Goal: Task Accomplishment & Management: Manage account settings

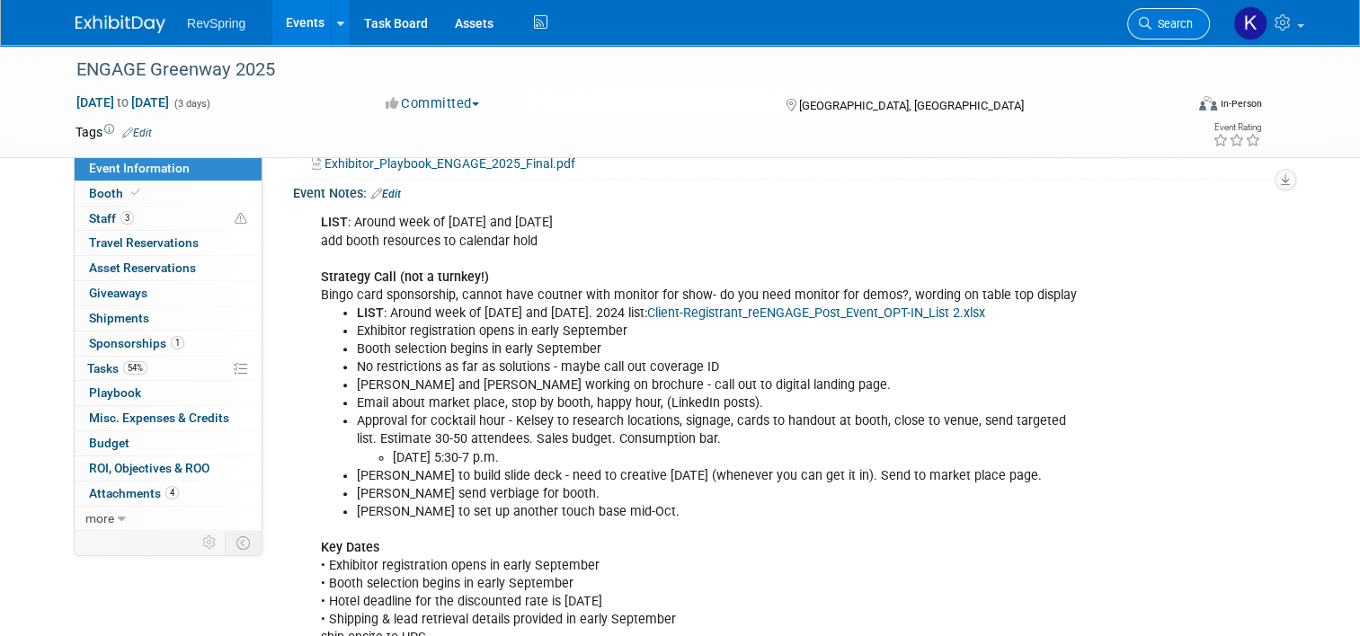
click at [1157, 14] on link "Search" at bounding box center [1168, 23] width 83 height 31
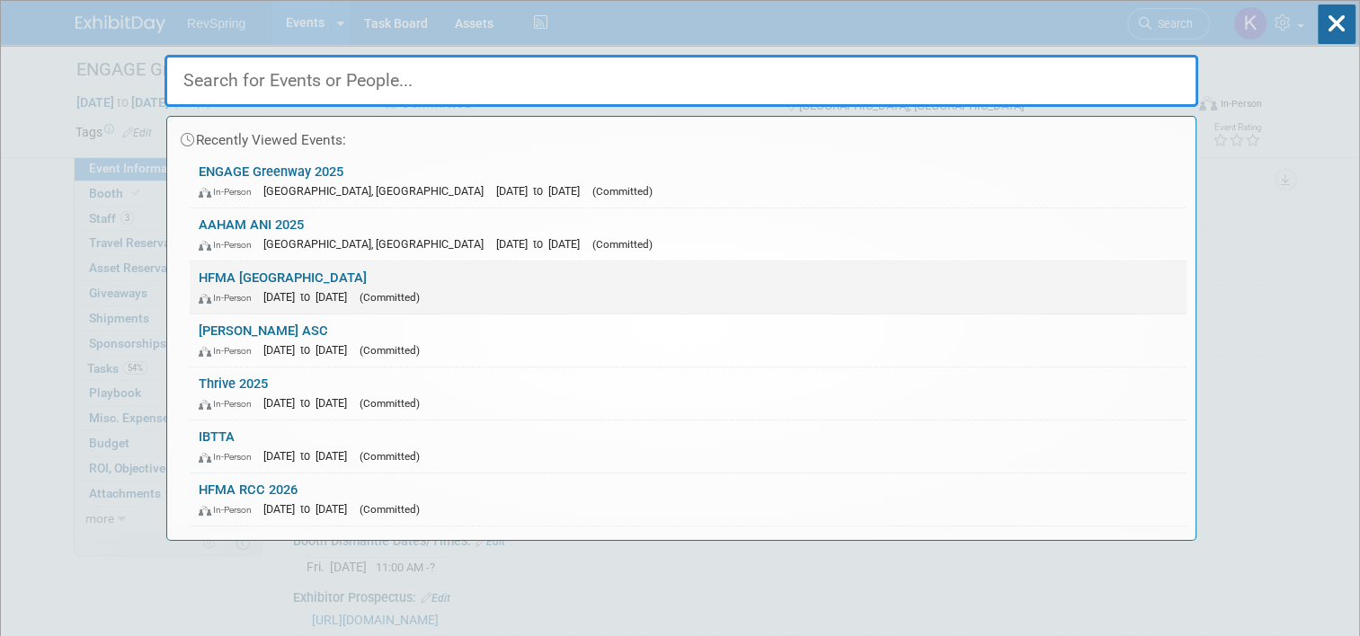
click at [649, 293] on div "In-Person Jan 19, 2025 to Jan 22, 2025 (Committed)" at bounding box center [688, 297] width 979 height 19
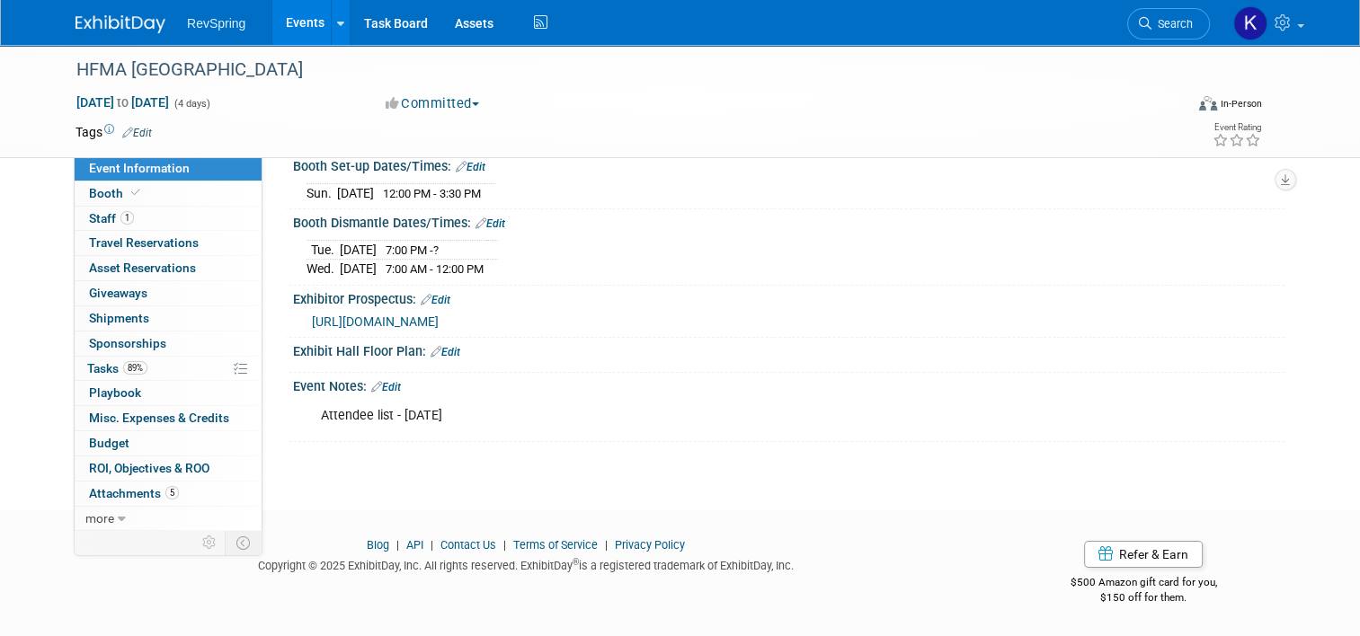
click at [382, 392] on link "Edit" at bounding box center [386, 387] width 30 height 13
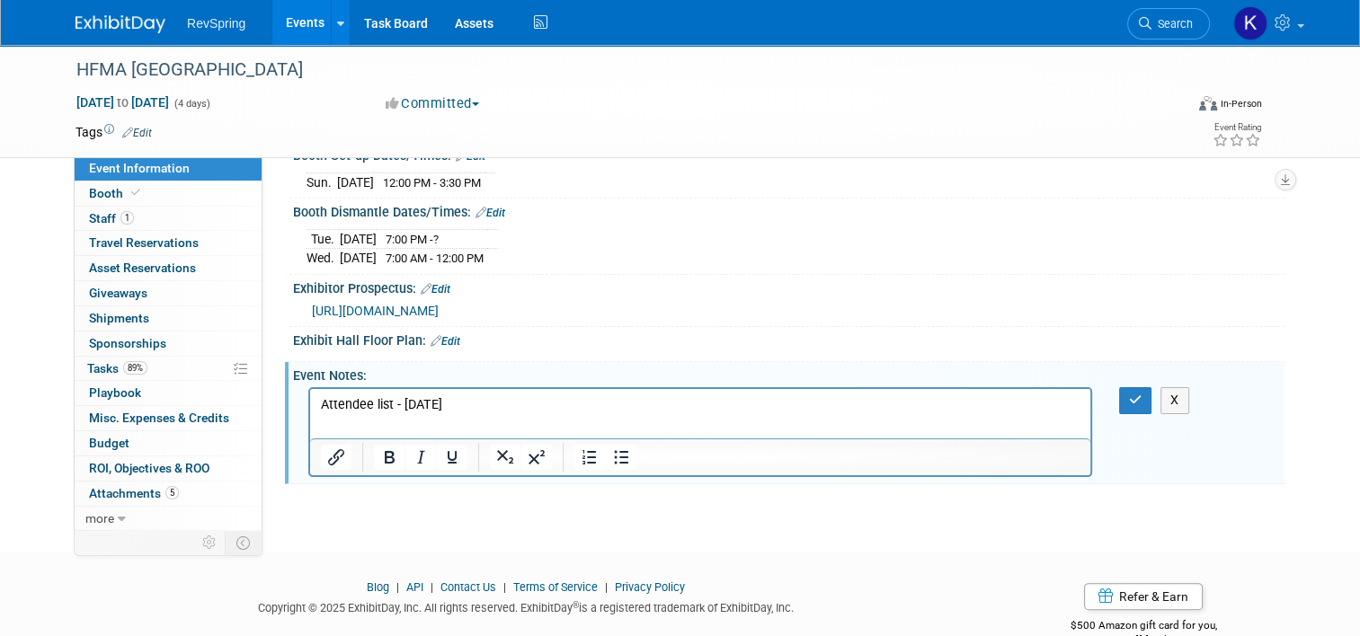
click at [494, 394] on html "Attendee list - Dec 20th" at bounding box center [700, 401] width 780 height 25
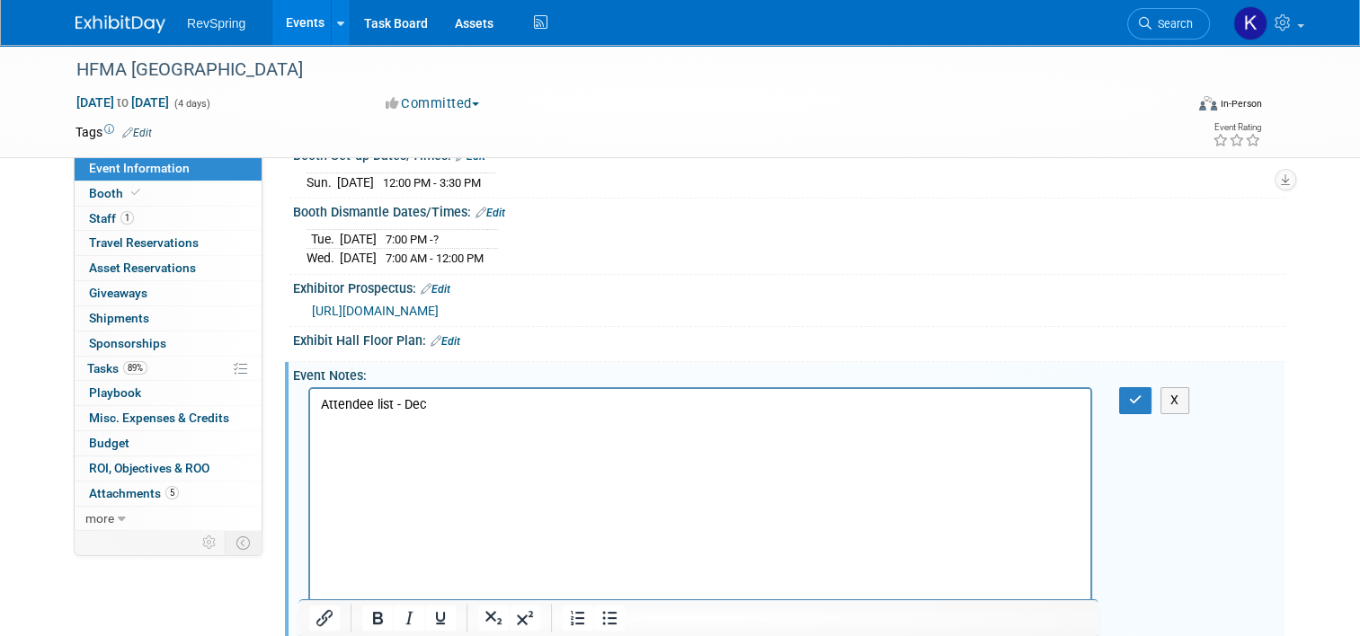
scroll to position [349, 0]
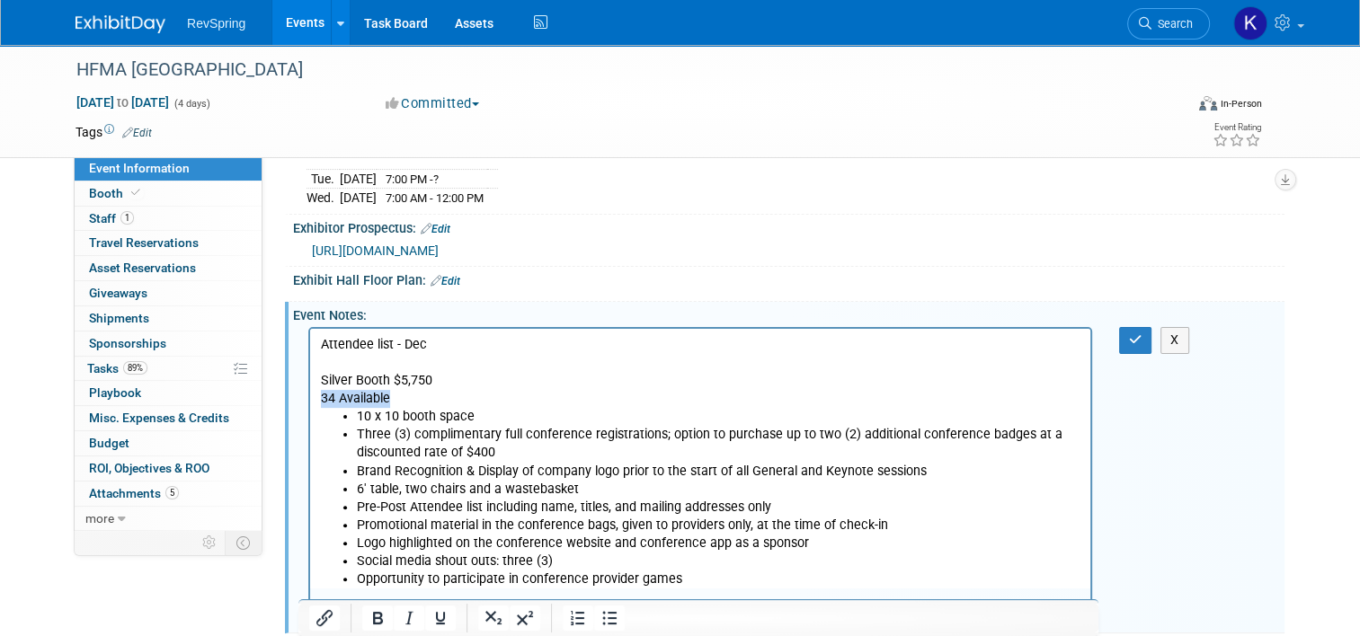
drag, startPoint x: 399, startPoint y: 396, endPoint x: 317, endPoint y: 396, distance: 81.8
click at [317, 396] on html "Attendee list - Dec Silver Booth $5,750 34 Available 10 x 10 booth space Three …" at bounding box center [700, 459] width 780 height 260
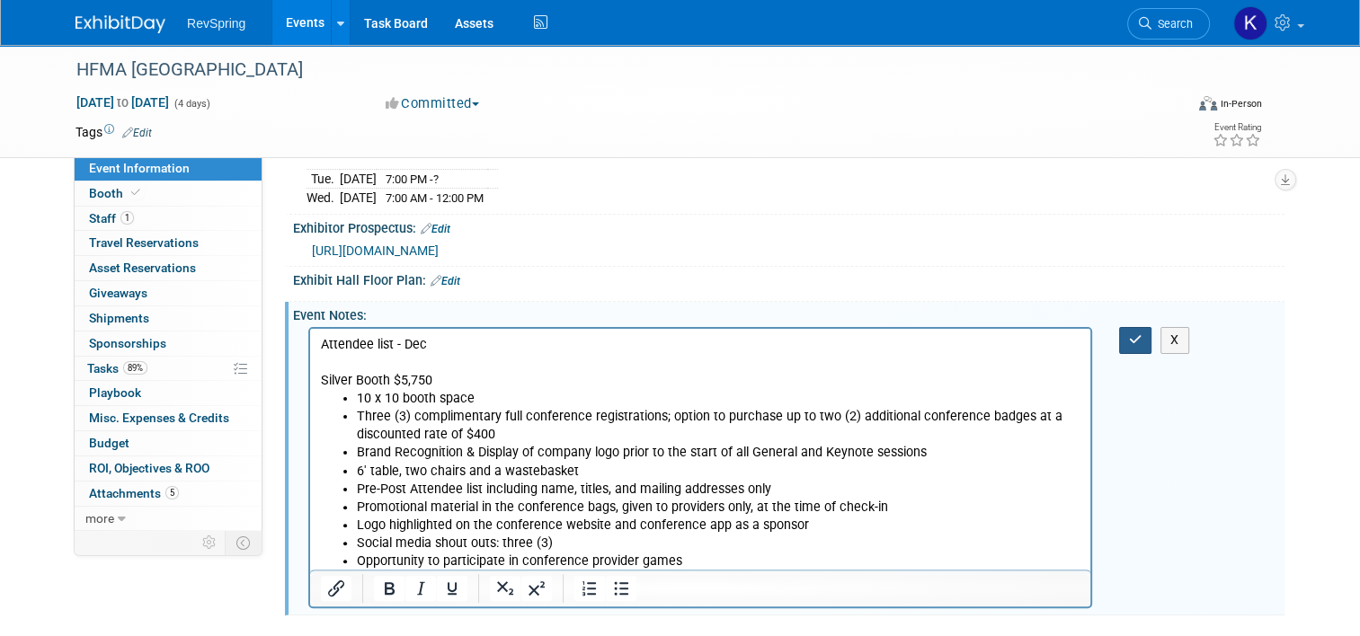
click at [1142, 346] on icon "button" at bounding box center [1135, 339] width 13 height 13
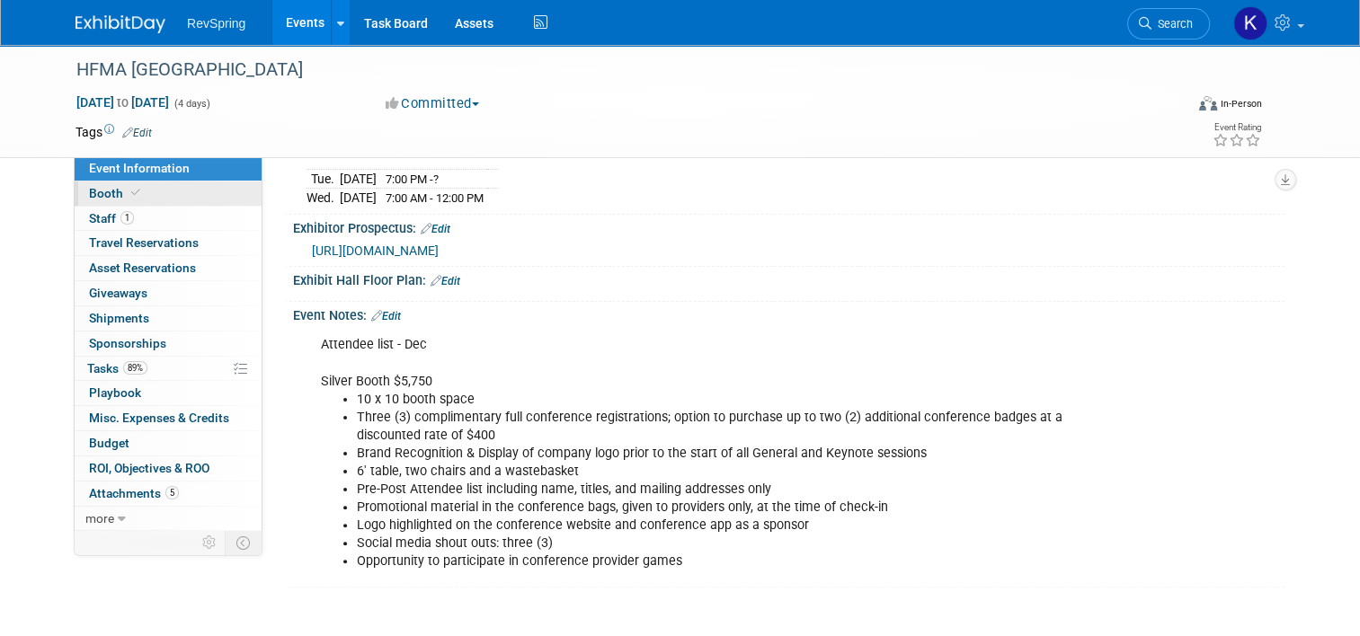
click at [132, 201] on link "Booth" at bounding box center [168, 194] width 187 height 24
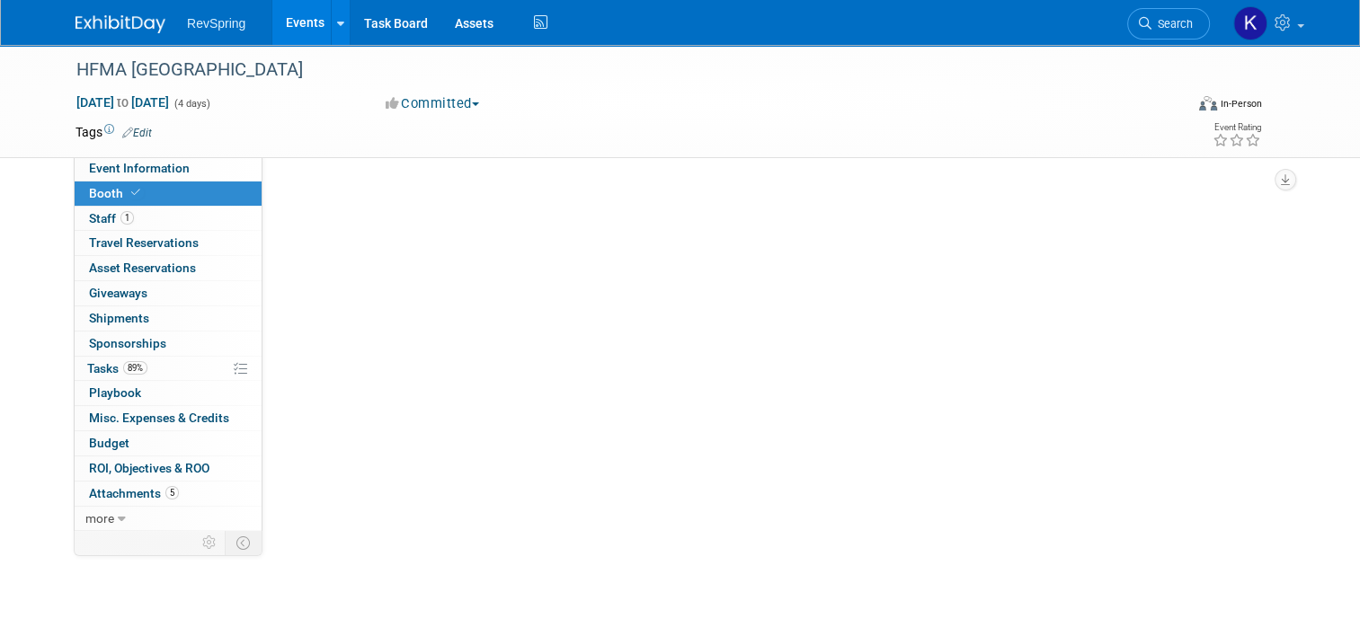
scroll to position [0, 0]
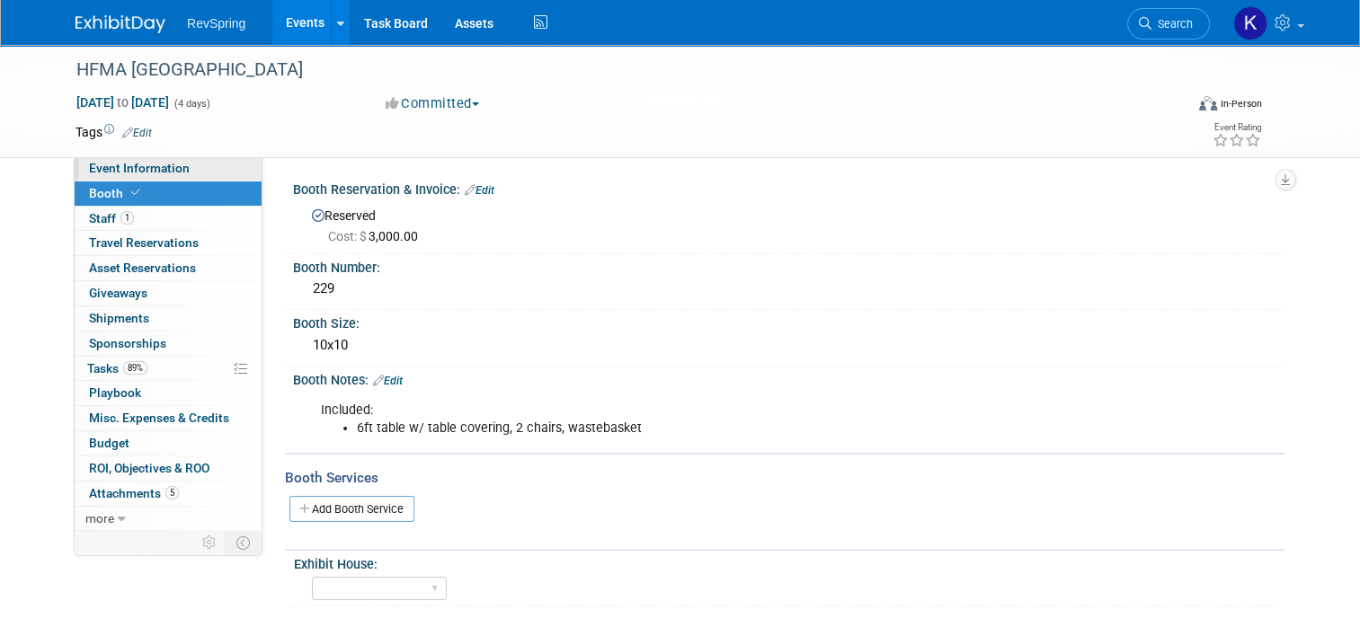
click at [190, 164] on link "Event Information" at bounding box center [168, 168] width 187 height 24
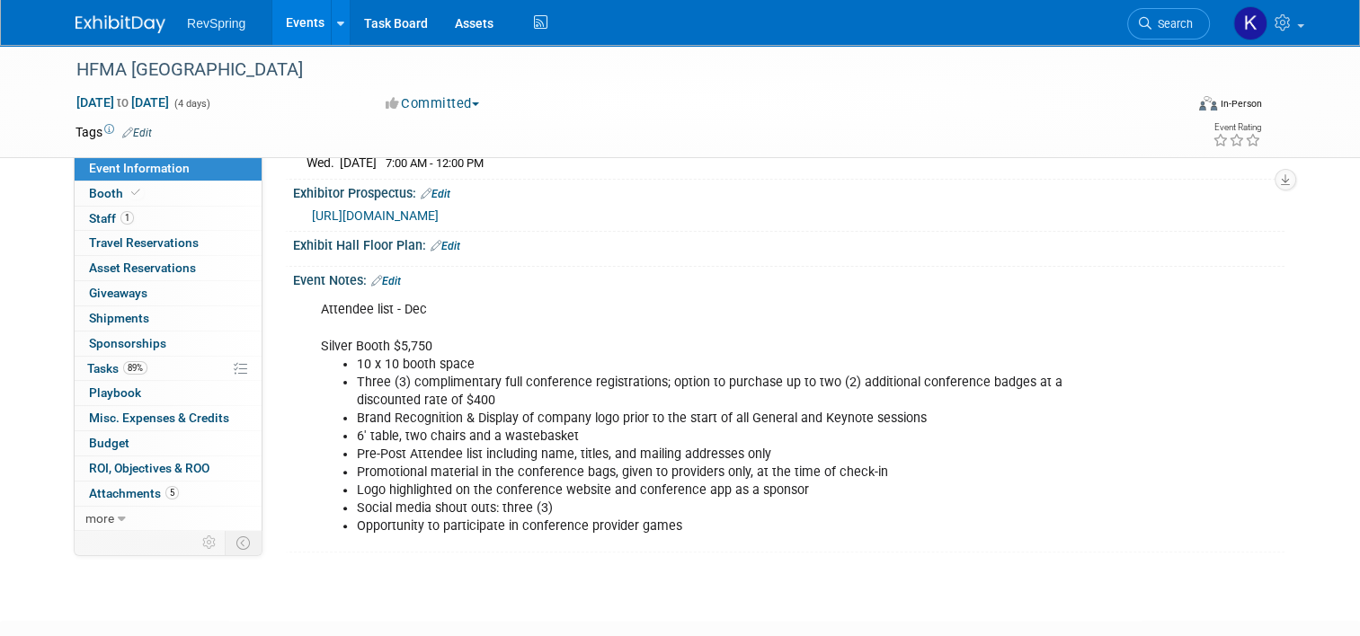
scroll to position [406, 0]
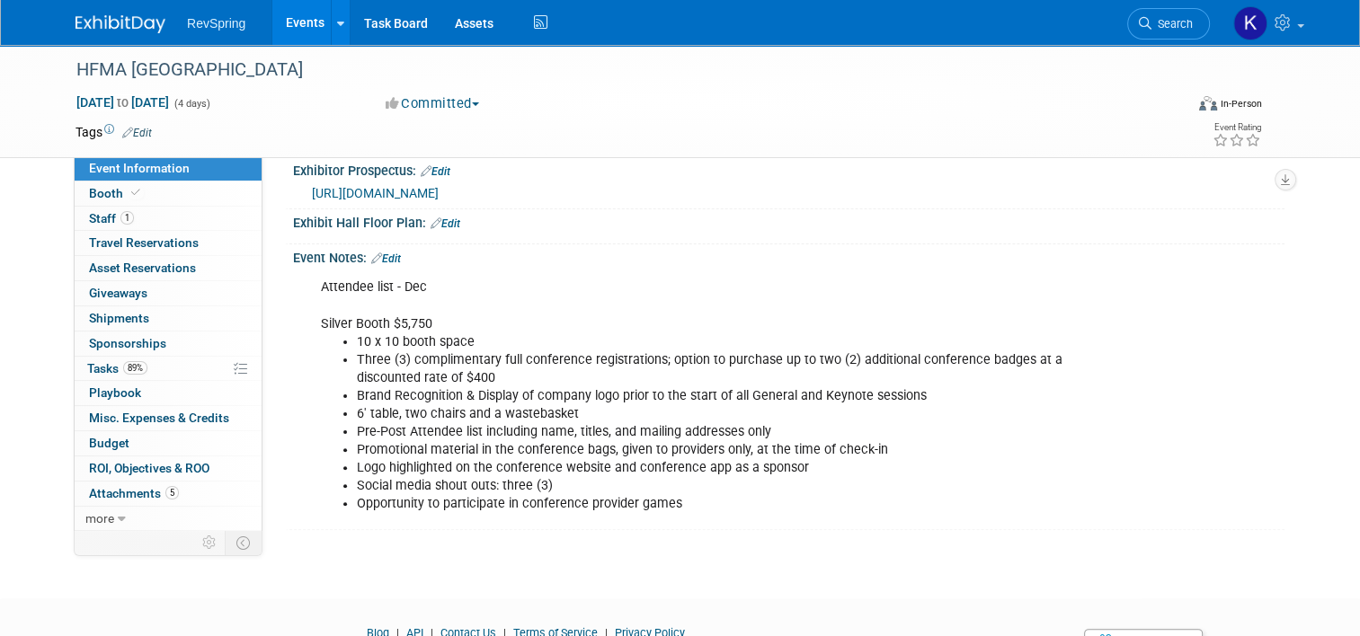
click at [385, 262] on div "Event Notes: Edit" at bounding box center [788, 255] width 991 height 23
click at [388, 265] on link "Edit" at bounding box center [386, 259] width 30 height 13
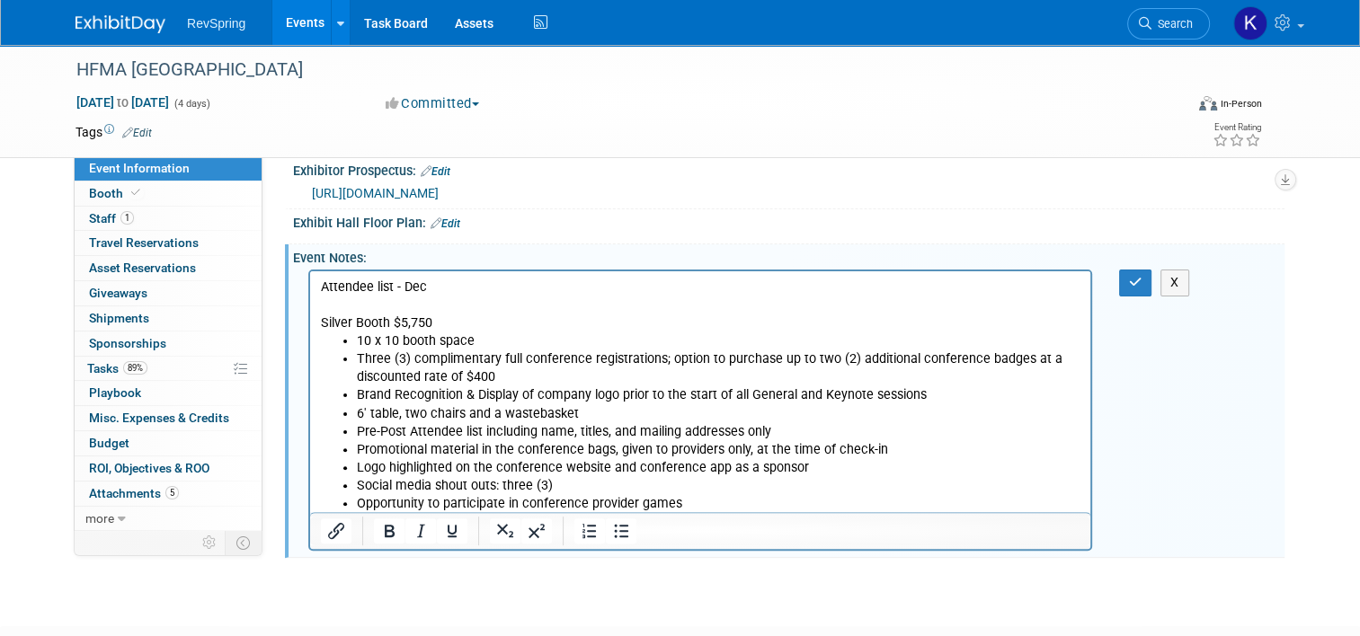
scroll to position [0, 0]
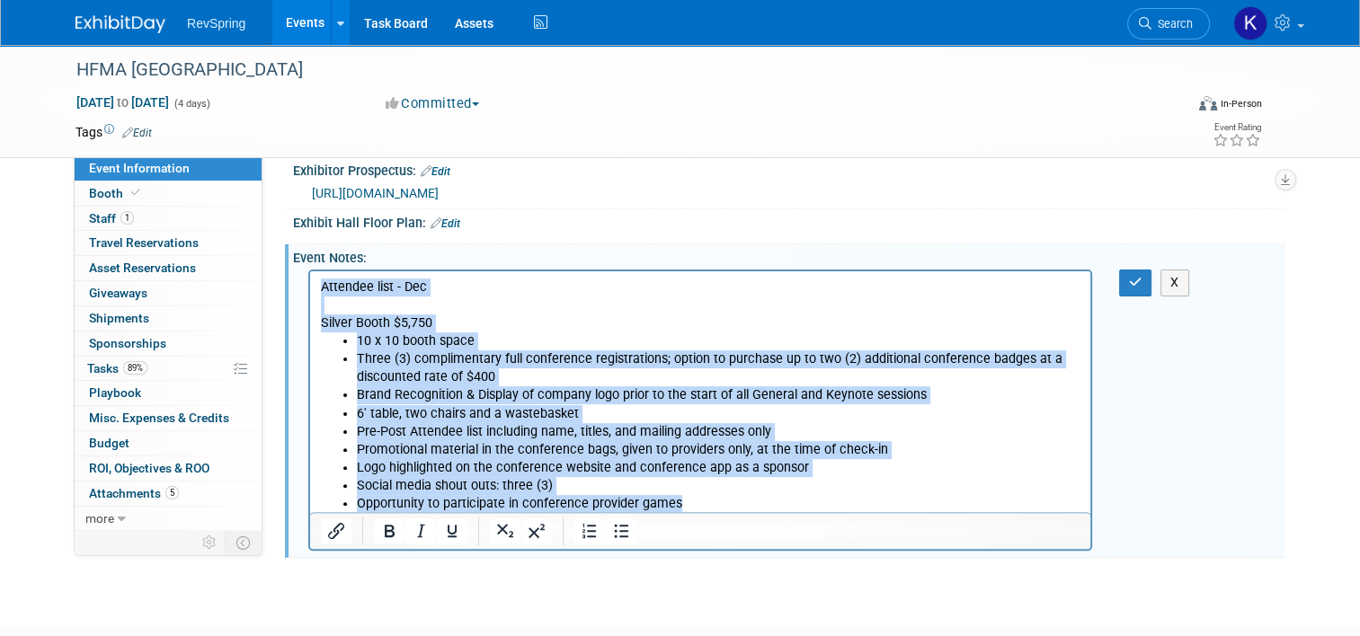
drag, startPoint x: 694, startPoint y: 506, endPoint x: 312, endPoint y: 276, distance: 445.9
click at [312, 276] on html "Attendee list - Dec Silver Booth $5,750 10 x 10 booth space Three (3) complimen…" at bounding box center [700, 392] width 780 height 242
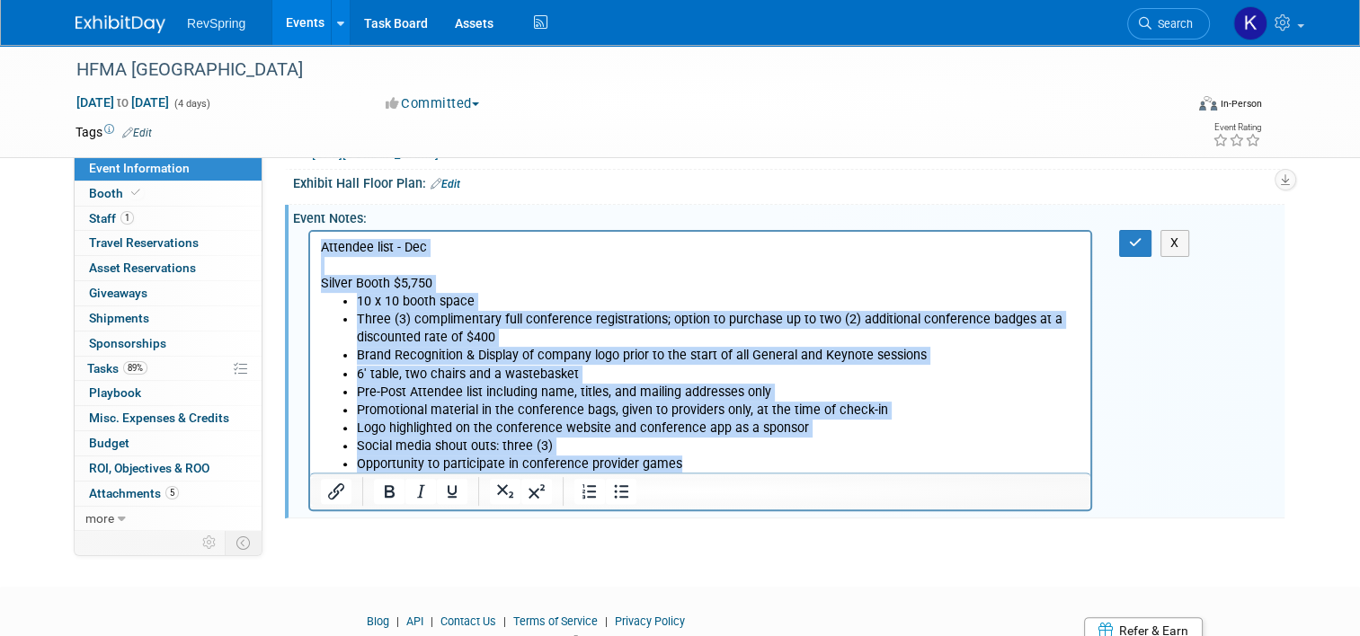
copy body "Attendee list - Dec Silver Booth $5,750 10 x 10 booth space Three (3) complimen…"
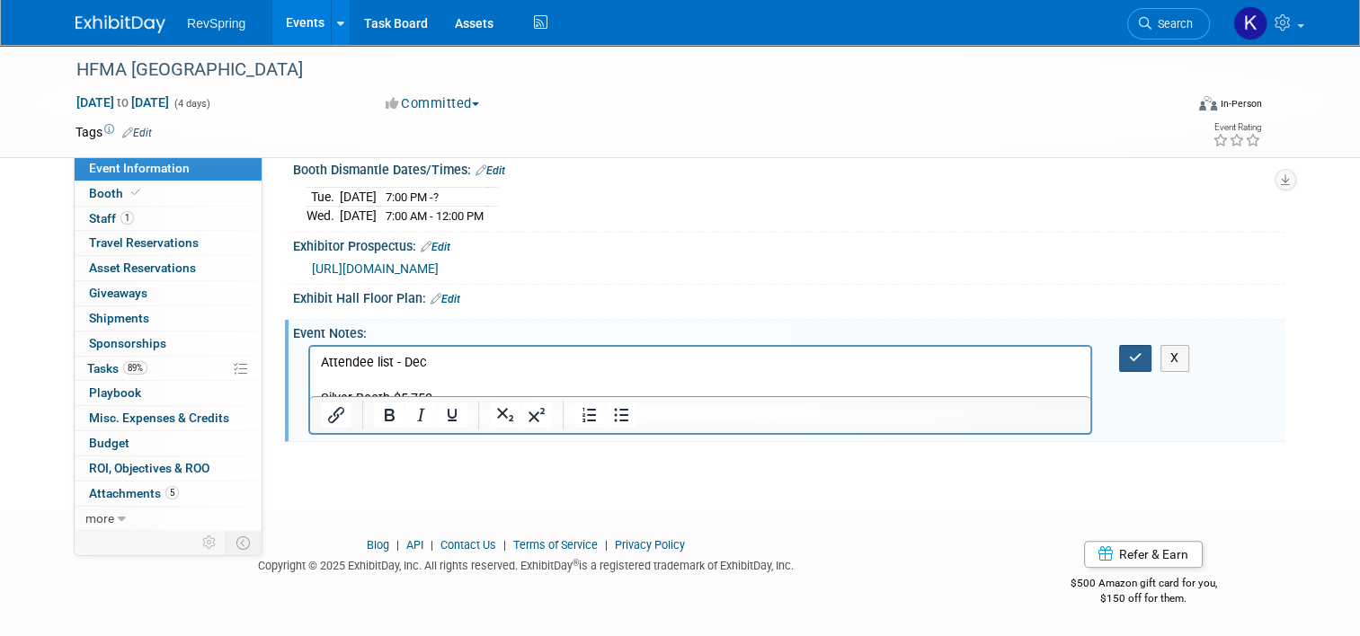
scroll to position [342, 0]
click at [1139, 353] on icon "button" at bounding box center [1135, 357] width 13 height 13
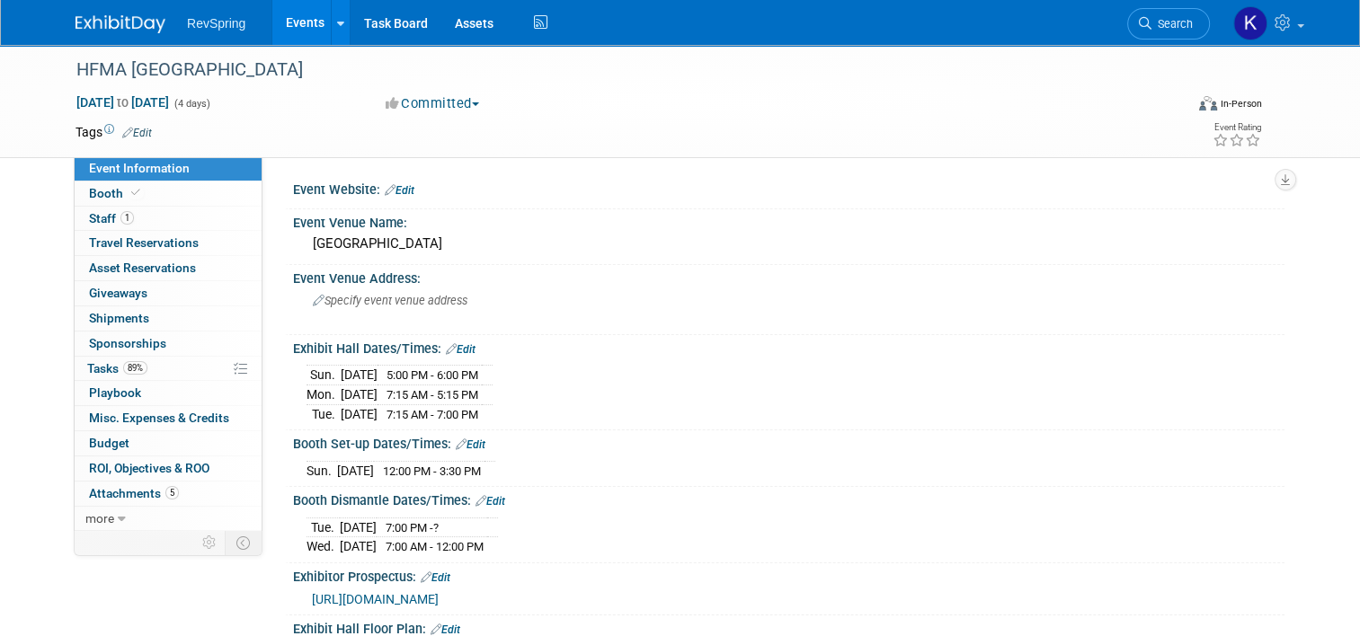
scroll to position [117, 0]
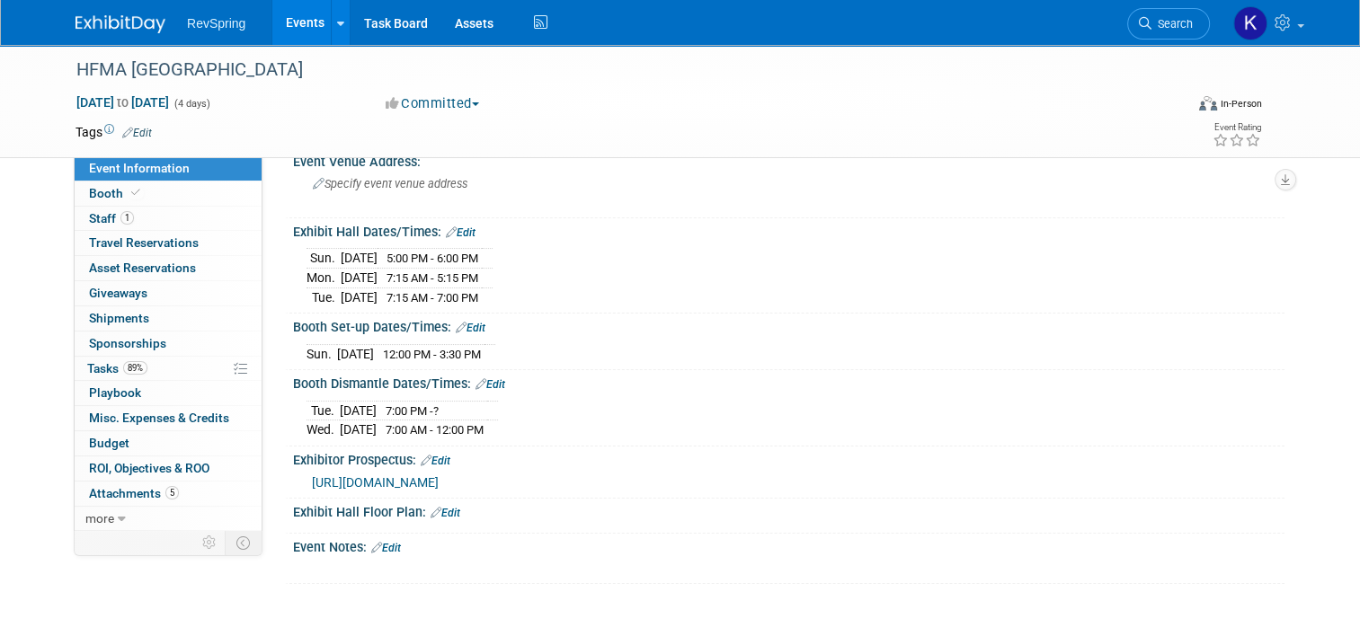
click at [439, 475] on span "https://www.canva.com/design/DAGivxq12Ik/qIlvvWmzCsnvRBW8mdDfcg/view?utm_conten…" at bounding box center [375, 482] width 127 height 14
click at [385, 554] on link "Edit" at bounding box center [386, 548] width 30 height 13
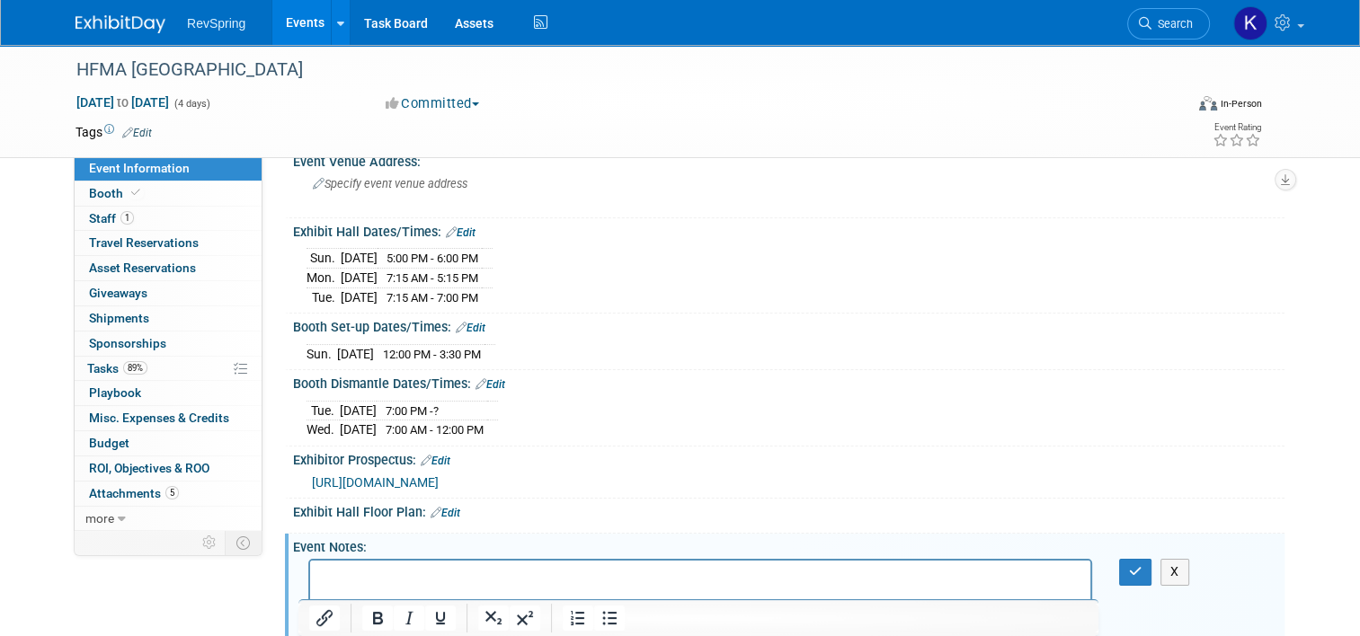
scroll to position [331, 0]
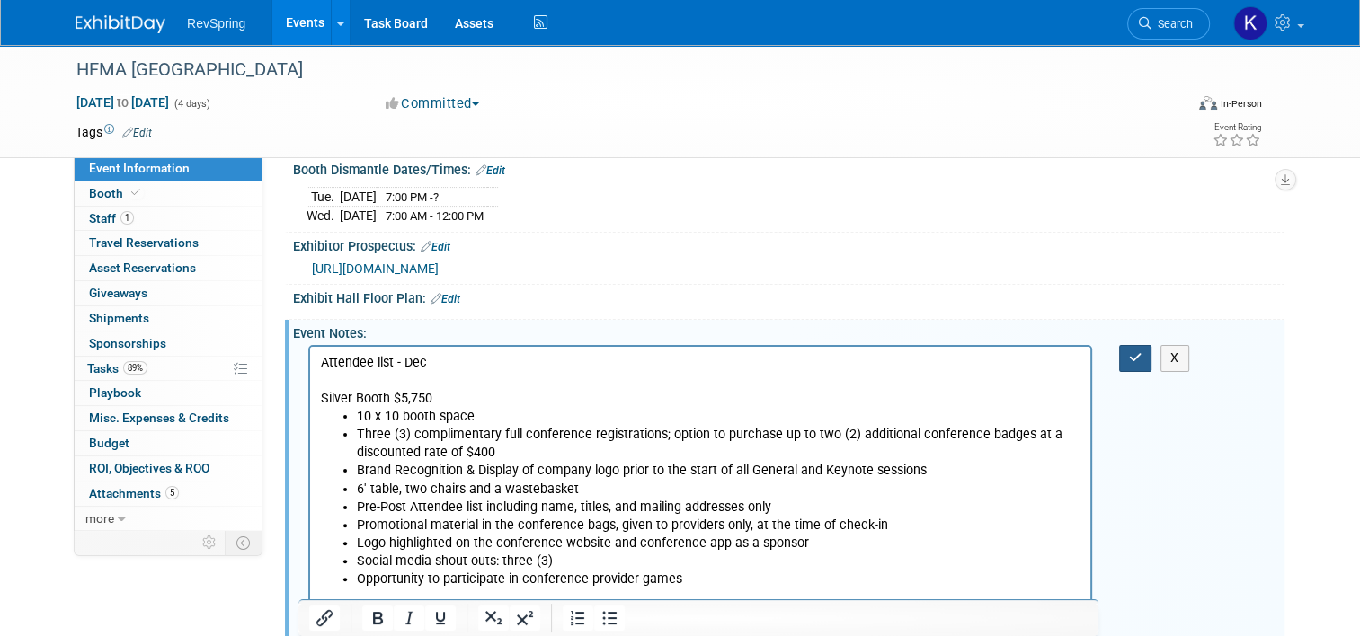
click at [1152, 371] on button "button" at bounding box center [1135, 358] width 33 height 26
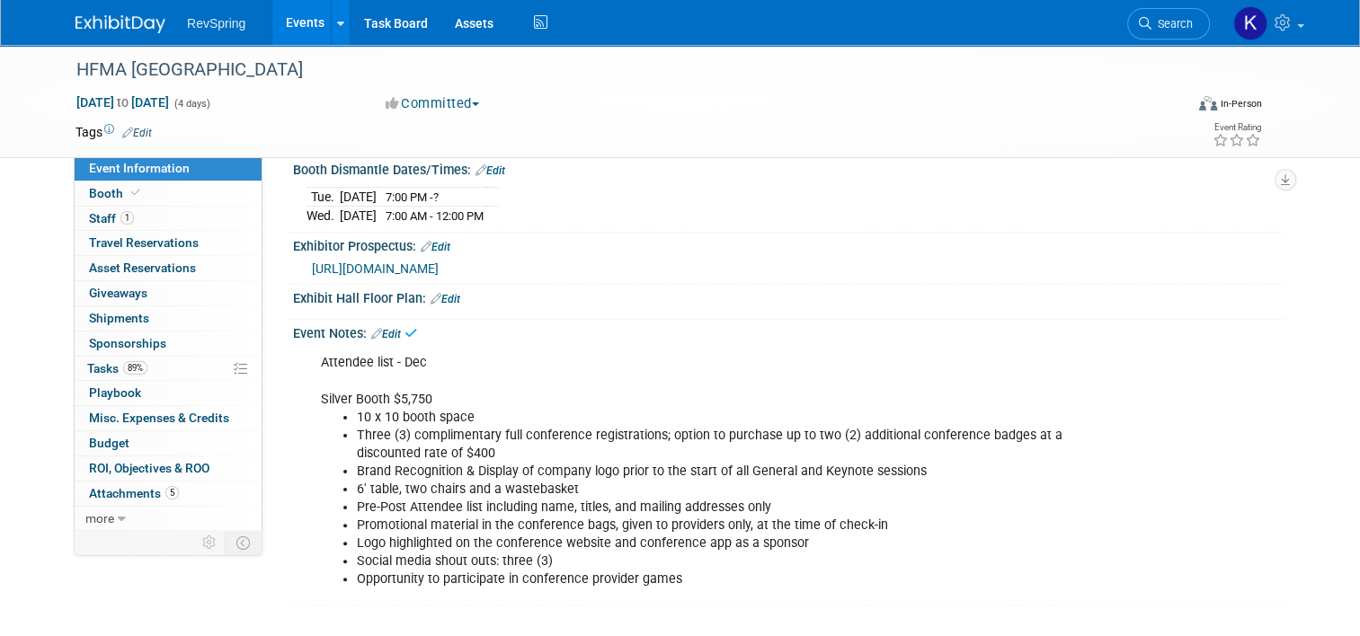
scroll to position [0, 0]
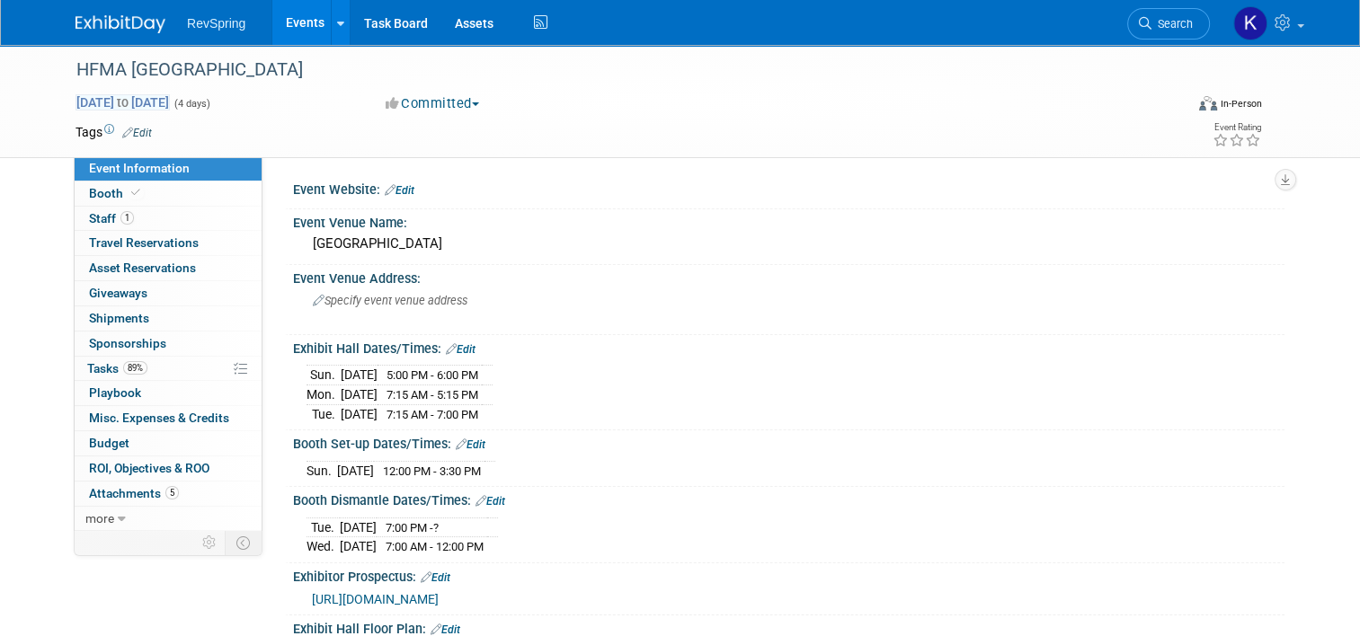
click at [170, 101] on span "Jan 19, 2025 to Jan 22, 2025" at bounding box center [122, 102] width 94 height 16
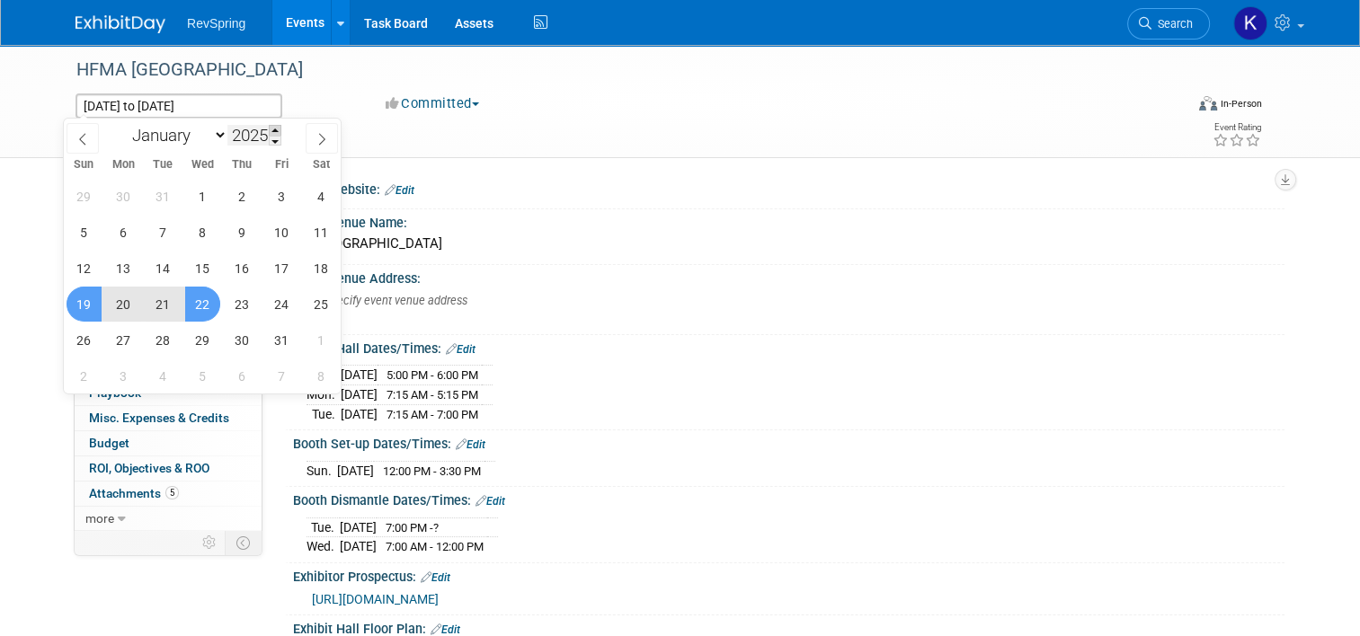
click at [275, 129] on span at bounding box center [275, 130] width 13 height 11
type input "2026"
click at [347, 86] on div "HFMA [GEOGRAPHIC_DATA]" at bounding box center [622, 73] width 1104 height 30
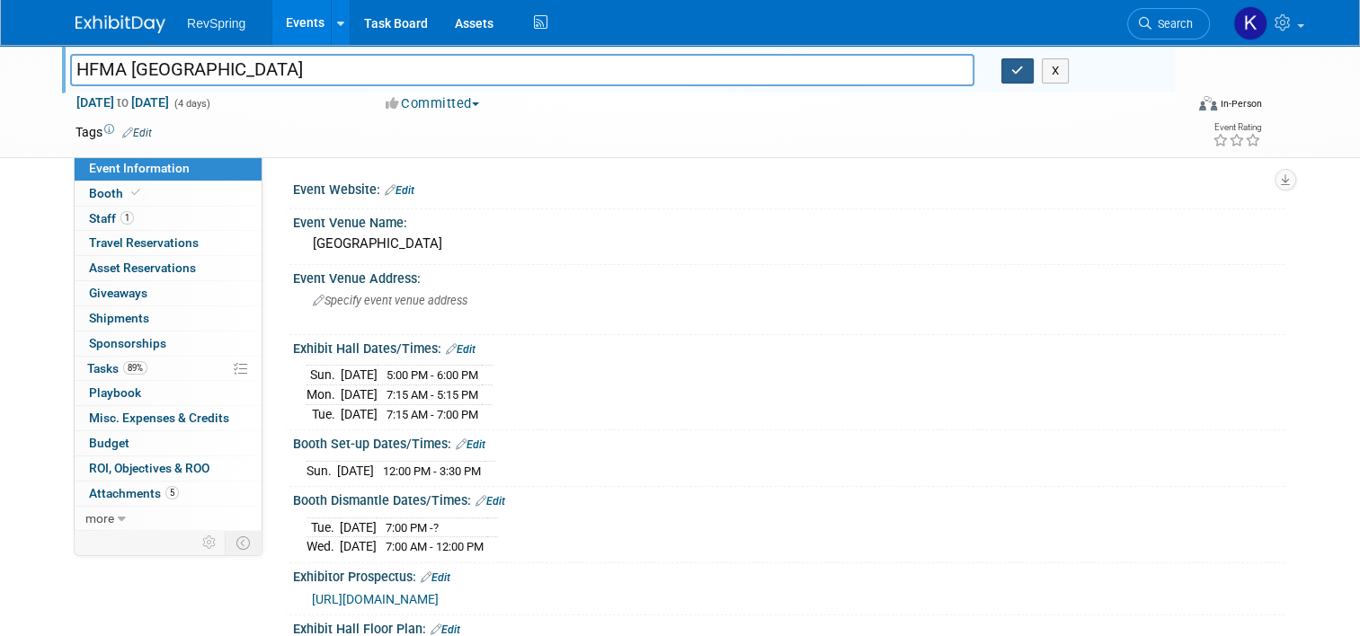
click at [1024, 75] on icon "button" at bounding box center [1017, 71] width 13 height 12
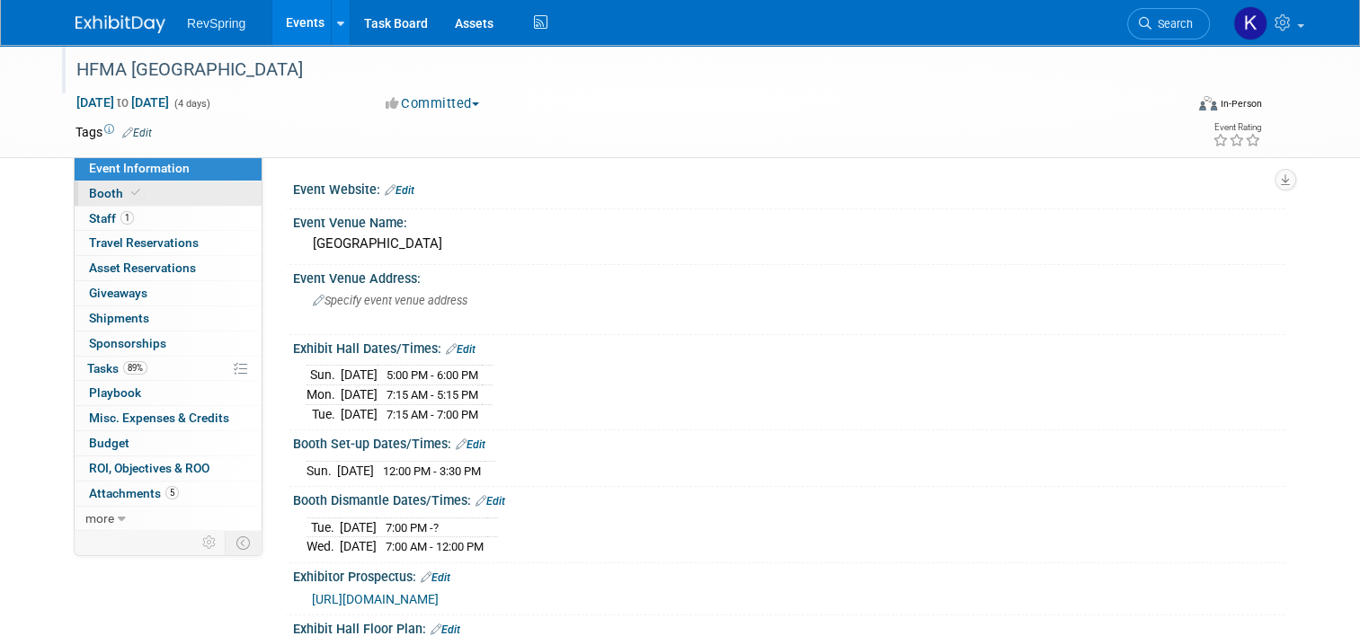
click at [139, 186] on link "Booth" at bounding box center [168, 194] width 187 height 24
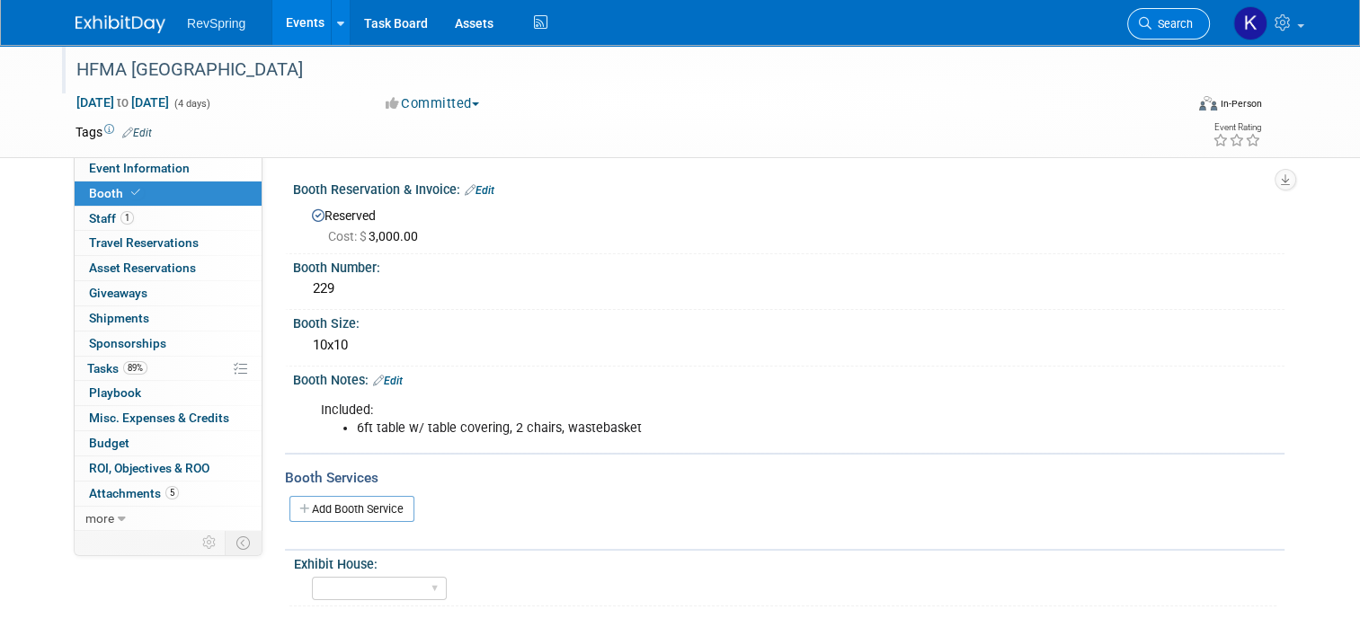
click at [1163, 14] on link "Search" at bounding box center [1168, 23] width 83 height 31
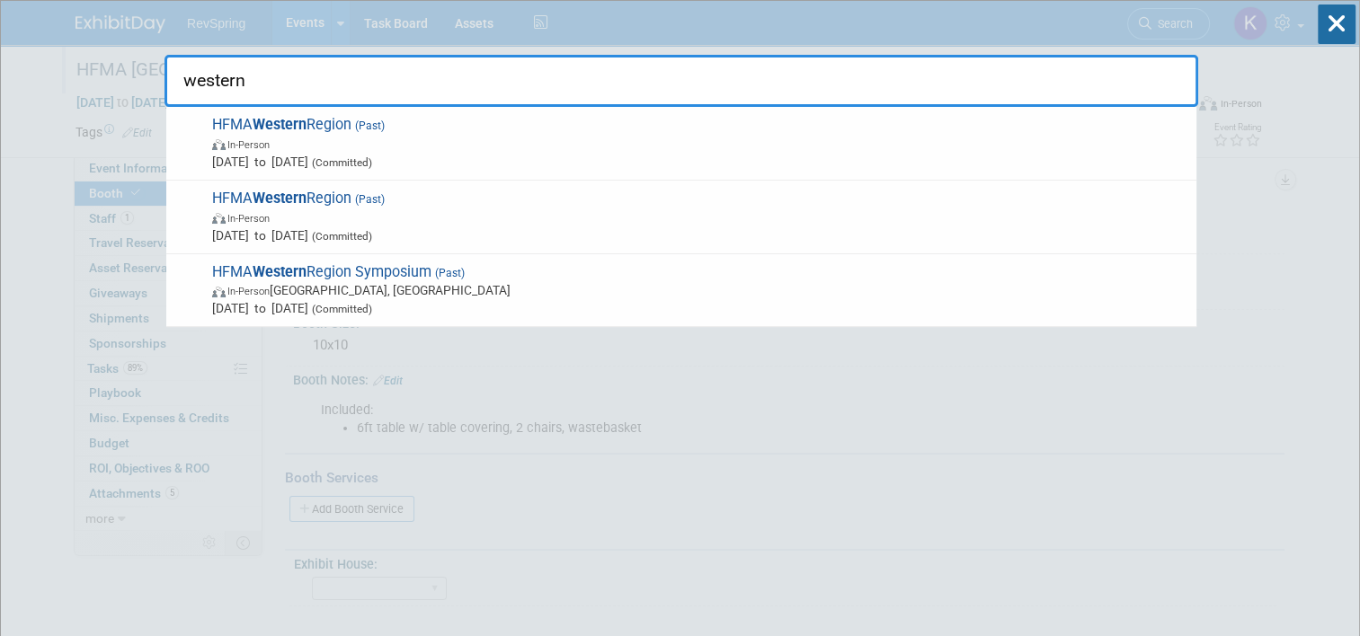
type input "western"
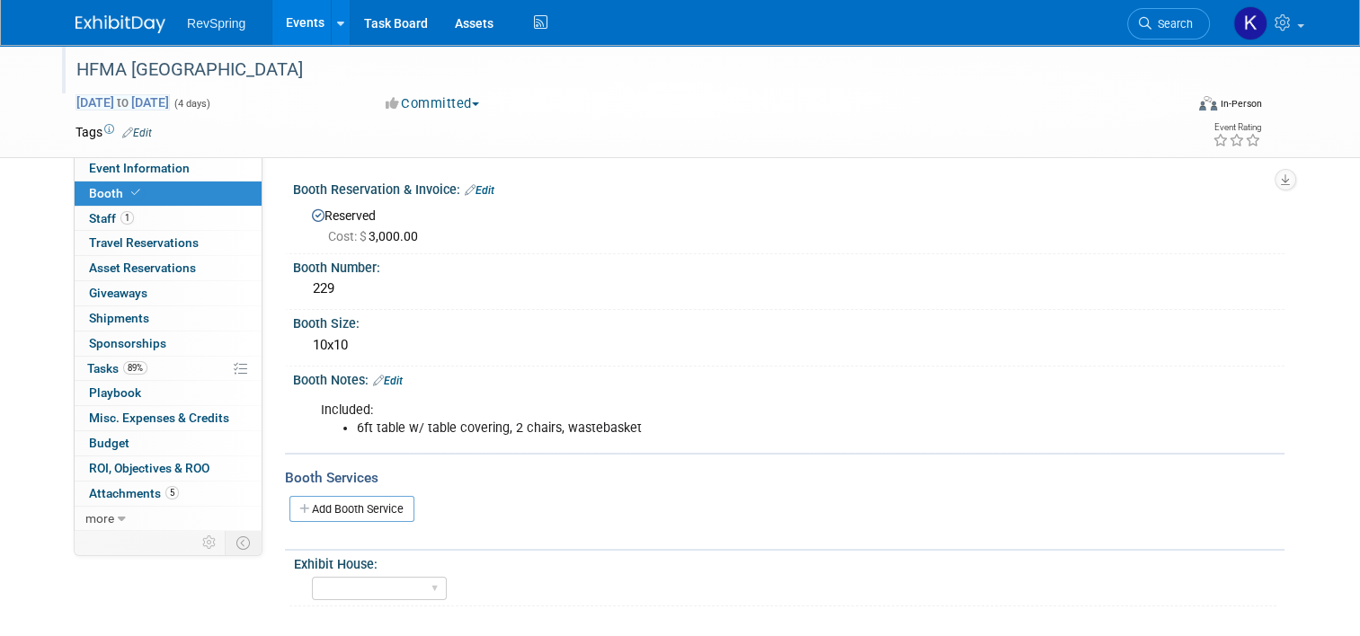
click at [105, 108] on span "Jan 19, 2025 to Jan 22, 2025" at bounding box center [122, 102] width 94 height 16
click at [324, 100] on div "Jan 19, 2025 to Jan 22, 2025 (4 days) Jan 19, 2025 to Jan 22, 2025" at bounding box center [213, 102] width 277 height 18
click at [132, 104] on span "Jan 19, 2025 to Jan 22, 2025" at bounding box center [122, 102] width 94 height 16
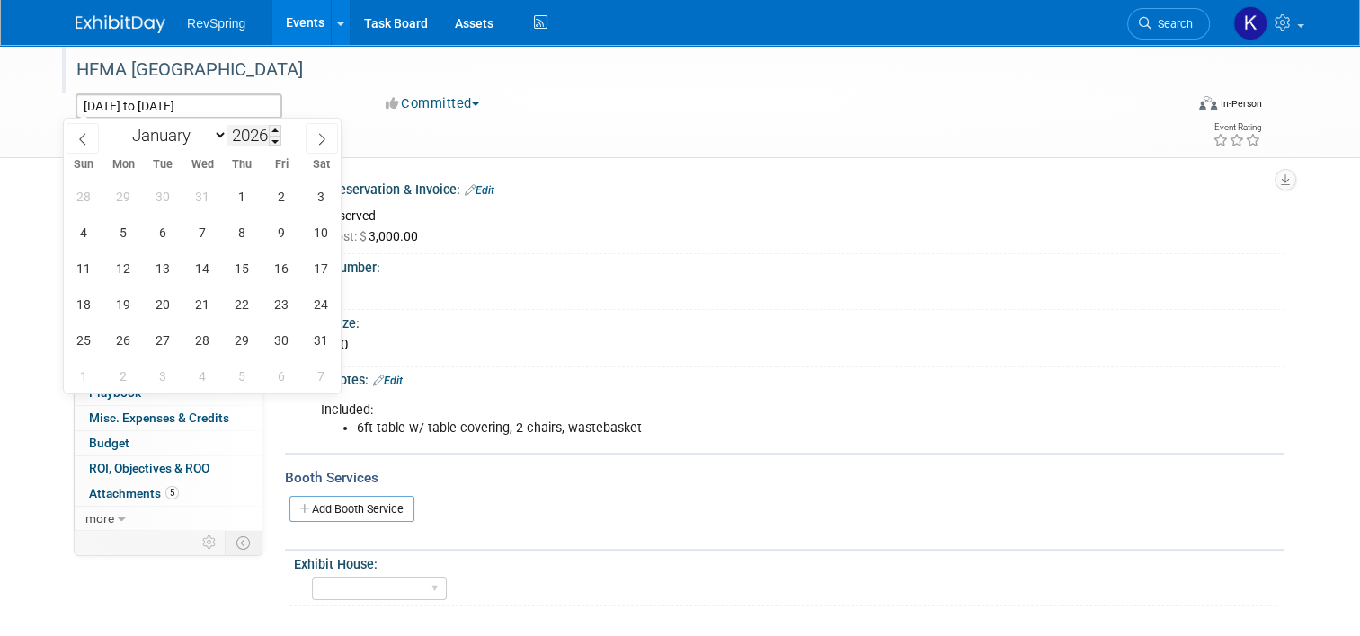
click at [245, 138] on input "2026" at bounding box center [254, 135] width 54 height 21
click at [122, 306] on span "19" at bounding box center [123, 304] width 35 height 35
type input "Jan 19, 2026"
click at [230, 305] on span "22" at bounding box center [242, 304] width 35 height 35
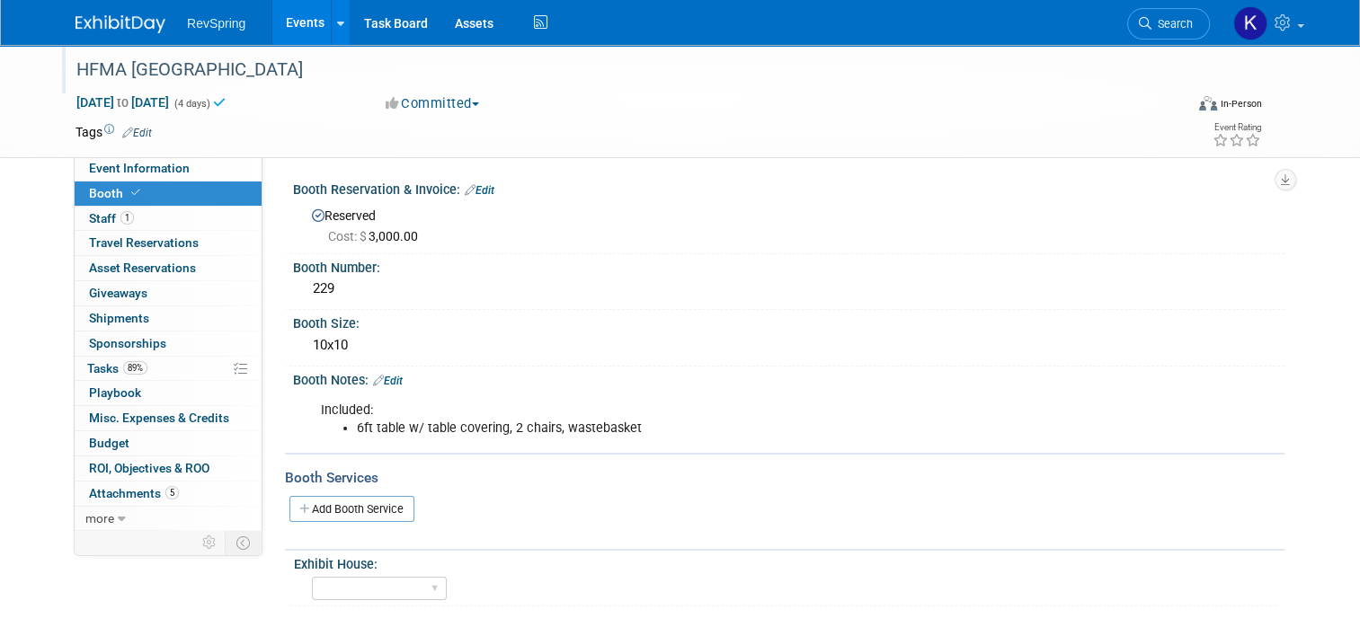
click at [202, 585] on div "Event Information Event Info Booth Booth 1 Staff 1 Staff 0 Travel Reservations …" at bounding box center [680, 326] width 1236 height 562
click at [333, 288] on div "229" at bounding box center [788, 289] width 964 height 28
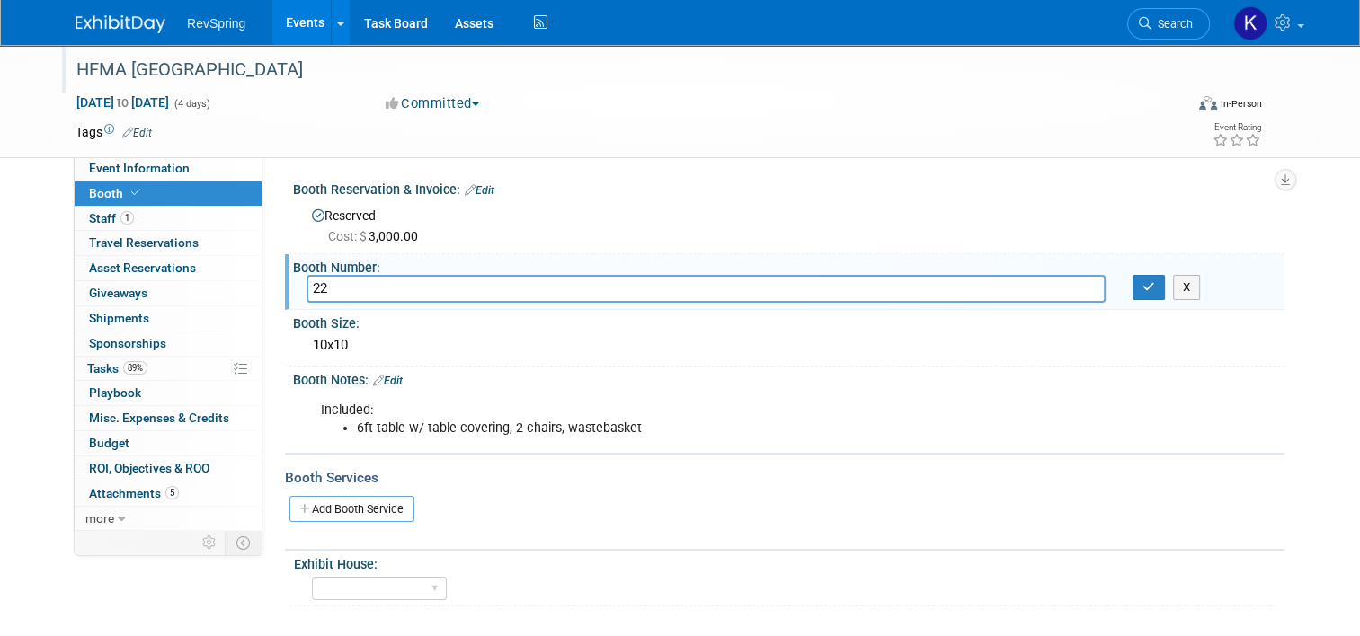
type input "2"
type input "522"
click at [1154, 287] on icon "button" at bounding box center [1148, 287] width 13 height 12
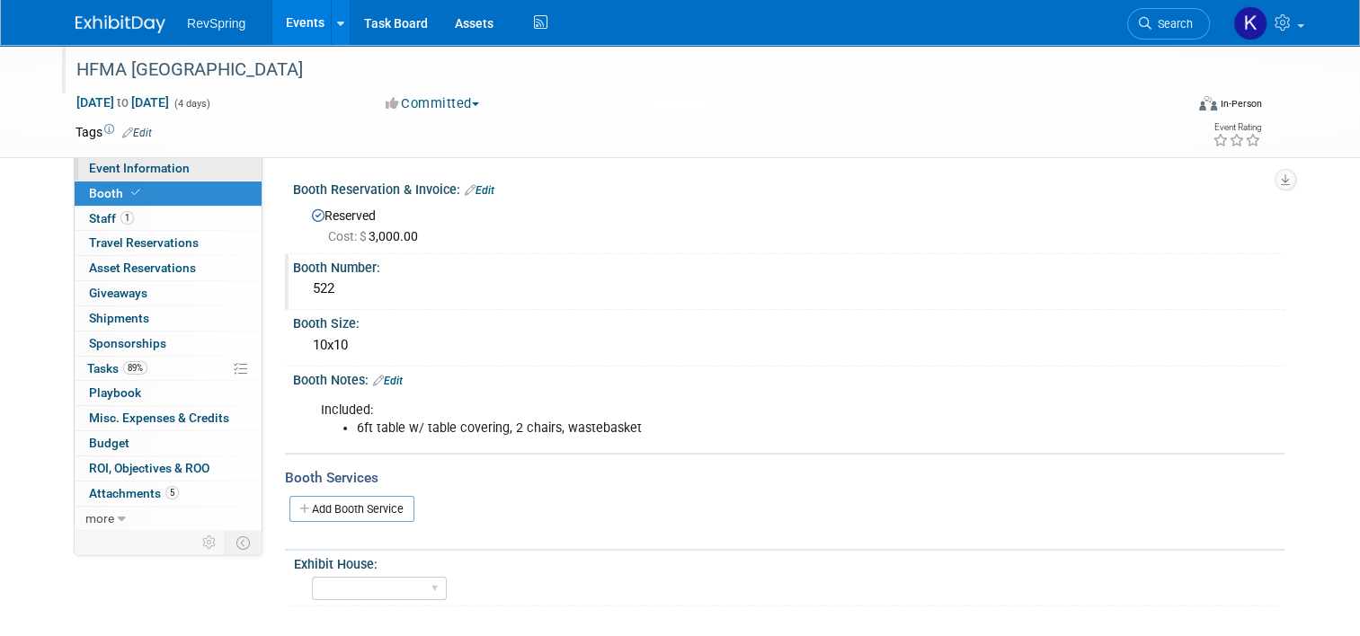
click at [206, 173] on link "Event Information" at bounding box center [168, 168] width 187 height 24
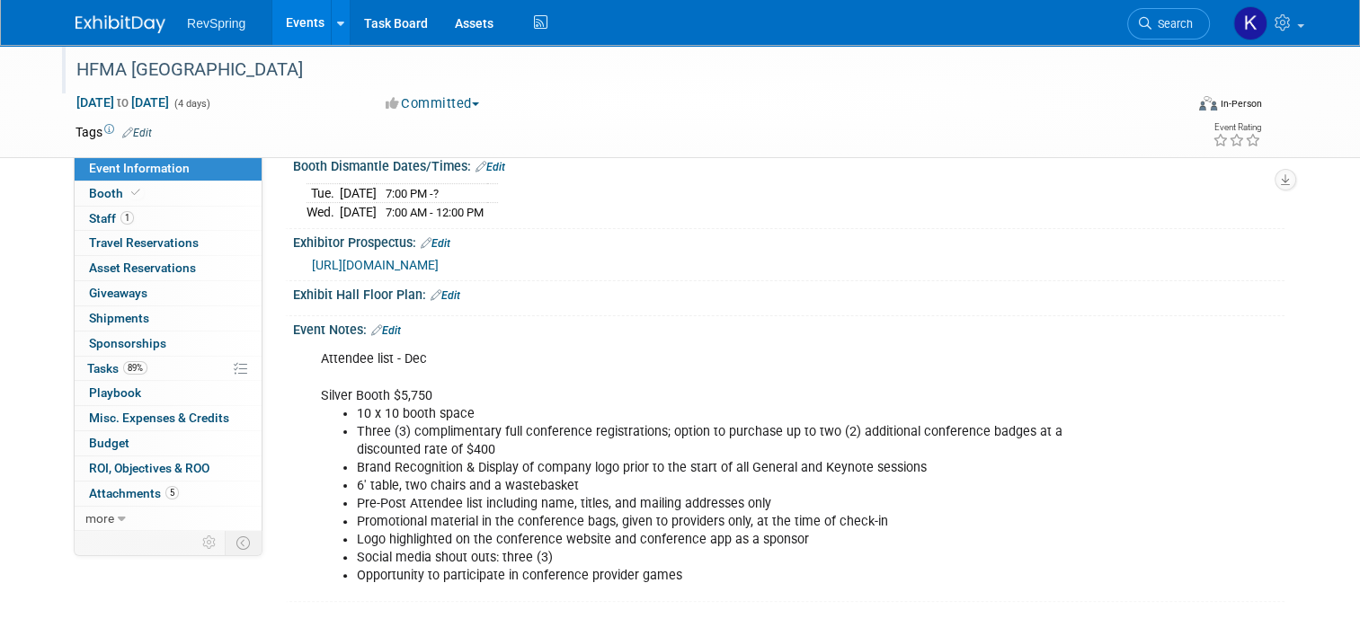
scroll to position [338, 0]
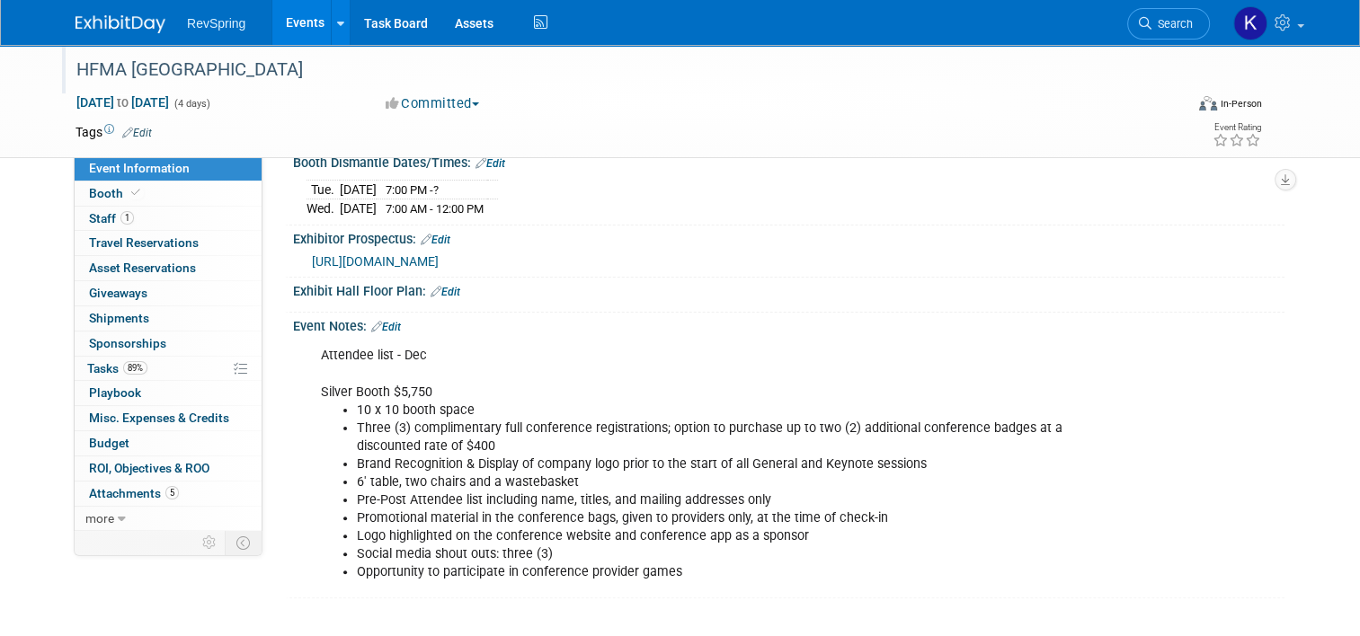
click at [383, 333] on link "Edit" at bounding box center [386, 327] width 30 height 13
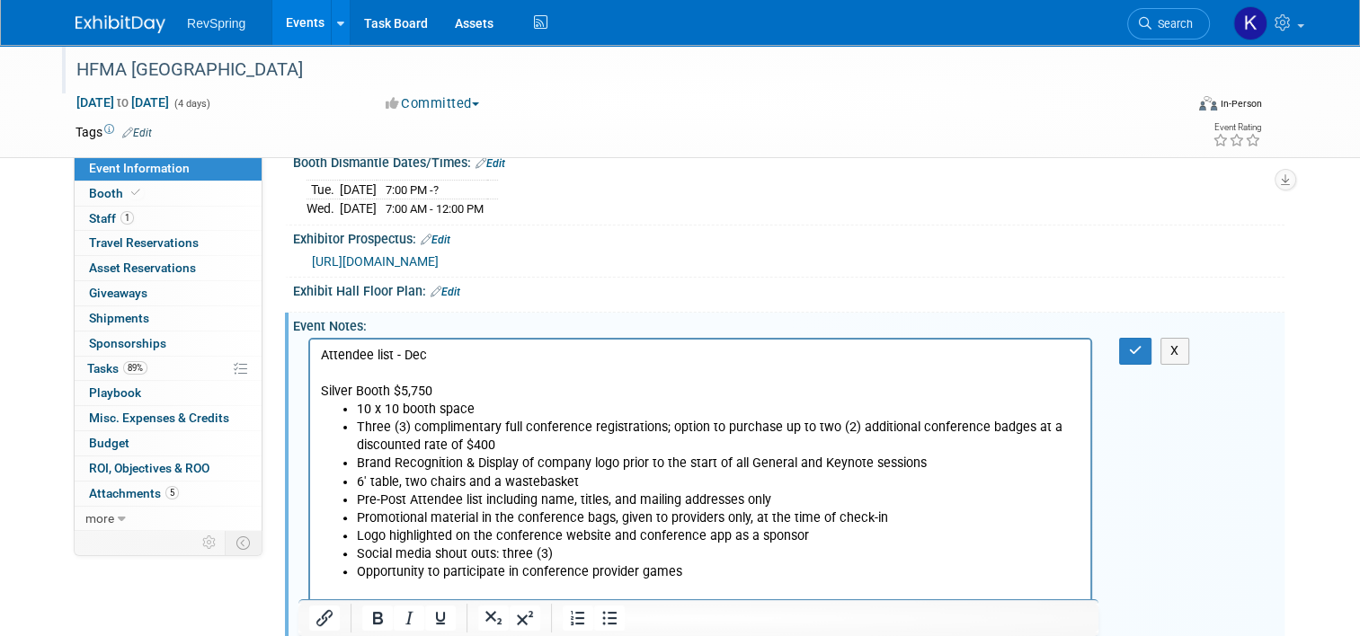
scroll to position [0, 0]
click at [459, 357] on p "Attendee list - Dec Silver Booth $5,750" at bounding box center [700, 374] width 759 height 54
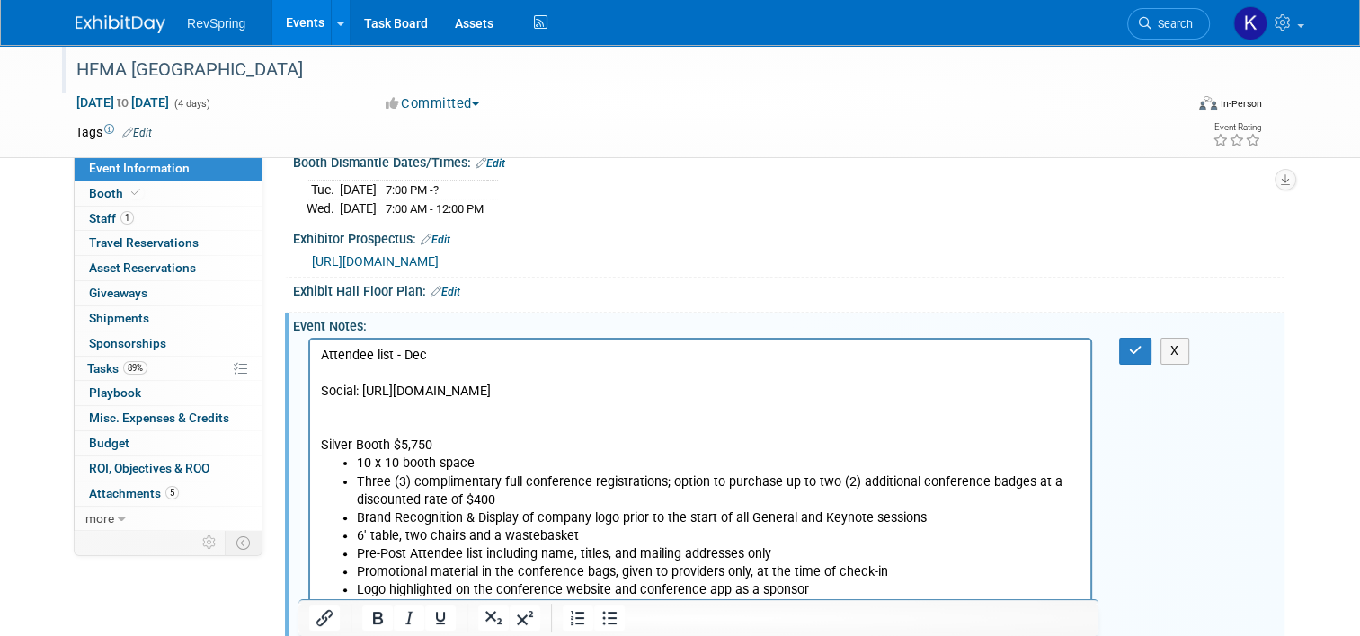
drag, startPoint x: 755, startPoint y: 389, endPoint x: 361, endPoint y: 393, distance: 393.6
click at [361, 393] on p "Social: https://cvent.me/m2AKva?sms=7&cn=sq5PYcC9QEylpLL2n5Cl4Q" at bounding box center [700, 392] width 759 height 18
click at [322, 622] on icon "Insert/edit link" at bounding box center [325, 618] width 22 height 22
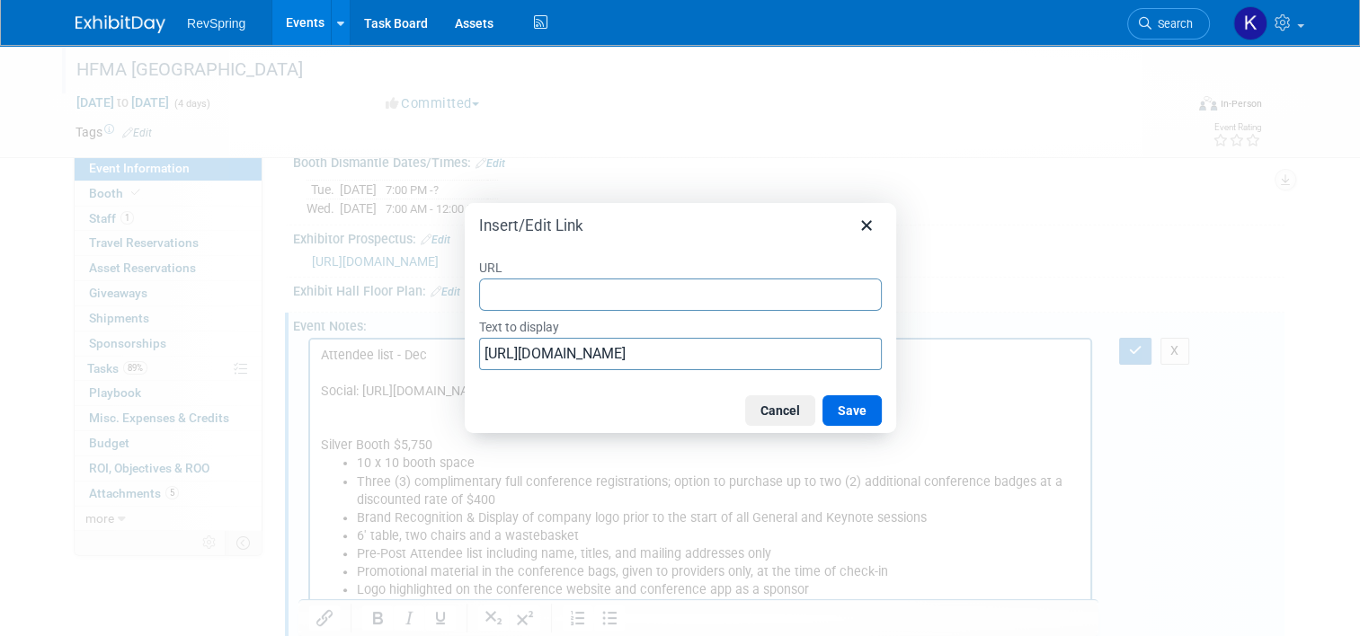
type input "https://cvent.me/m2AKva?sms=7&cn=sq5PYcC9QEylpLL2n5Cl4Q"
click at [845, 406] on button "Save" at bounding box center [851, 410] width 59 height 31
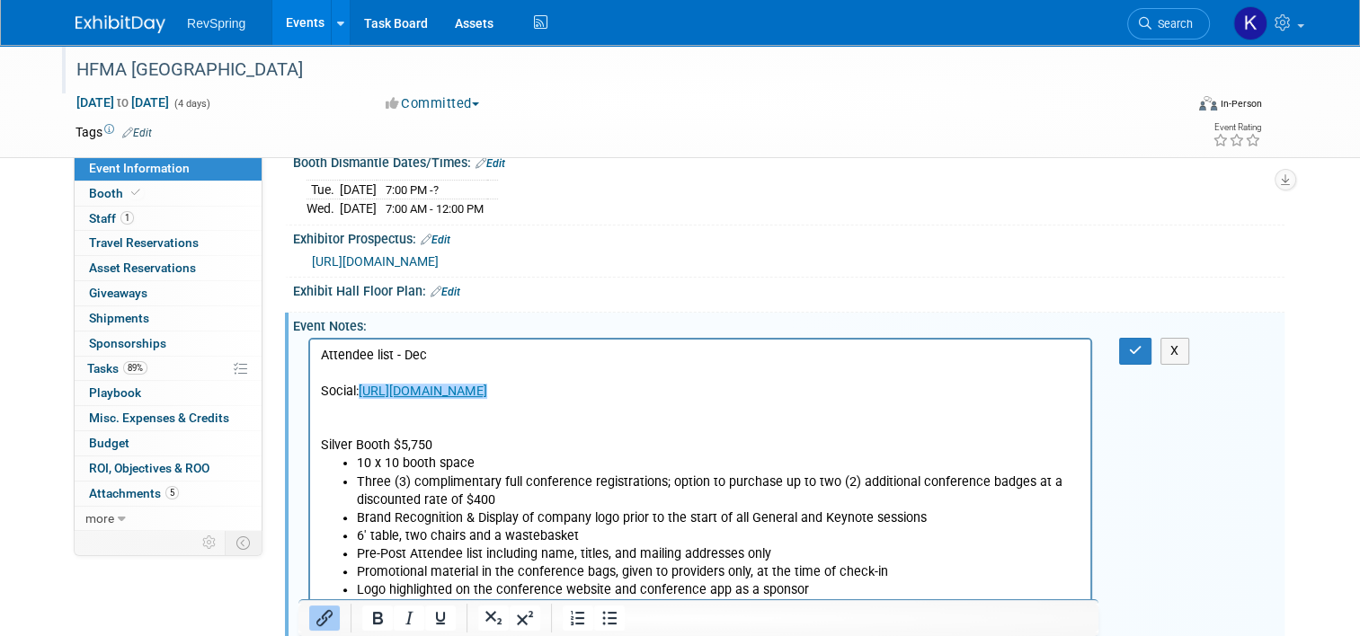
click at [1139, 342] on div "Attendee list - Dec Silver Booth $5,750 10 x 10 booth space Three (3) complimen…" at bounding box center [786, 337] width 969 height 9
click at [1139, 353] on button "button" at bounding box center [1135, 351] width 33 height 26
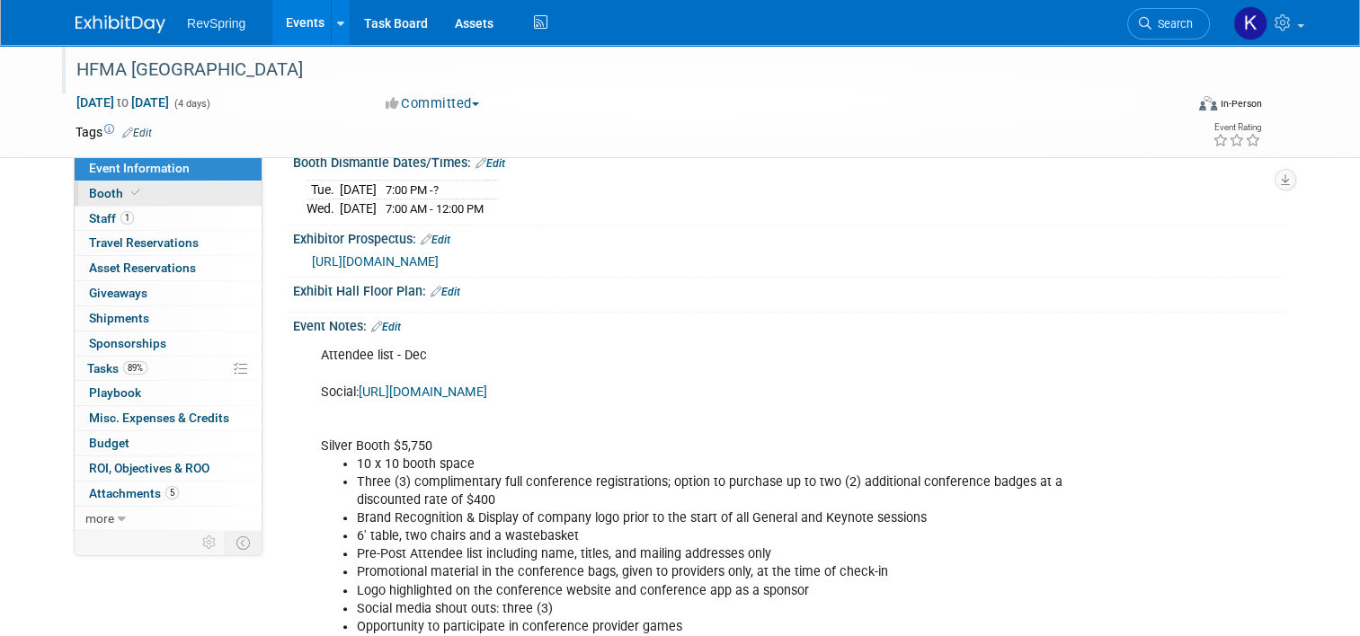
click at [128, 194] on span at bounding box center [136, 192] width 16 height 13
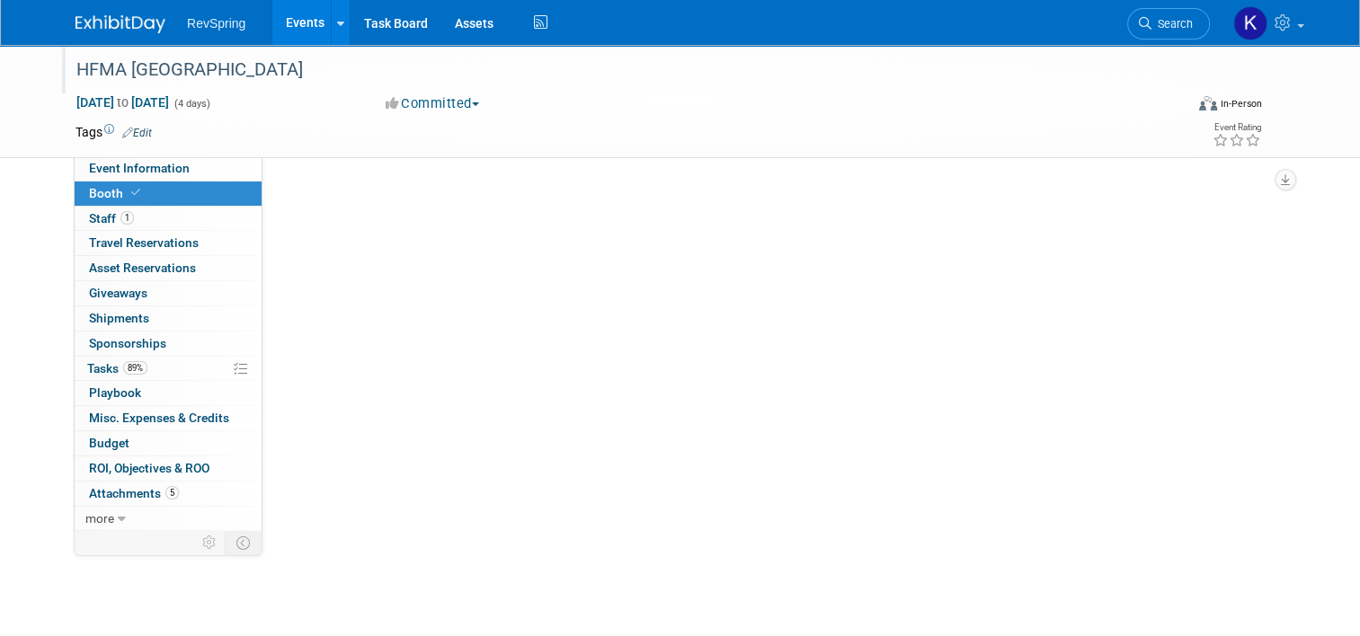
scroll to position [0, 0]
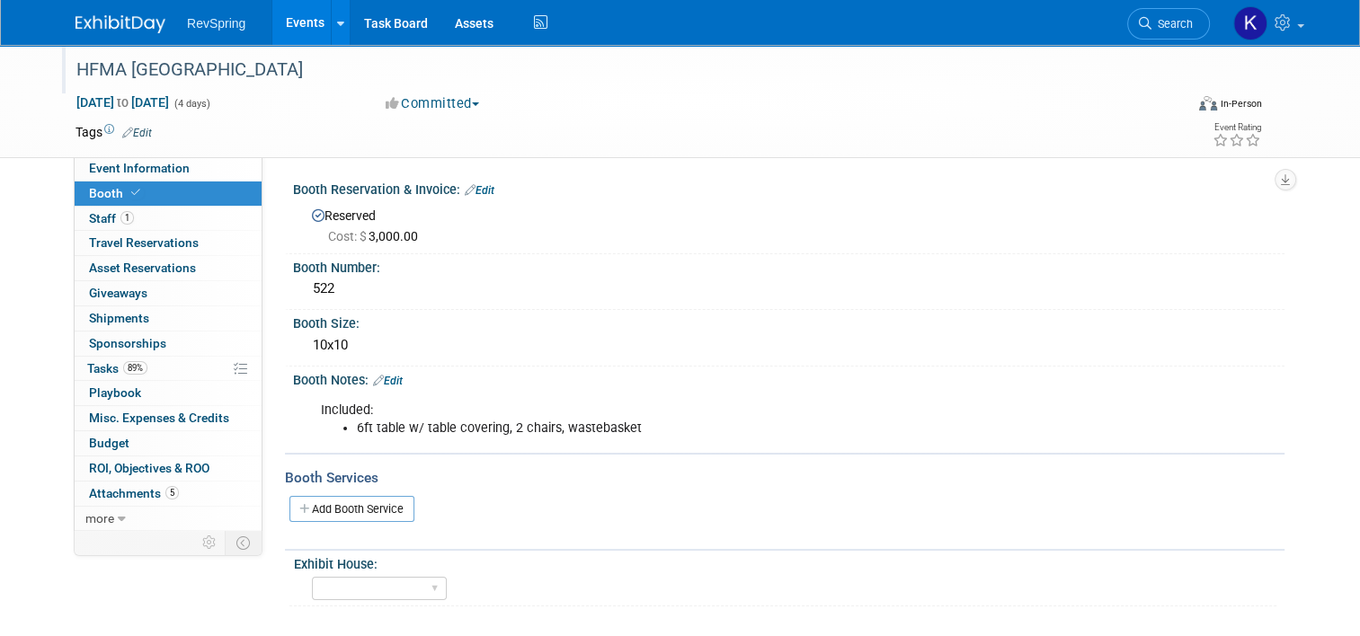
click at [479, 198] on div "Reserved Cost: $ 3,000.00" at bounding box center [788, 223] width 991 height 51
click at [472, 186] on link "Edit" at bounding box center [480, 190] width 30 height 13
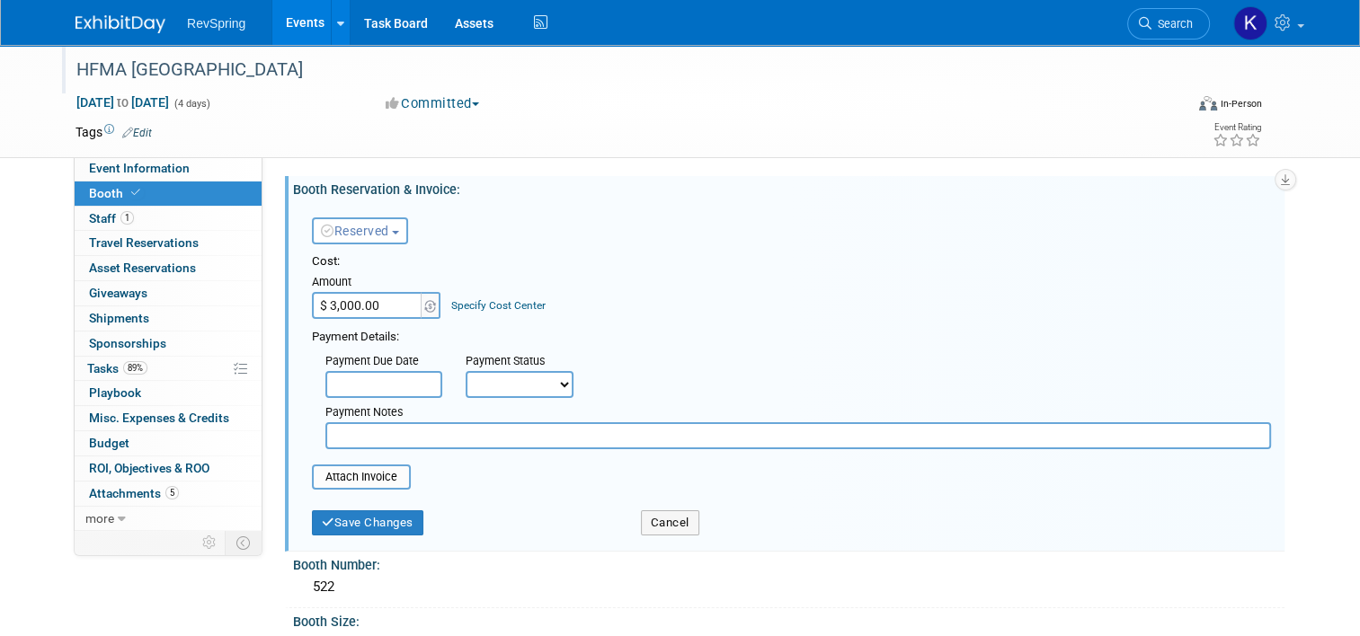
click at [368, 306] on input "$ 3,000.00" at bounding box center [368, 305] width 112 height 27
type input "$ 5,750.00"
click at [369, 480] on input "file" at bounding box center [302, 477] width 214 height 22
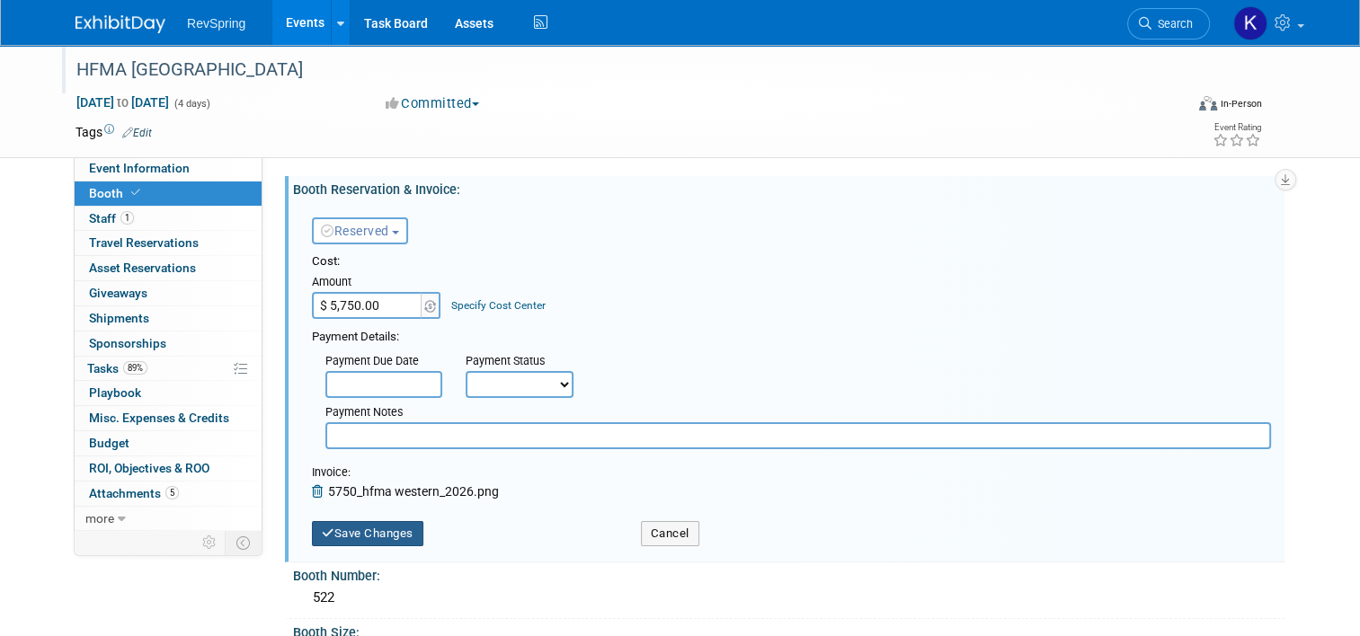
click at [377, 534] on button "Save Changes" at bounding box center [367, 533] width 111 height 25
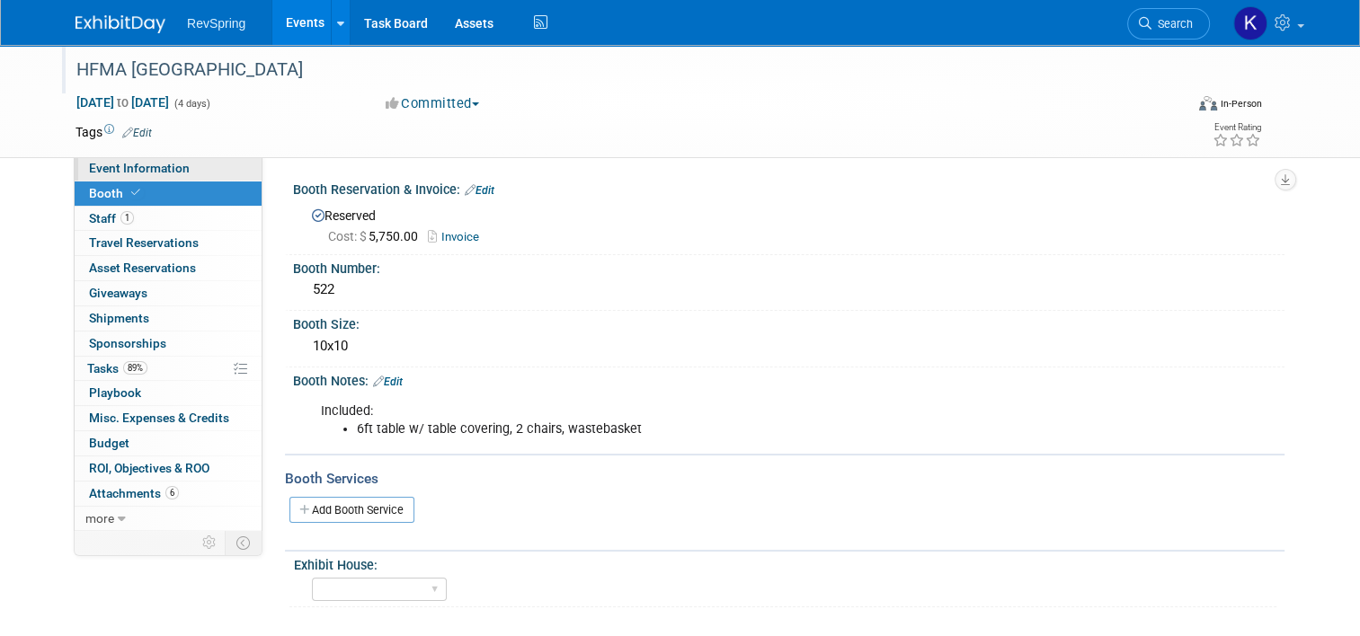
click at [194, 166] on link "Event Information" at bounding box center [168, 168] width 187 height 24
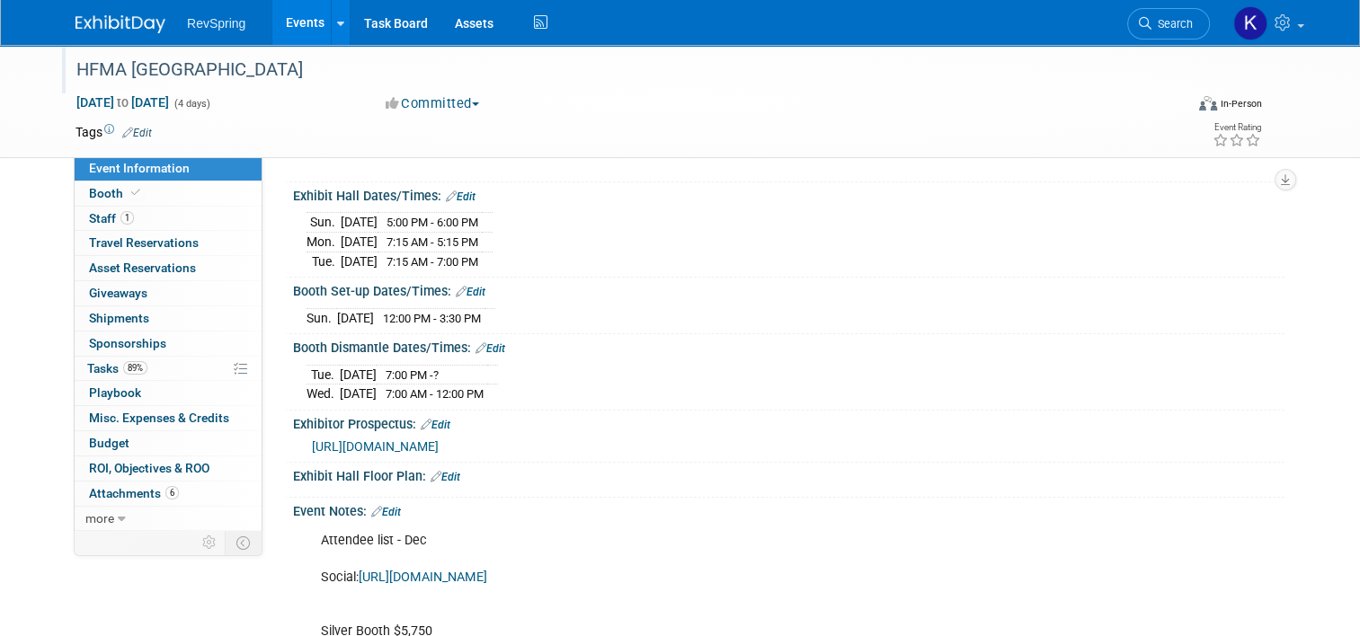
scroll to position [146, 0]
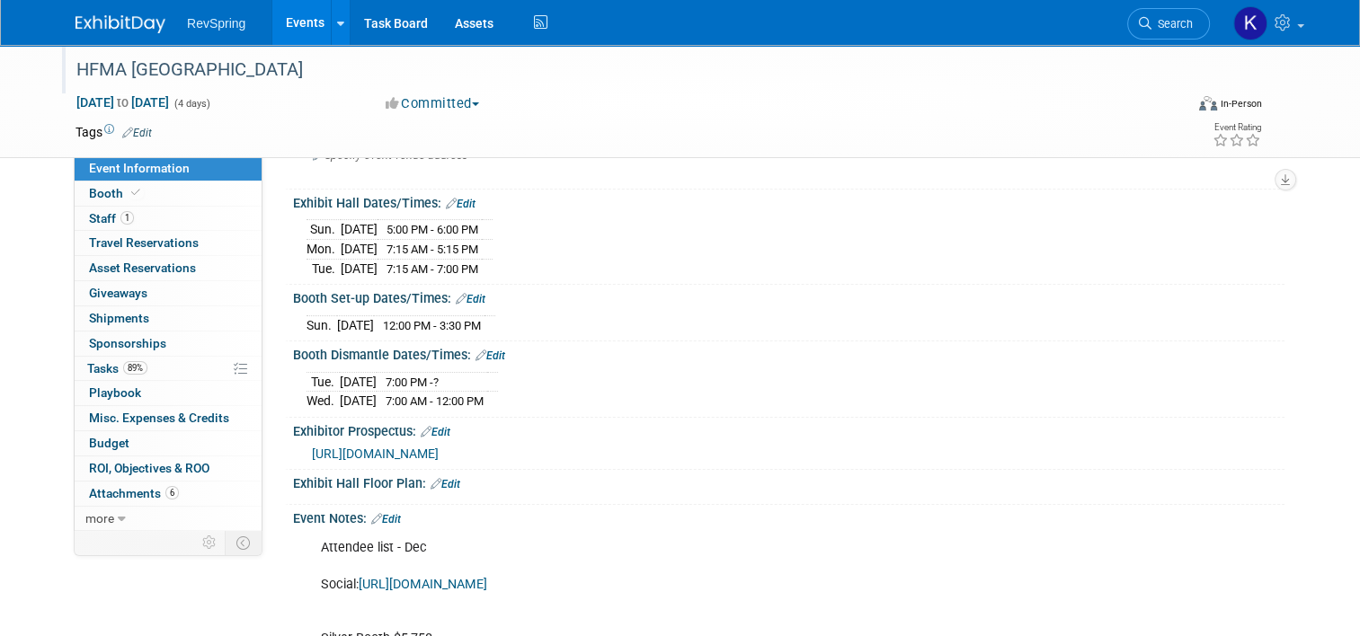
click at [430, 461] on span "https://www.canva.com/design/DAGivxq12Ik/qIlvvWmzCsnvRBW8mdDfcg/view?utm_conten…" at bounding box center [375, 454] width 127 height 14
click at [112, 102] on span "Jan 19, 2026 to Jan 22, 2026" at bounding box center [122, 102] width 94 height 16
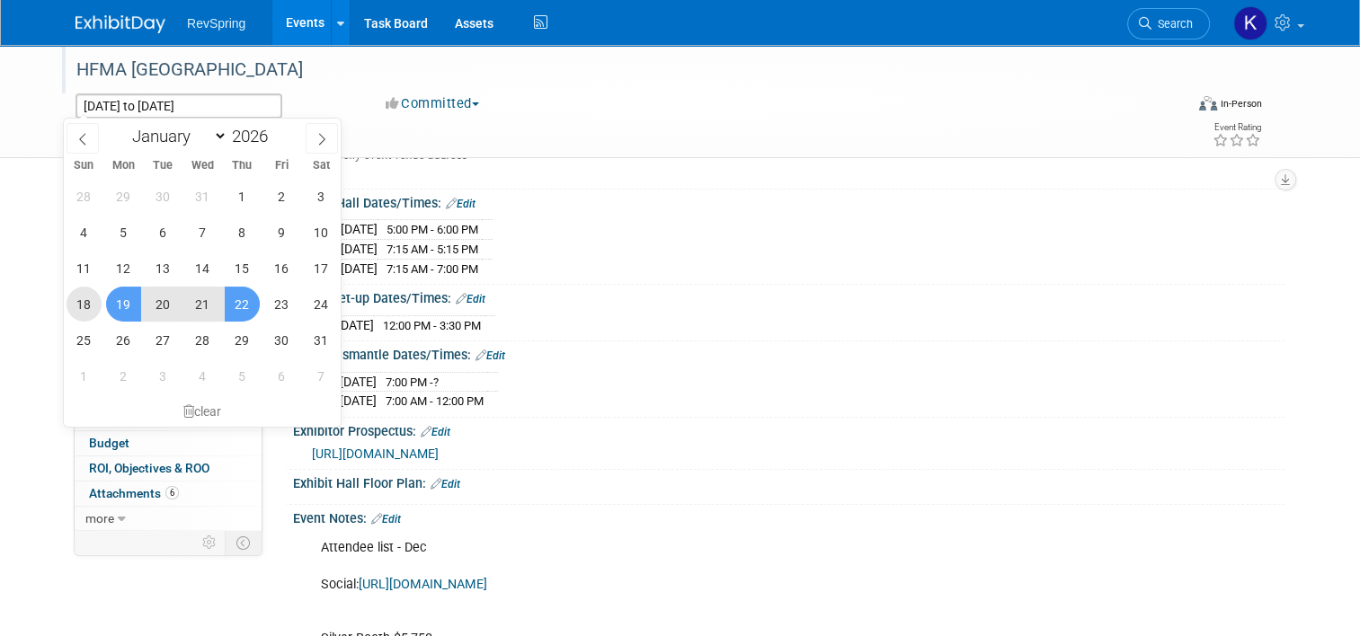
click at [77, 308] on span "18" at bounding box center [84, 304] width 35 height 35
type input "[DATE]"
click at [191, 309] on span "21" at bounding box center [202, 304] width 35 height 35
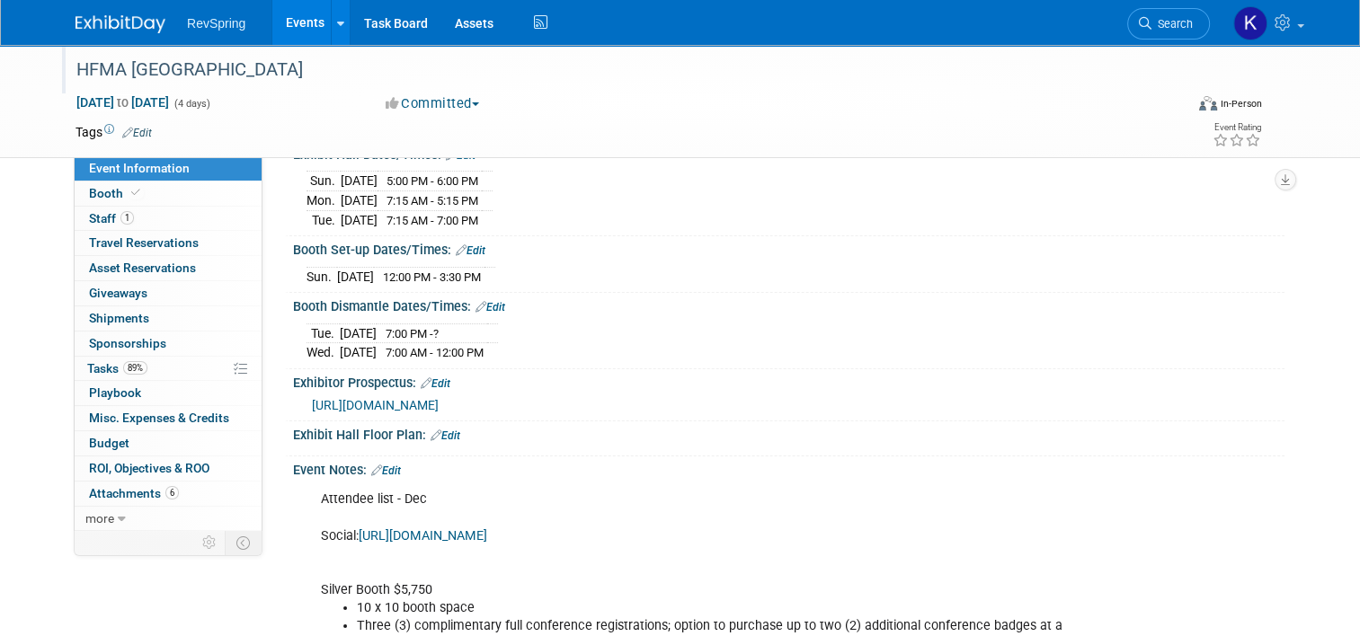
scroll to position [196, 0]
click at [449, 440] on link "Edit" at bounding box center [445, 434] width 30 height 13
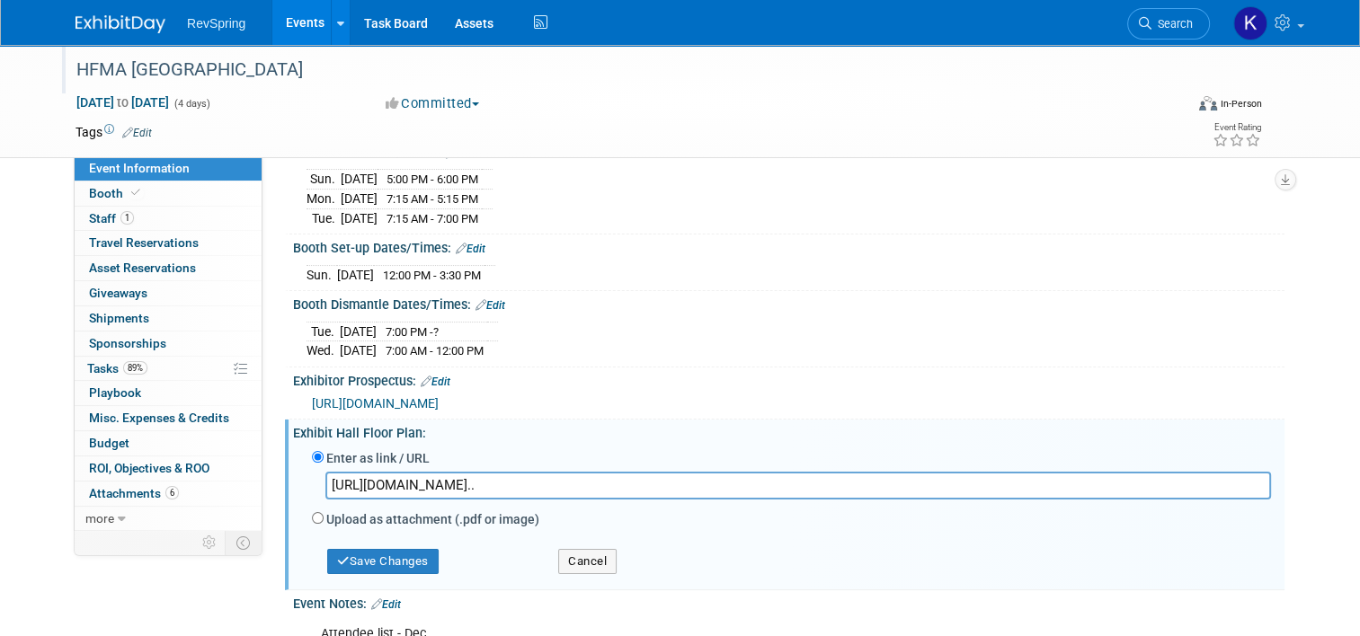
scroll to position [0, 989]
type input "https://web.cvent.com/event/7f85f547-b36c-400a-b5f9-6a81ef3af85c/websitePage:64…"
click at [401, 561] on button "Save Changes" at bounding box center [382, 561] width 111 height 25
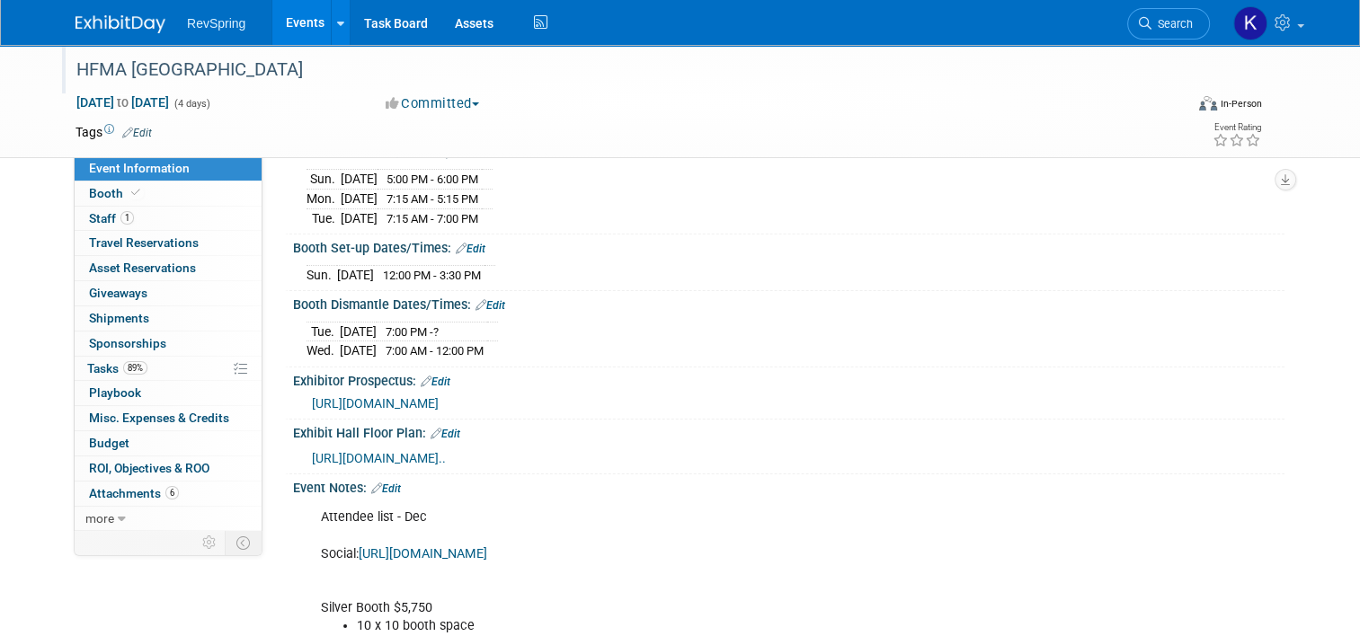
click at [387, 495] on link "Edit" at bounding box center [386, 489] width 30 height 13
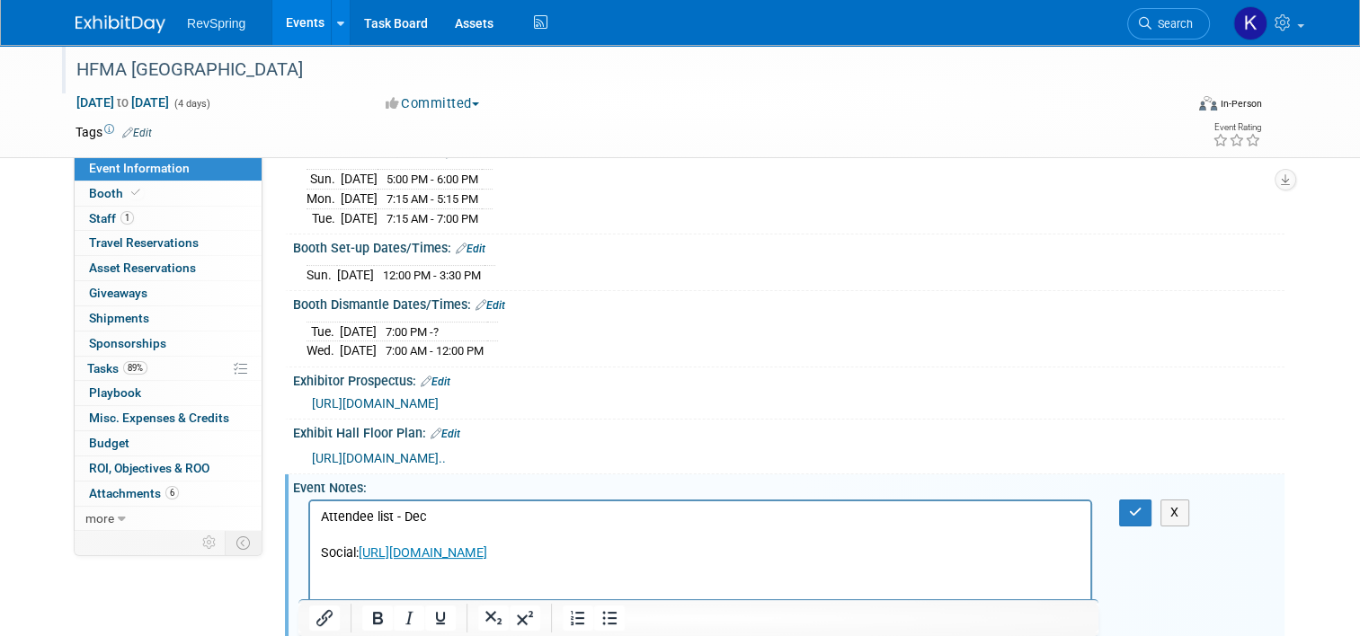
click at [447, 510] on p "Attendee list - Dec Social: https://cvent.me/m2AKva?sms=7&cn=sq5PYcC9QEylpLL2n5…" at bounding box center [700, 563] width 759 height 108
click at [603, 616] on icon "Bullet list" at bounding box center [610, 618] width 22 height 22
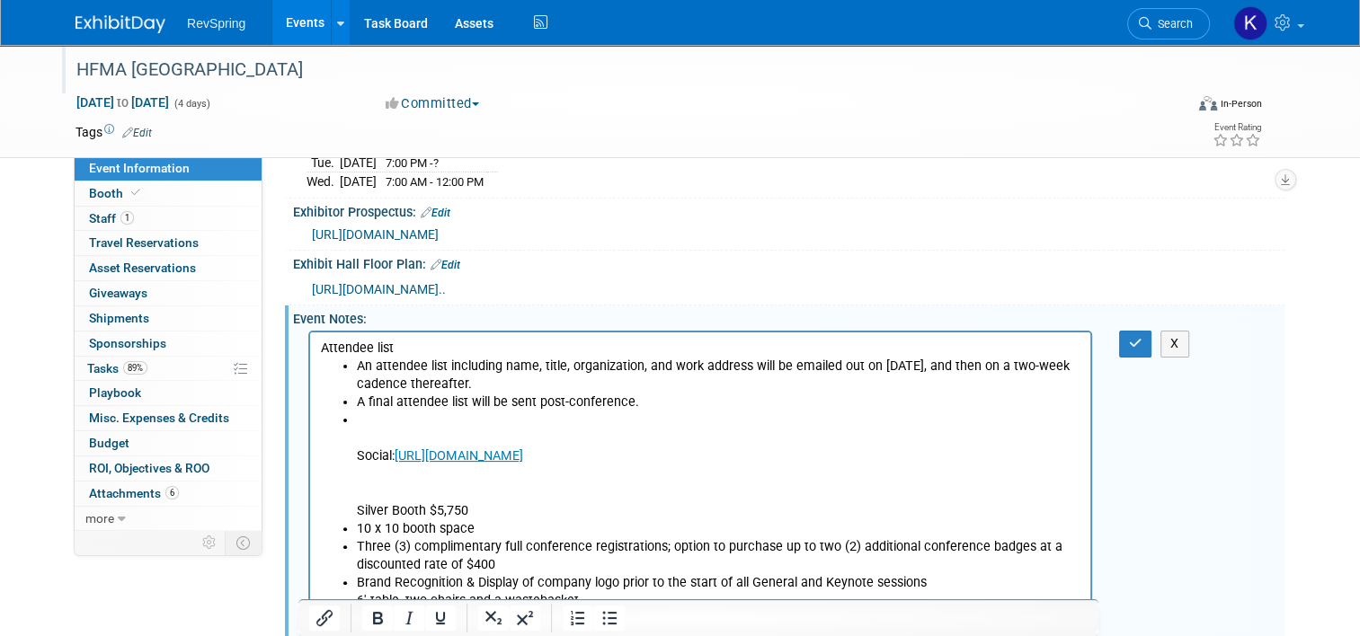
scroll to position [366, 0]
click at [378, 415] on li "Social: https://cvent.me/m2AKva?sms=7&cn=sq5PYcC9QEylpLL2n5Cl4Q Silver Booth $5…" at bounding box center [718, 465] width 723 height 108
click at [389, 424] on li "Social: https://cvent.me/m2AKva?sms=7&cn=sq5PYcC9QEylpLL2n5Cl4Q Silver Booth $5…" at bounding box center [718, 465] width 723 height 108
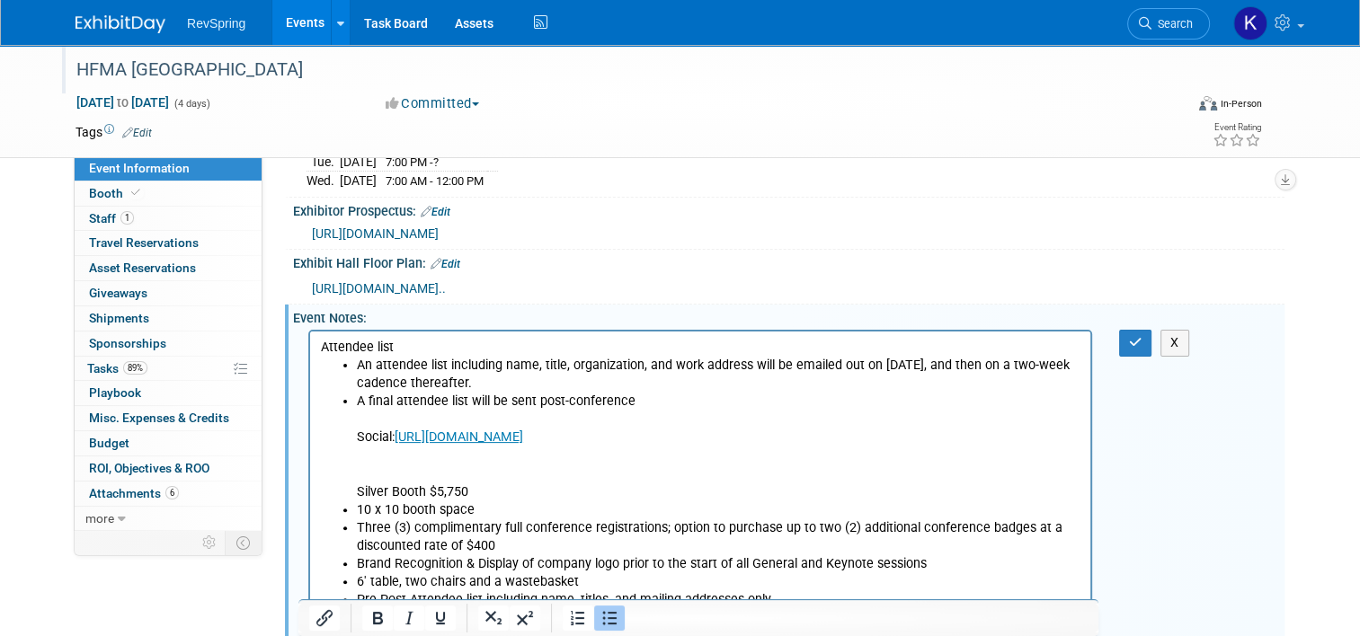
click at [355, 433] on ul "An attendee list including name, title, organization, and work address will be …" at bounding box center [700, 519] width 759 height 324
click at [612, 620] on icon "Bullet list" at bounding box center [610, 618] width 22 height 22
click at [323, 399] on p "A final attendee list will be sent post-conference Social: https://cvent.me/m2A…" at bounding box center [700, 447] width 759 height 108
click at [604, 615] on icon "Bullet list" at bounding box center [610, 618] width 22 height 22
click at [358, 437] on li "A final attendee list will be sent post-conference Social: https://cvent.me/m2A…" at bounding box center [718, 447] width 723 height 108
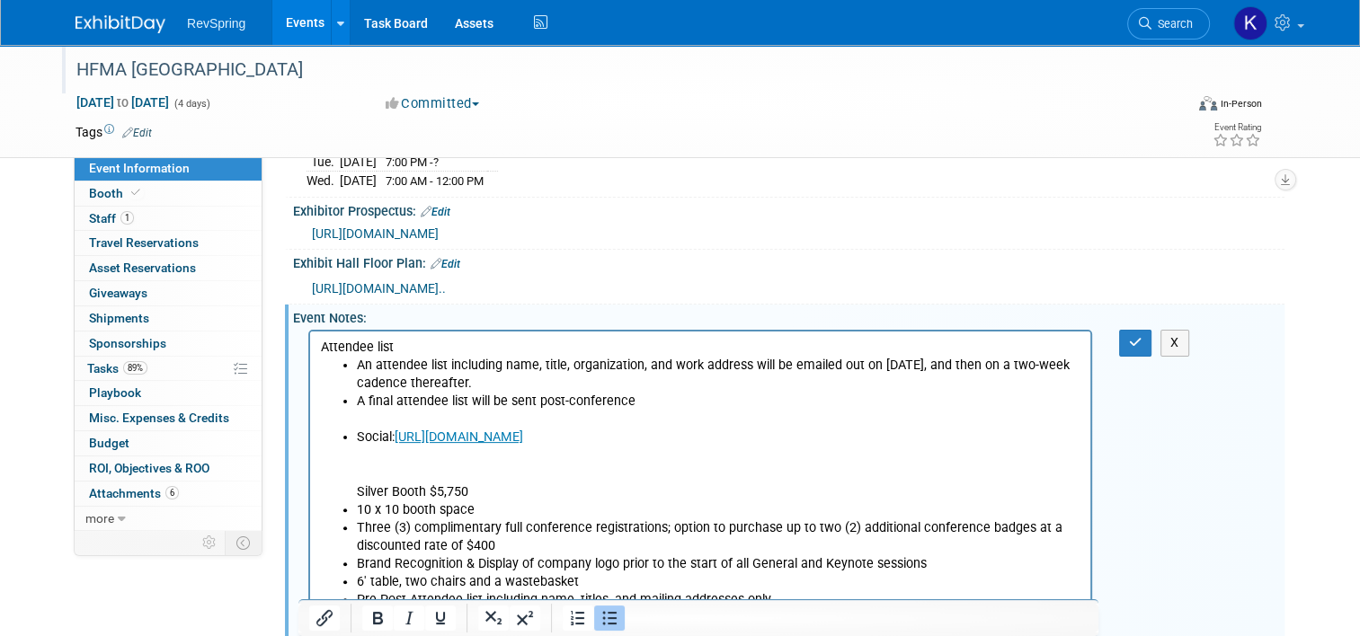
click at [609, 618] on icon "Bullet list" at bounding box center [609, 618] width 14 height 13
click at [1137, 349] on icon "button" at bounding box center [1135, 342] width 13 height 13
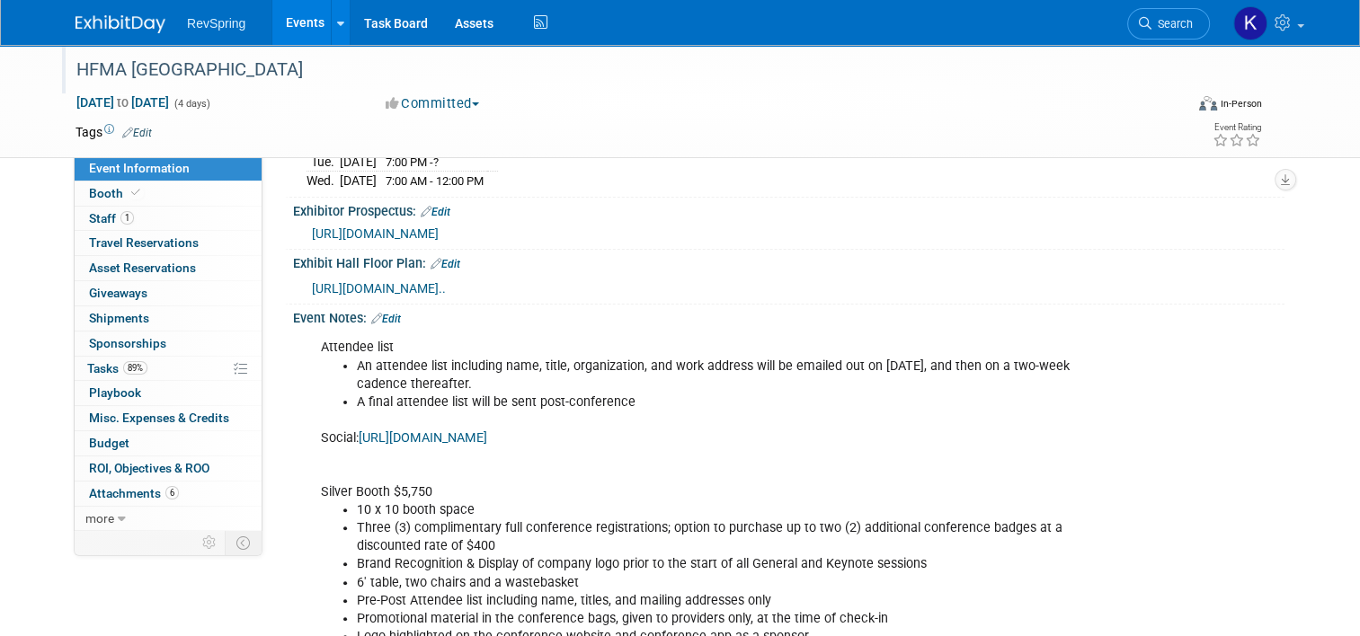
scroll to position [0, 0]
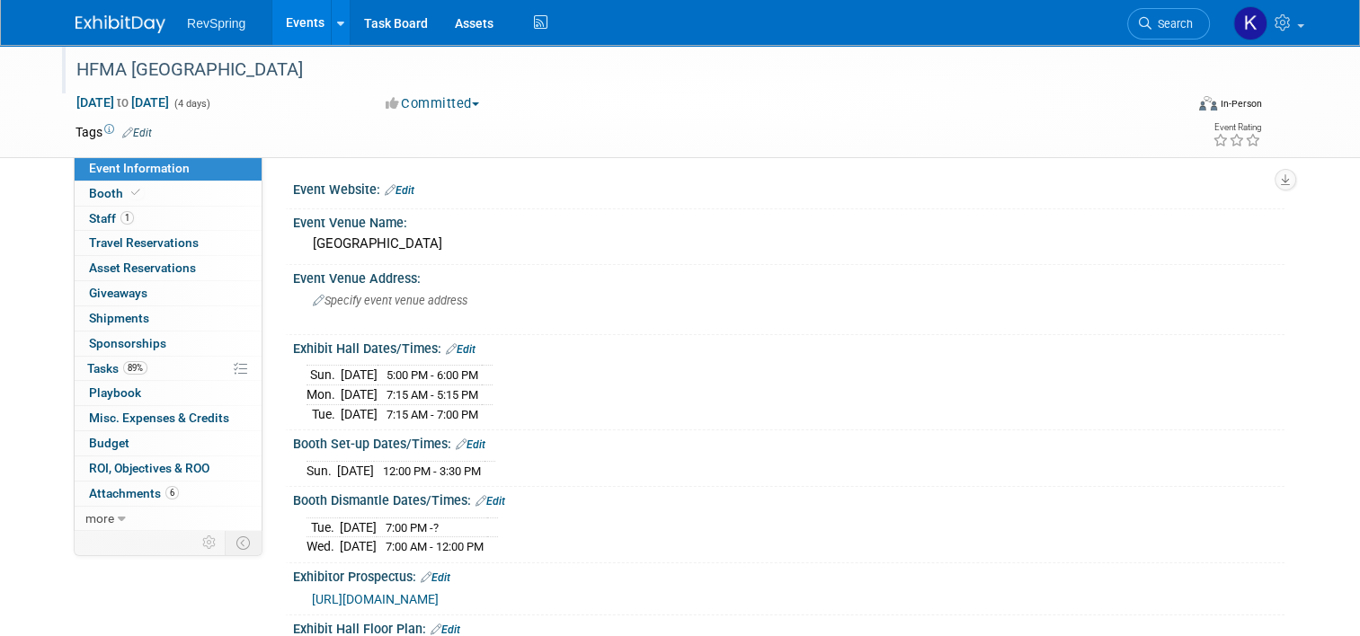
click at [465, 444] on link "Edit" at bounding box center [471, 445] width 30 height 13
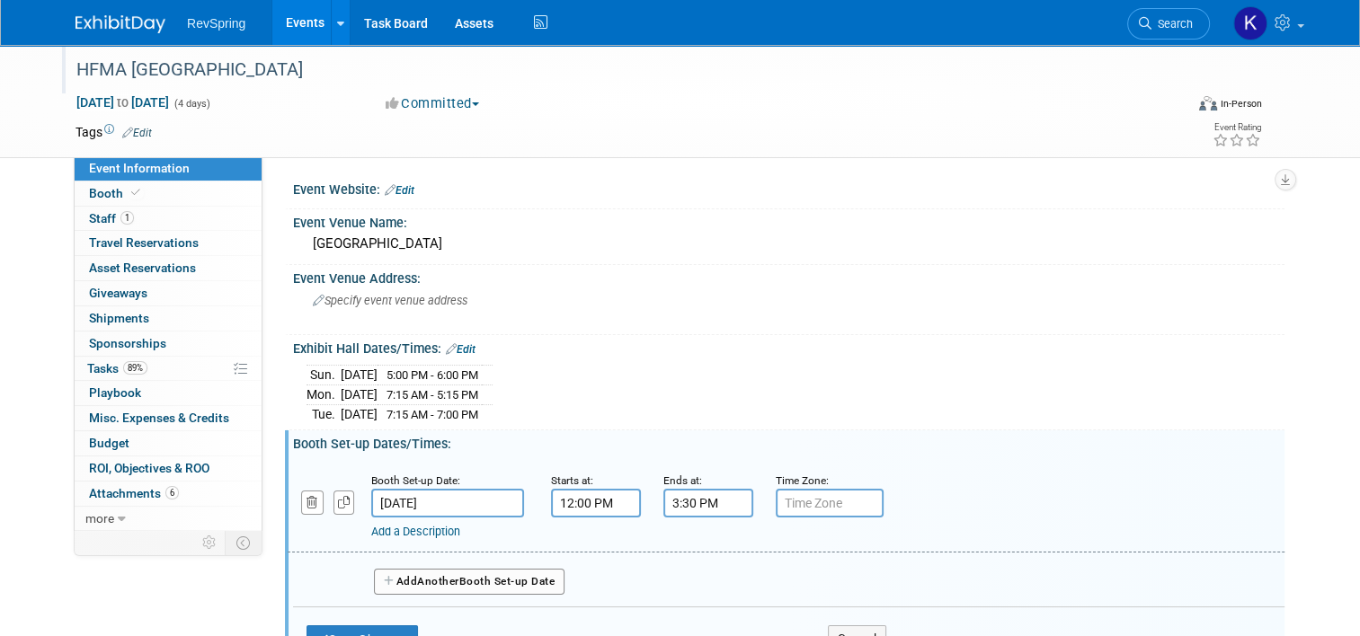
click at [424, 489] on input "Jan 19, 2025" at bounding box center [447, 503] width 153 height 29
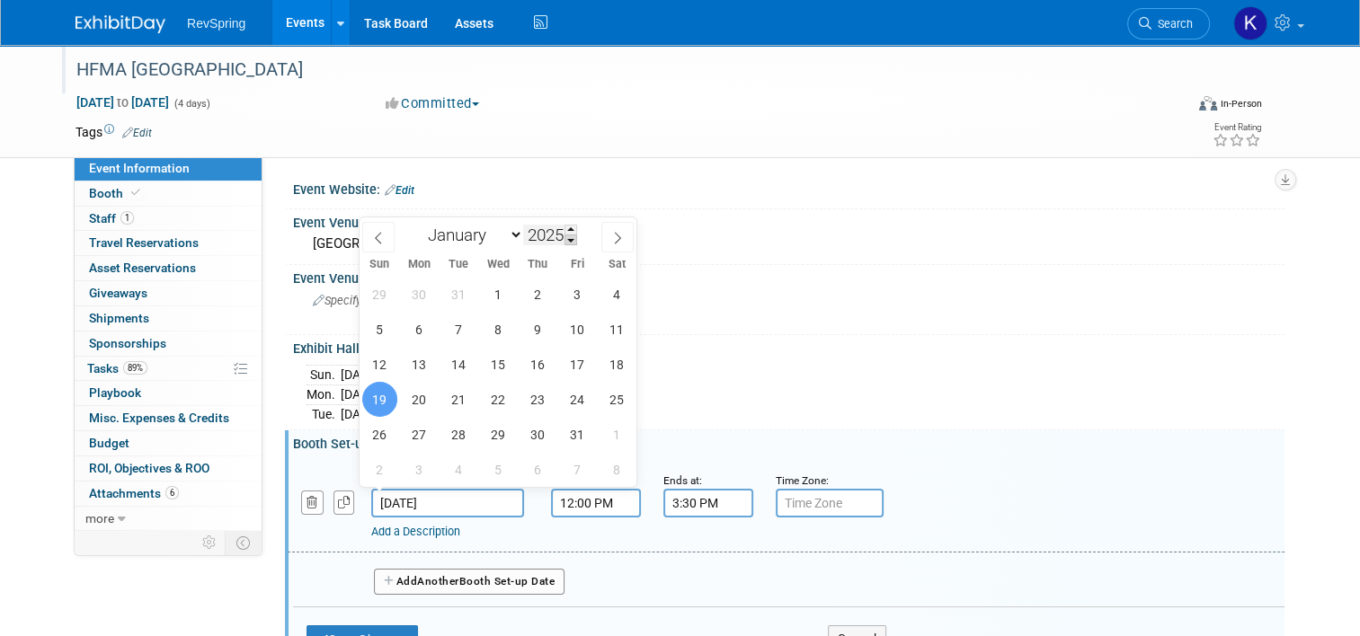
click at [568, 237] on span at bounding box center [570, 240] width 13 height 11
click at [570, 228] on span at bounding box center [570, 230] width 13 height 11
type input "2026"
click at [378, 405] on span "18" at bounding box center [379, 399] width 35 height 35
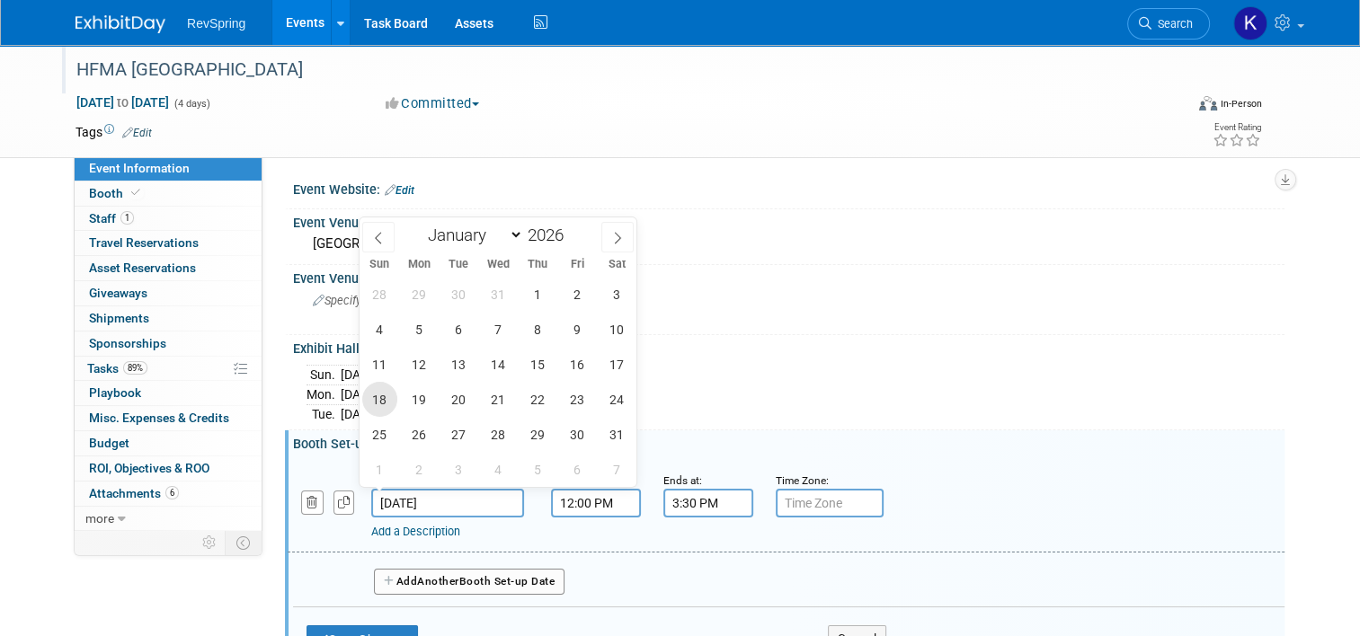
type input "Jan 18, 2026"
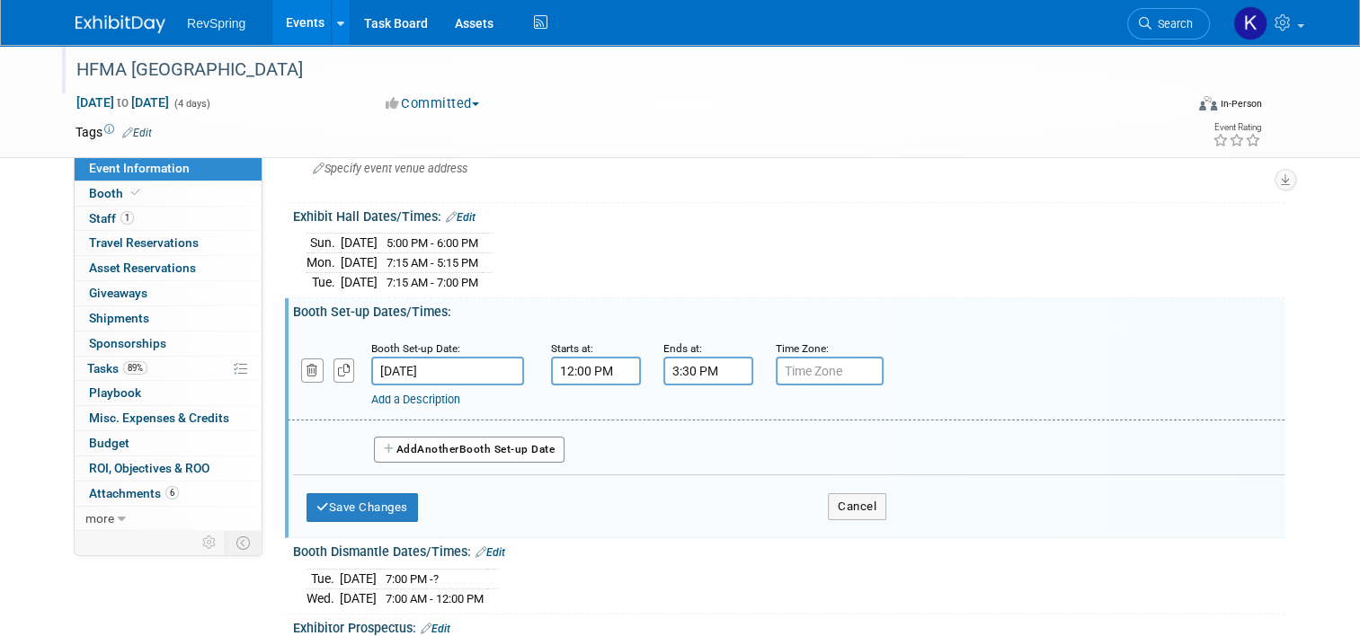
scroll to position [136, 0]
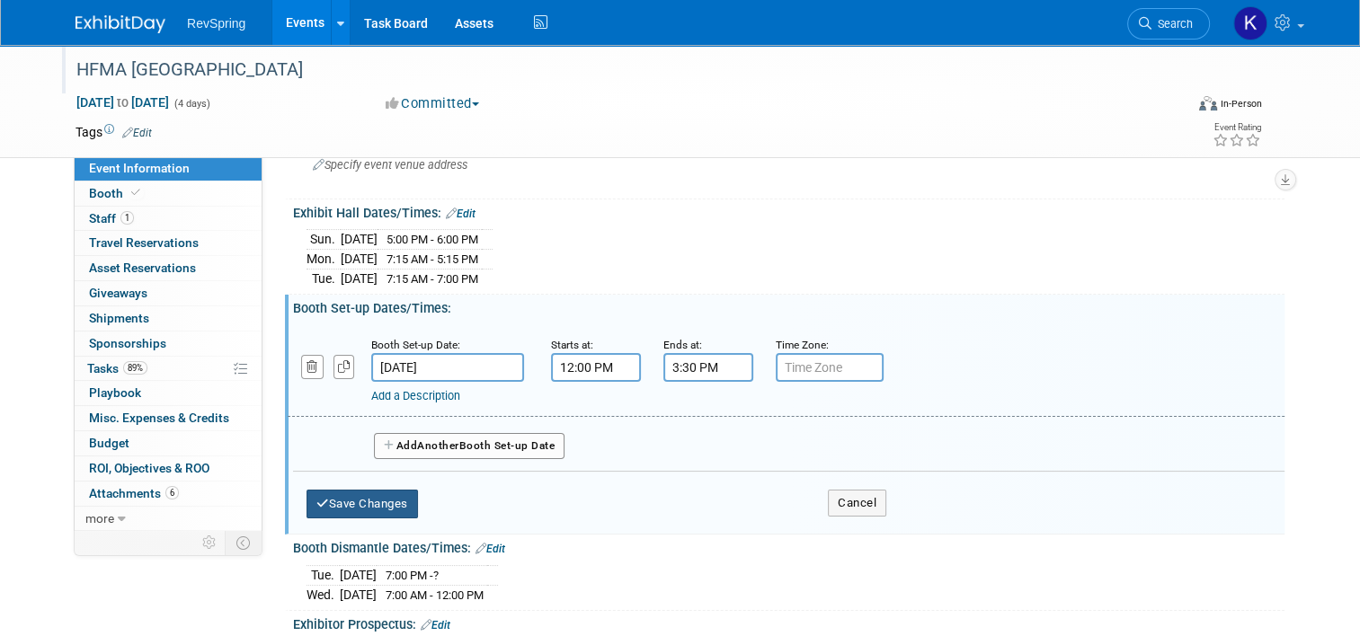
click at [369, 496] on button "Save Changes" at bounding box center [361, 504] width 111 height 29
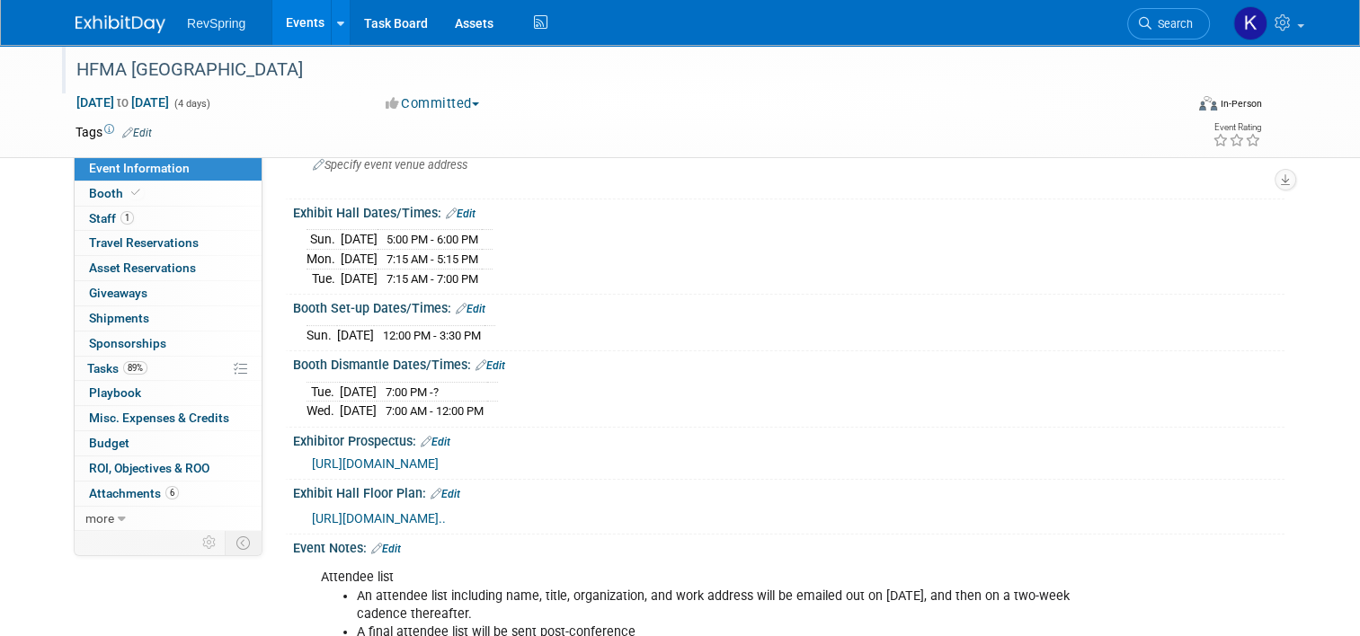
click at [487, 360] on link "Edit" at bounding box center [490, 365] width 30 height 13
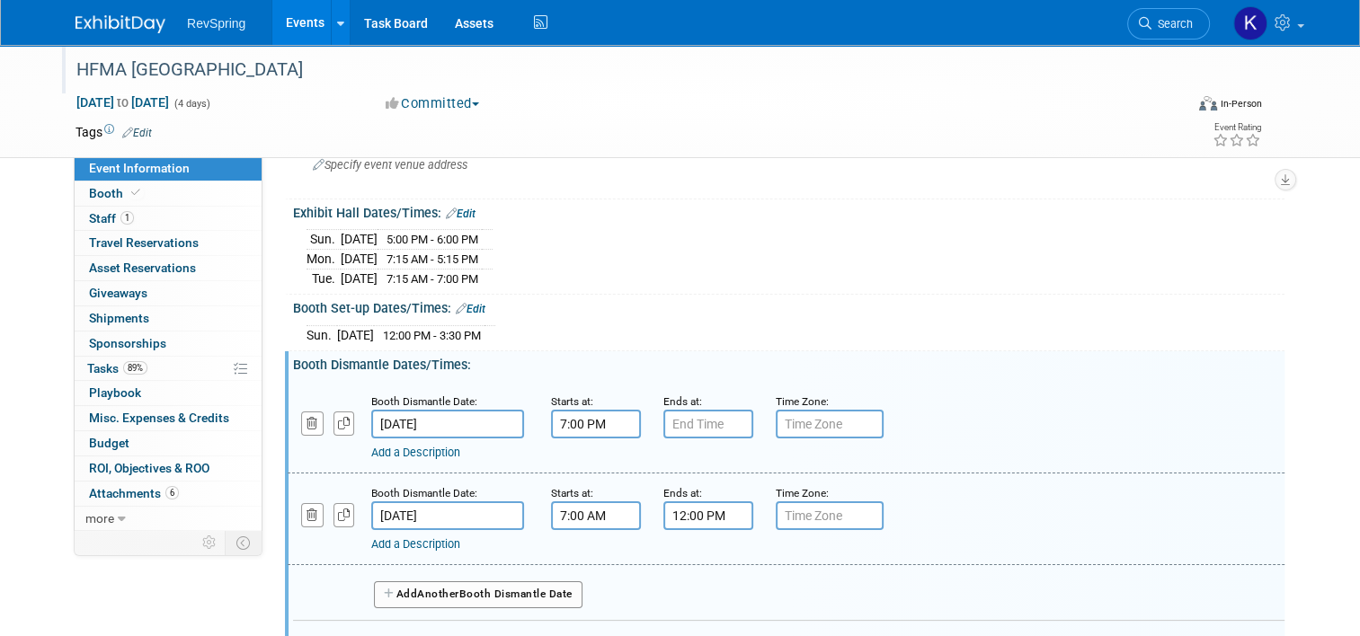
click at [466, 425] on input "Jan 21, 2025" at bounding box center [447, 424] width 153 height 29
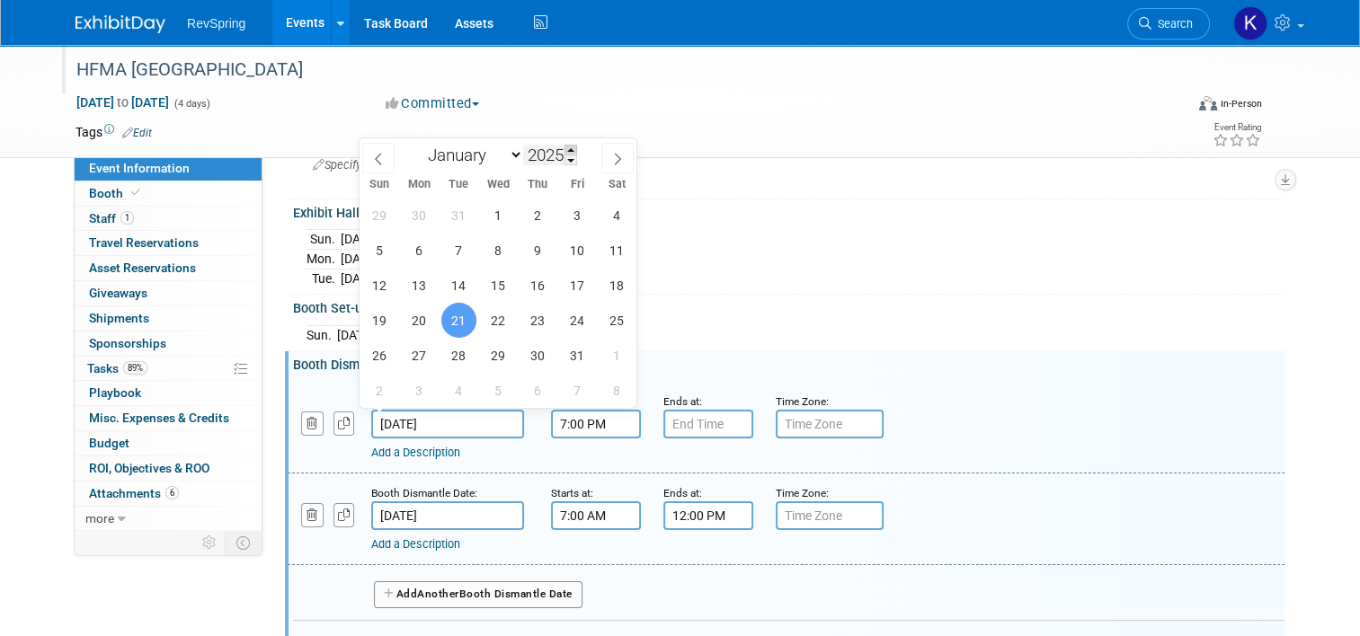
click at [571, 150] on span at bounding box center [570, 150] width 13 height 11
type input "2026"
click at [464, 315] on span "20" at bounding box center [458, 320] width 35 height 35
type input "Jan 20, 2026"
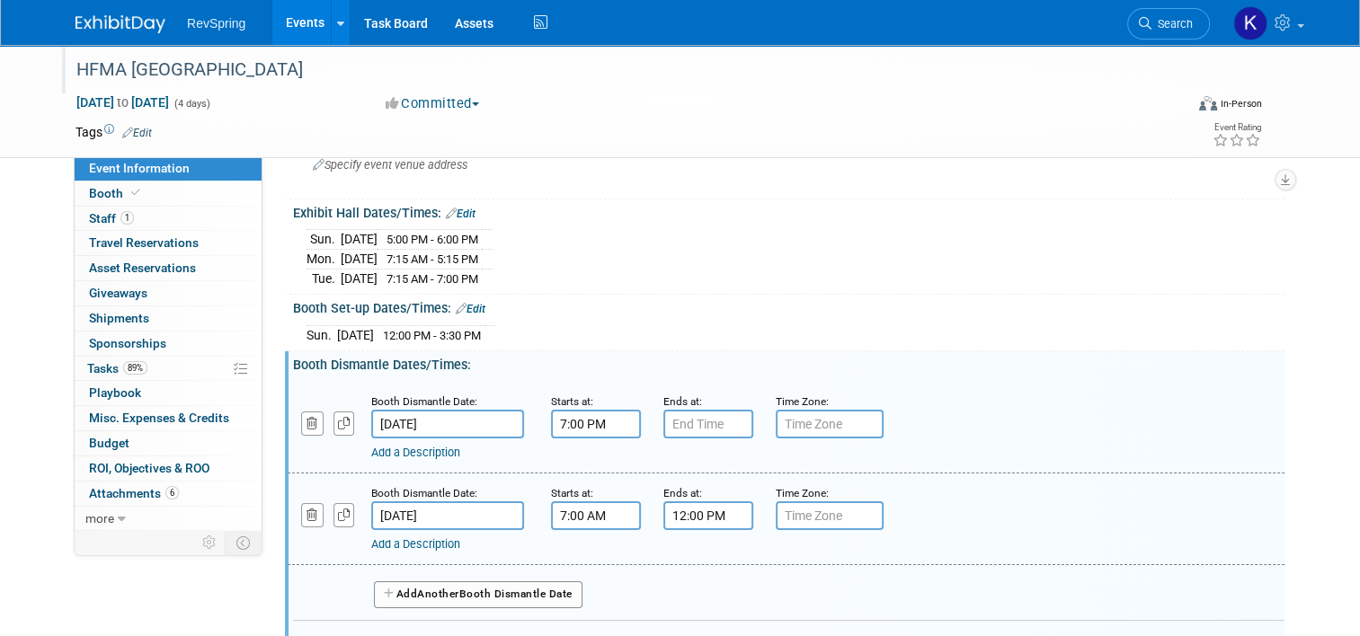
click at [421, 508] on input "Jan 22, 2025" at bounding box center [447, 515] width 153 height 29
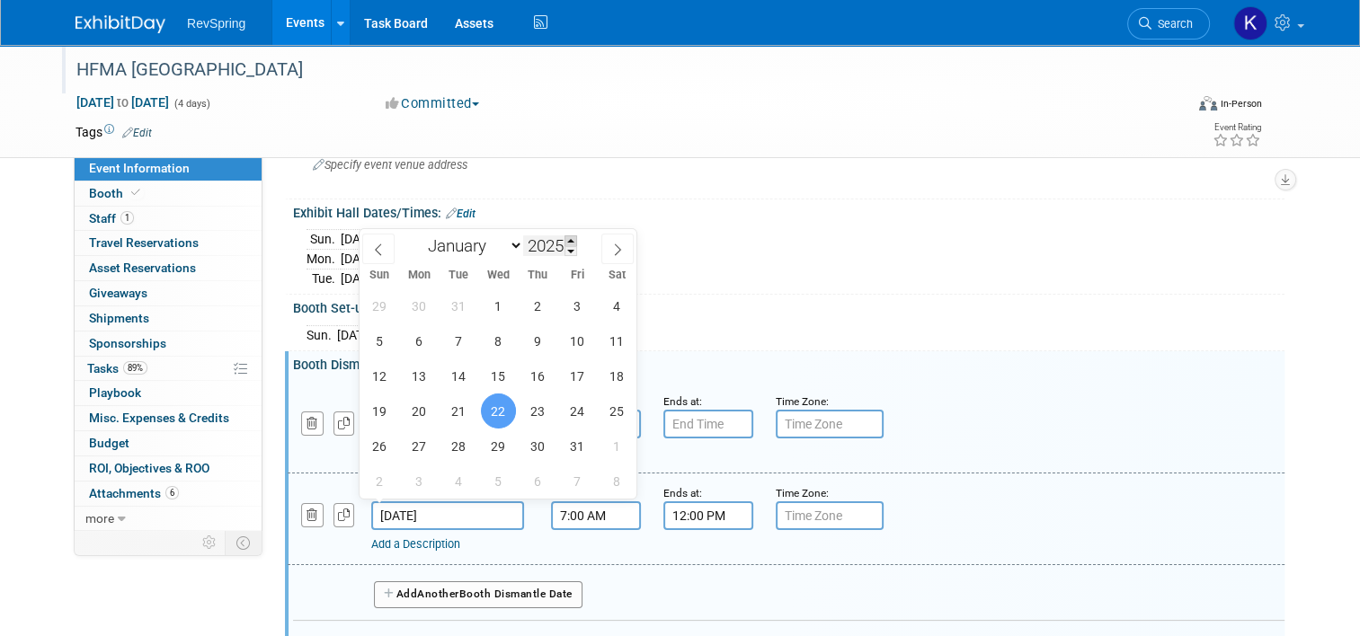
click at [572, 240] on span at bounding box center [570, 240] width 13 height 11
type input "2026"
click at [460, 422] on span "20" at bounding box center [458, 411] width 35 height 35
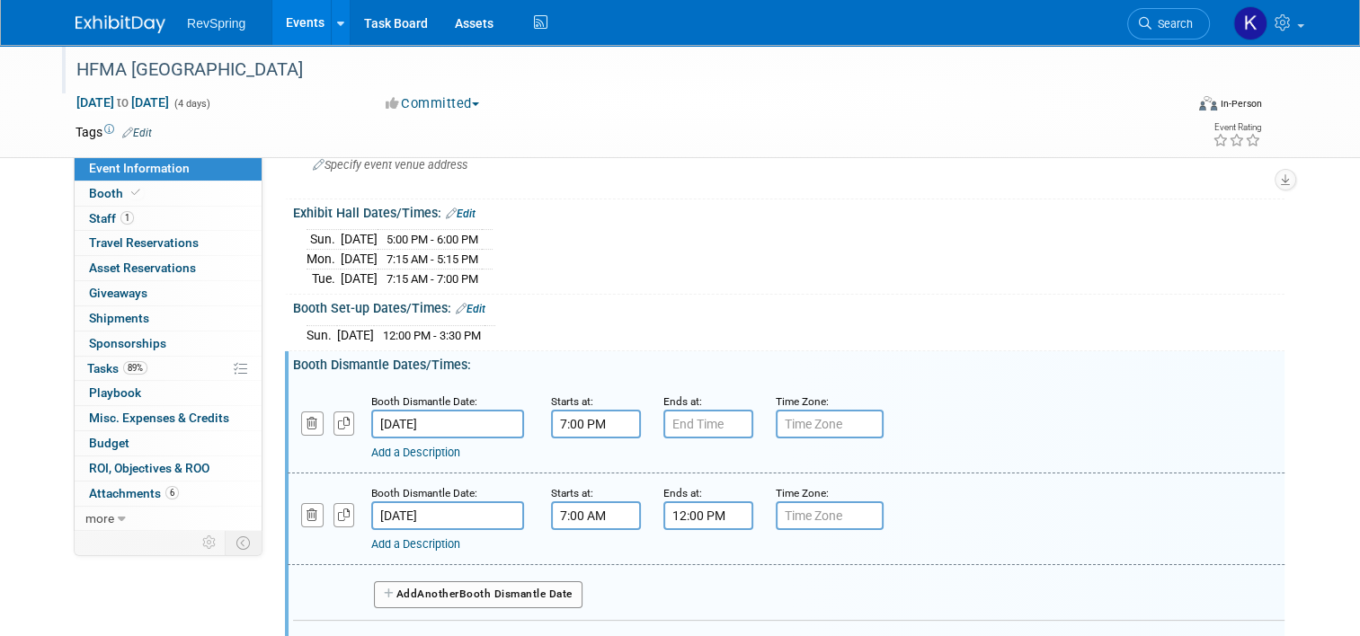
scroll to position [219, 0]
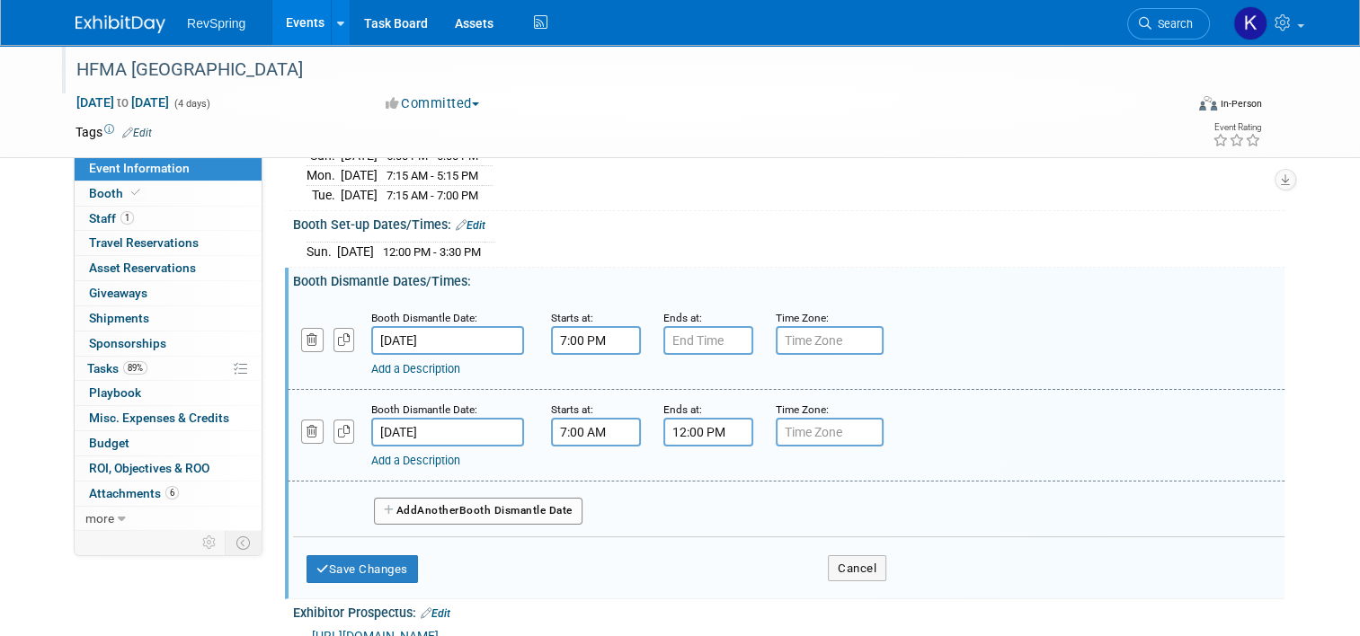
click at [404, 426] on input "Jan 20, 2026" at bounding box center [447, 432] width 153 height 29
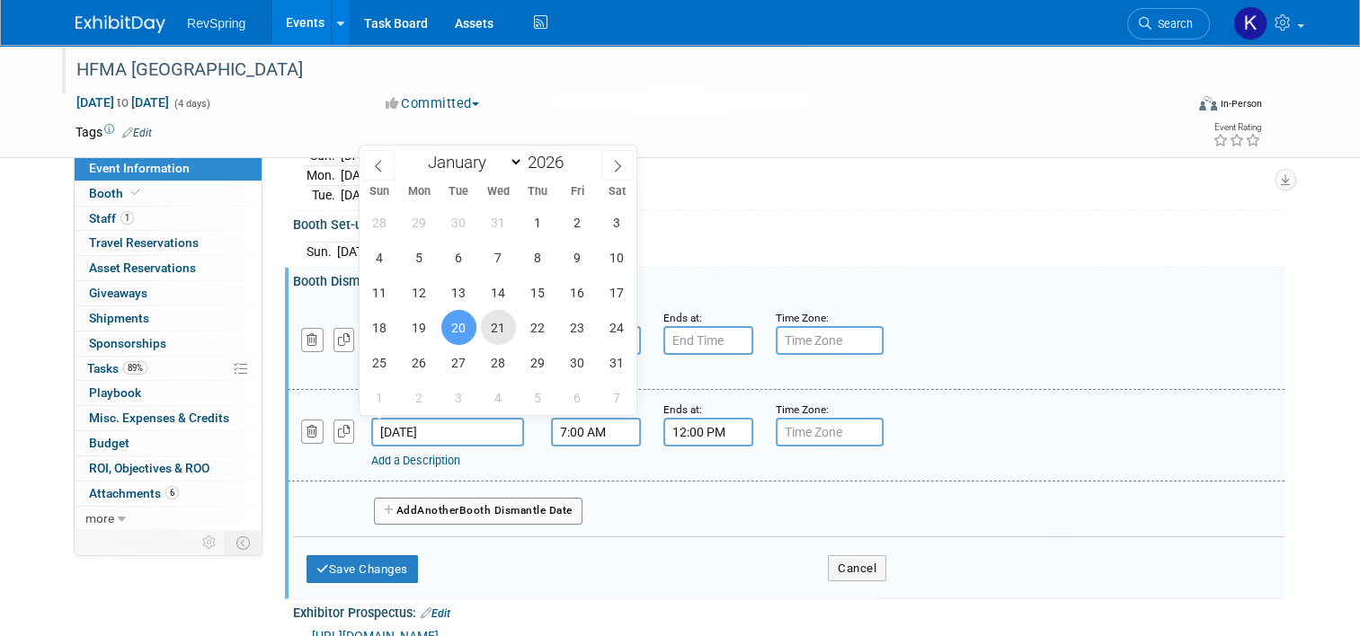
click at [501, 332] on span "21" at bounding box center [498, 327] width 35 height 35
type input "Jan 21, 2026"
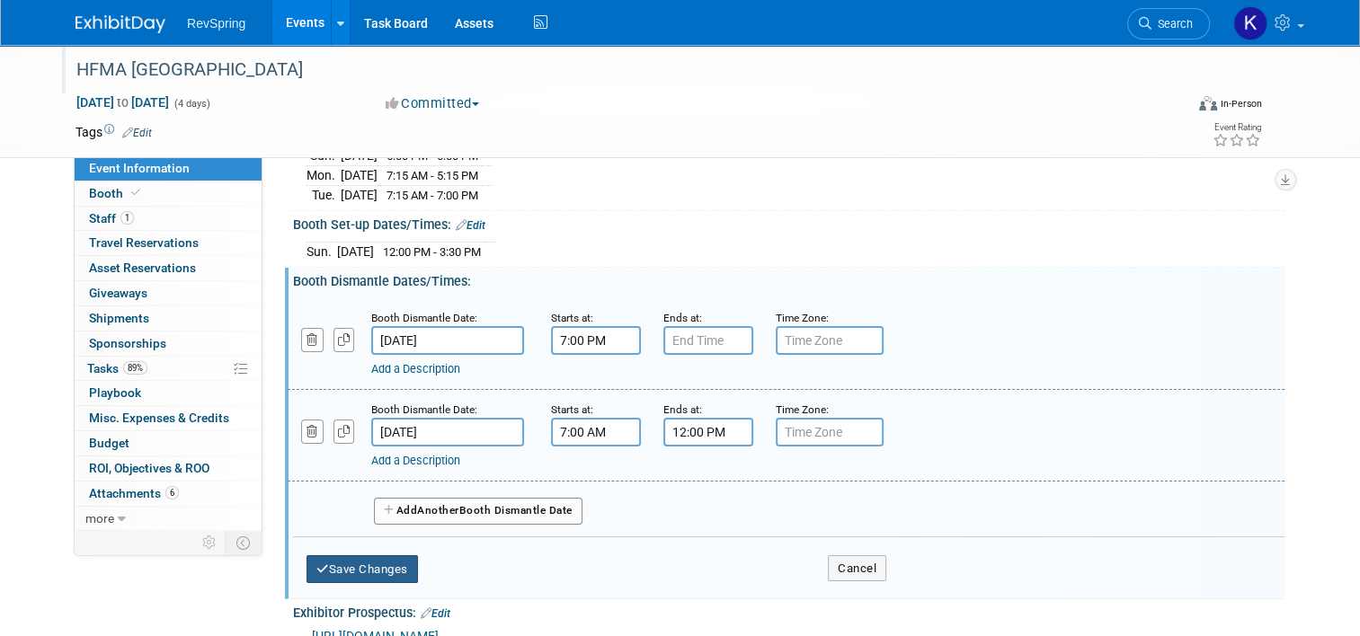
click at [370, 563] on button "Save Changes" at bounding box center [361, 569] width 111 height 29
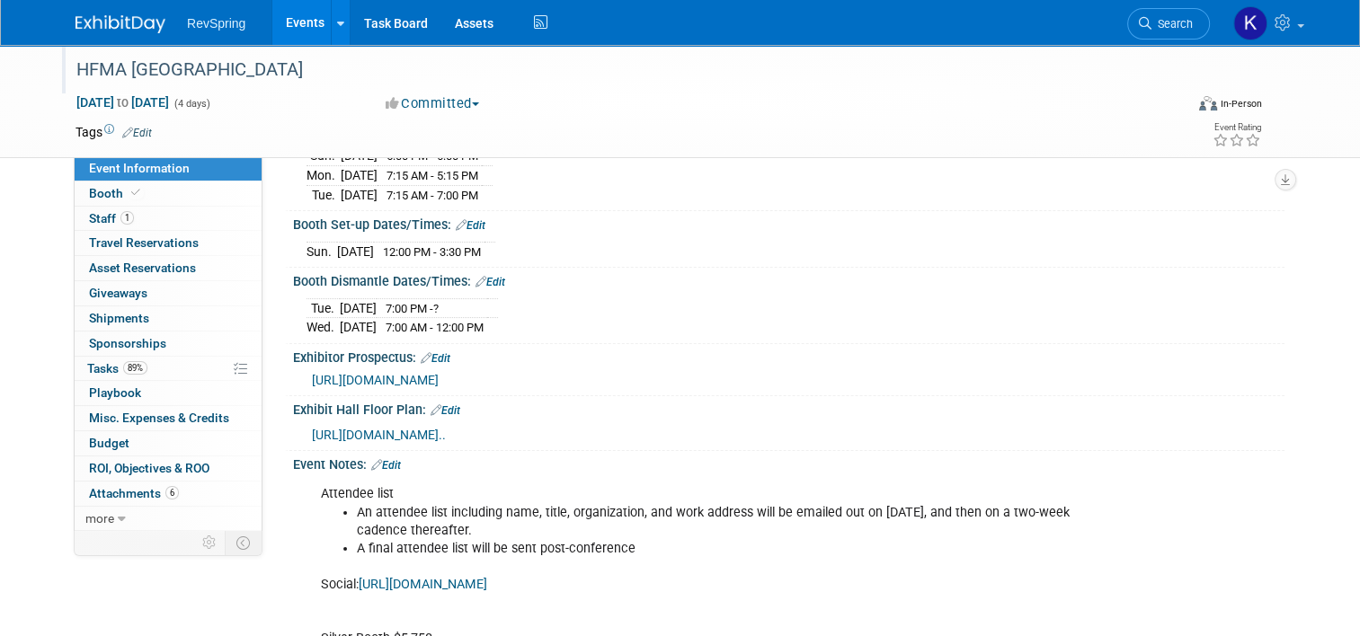
scroll to position [140, 0]
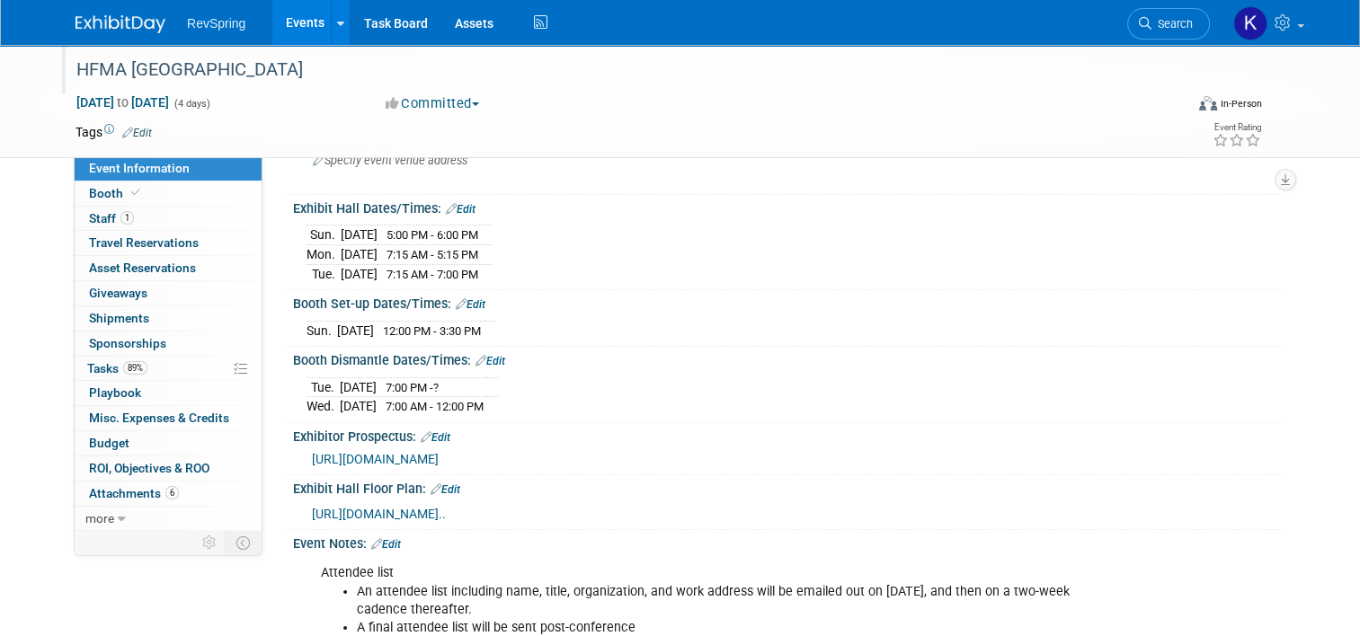
click at [447, 205] on link "Edit" at bounding box center [461, 209] width 30 height 13
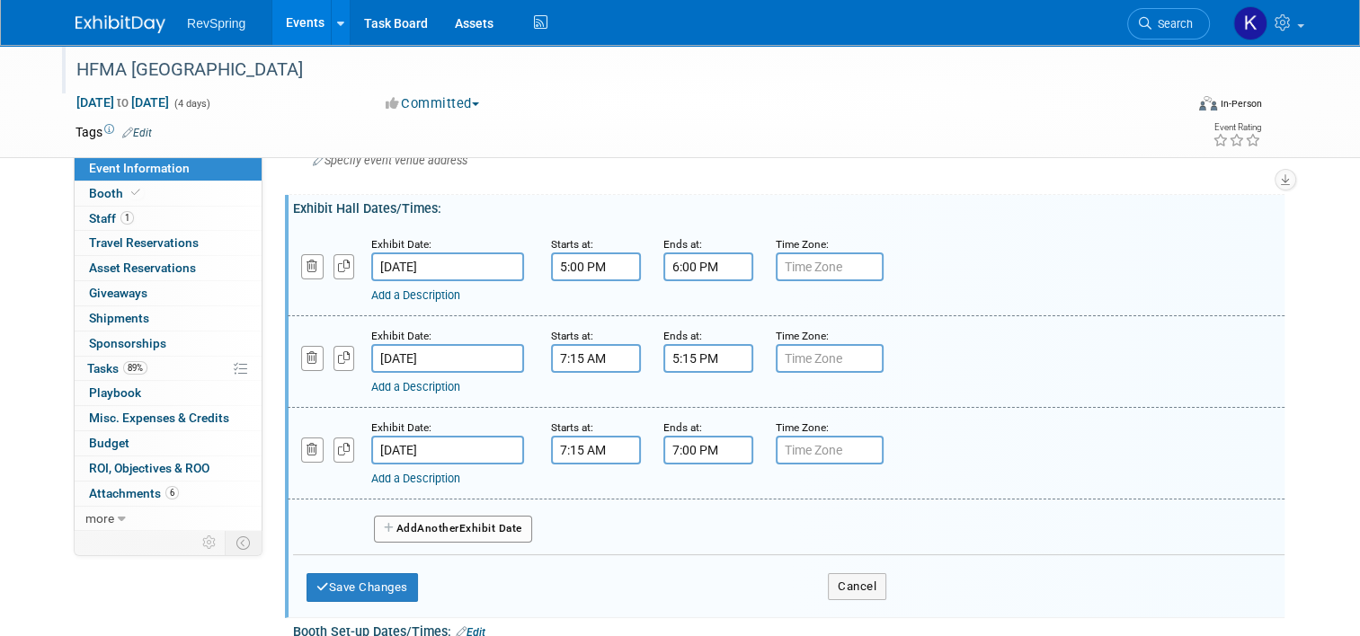
click at [445, 264] on input "Jan 19, 2025" at bounding box center [447, 267] width 153 height 29
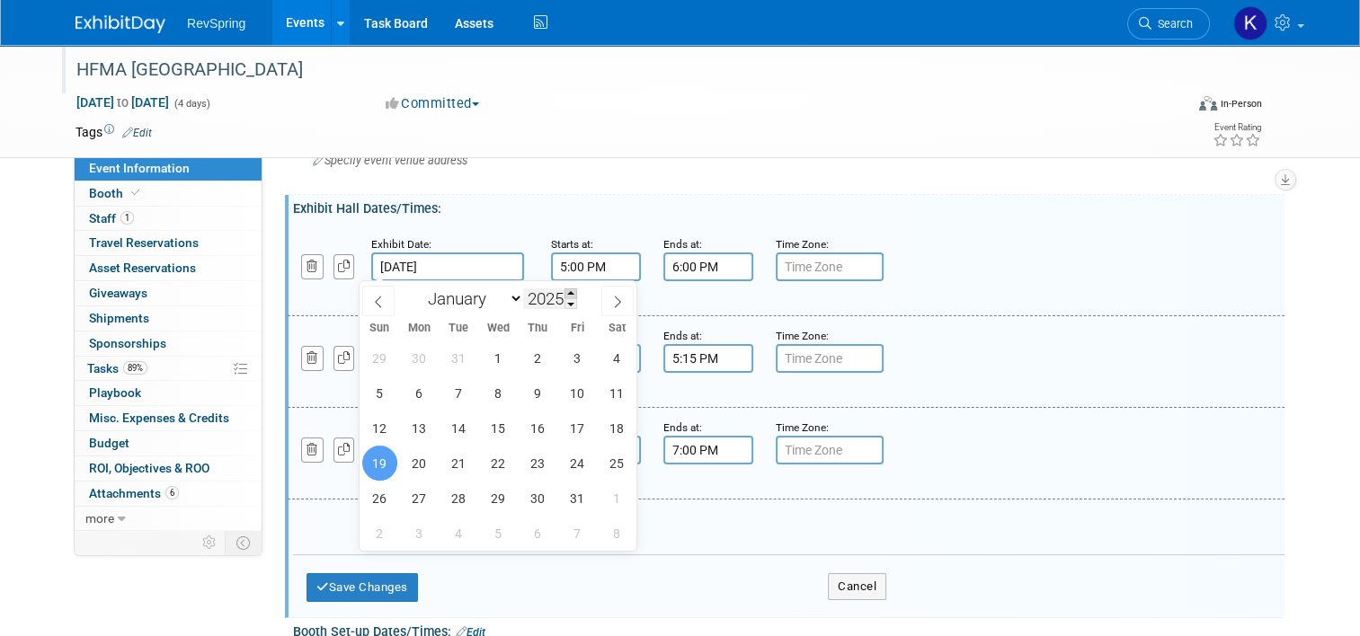
click at [574, 292] on span at bounding box center [570, 293] width 13 height 11
type input "2026"
click at [383, 467] on span "18" at bounding box center [379, 463] width 35 height 35
type input "Jan 18, 2026"
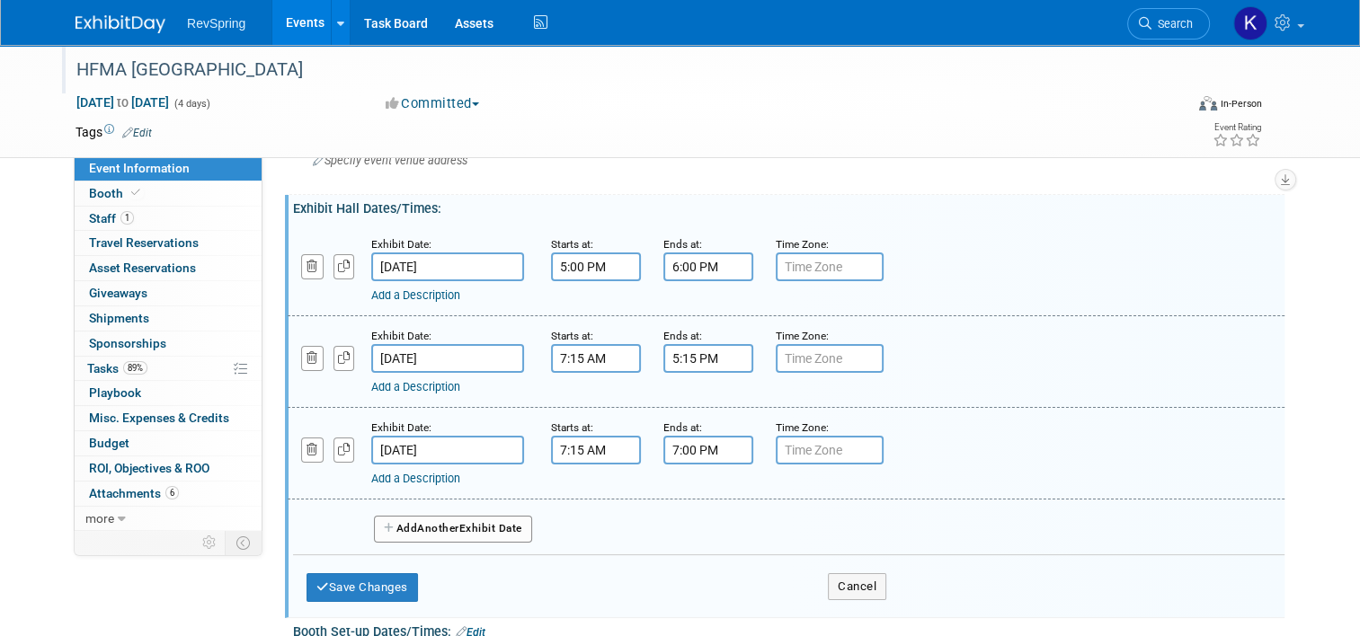
click at [459, 349] on input "Jan 20, 2025" at bounding box center [447, 358] width 153 height 29
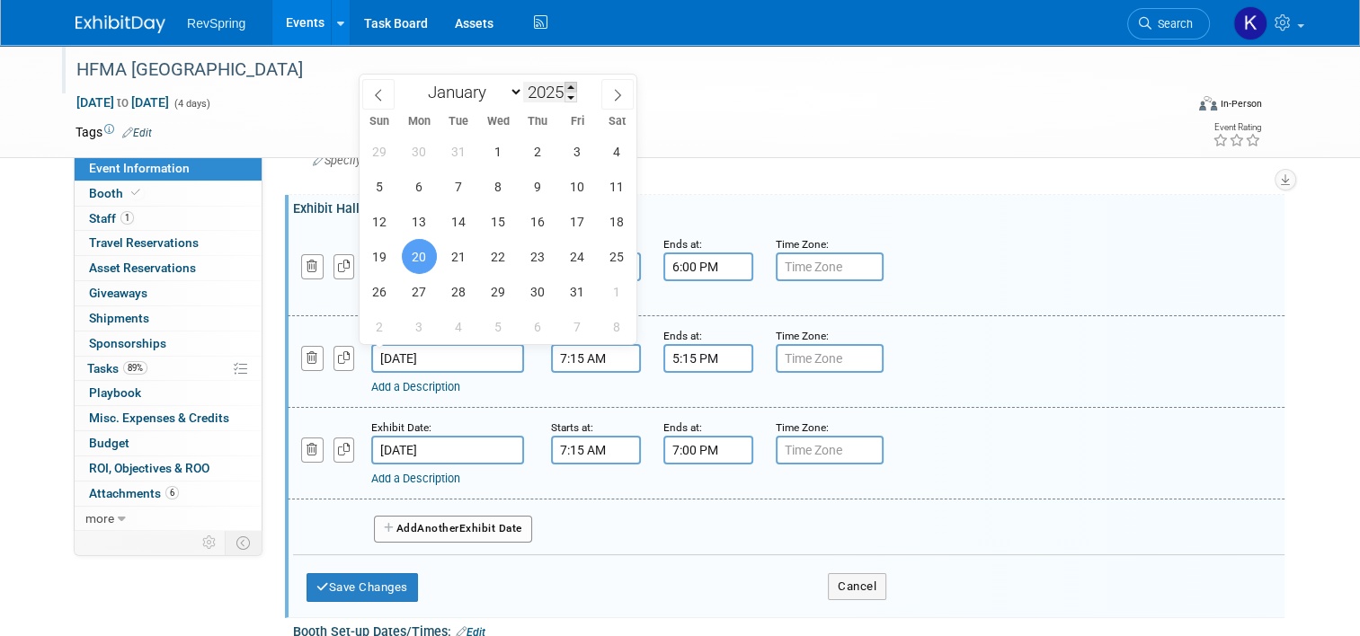
click at [575, 84] on span at bounding box center [570, 87] width 13 height 11
type input "2026"
click at [422, 256] on span "19" at bounding box center [419, 256] width 35 height 35
type input "Jan 19, 2026"
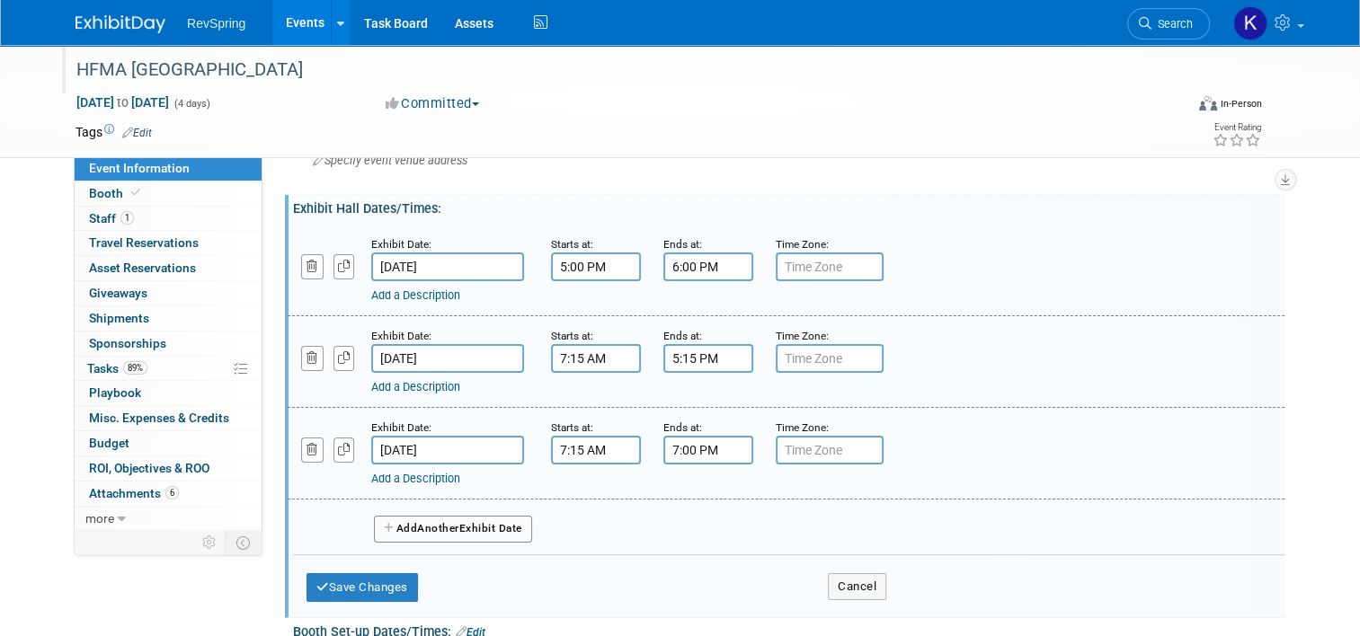
click at [448, 446] on input "Jan 21, 2025" at bounding box center [447, 450] width 153 height 29
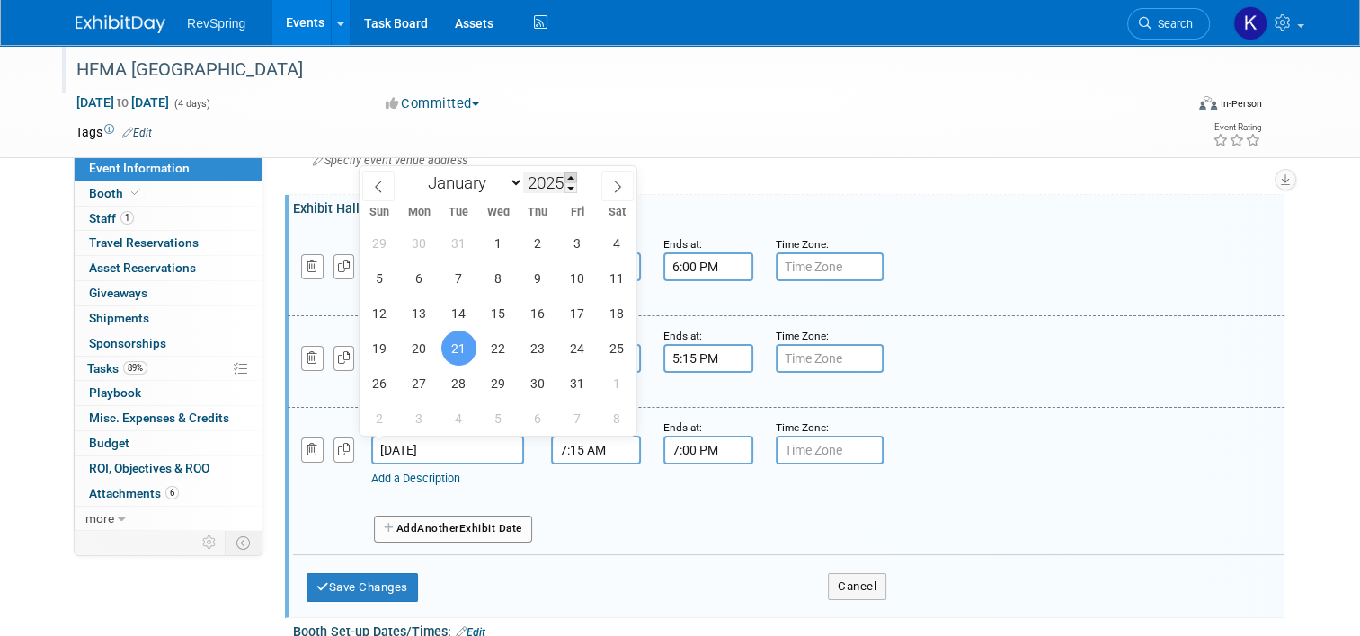
click at [572, 174] on span at bounding box center [570, 178] width 13 height 11
type input "2026"
click at [470, 346] on span "20" at bounding box center [458, 348] width 35 height 35
type input "Jan 20, 2026"
click at [698, 273] on input "6:00 PM" at bounding box center [708, 267] width 90 height 29
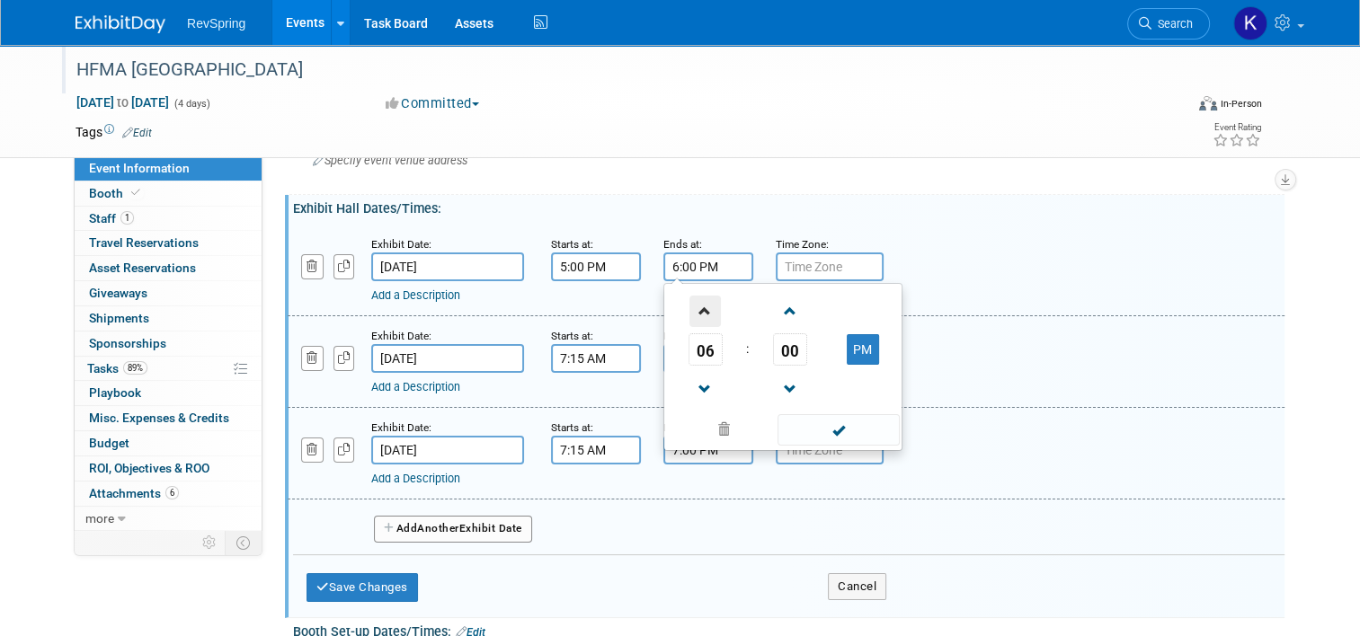
click at [689, 312] on span at bounding box center [704, 311] width 31 height 31
type input "7:00 PM"
click at [798, 426] on span at bounding box center [837, 429] width 121 height 31
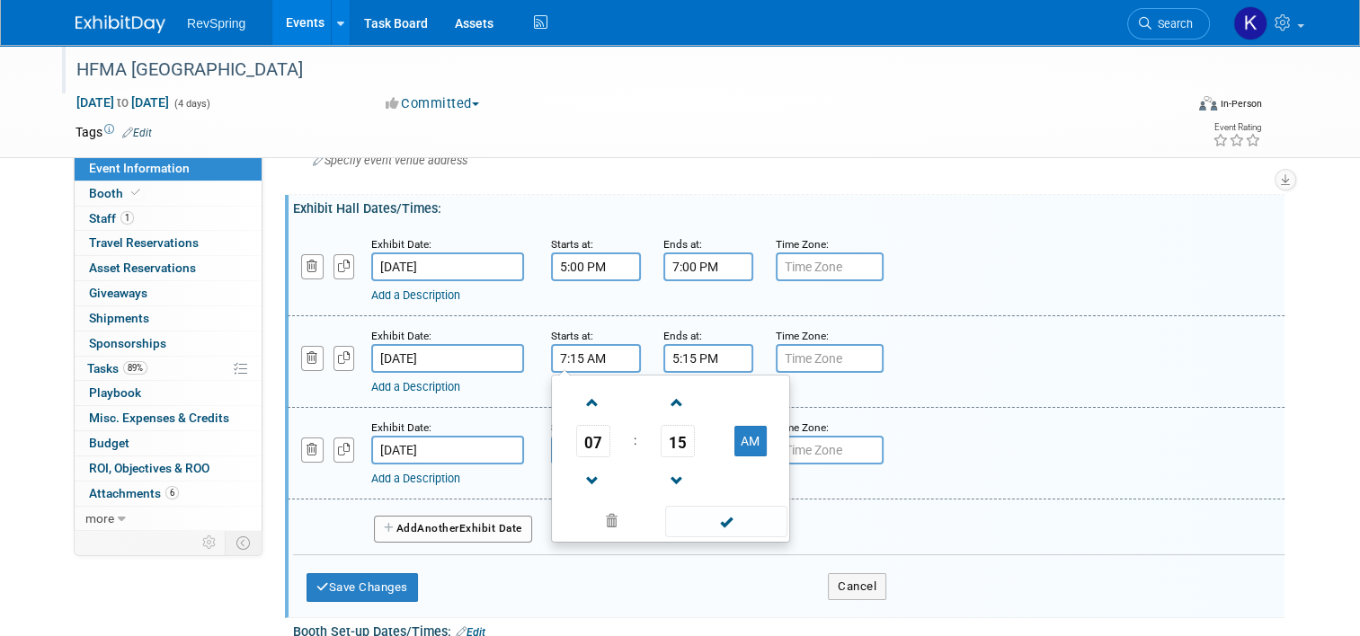
click at [568, 356] on input "7:15 AM" at bounding box center [596, 358] width 90 height 29
click at [669, 483] on span at bounding box center [676, 481] width 31 height 31
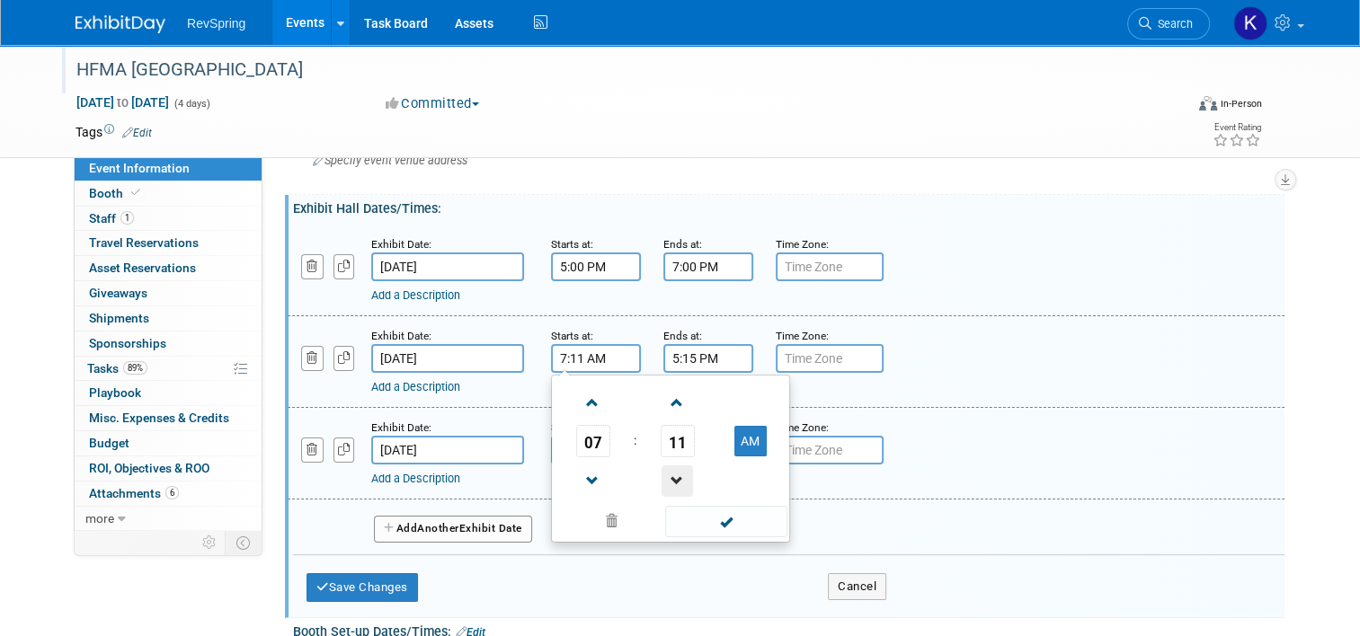
click at [669, 483] on span at bounding box center [676, 481] width 31 height 31
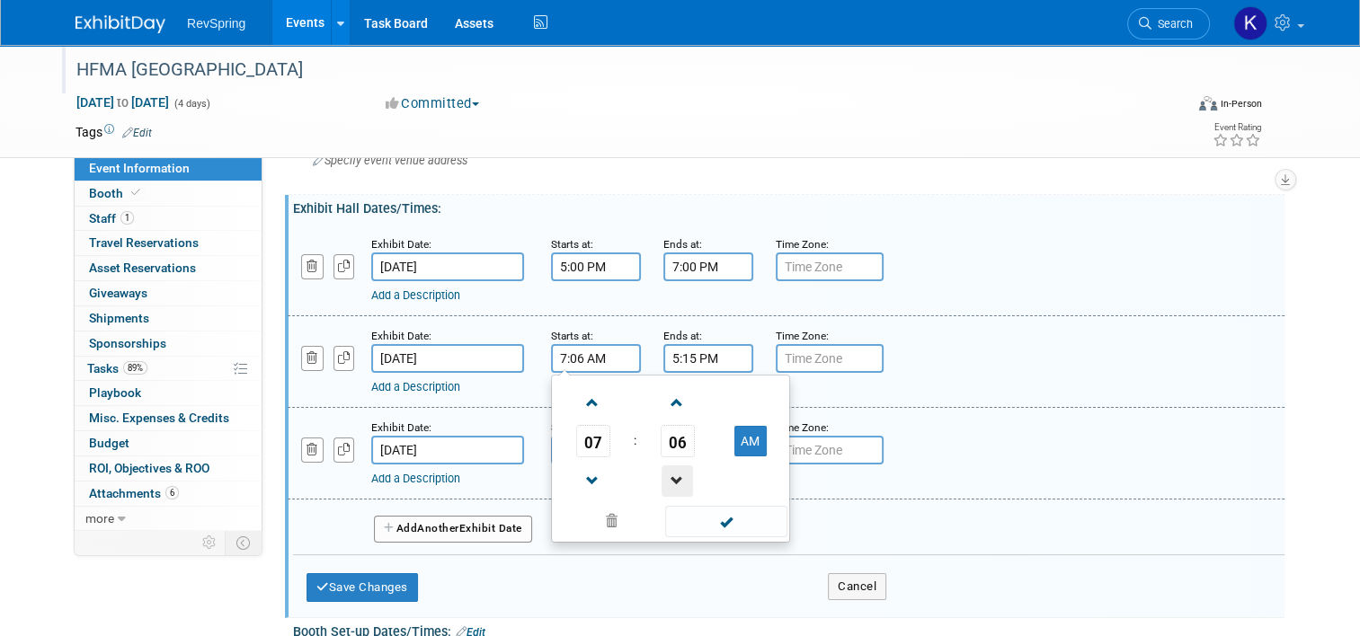
click at [669, 483] on span at bounding box center [676, 481] width 31 height 31
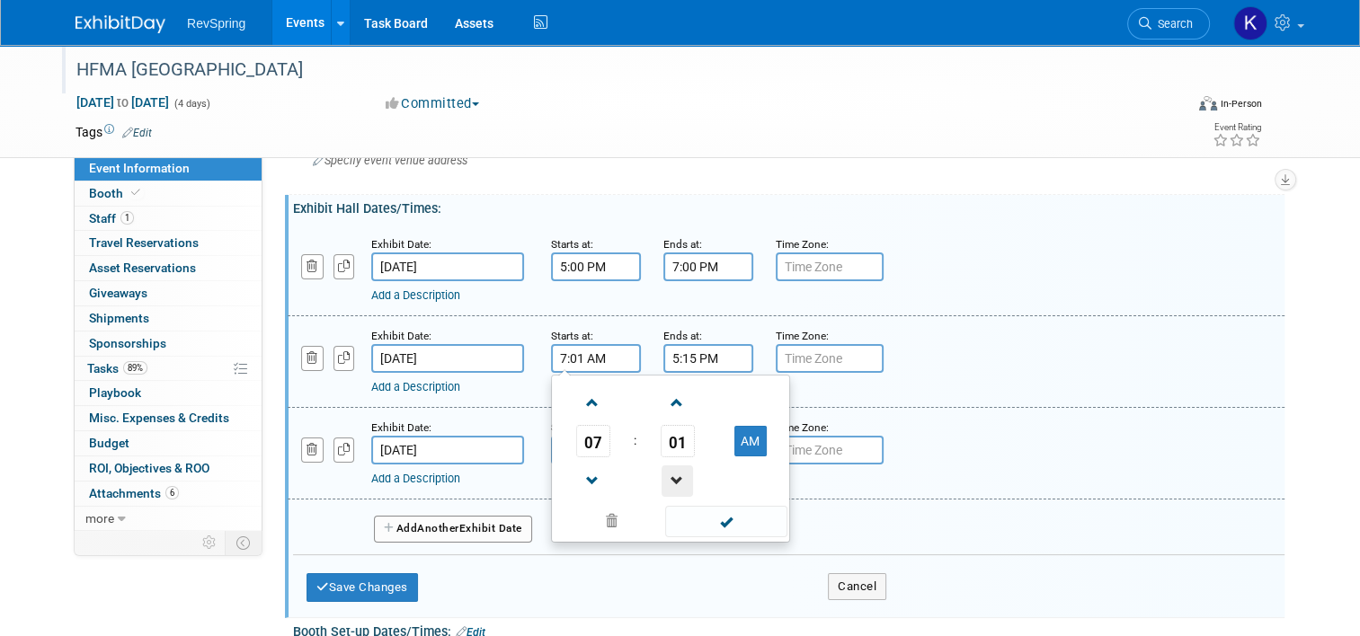
click at [669, 483] on span at bounding box center [676, 481] width 31 height 31
type input "7:00 AM"
click at [704, 525] on span at bounding box center [725, 521] width 121 height 31
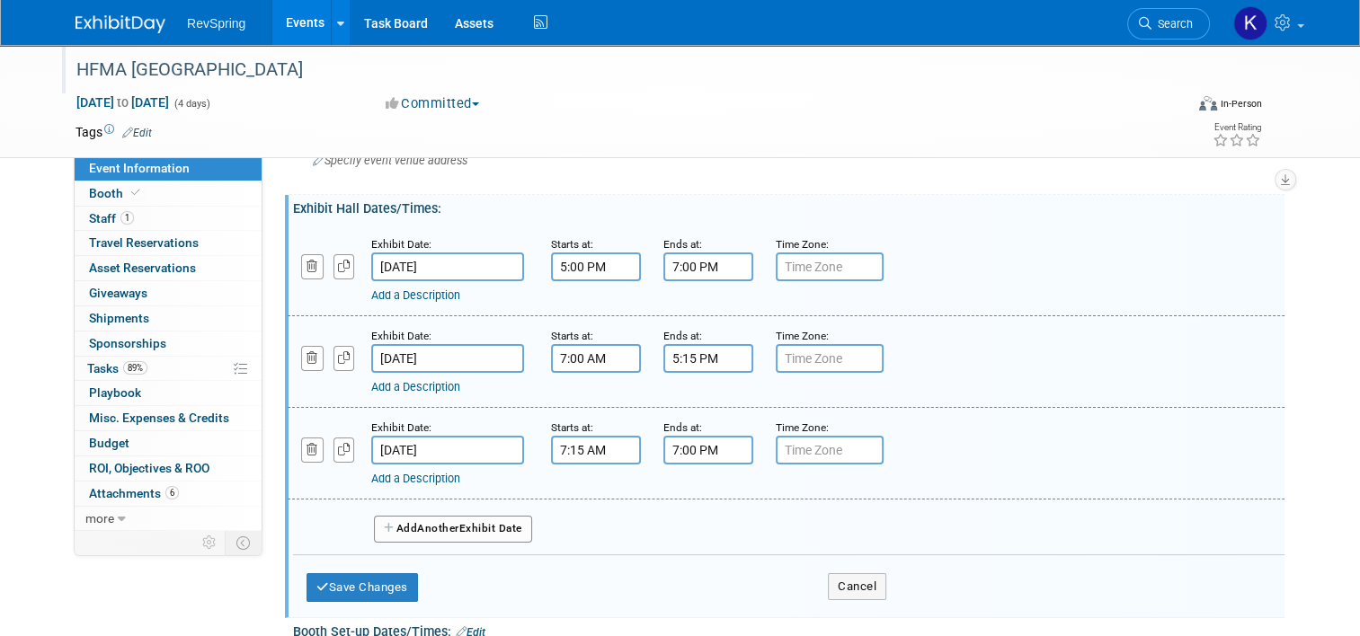
click at [704, 525] on div "Add Another Exhibit Date" at bounding box center [788, 524] width 991 height 48
click at [679, 370] on input "5:15 PM" at bounding box center [708, 358] width 90 height 29
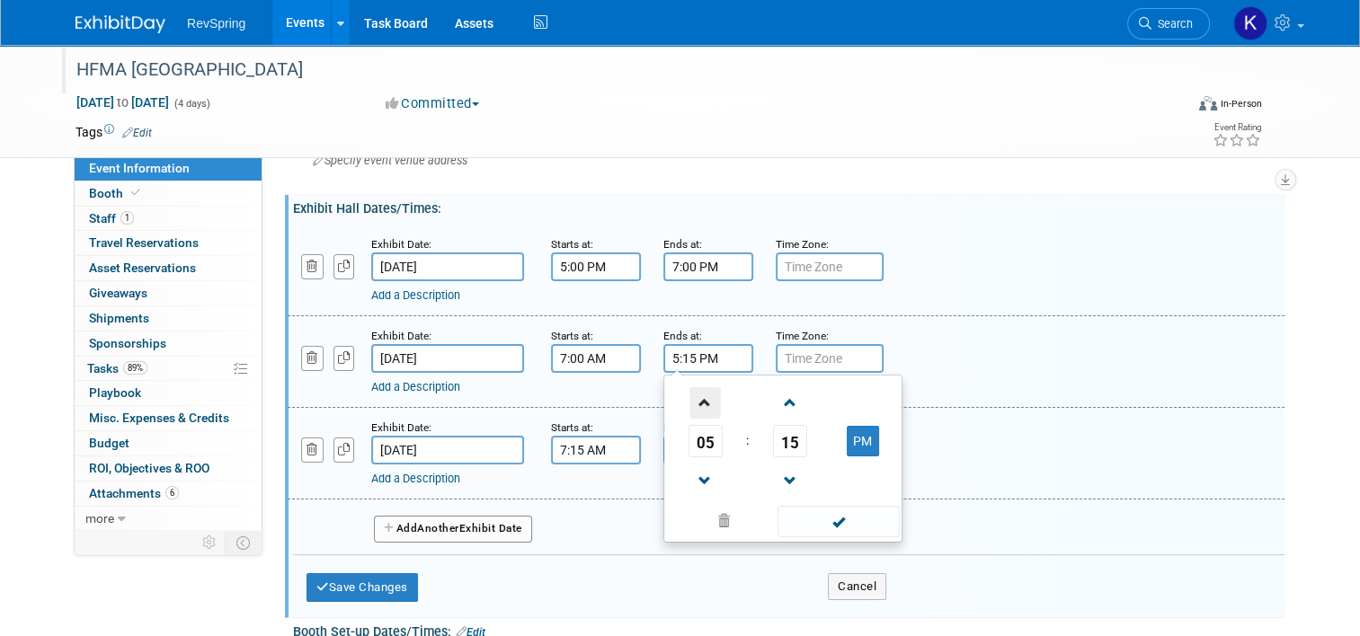
click at [692, 404] on span at bounding box center [704, 402] width 31 height 31
click at [773, 440] on span "15" at bounding box center [790, 441] width 34 height 32
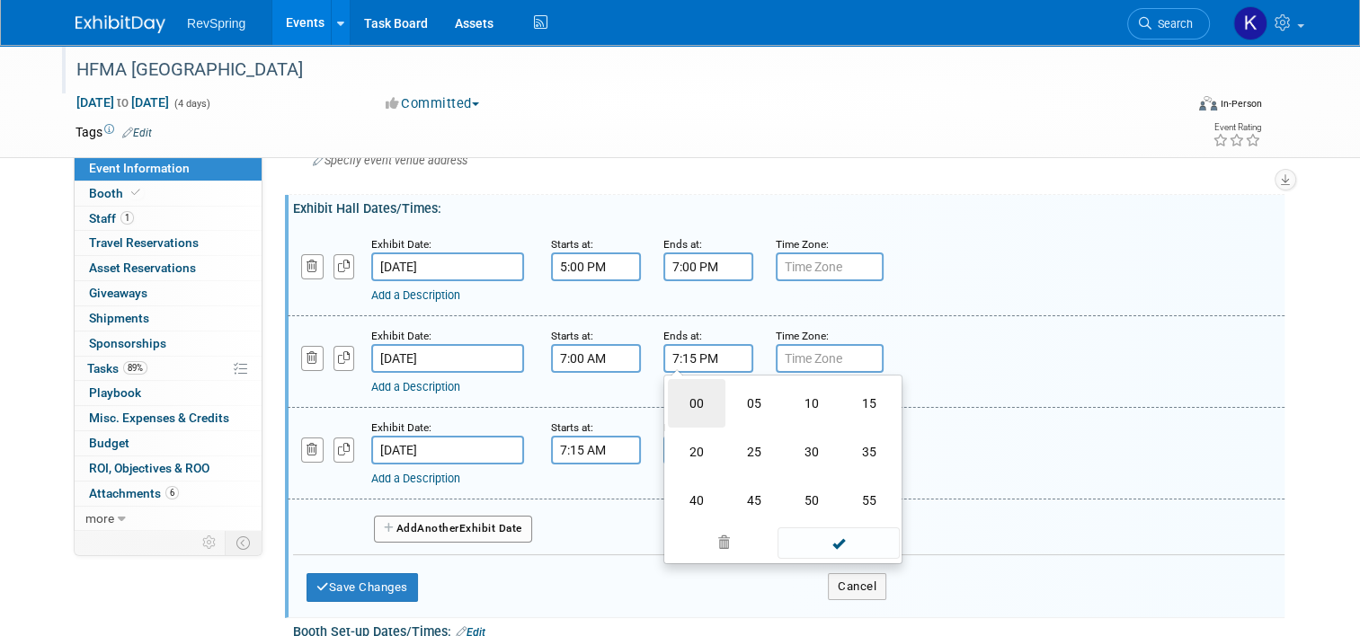
click at [699, 394] on td "00" at bounding box center [697, 403] width 58 height 49
type input "7:00 PM"
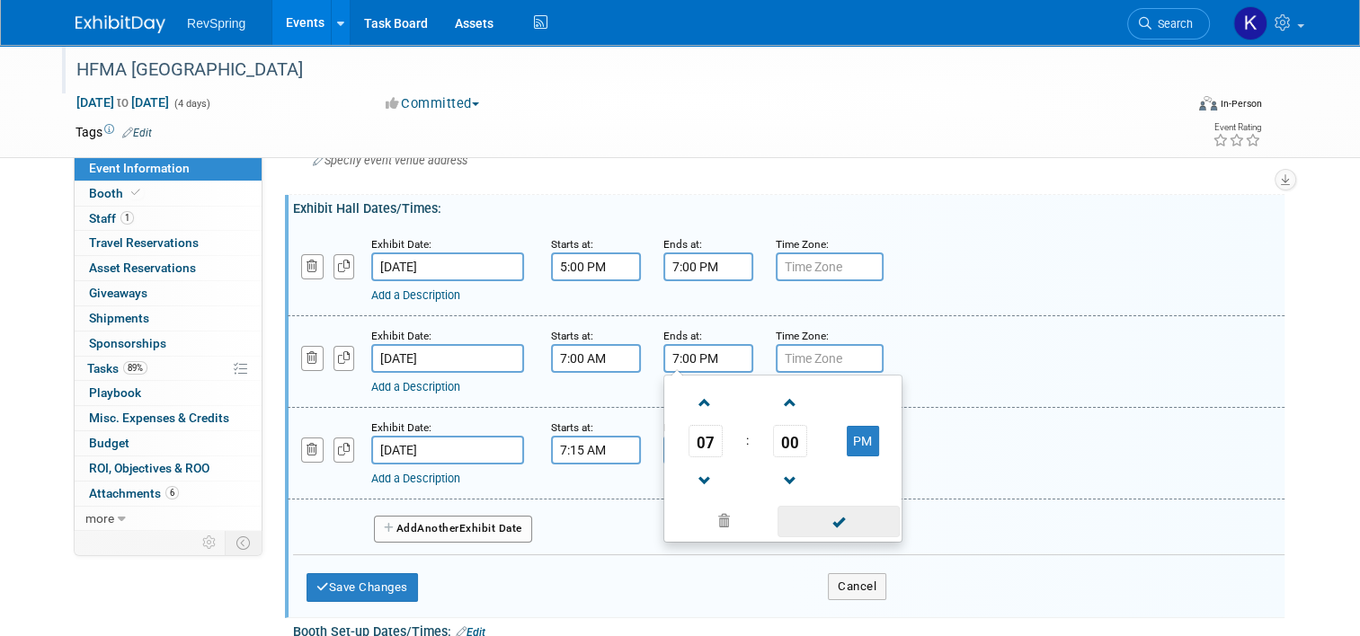
click at [818, 506] on span at bounding box center [837, 521] width 121 height 31
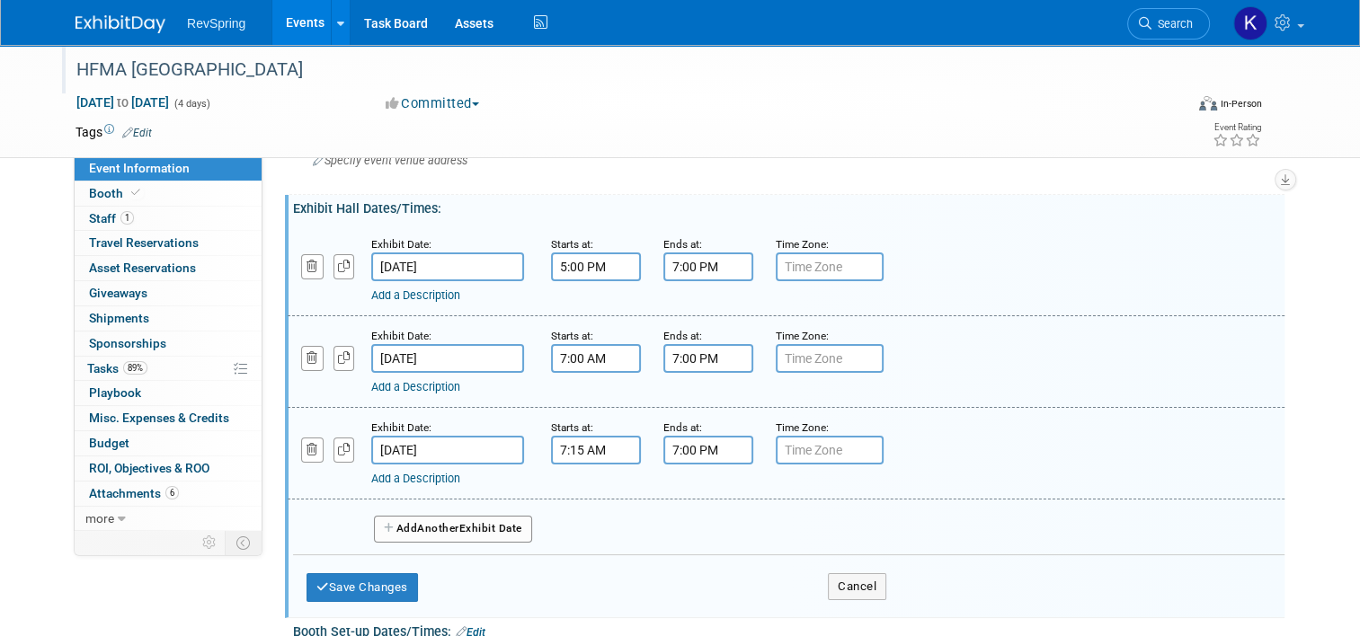
click at [572, 449] on input "7:15 AM" at bounding box center [596, 450] width 90 height 29
click at [661, 536] on span "15" at bounding box center [678, 533] width 34 height 32
click at [572, 497] on td "00" at bounding box center [584, 495] width 58 height 49
type input "7:00 AM"
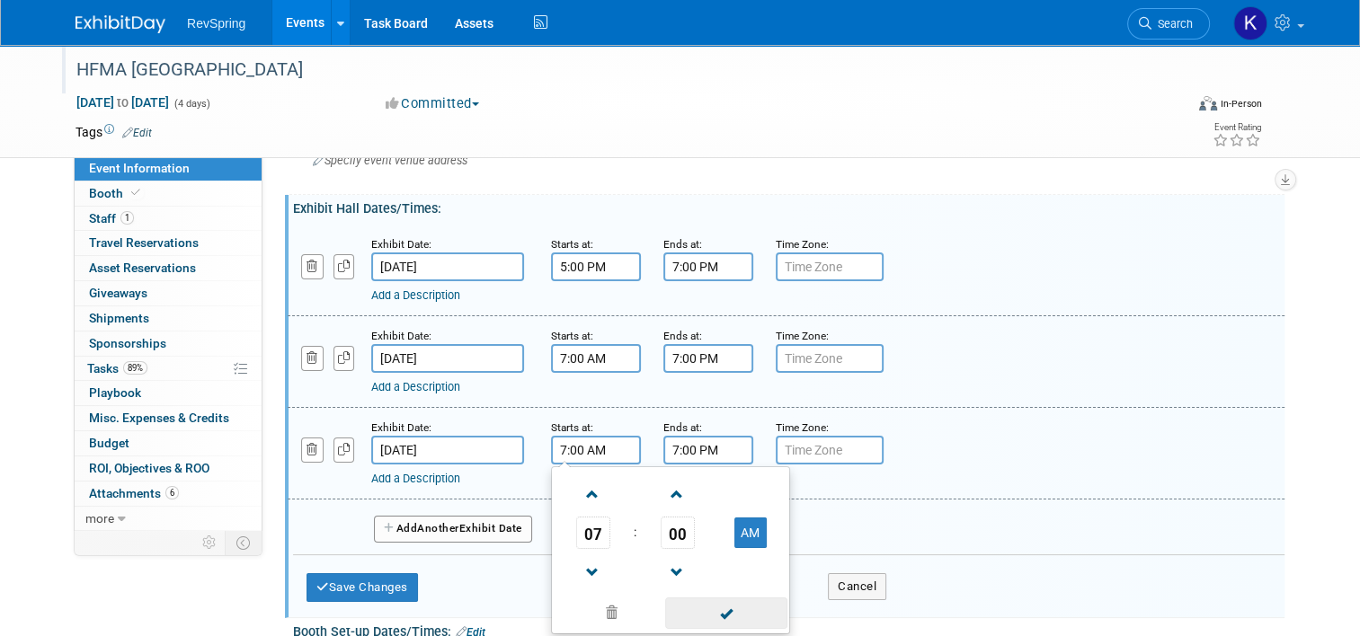
click at [707, 607] on span at bounding box center [725, 613] width 121 height 31
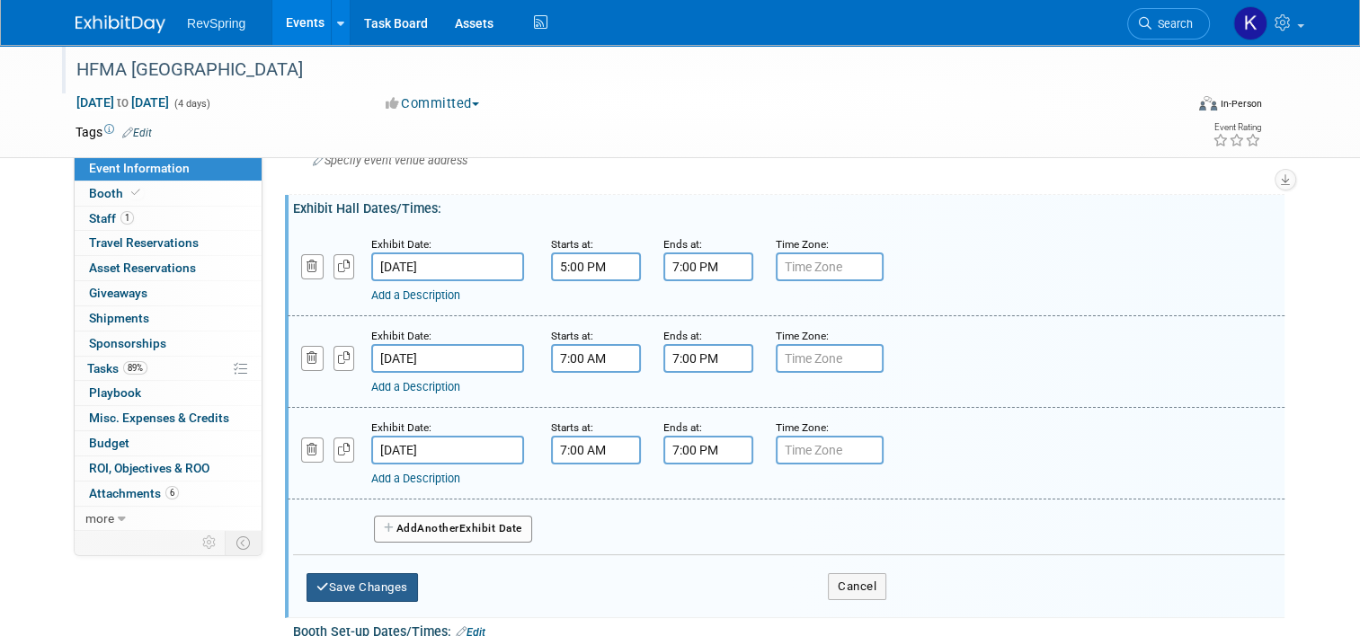
click at [360, 584] on button "Save Changes" at bounding box center [361, 587] width 111 height 29
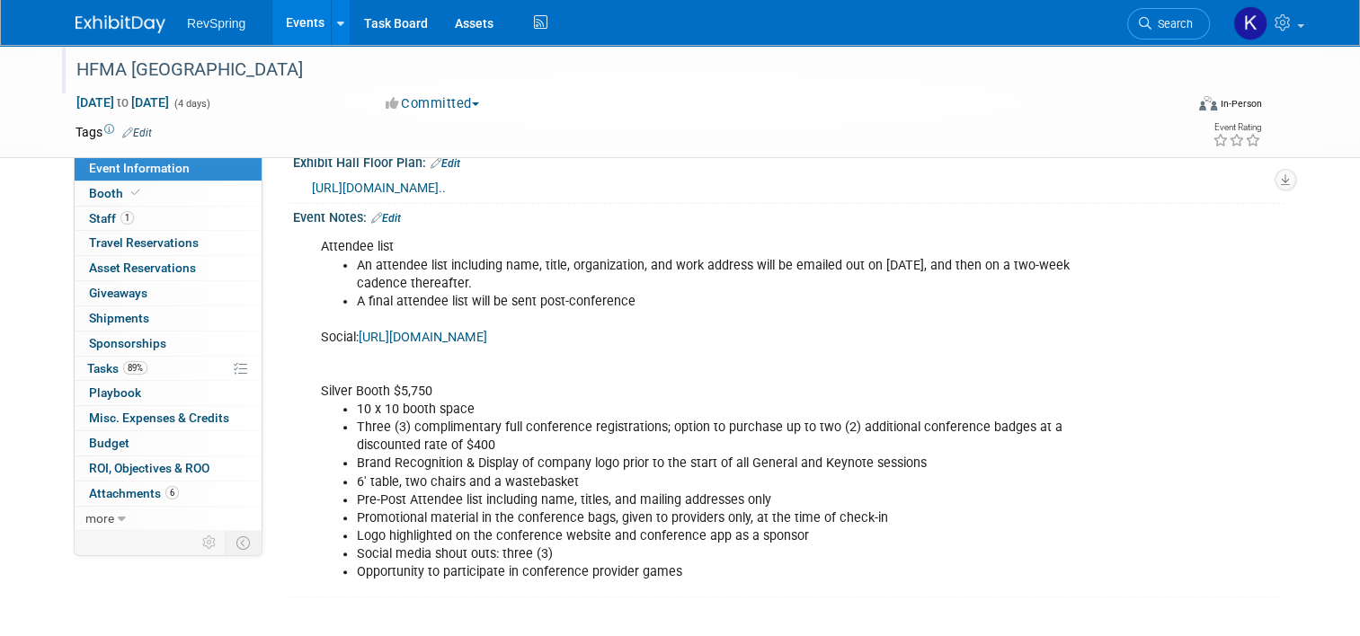
scroll to position [467, 0]
click at [386, 226] on div "Event Notes: Edit" at bounding box center [788, 214] width 991 height 23
click at [384, 224] on link "Edit" at bounding box center [386, 217] width 30 height 13
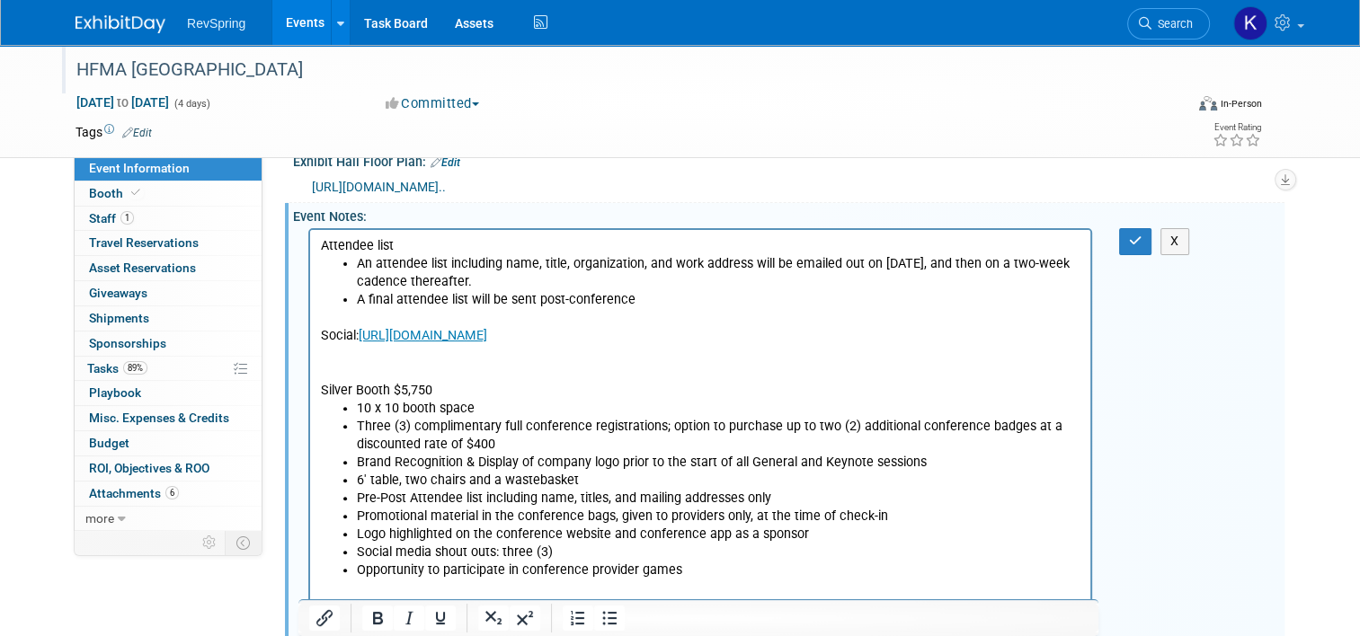
scroll to position [0, 0]
click at [357, 358] on p "Social: https://cvent.me/m2AKva?sms=7&cn=sq5PYcC9QEylpLL2n5Cl4Q Silver Booth $5…" at bounding box center [700, 363] width 759 height 72
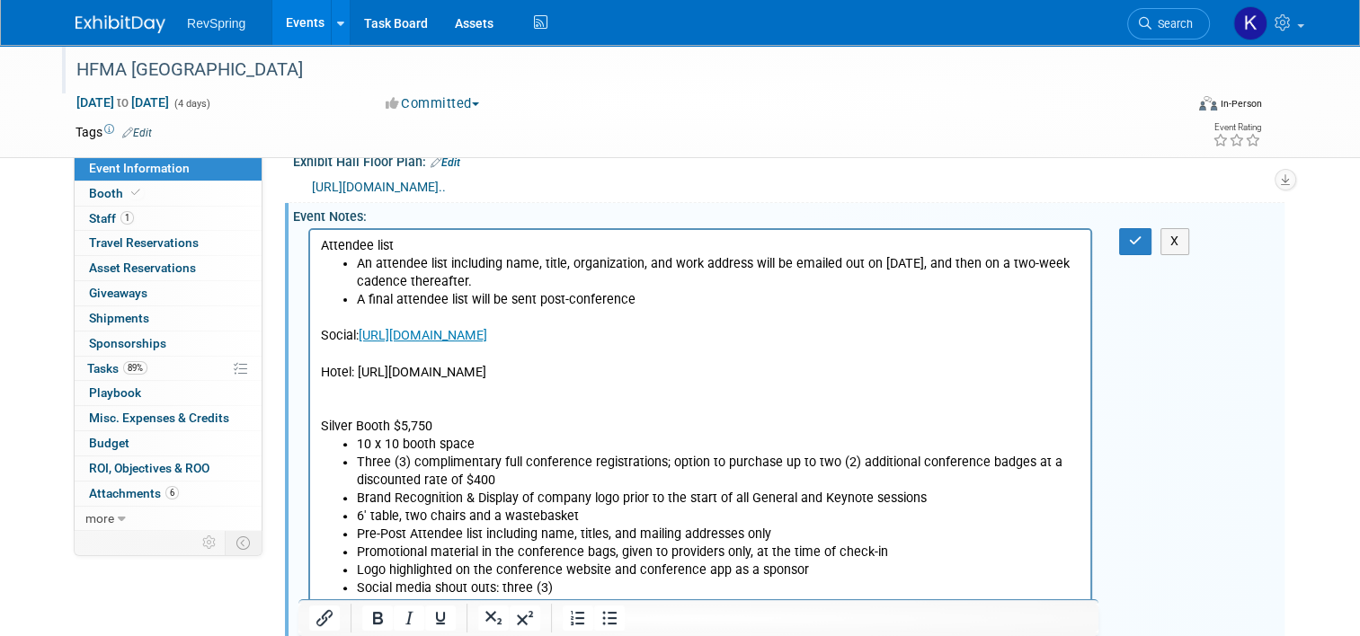
drag, startPoint x: 593, startPoint y: 371, endPoint x: 358, endPoint y: 376, distance: 235.5
click at [358, 376] on p "Hotel: https://book.passkey.com/go/SPHFM6" at bounding box center [700, 373] width 759 height 18
click at [322, 616] on icon "Insert/edit link" at bounding box center [324, 618] width 16 height 16
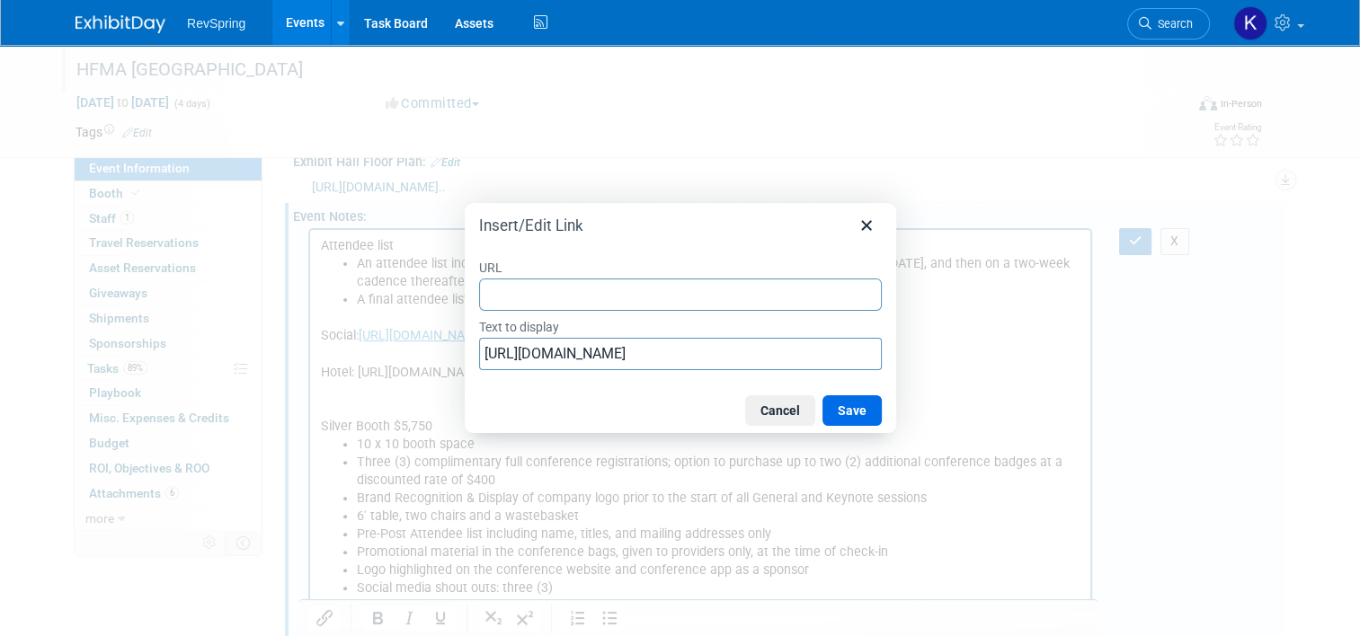
type input "https://book.passkey.com/go/SPHFM6"
click at [846, 411] on button "Save" at bounding box center [851, 410] width 59 height 31
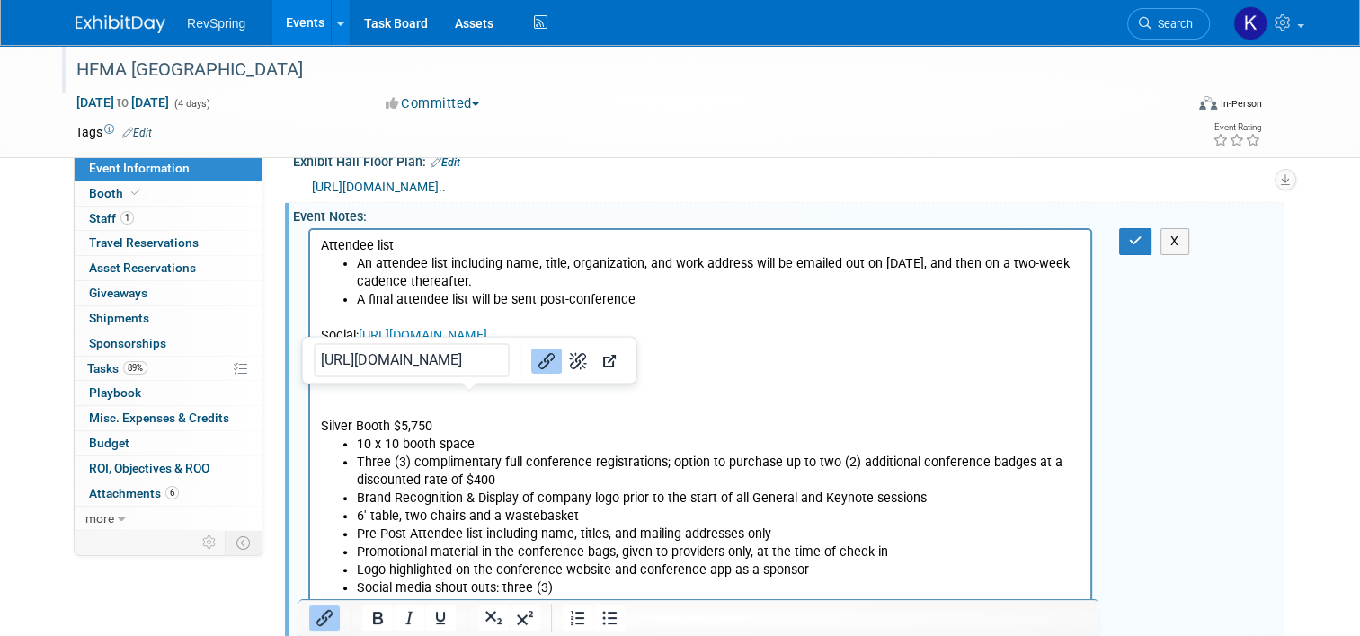
click at [548, 406] on p "Silver Booth $5,750" at bounding box center [700, 409] width 759 height 54
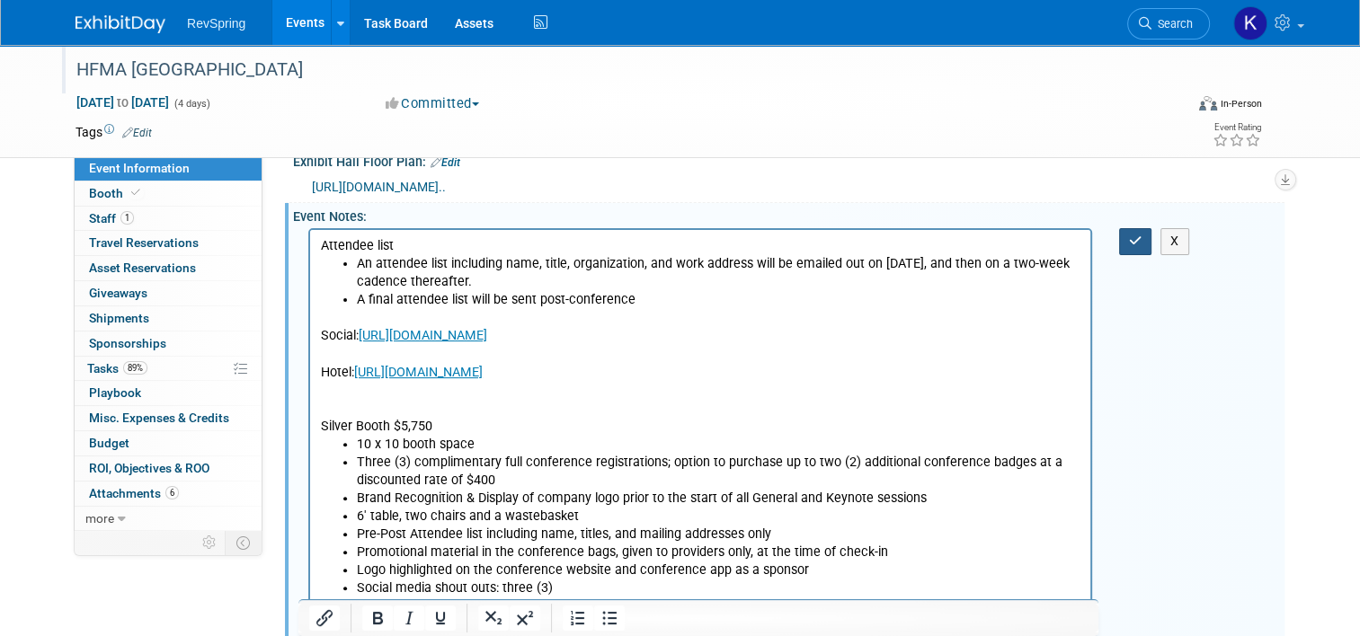
click at [1142, 247] on icon "button" at bounding box center [1135, 241] width 13 height 13
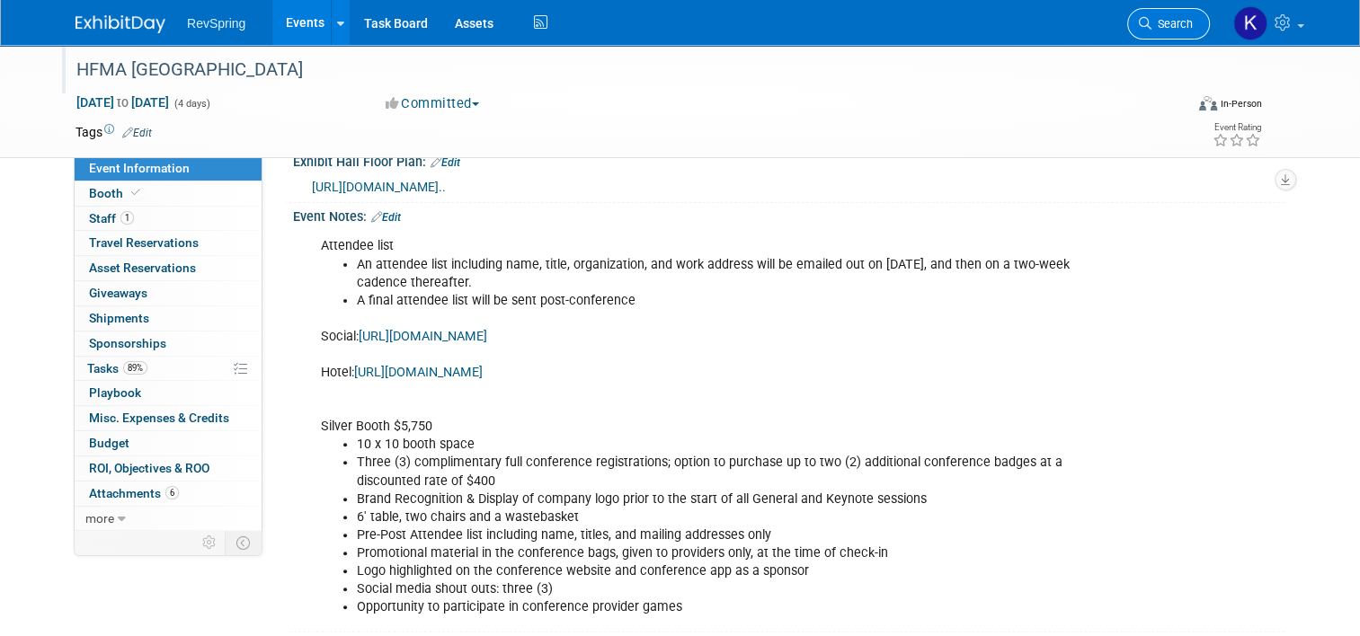
click at [1183, 25] on span "Search" at bounding box center [1171, 23] width 41 height 13
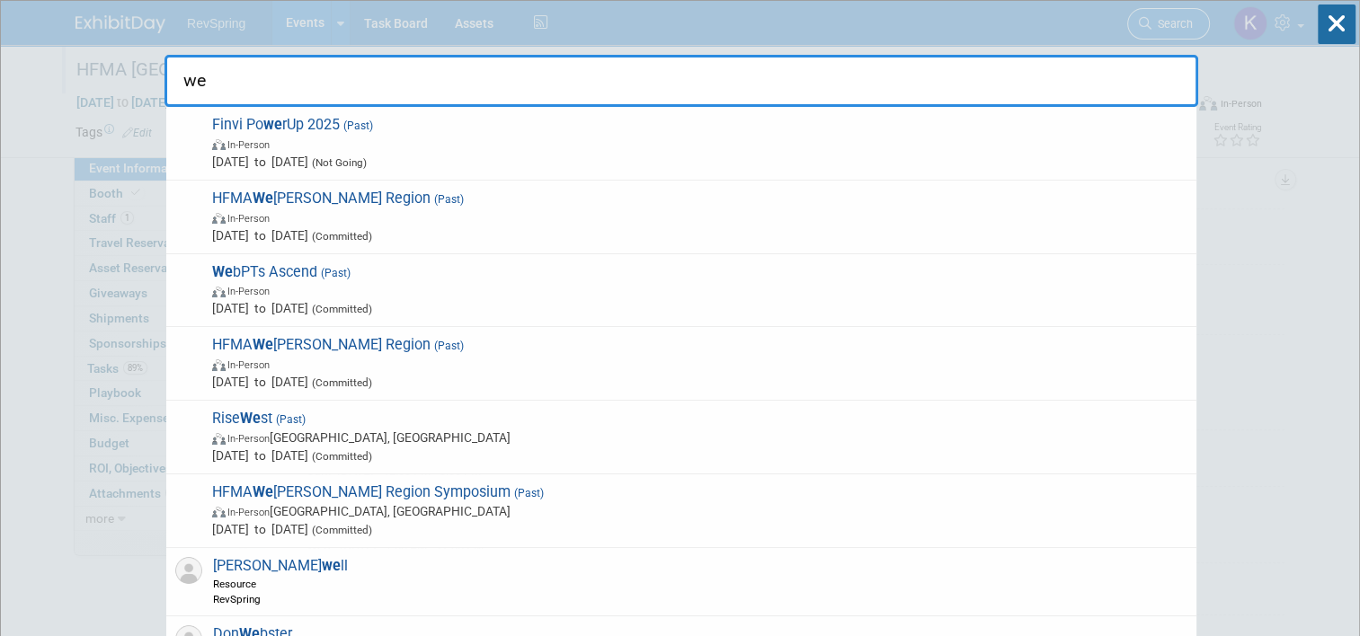
type input "w"
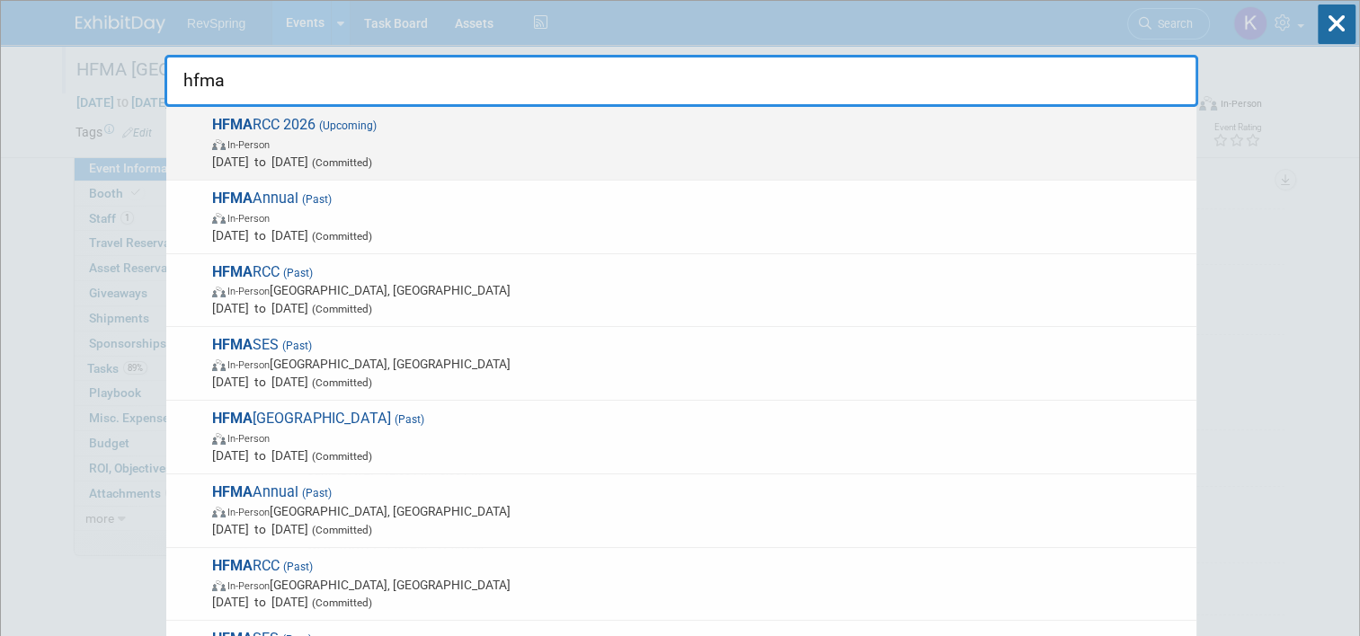
type input "hfma"
click at [712, 163] on span "Mar 18, 2026 to Mar 20, 2026 (Committed)" at bounding box center [699, 162] width 975 height 18
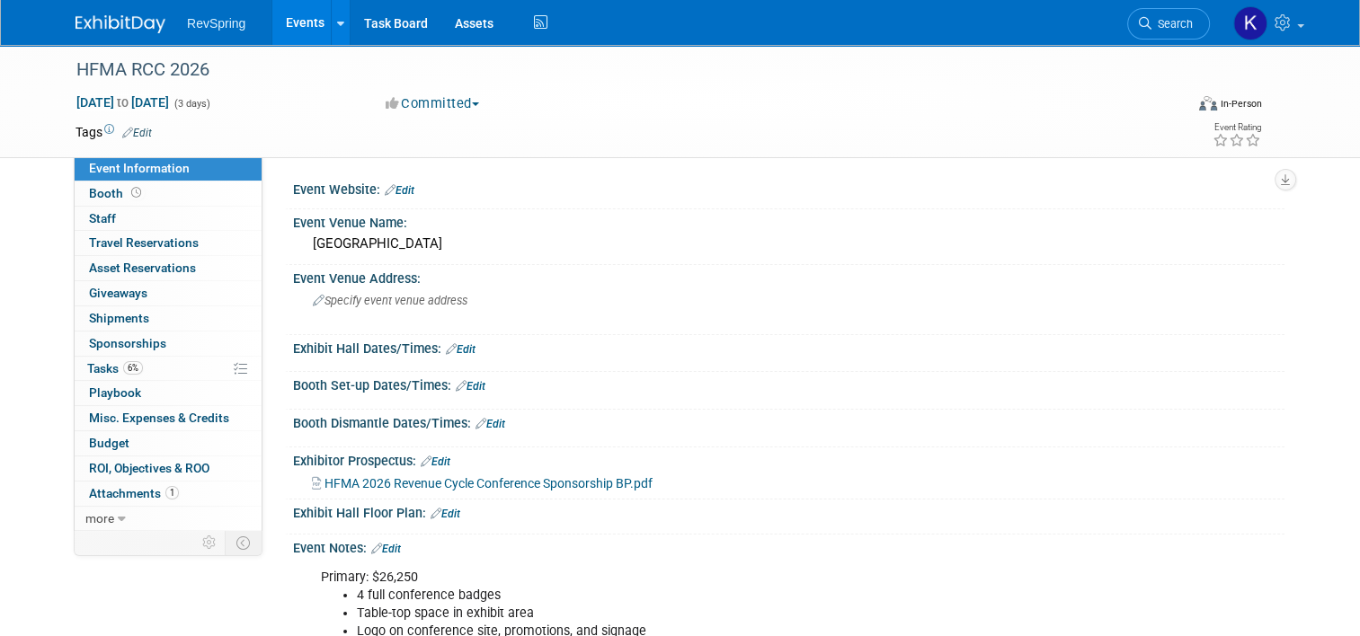
click at [298, 29] on link "Events" at bounding box center [305, 22] width 66 height 45
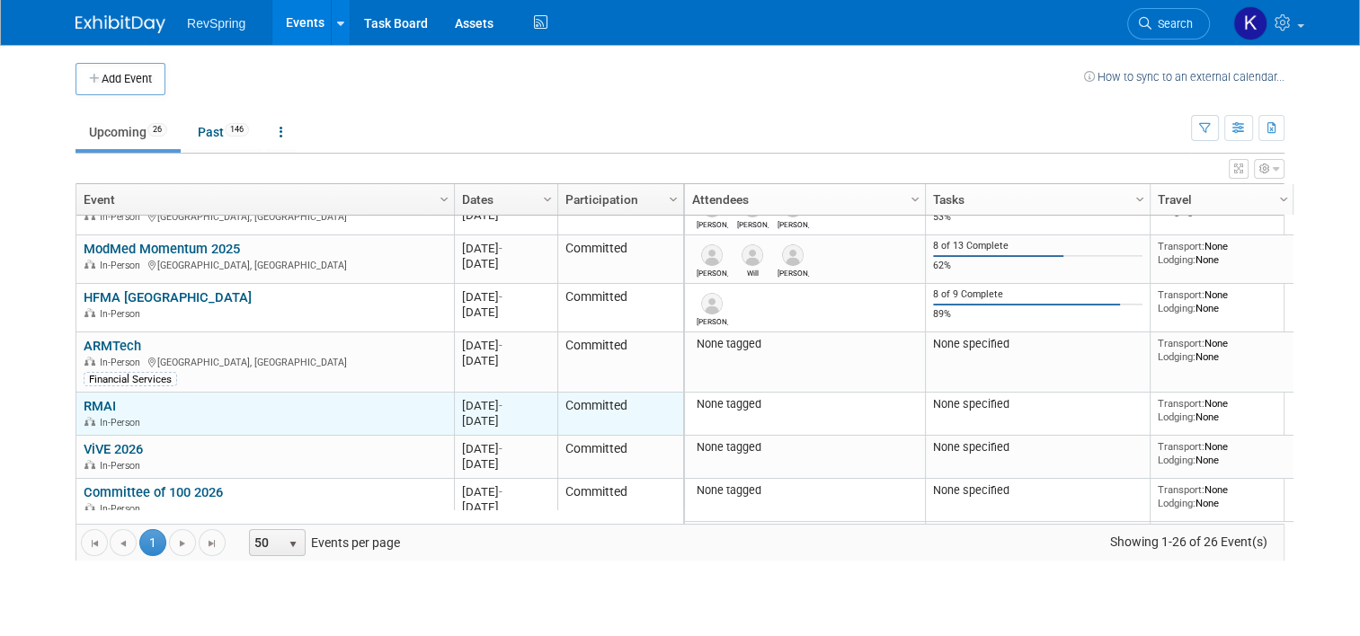
click at [93, 407] on link "RMAI" at bounding box center [100, 406] width 32 height 16
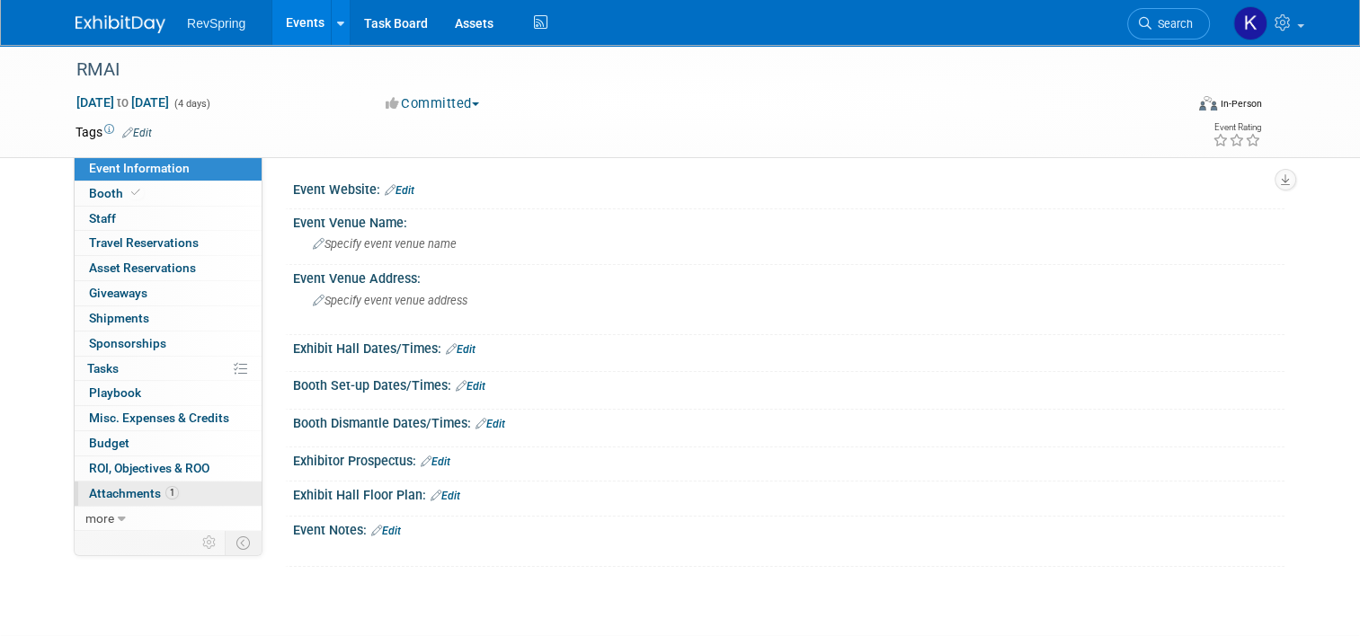
click at [183, 496] on link "1 Attachments 1" at bounding box center [168, 494] width 187 height 24
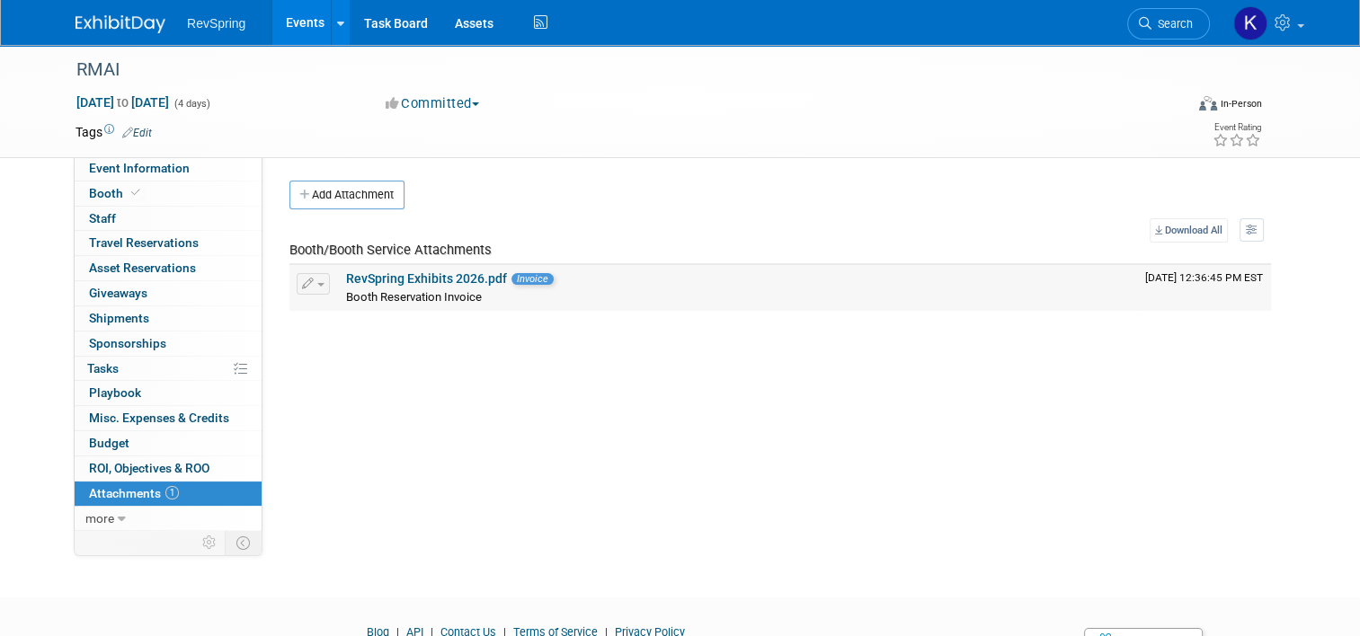
click at [435, 277] on link "RevSpring Exhibits 2026.pdf" at bounding box center [426, 278] width 161 height 14
click at [127, 140] on div "Tags Edit" at bounding box center [567, 132] width 984 height 24
click at [133, 133] on link "Edit" at bounding box center [137, 133] width 30 height 13
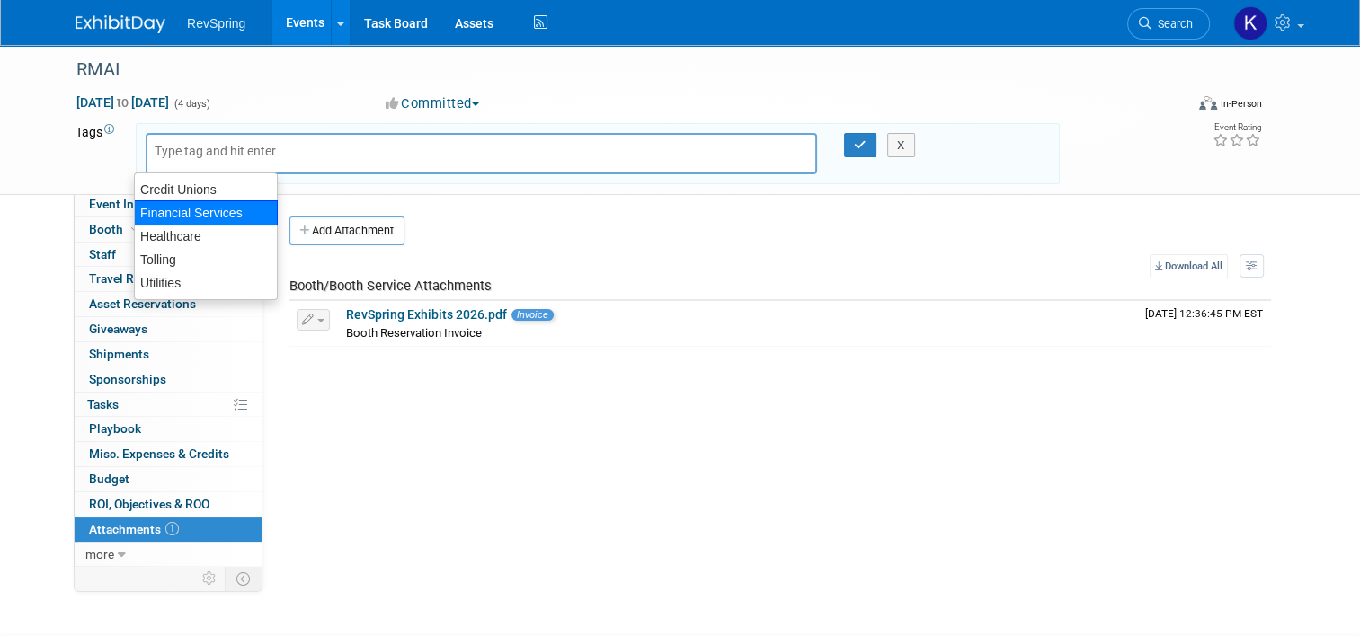
click at [216, 212] on div "Financial Services" at bounding box center [206, 212] width 144 height 25
type input "Financial Services"
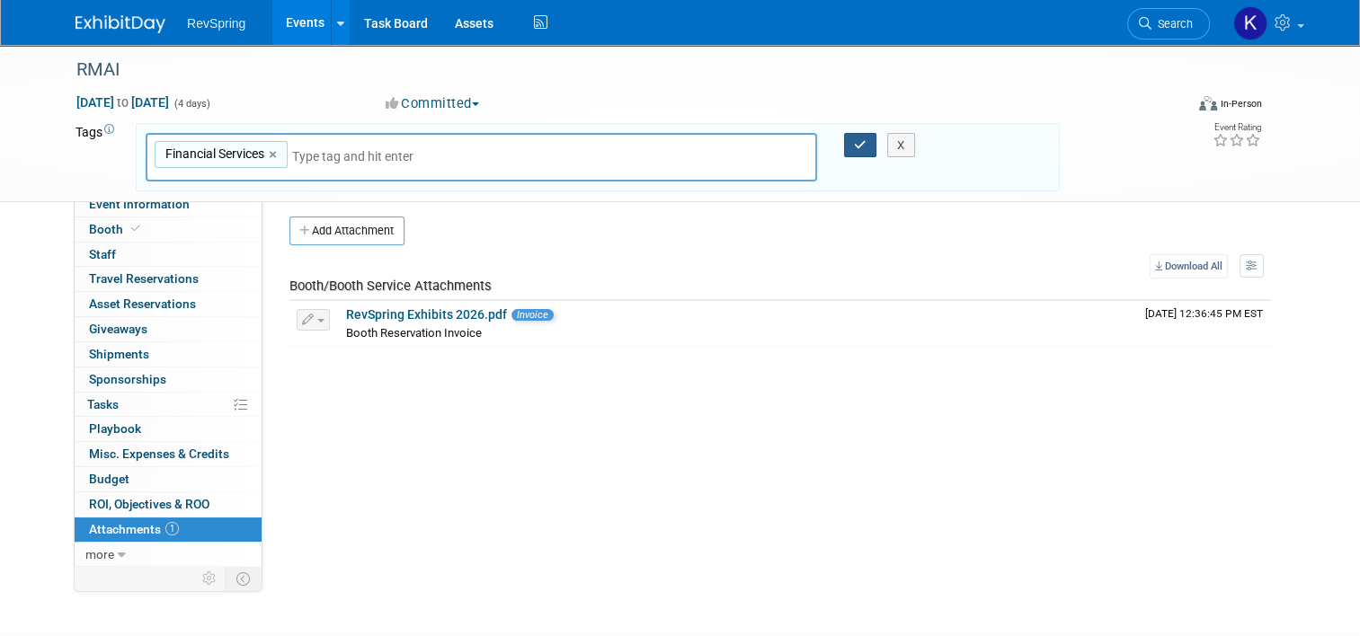
click at [863, 149] on icon "button" at bounding box center [860, 145] width 13 height 12
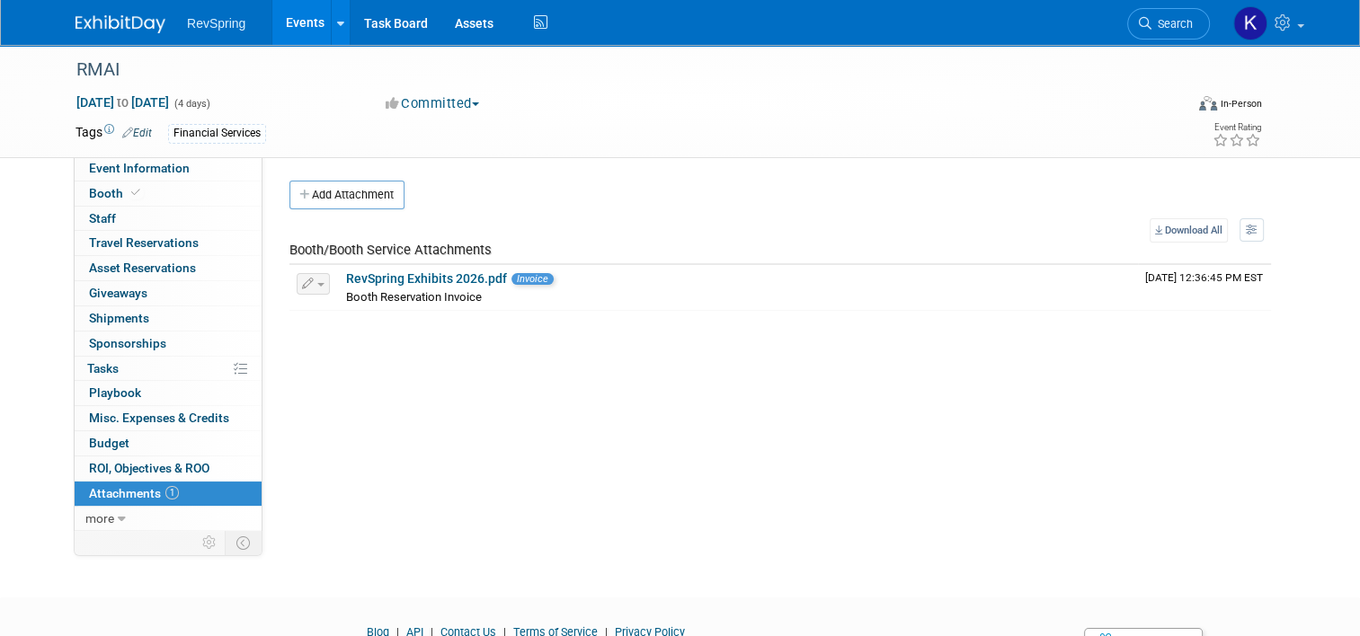
click at [284, 26] on link "Events" at bounding box center [305, 22] width 66 height 45
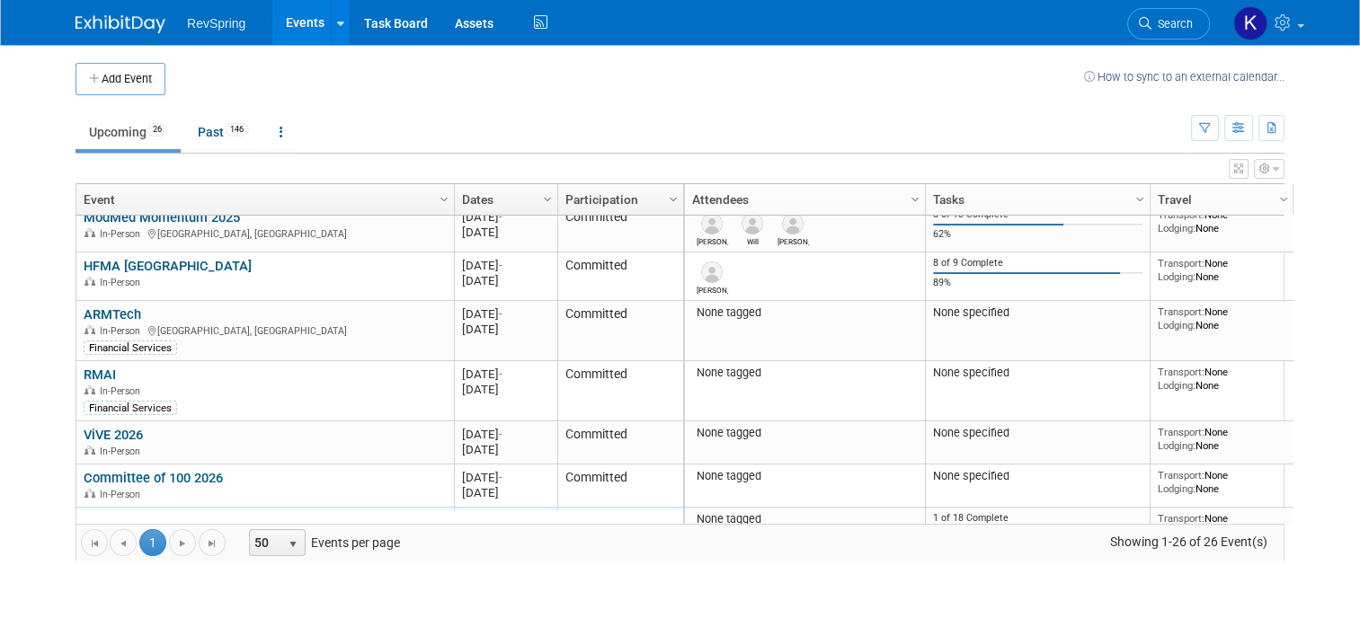
scroll to position [899, 0]
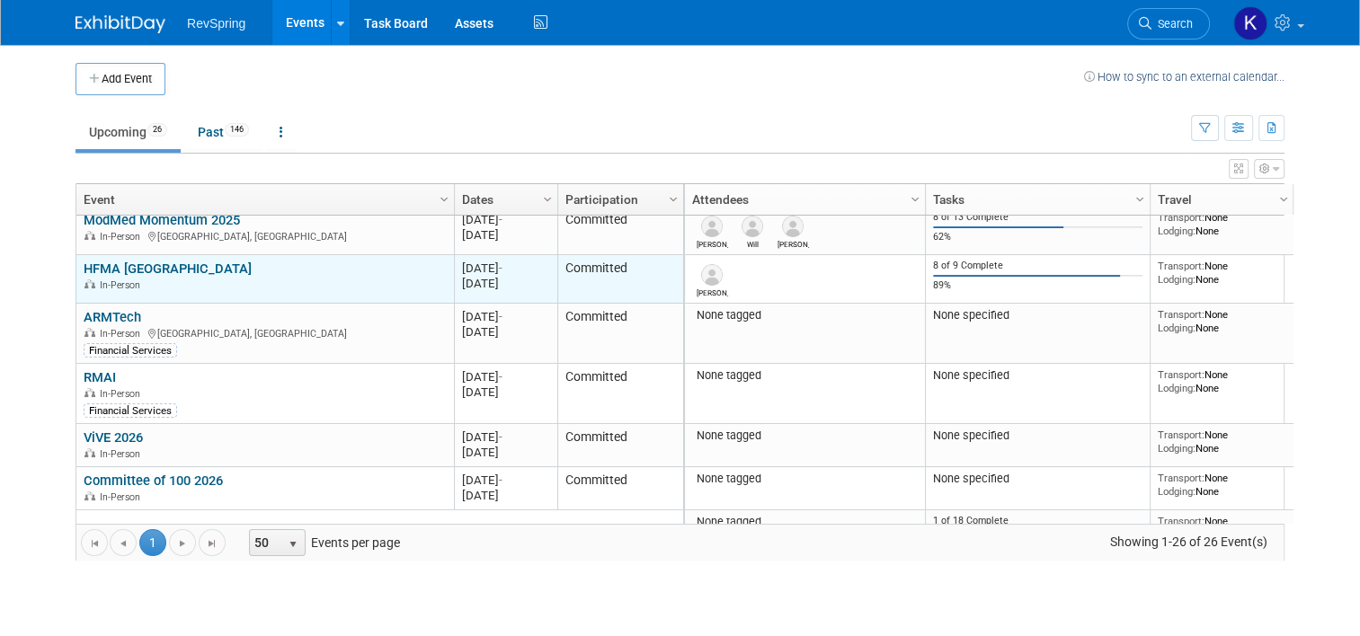
click at [132, 268] on link "HFMA [GEOGRAPHIC_DATA]" at bounding box center [168, 269] width 168 height 16
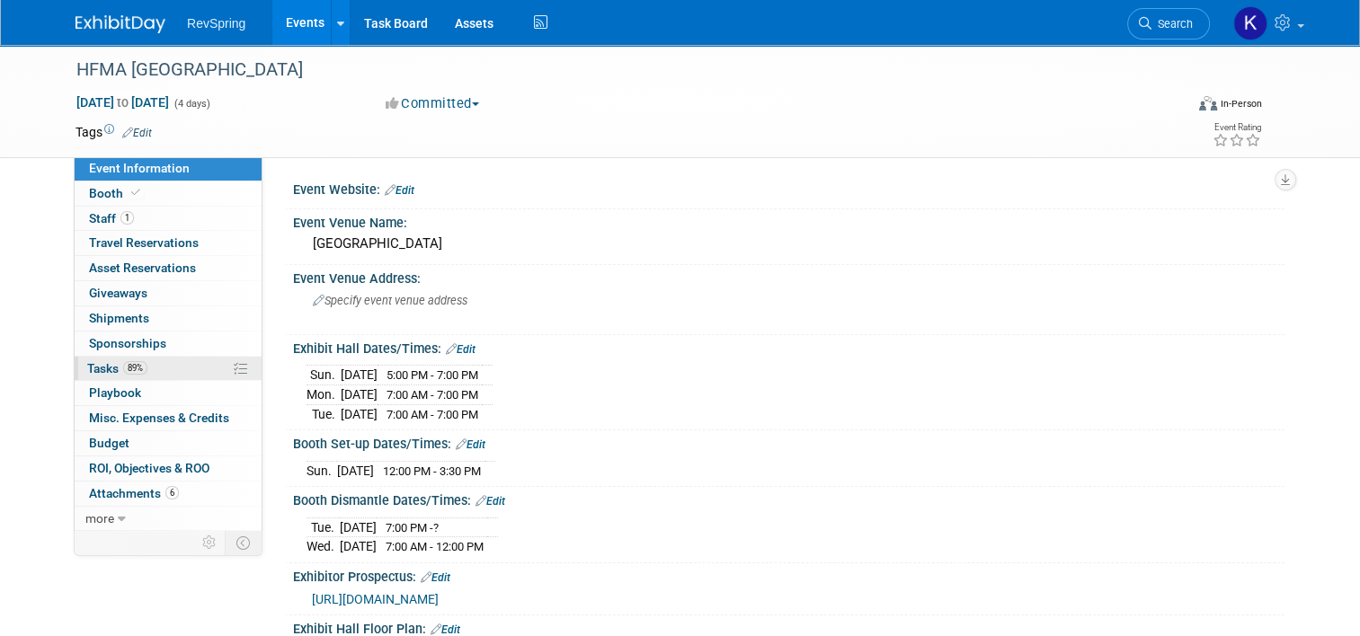
click at [168, 364] on link "89% Tasks 89%" at bounding box center [168, 369] width 187 height 24
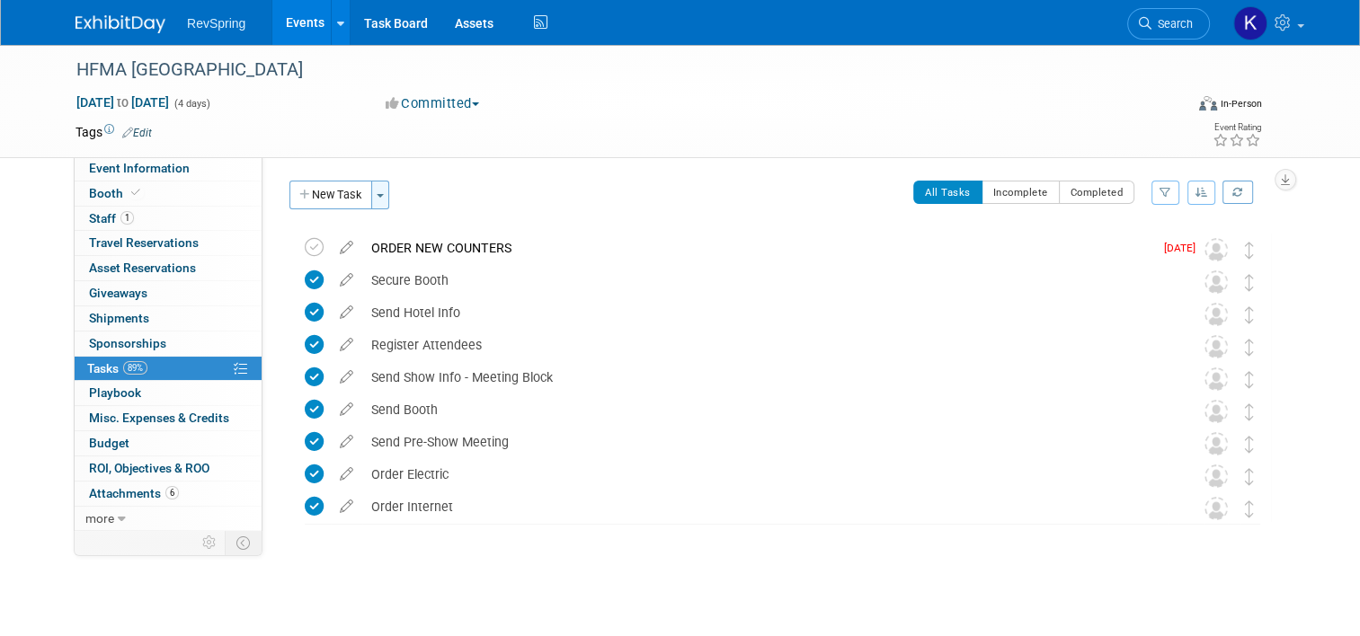
click at [377, 196] on span "button" at bounding box center [380, 196] width 7 height 4
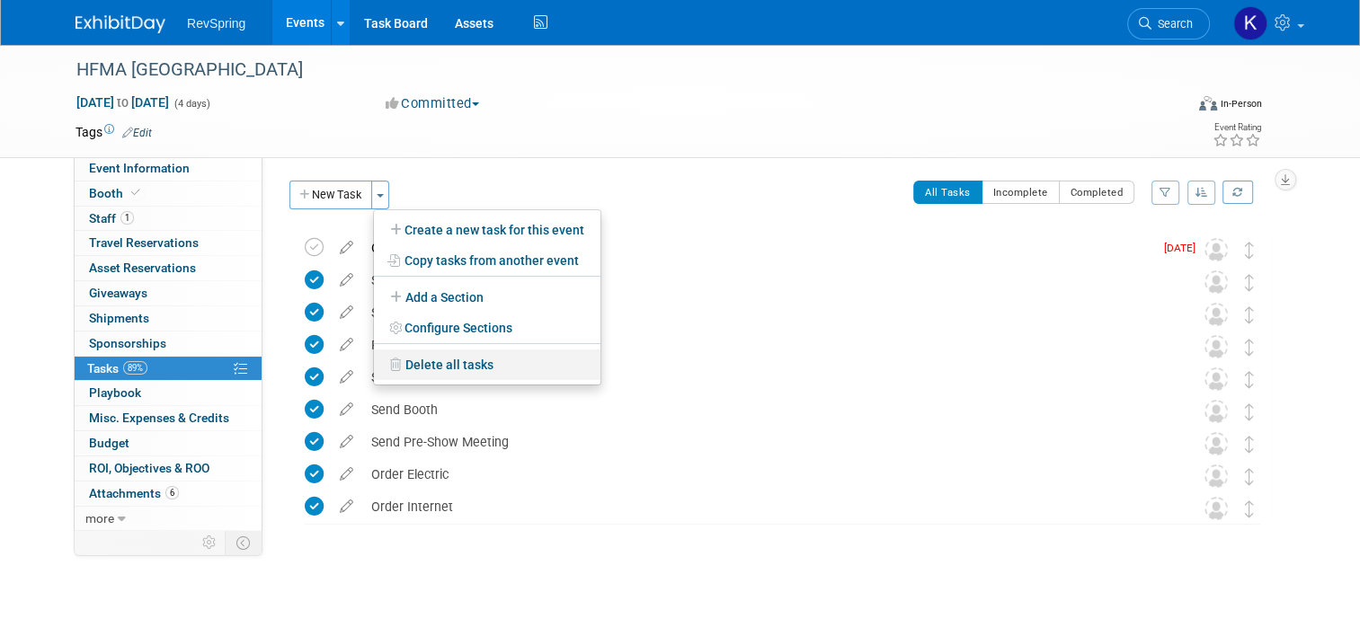
click at [409, 364] on link "Delete all tasks" at bounding box center [487, 365] width 226 height 31
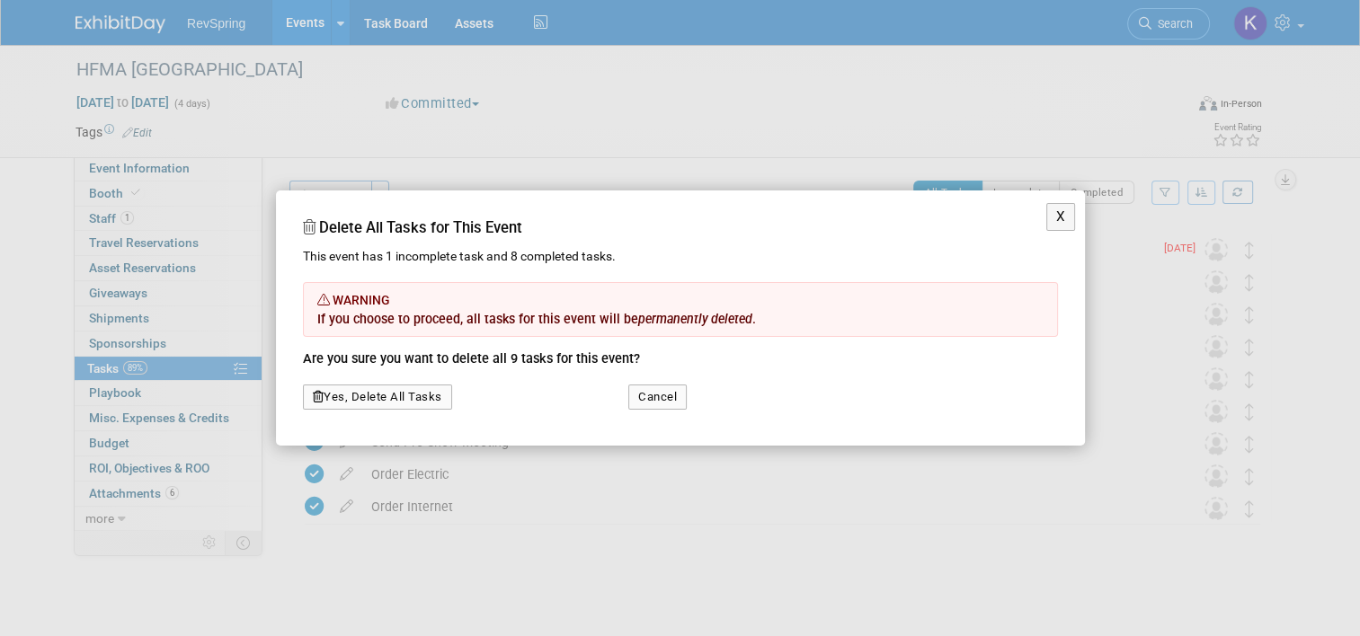
click at [421, 399] on button "Yes, Delete All Tasks" at bounding box center [377, 397] width 149 height 25
click at [353, 347] on link "Yes" at bounding box center [358, 352] width 52 height 29
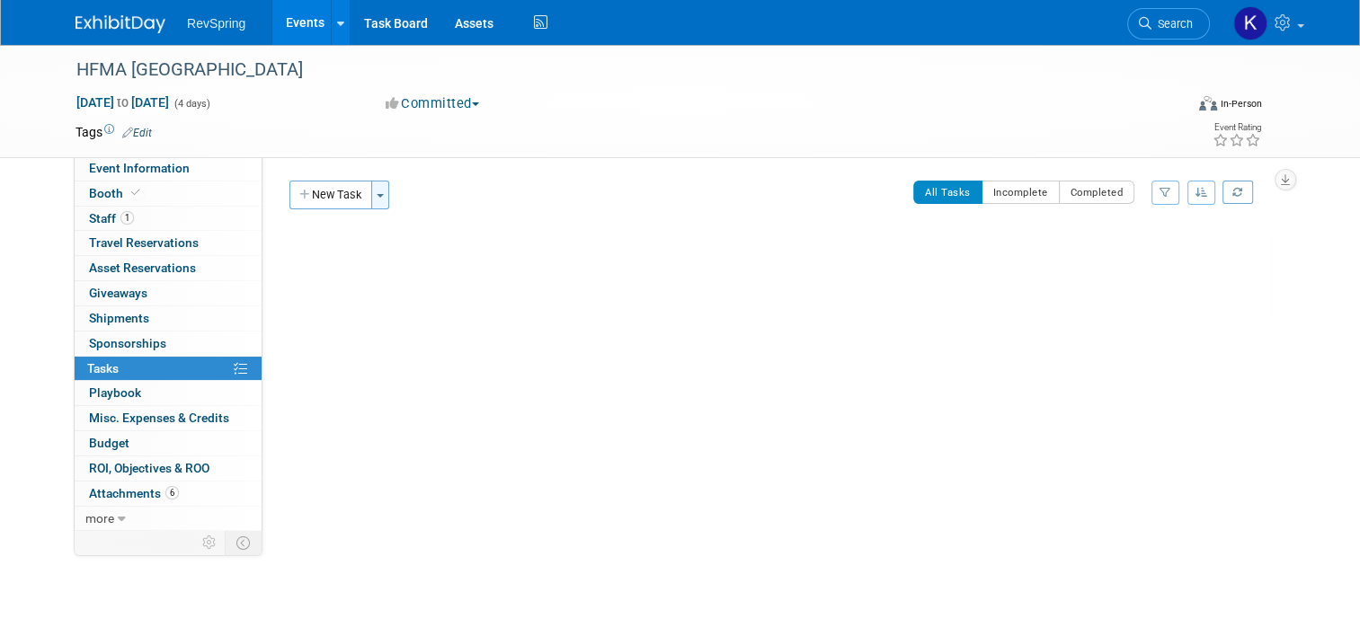
click at [371, 208] on button "Toggle Dropdown" at bounding box center [380, 195] width 18 height 29
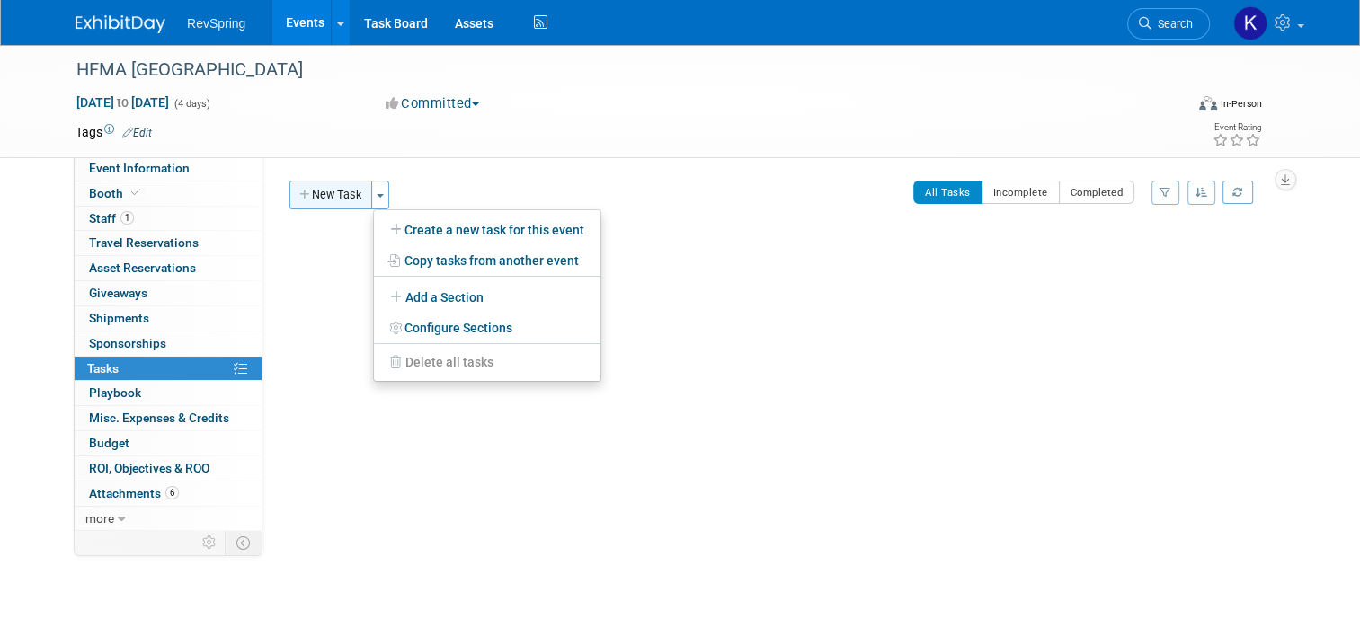
click at [341, 201] on button "New Task" at bounding box center [330, 195] width 83 height 29
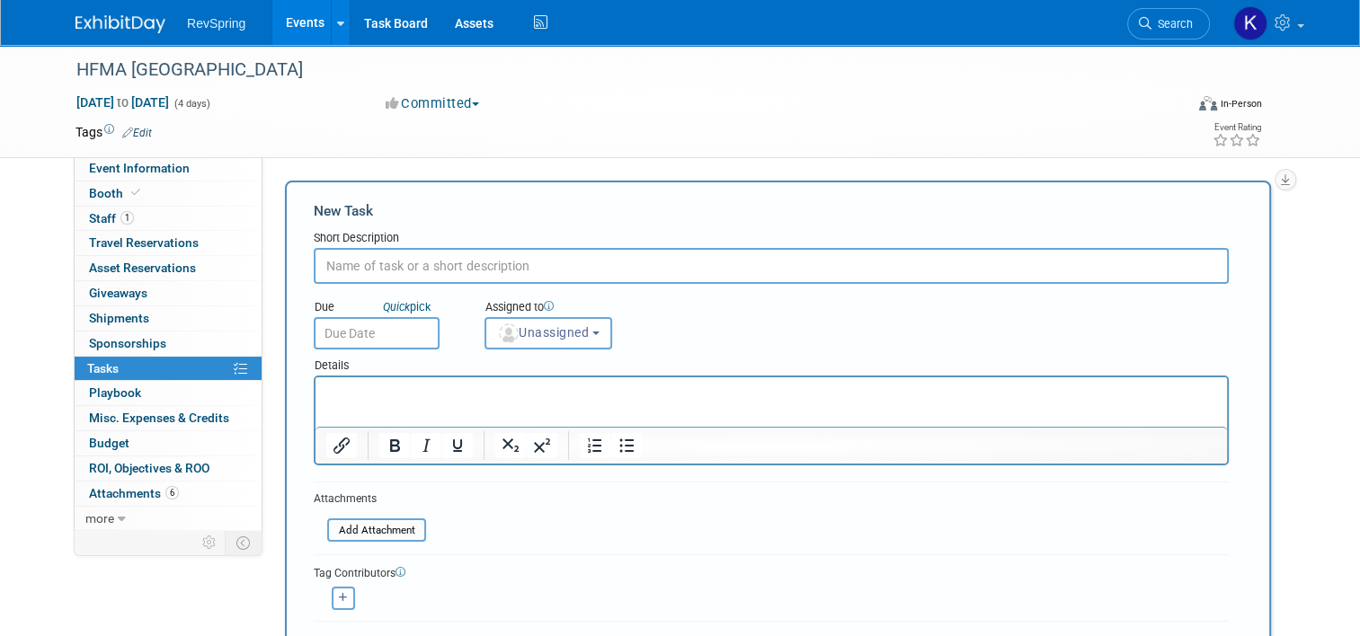
scroll to position [277, 0]
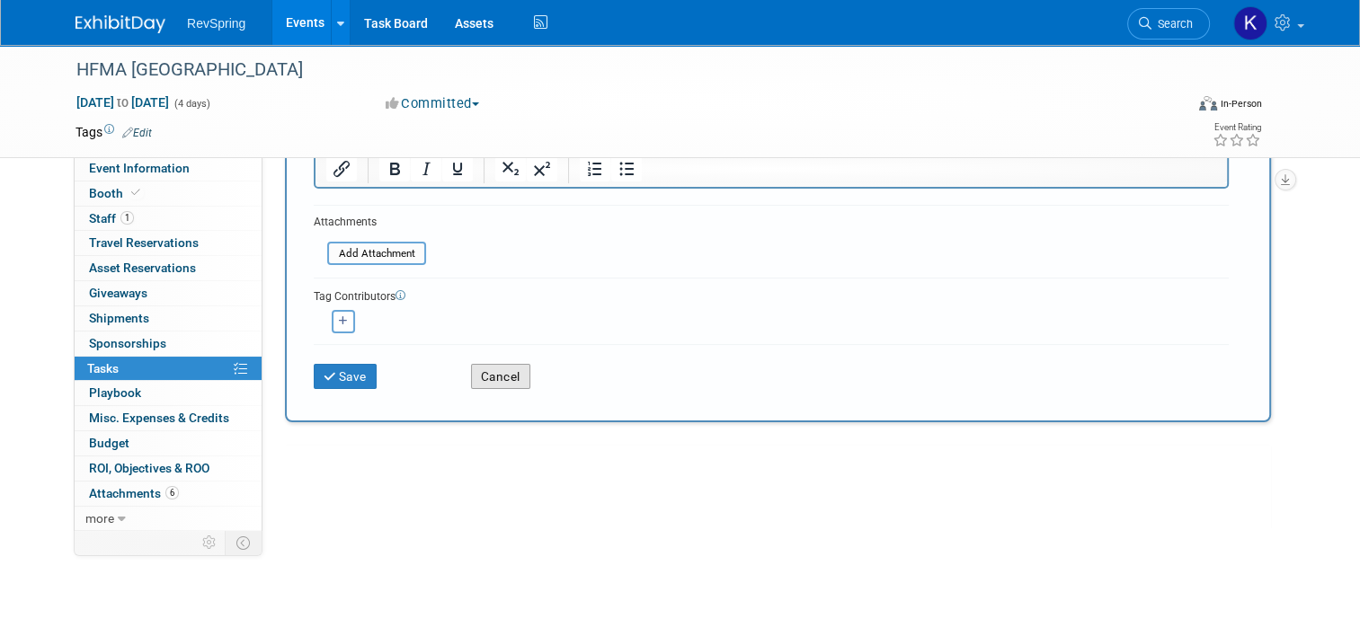
click at [496, 368] on button "Cancel" at bounding box center [500, 376] width 59 height 25
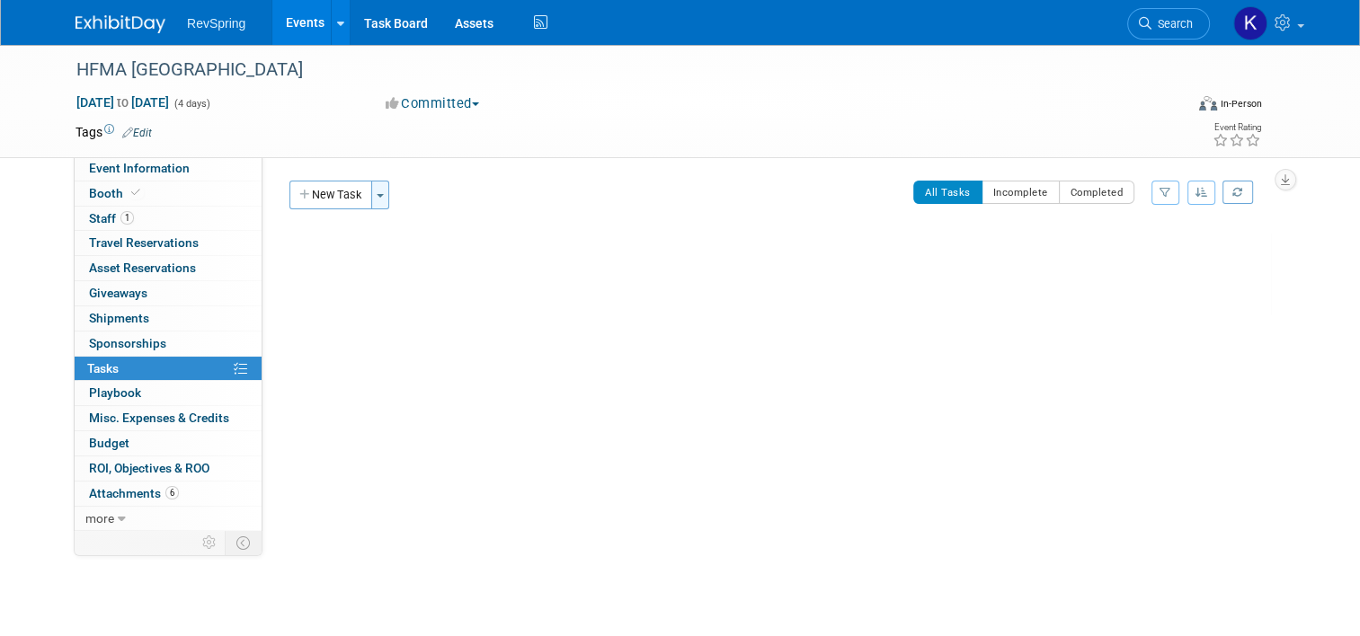
click at [377, 194] on span "button" at bounding box center [380, 196] width 7 height 4
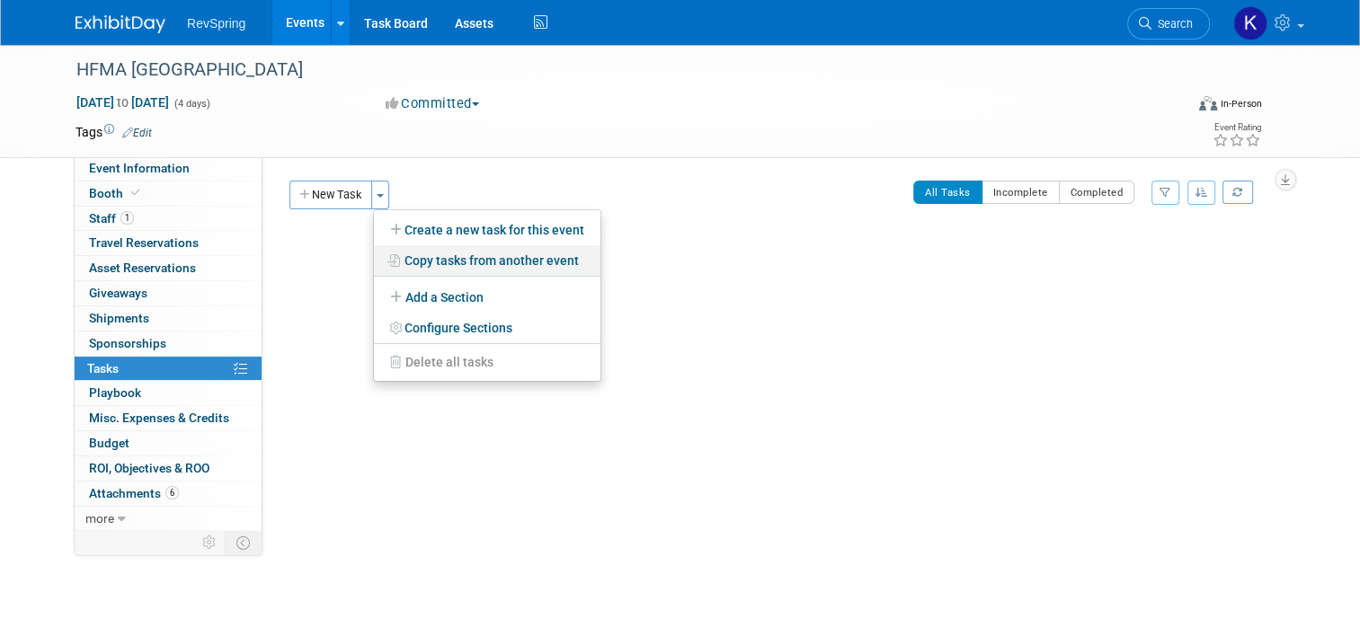
click at [397, 270] on link "Copy tasks from another event" at bounding box center [487, 260] width 226 height 31
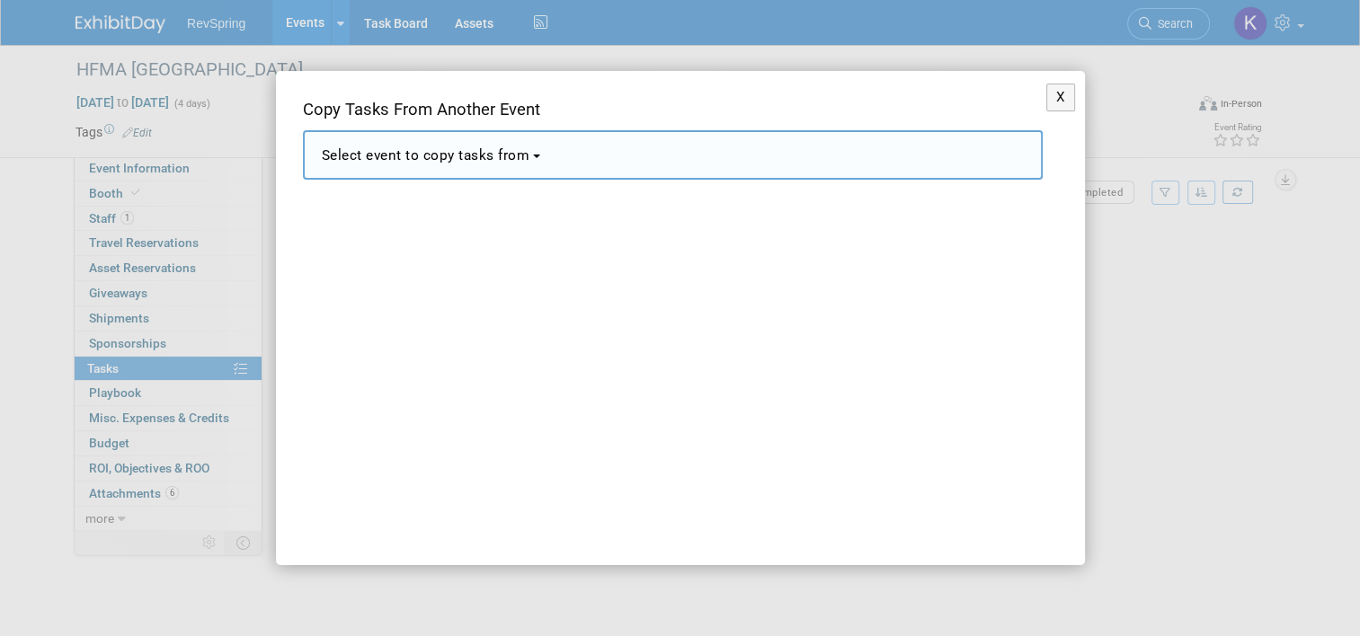
click at [512, 170] on button "Select event to copy tasks from" at bounding box center [673, 154] width 740 height 49
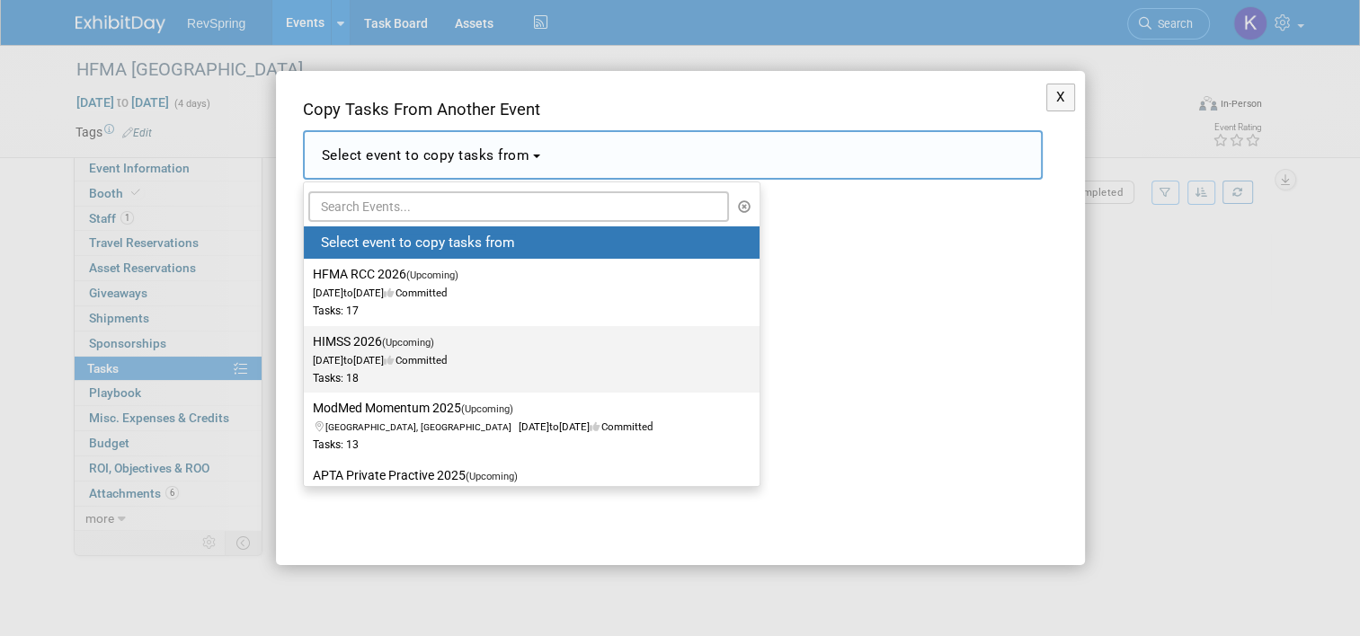
click at [395, 363] on icon at bounding box center [390, 360] width 12 height 10
click at [306, 348] on input "HIMSS 2026 (Upcoming) Mar 9, 2026 to Mar 13, 2026 Committed Tasks: 18" at bounding box center [301, 342] width 12 height 12
select select "11150783"
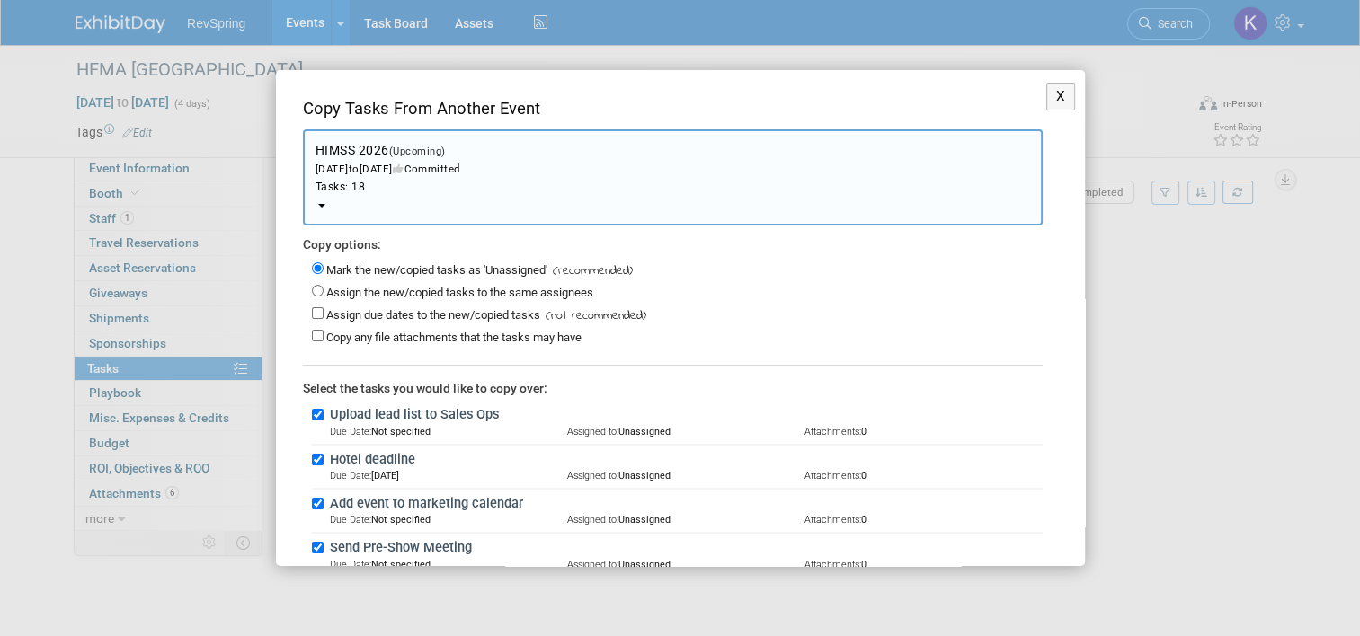
scroll to position [58, 0]
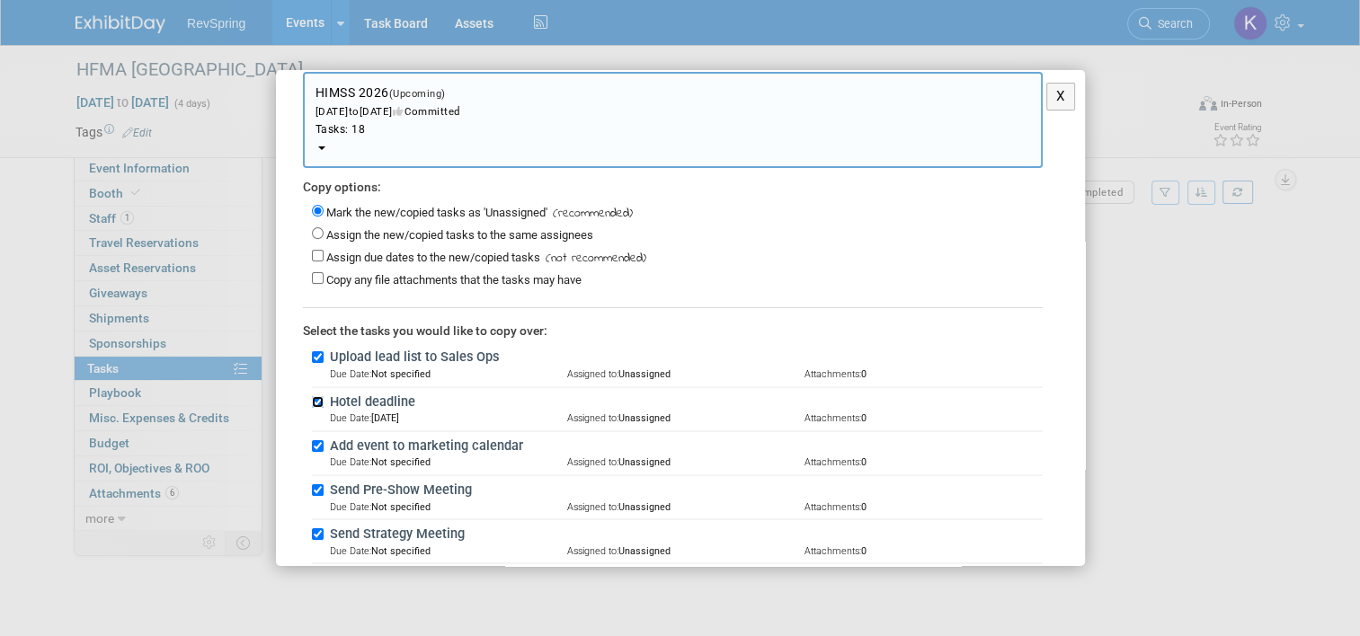
click at [315, 400] on input "Hotel deadline" at bounding box center [318, 402] width 12 height 12
checkbox input "false"
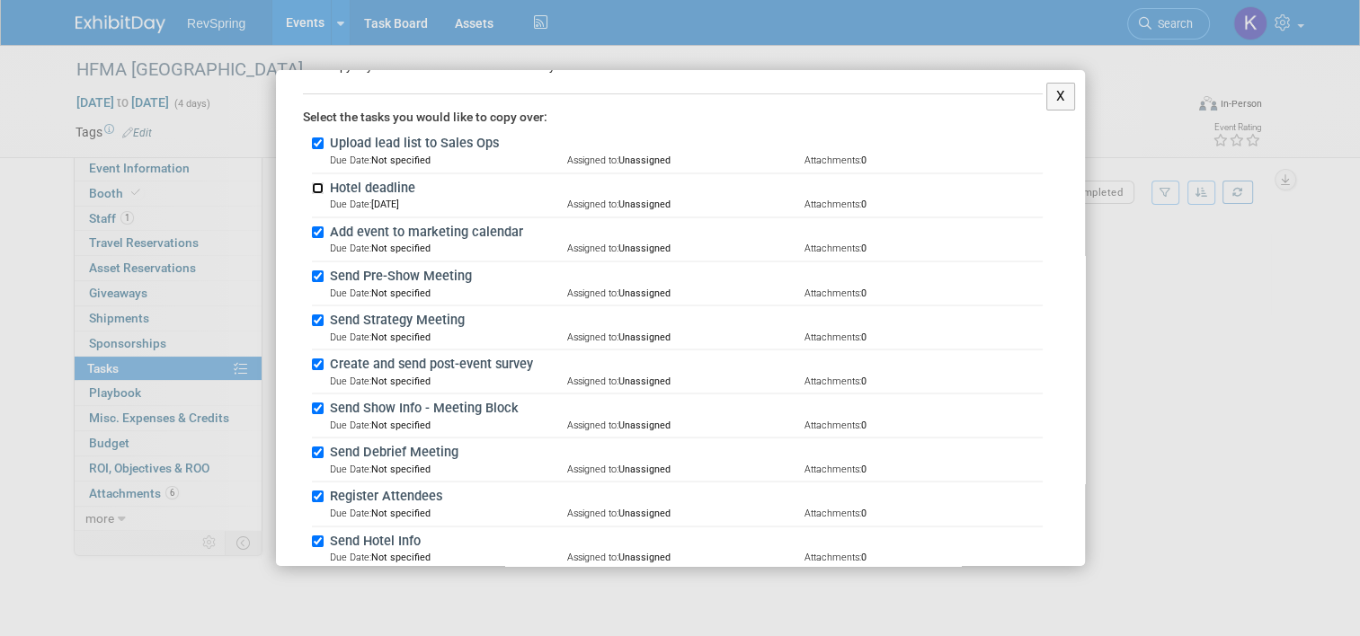
scroll to position [701, 0]
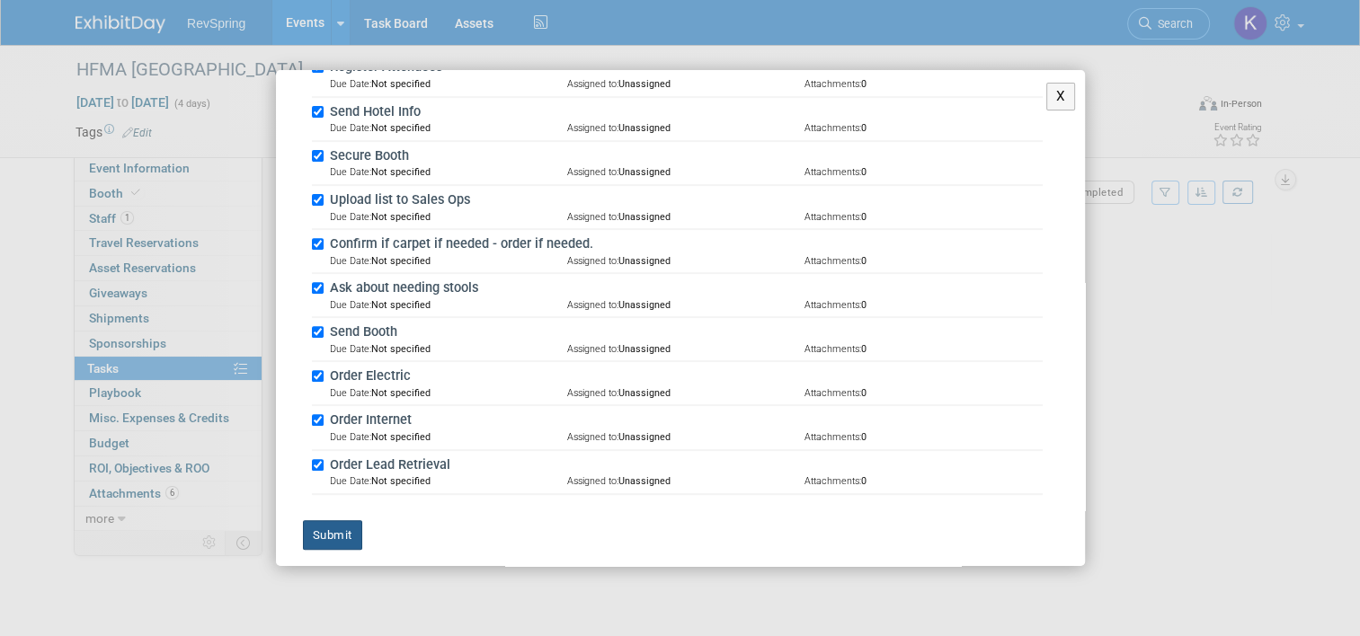
click at [348, 538] on button "Submit" at bounding box center [332, 535] width 59 height 31
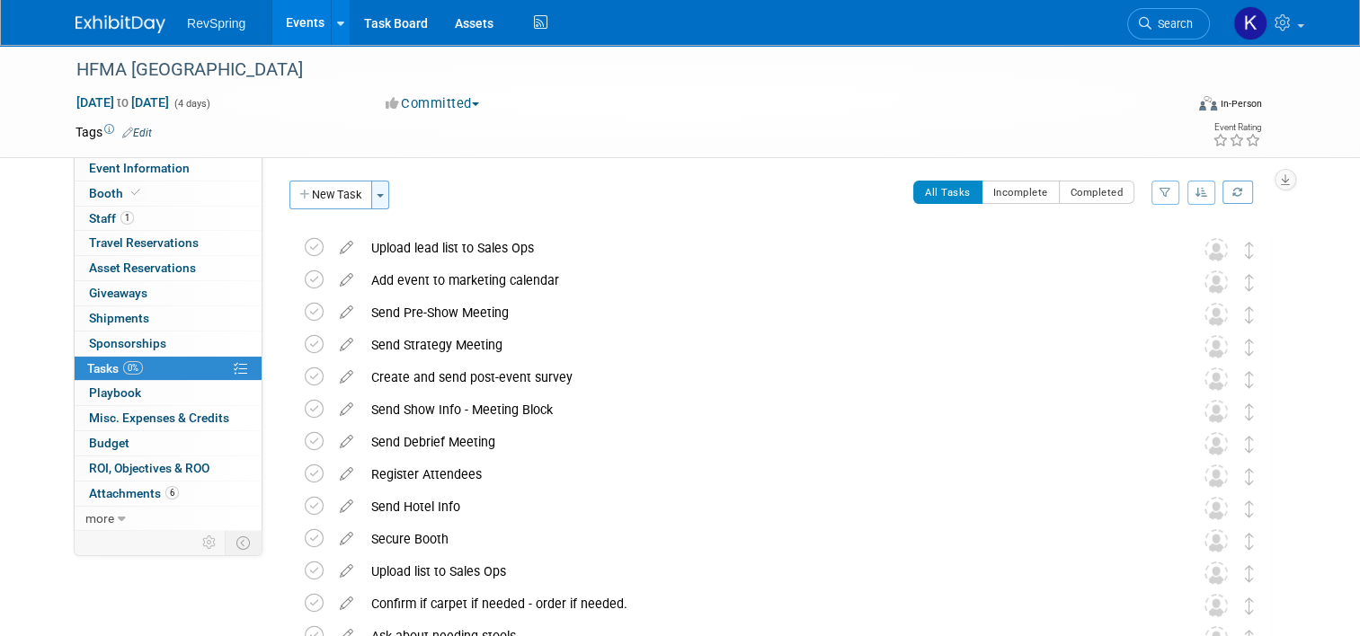
click at [377, 200] on button "Toggle Dropdown" at bounding box center [380, 195] width 18 height 29
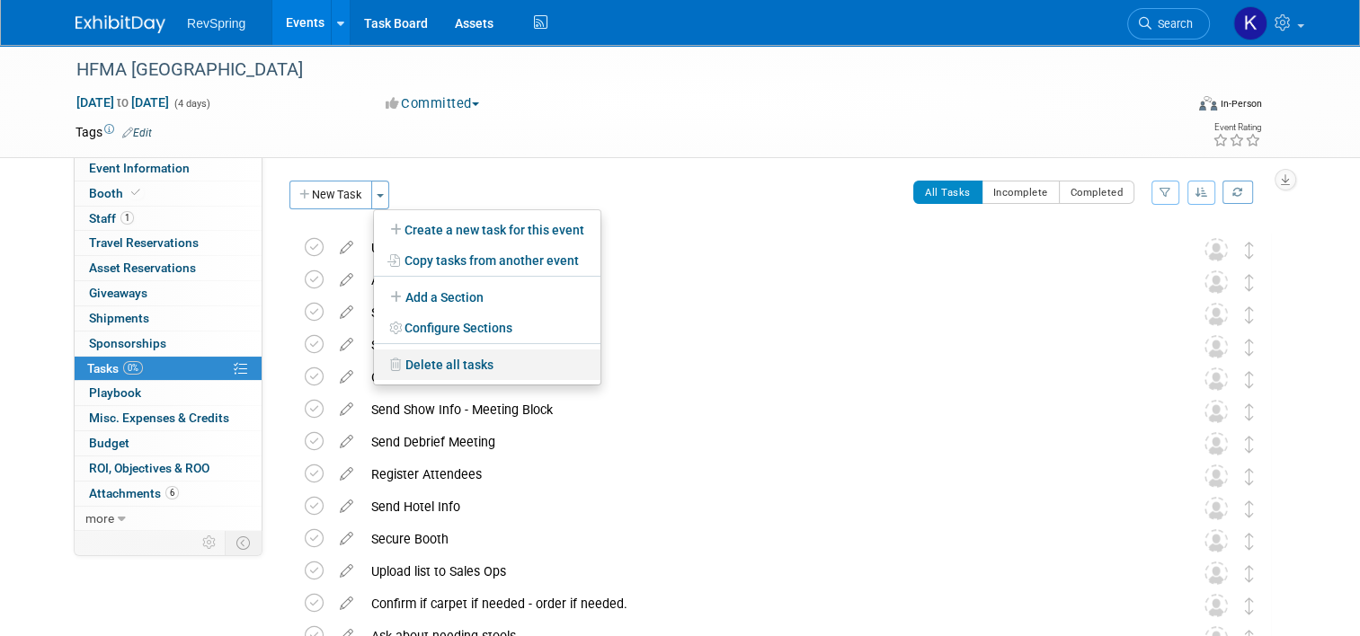
click at [409, 371] on link "Delete all tasks" at bounding box center [487, 365] width 226 height 31
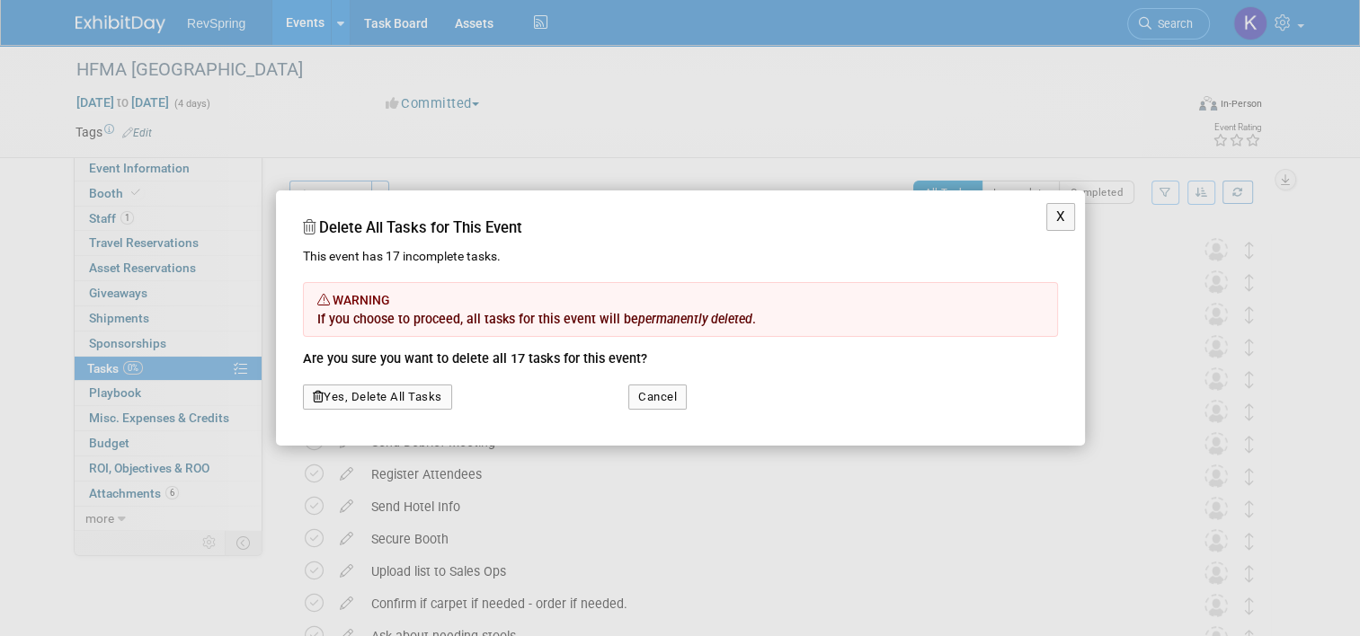
click at [393, 400] on button "Yes, Delete All Tasks" at bounding box center [377, 397] width 149 height 25
click at [359, 349] on link "Yes" at bounding box center [355, 352] width 52 height 29
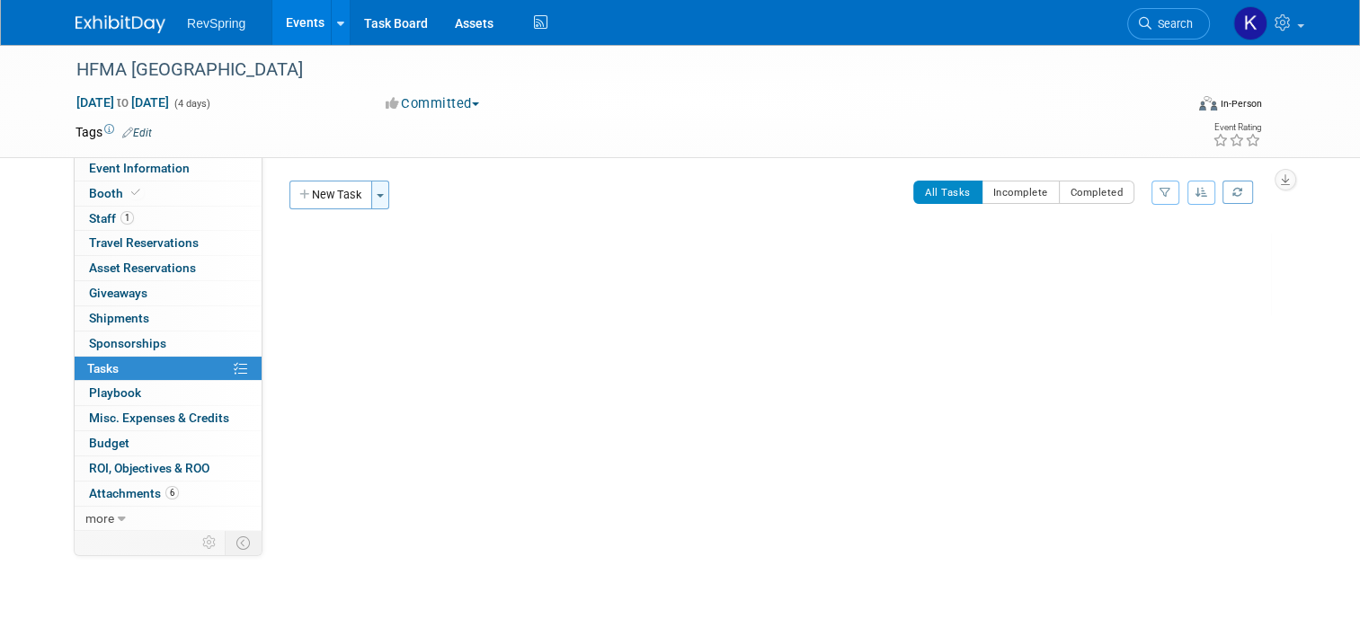
click at [374, 197] on button "Toggle Dropdown" at bounding box center [380, 195] width 18 height 29
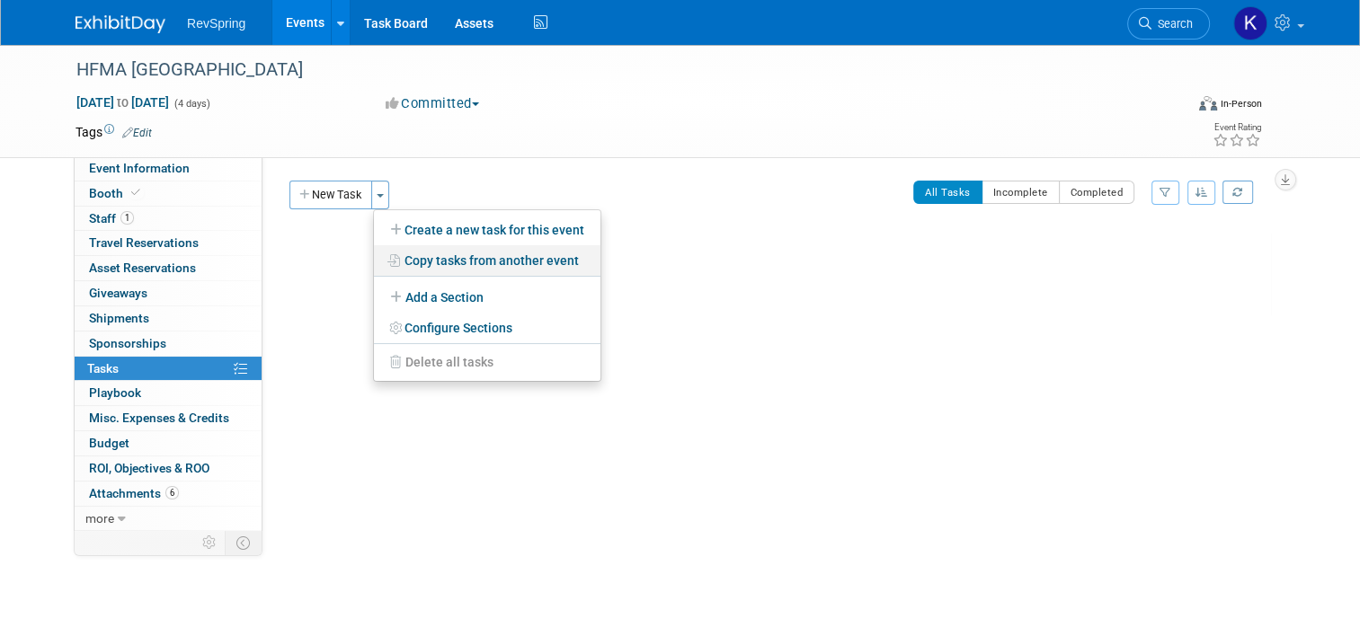
click at [421, 265] on link "Copy tasks from another event" at bounding box center [487, 260] width 226 height 31
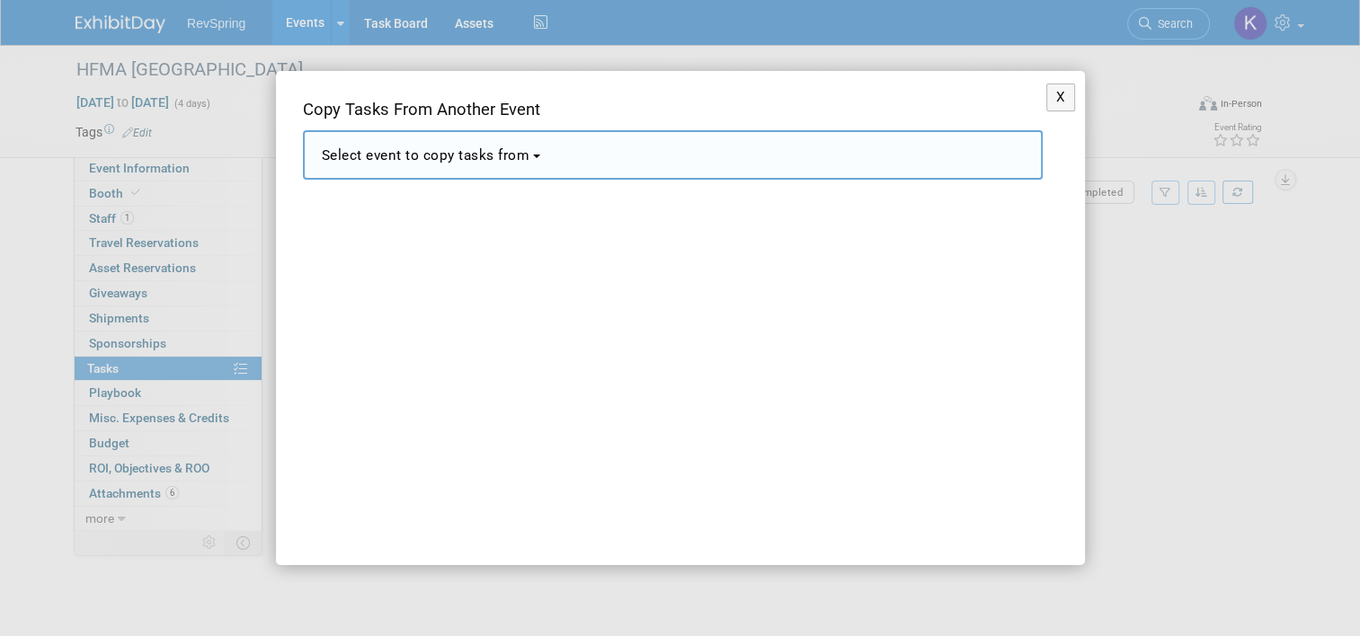
click at [538, 156] on button "Select event to copy tasks from" at bounding box center [673, 154] width 740 height 49
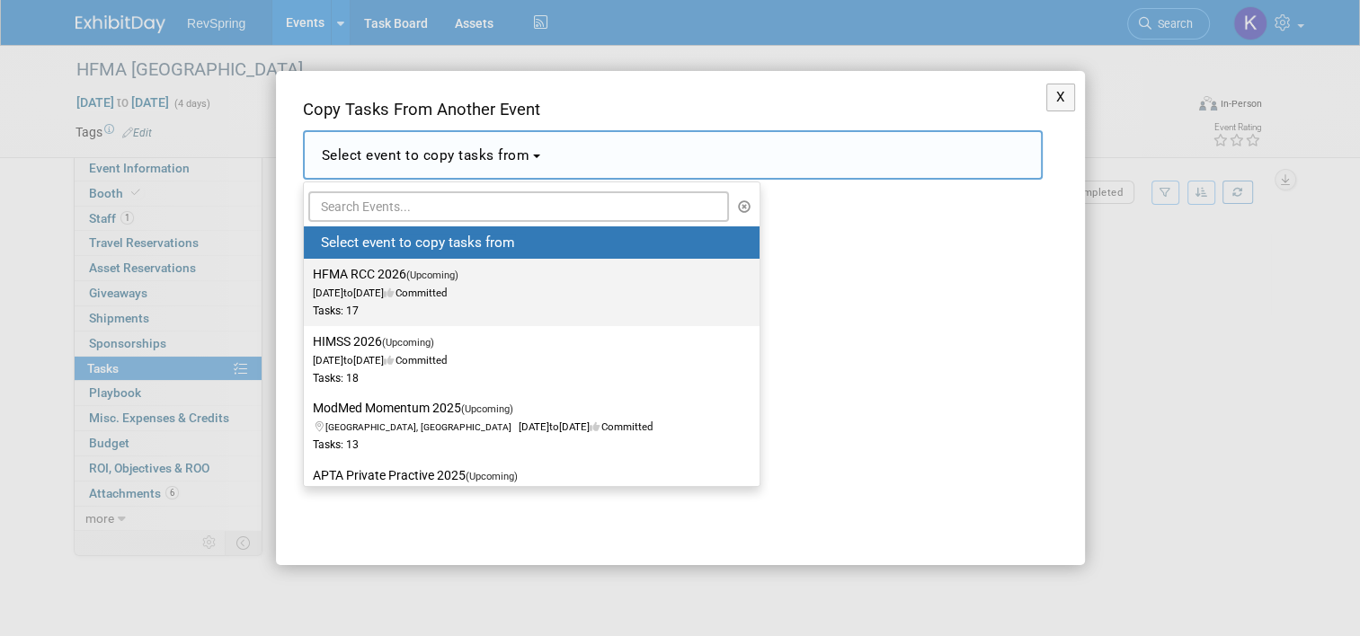
click at [577, 295] on label "HFMA RCC 2026 (Upcoming) Mar 18, 2026 to Mar 20, 2026 Committed Tasks: 17" at bounding box center [527, 291] width 429 height 59
click at [306, 280] on input "HFMA RCC 2026 (Upcoming) Mar 18, 2026 to Mar 20, 2026 Committed Tasks: 17" at bounding box center [301, 275] width 12 height 12
select select "11165752"
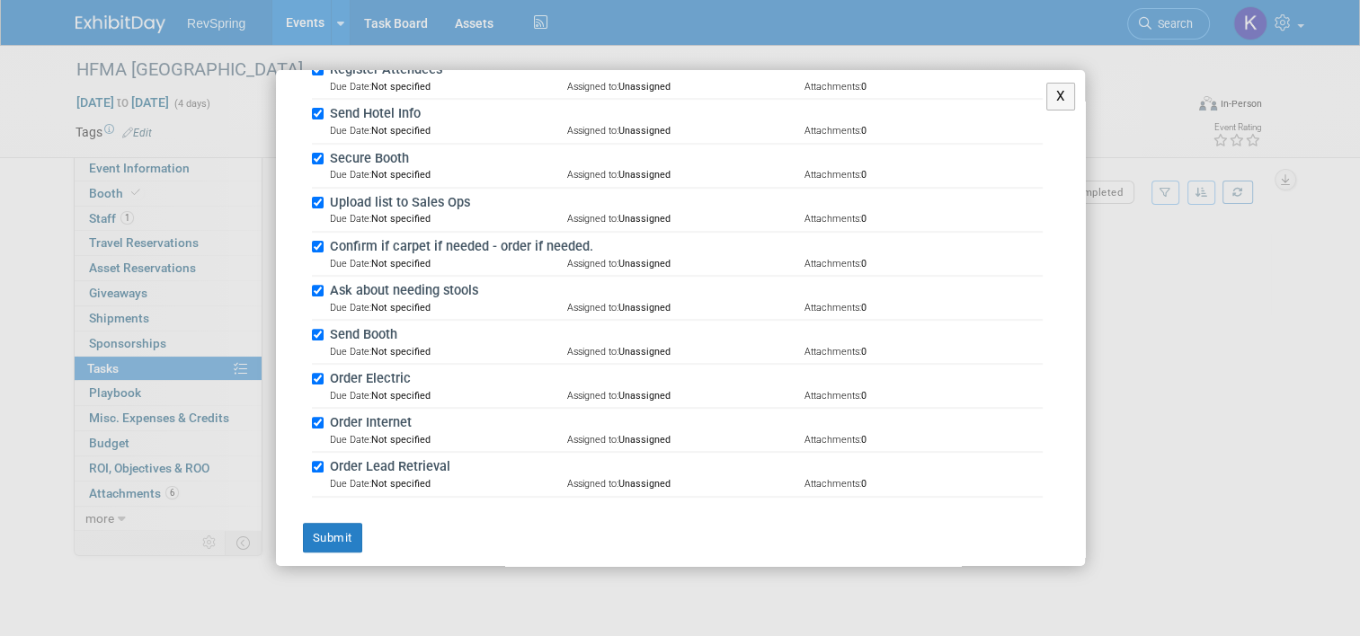
scroll to position [658, 0]
click at [340, 532] on button "Submit" at bounding box center [332, 534] width 59 height 31
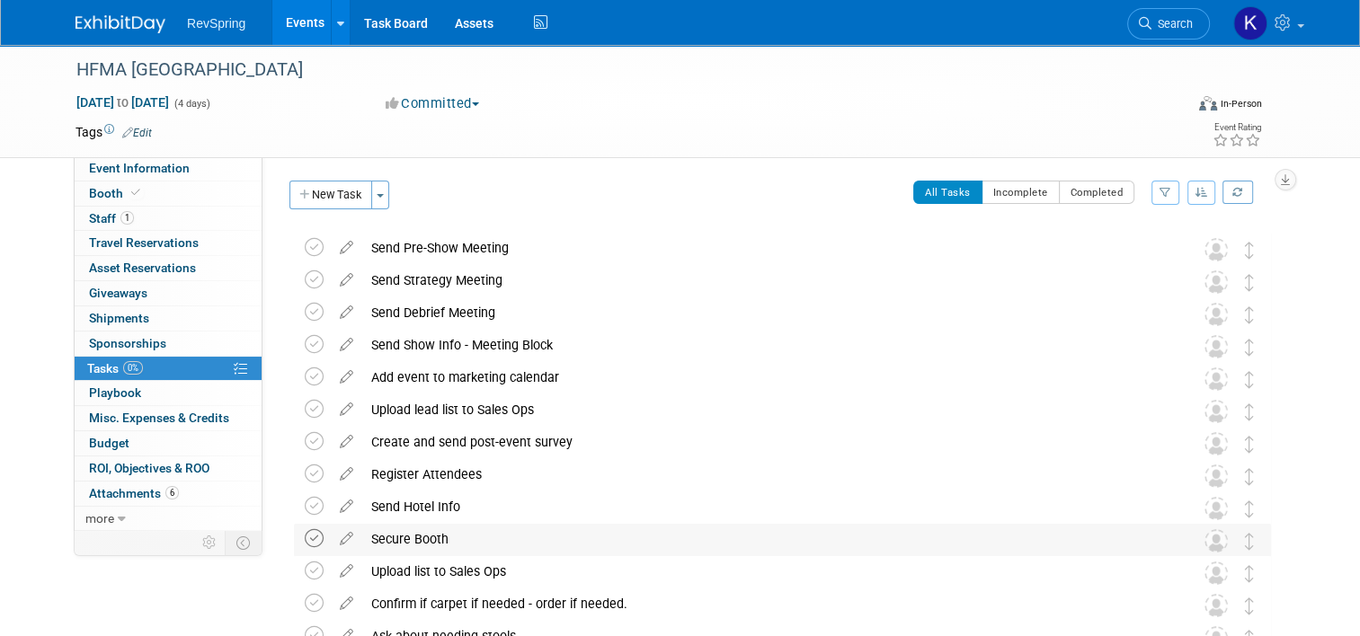
click at [305, 541] on icon at bounding box center [314, 538] width 19 height 19
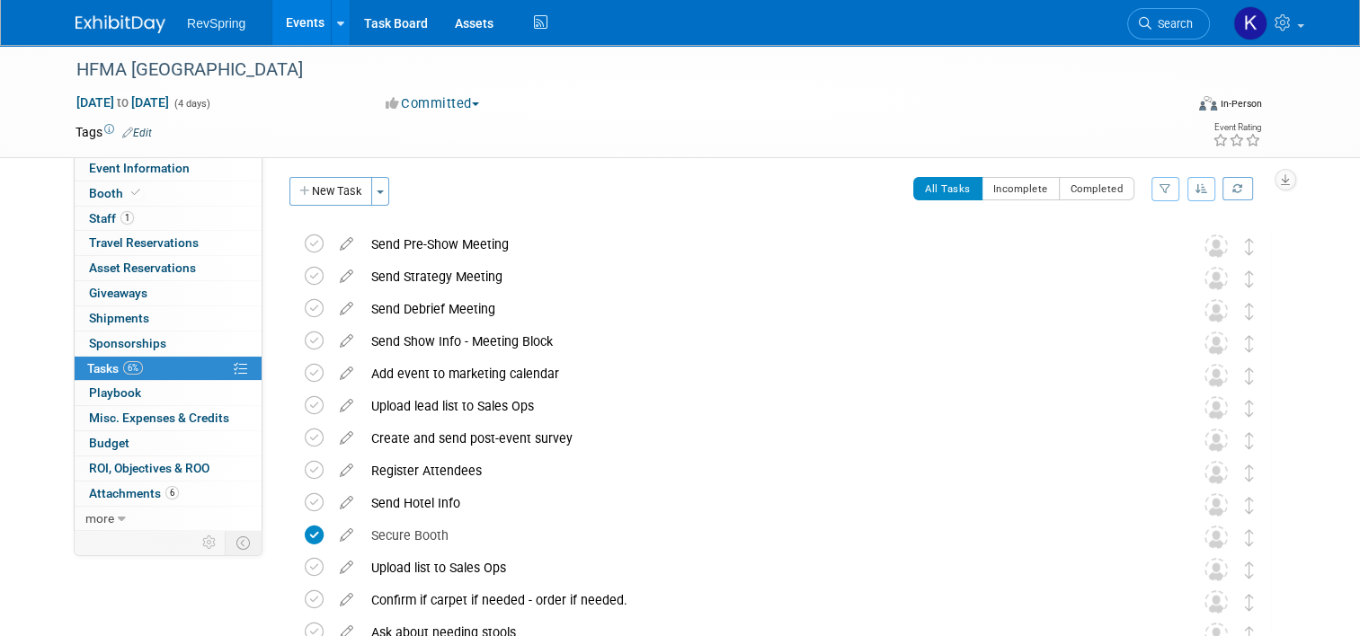
click at [299, 21] on link "Events" at bounding box center [305, 22] width 66 height 45
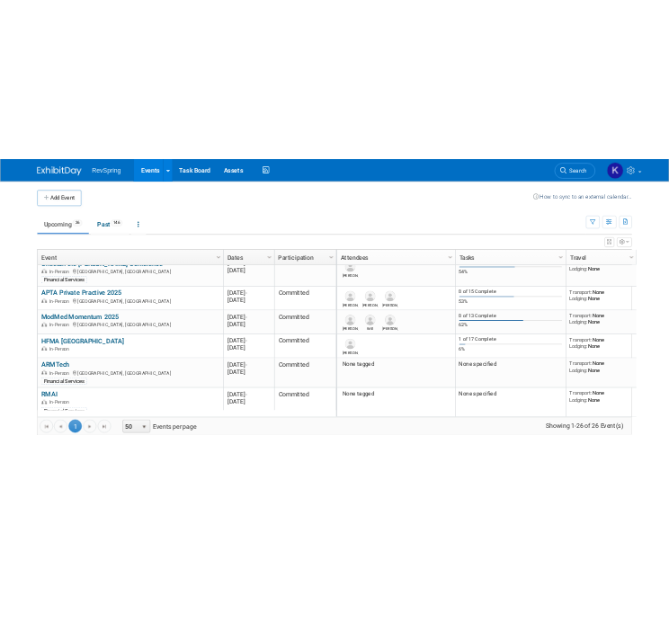
scroll to position [799, 0]
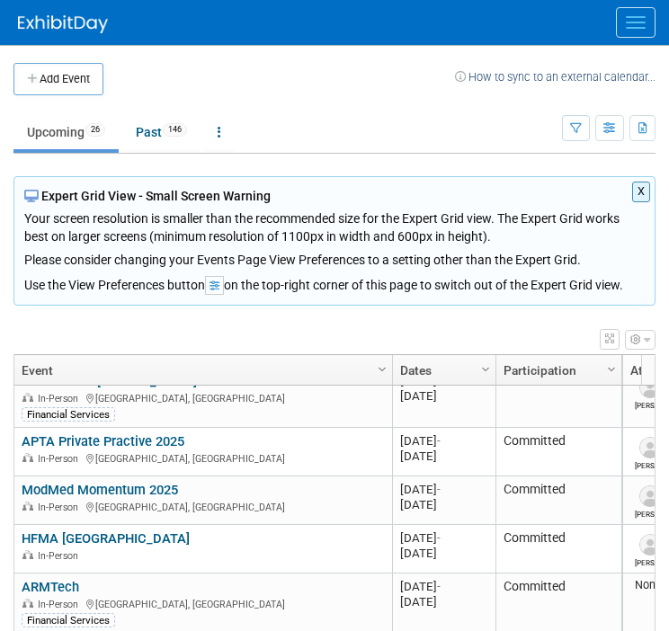
click at [636, 27] on span "Menu" at bounding box center [635, 28] width 20 height 2
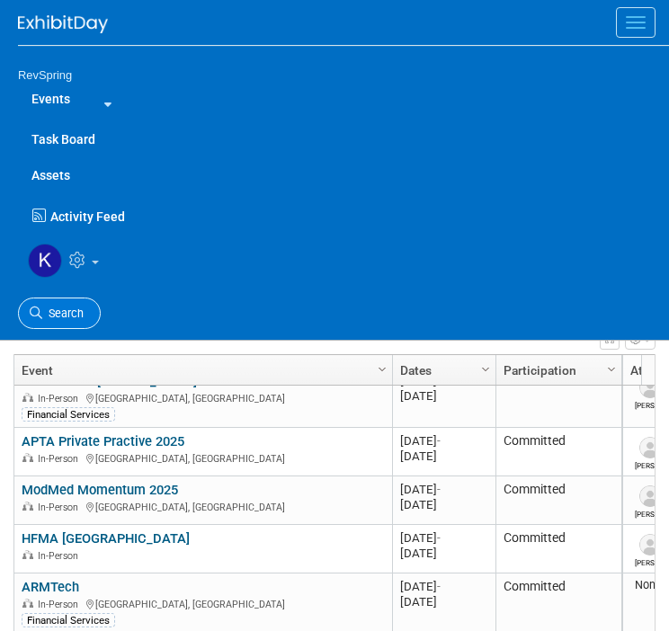
click at [54, 319] on link "Search" at bounding box center [59, 312] width 83 height 31
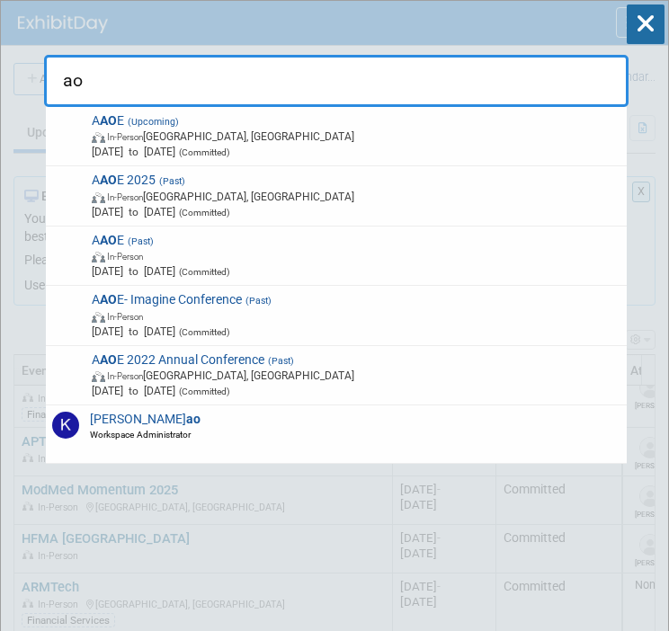
type input "a"
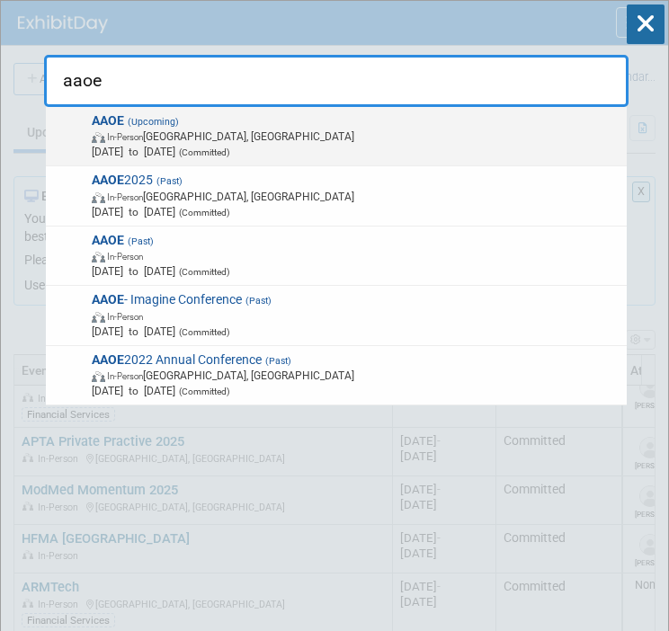
type input "aaoe"
click at [338, 141] on span "In-Person [GEOGRAPHIC_DATA], [GEOGRAPHIC_DATA]" at bounding box center [356, 136] width 528 height 15
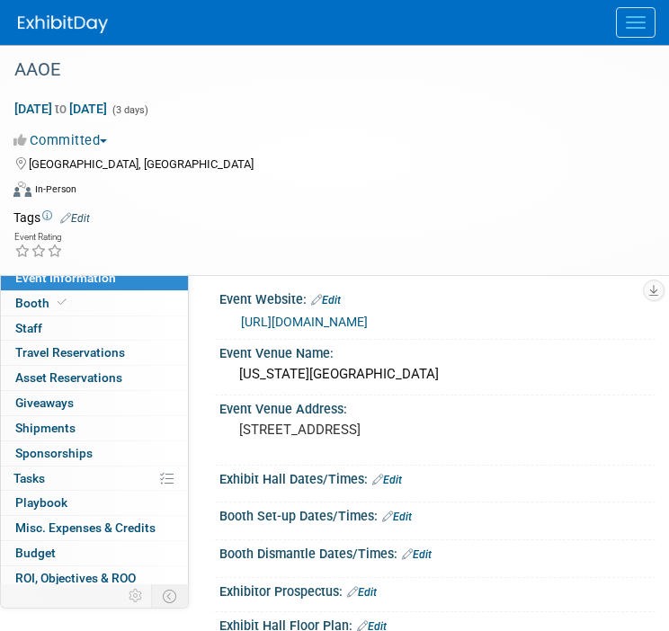
click at [652, 34] on button "Menu" at bounding box center [636, 22] width 40 height 31
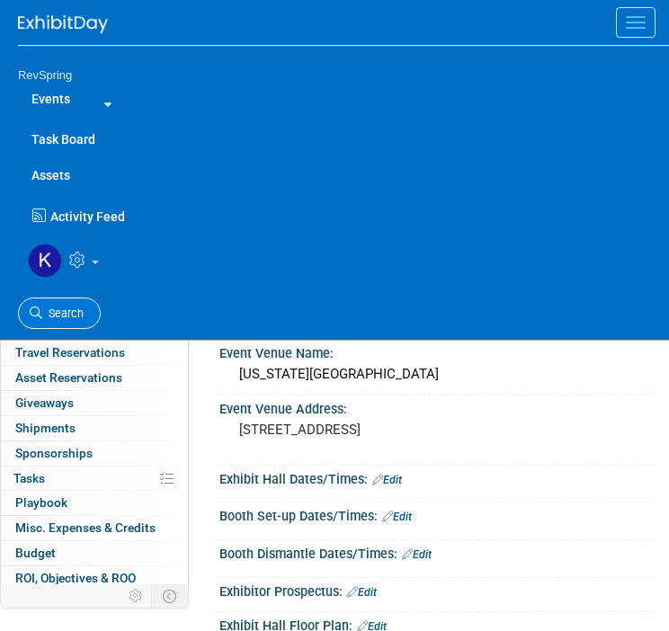
click at [73, 304] on link "Search" at bounding box center [59, 312] width 83 height 31
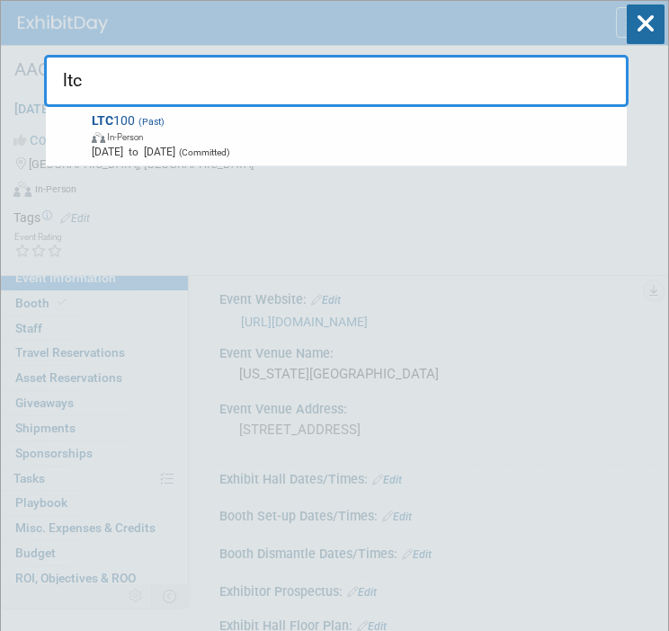
type input "ltc"
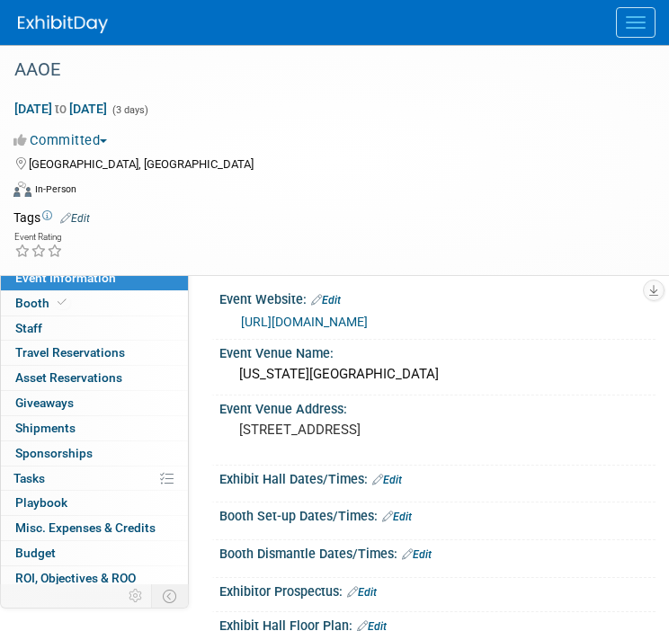
click at [651, 22] on button "Menu" at bounding box center [636, 22] width 40 height 31
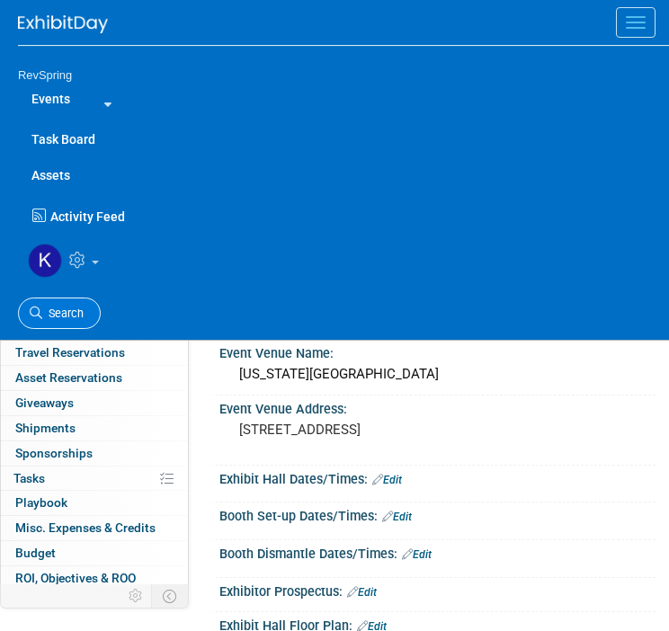
click at [50, 312] on span "Search" at bounding box center [62, 312] width 41 height 13
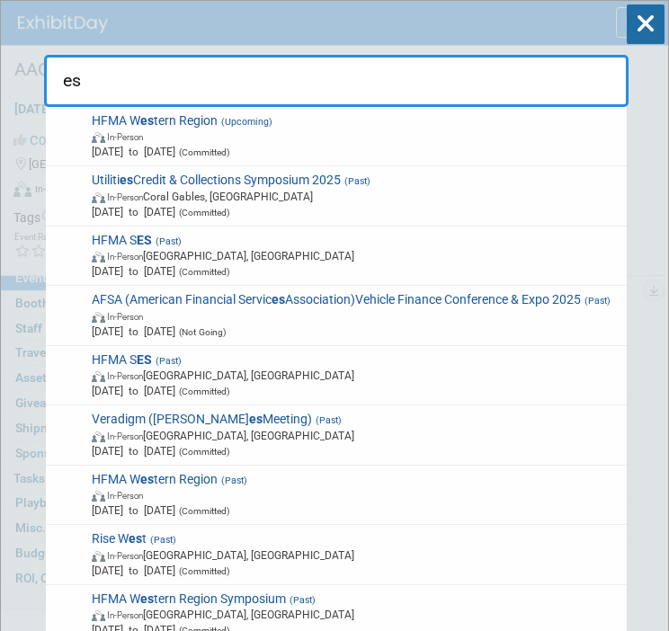
type input "e"
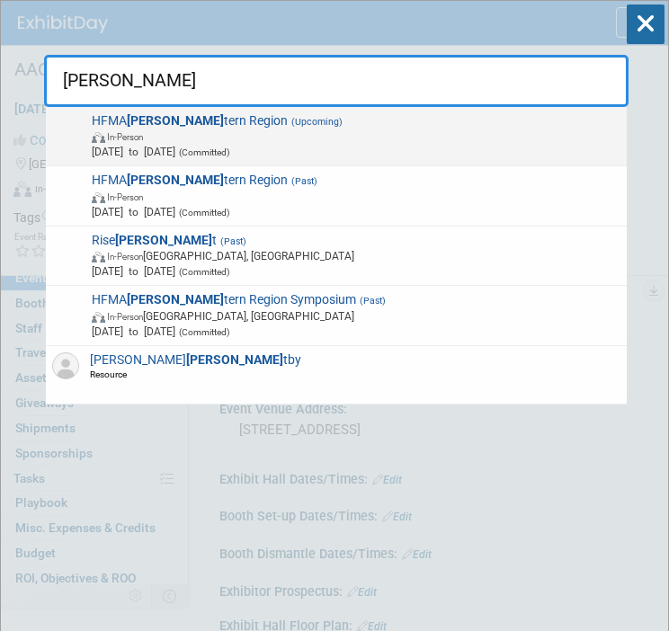
type input "[PERSON_NAME]"
click at [268, 141] on span "In-Person" at bounding box center [356, 136] width 528 height 15
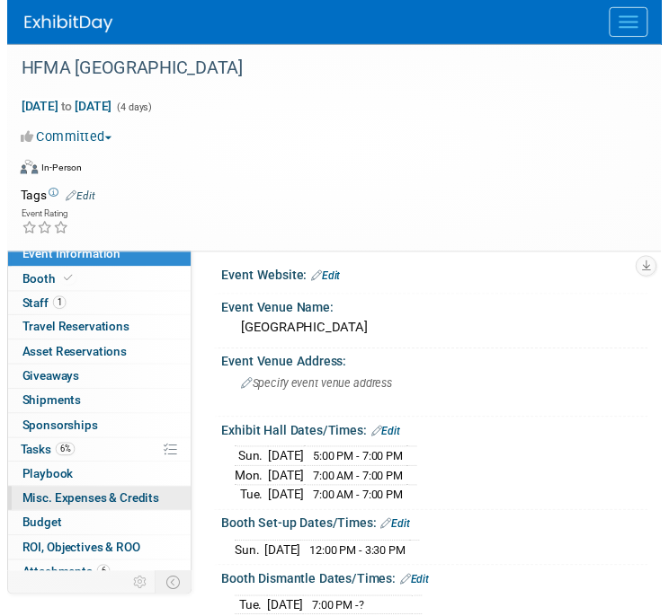
scroll to position [36, 0]
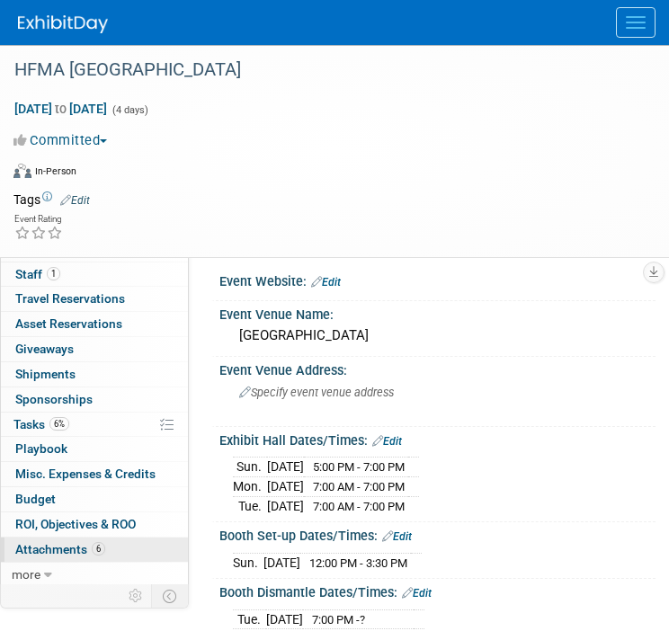
click at [122, 555] on link "6 Attachments 6" at bounding box center [94, 549] width 187 height 24
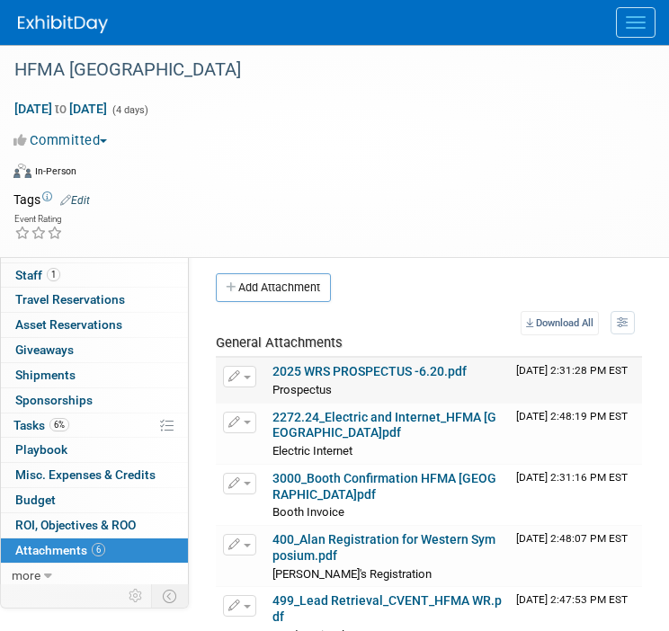
drag, startPoint x: 231, startPoint y: 371, endPoint x: 252, endPoint y: 387, distance: 26.2
drag, startPoint x: 252, startPoint y: 387, endPoint x: 244, endPoint y: 377, distance: 13.0
click at [244, 377] on span "button" at bounding box center [247, 378] width 7 height 4
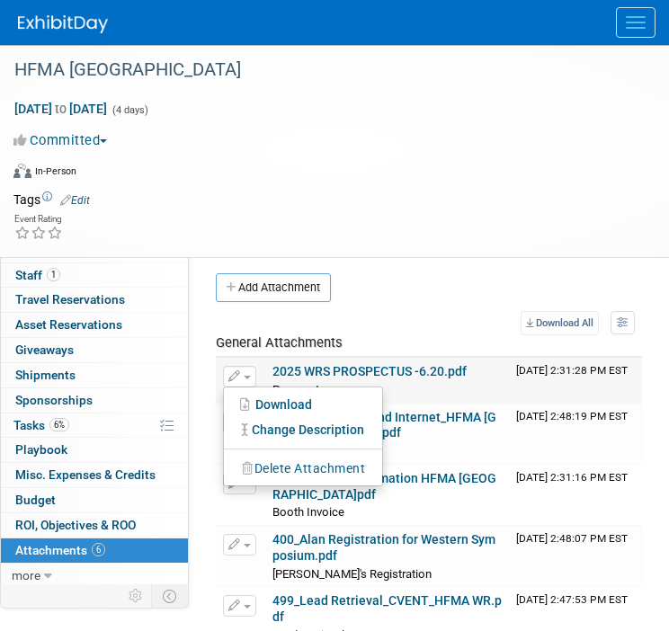
click at [263, 466] on button "Delete Attachment" at bounding box center [303, 469] width 141 height 24
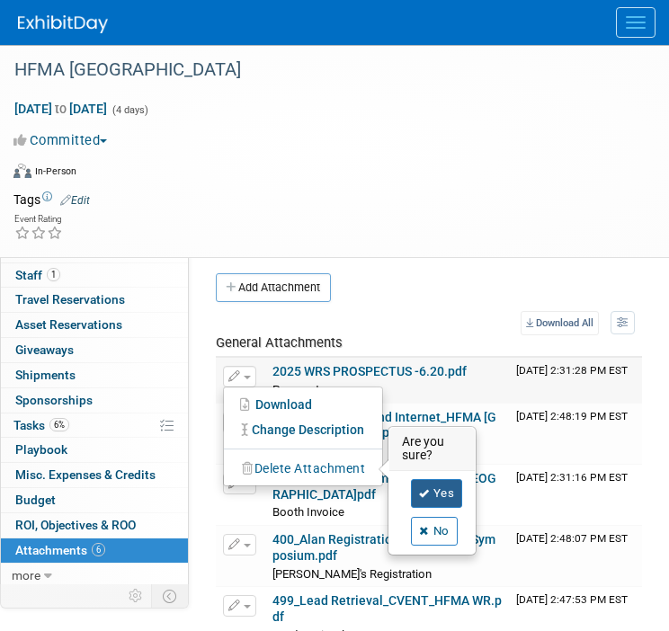
click at [429, 497] on link "Yes" at bounding box center [437, 493] width 52 height 29
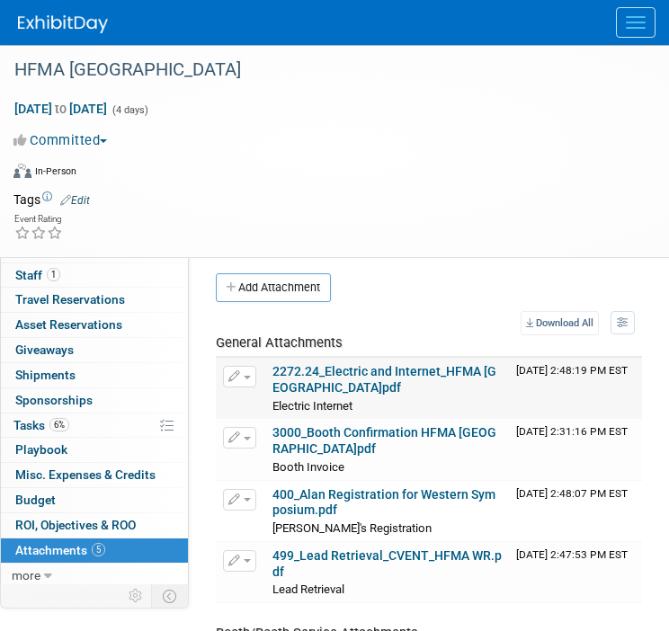
click at [242, 373] on button "button" at bounding box center [239, 377] width 33 height 22
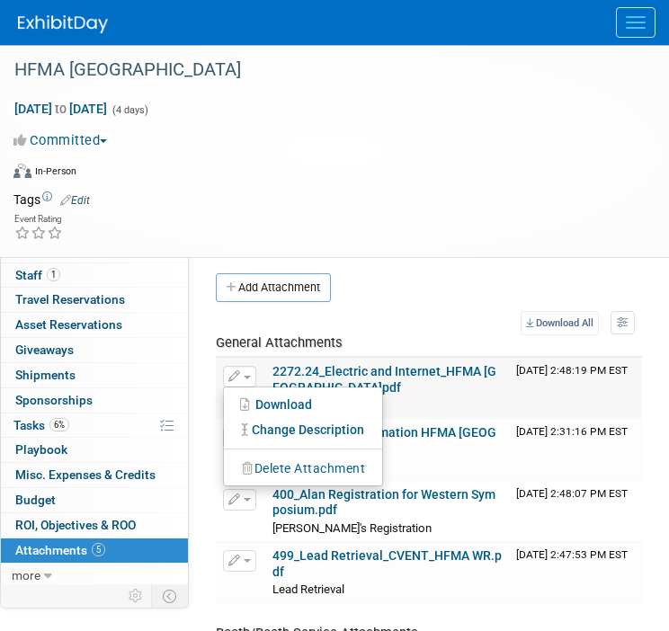
click at [273, 458] on button "Delete Attachment" at bounding box center [303, 469] width 141 height 24
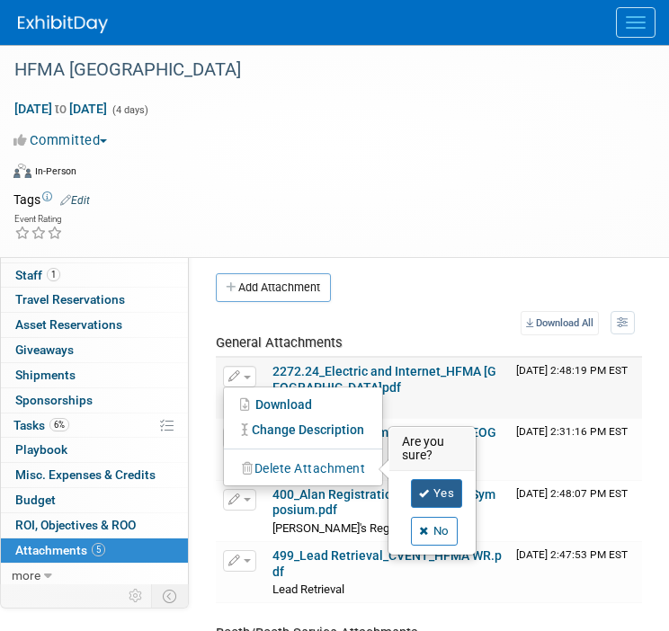
click at [421, 490] on icon at bounding box center [424, 494] width 11 height 10
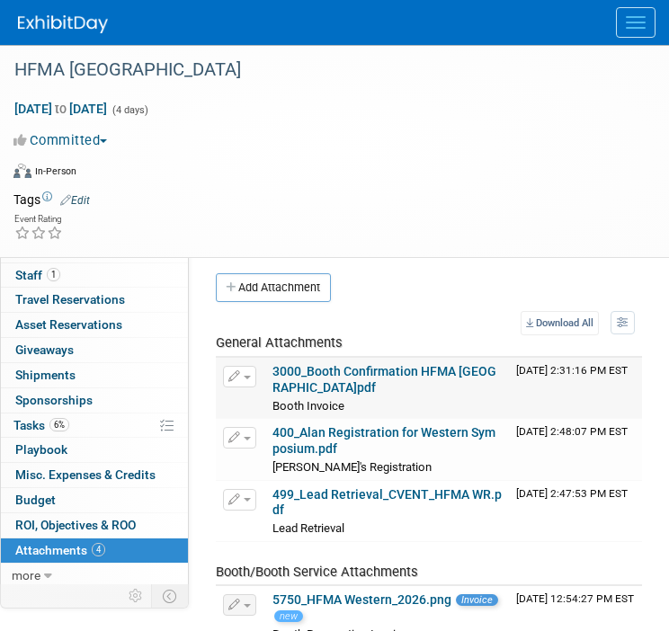
click at [250, 376] on span "button" at bounding box center [247, 378] width 7 height 4
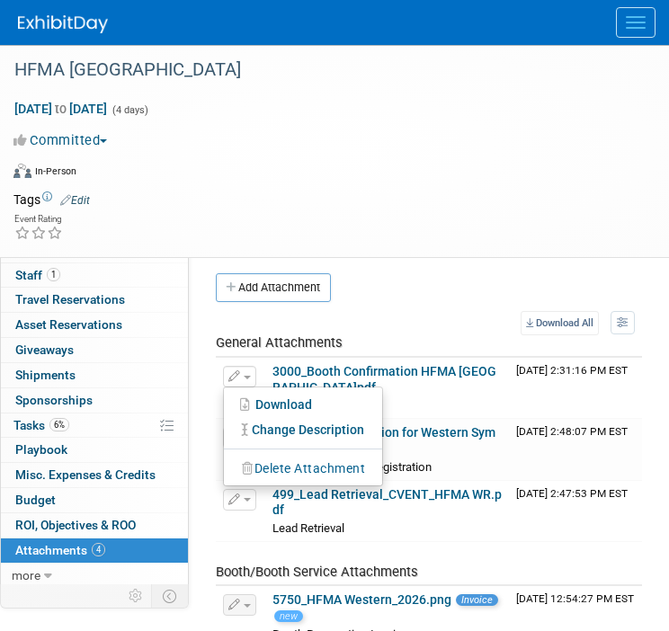
click at [380, 350] on td "General Attachments" at bounding box center [362, 345] width 293 height 23
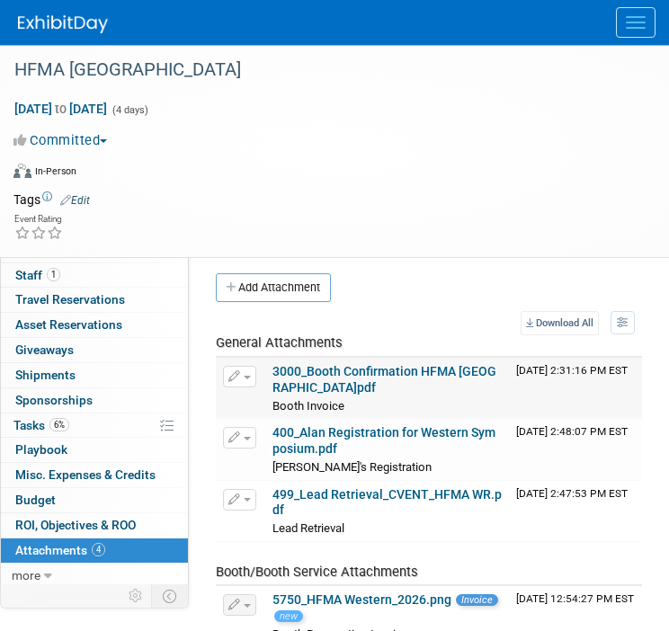
click at [248, 377] on button "button" at bounding box center [239, 377] width 33 height 22
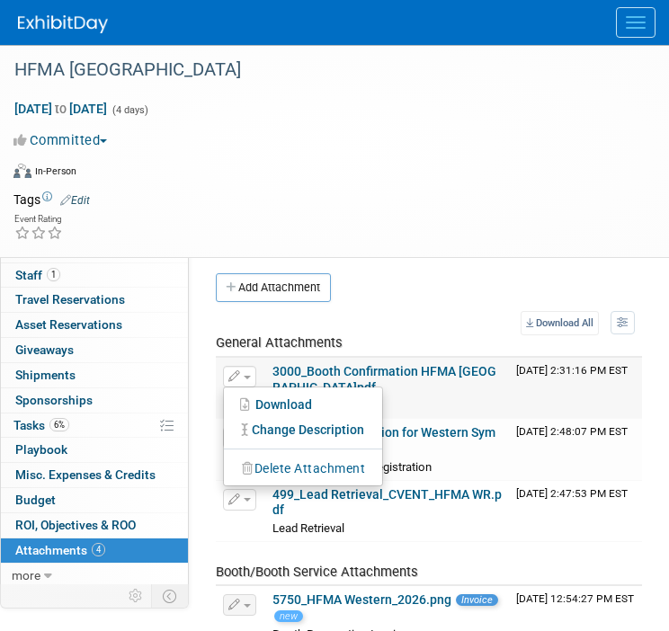
click at [258, 461] on button "Delete Attachment" at bounding box center [303, 469] width 141 height 24
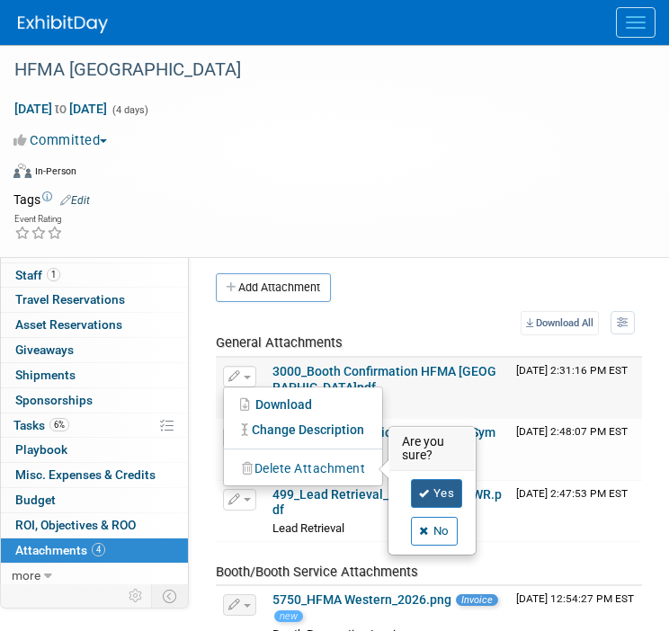
click at [424, 483] on link "Yes" at bounding box center [437, 493] width 52 height 29
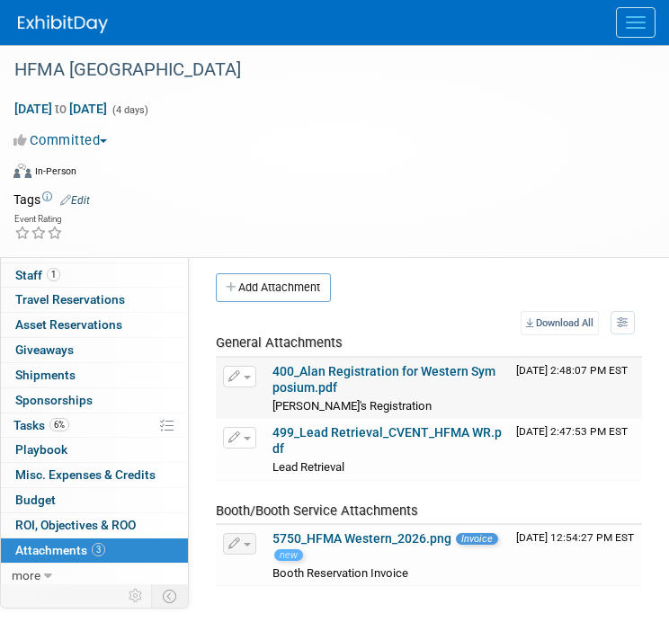
click at [248, 377] on button "button" at bounding box center [239, 377] width 33 height 22
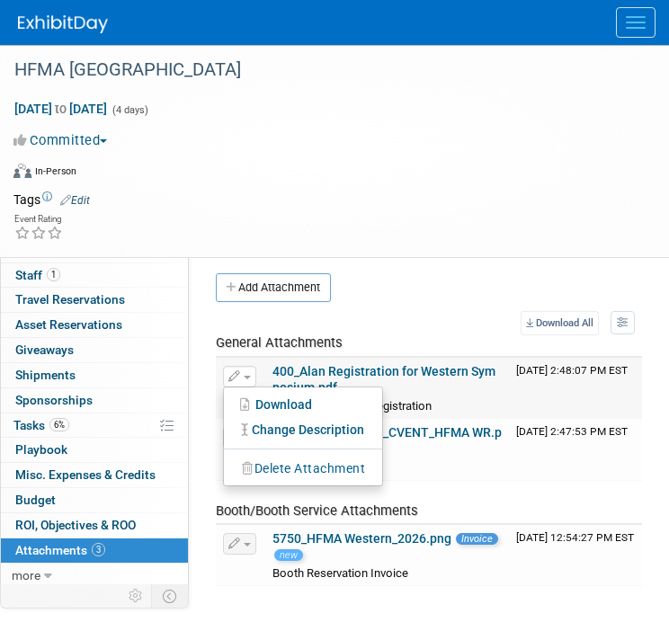
click at [291, 463] on button "Delete Attachment" at bounding box center [303, 469] width 141 height 24
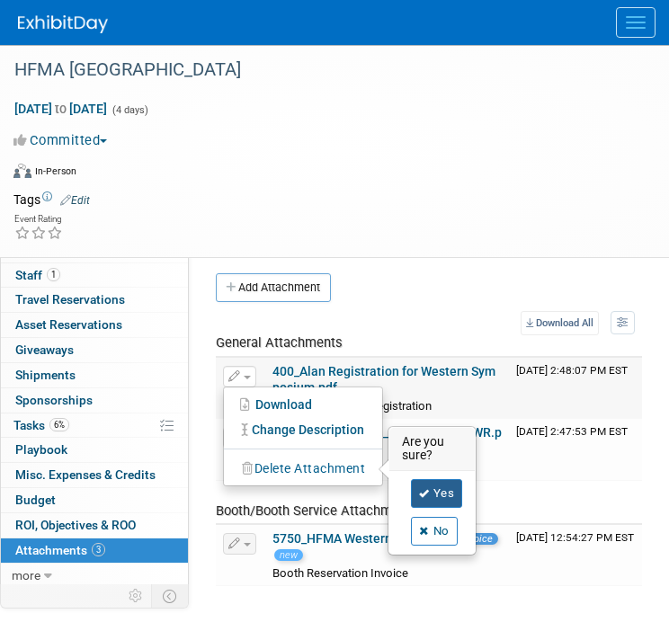
click at [449, 493] on link "Yes" at bounding box center [437, 493] width 52 height 29
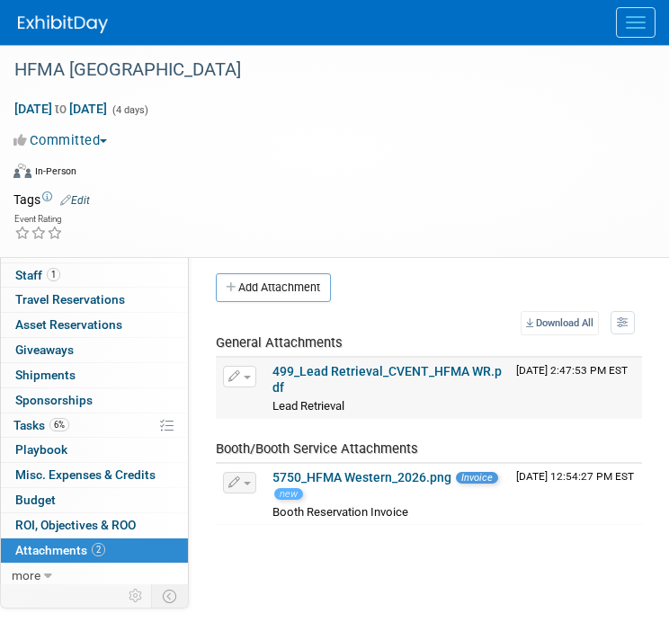
click at [253, 377] on button "button" at bounding box center [239, 377] width 33 height 22
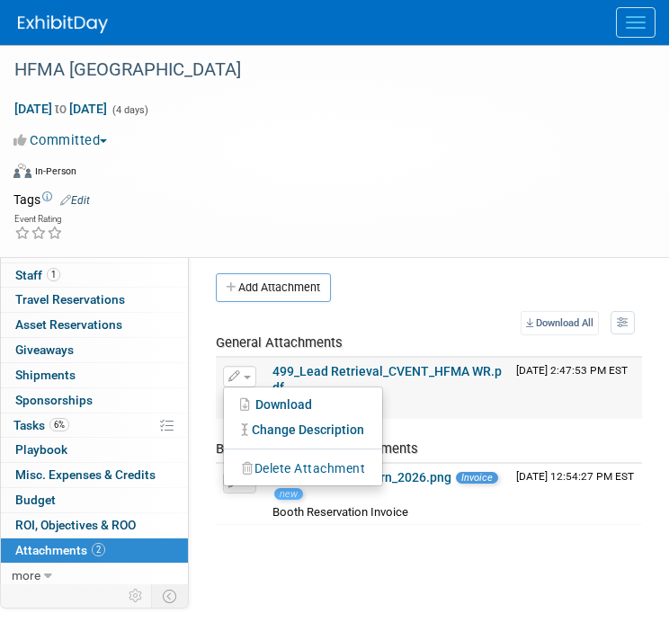
click at [268, 465] on button "Delete Attachment" at bounding box center [303, 469] width 141 height 24
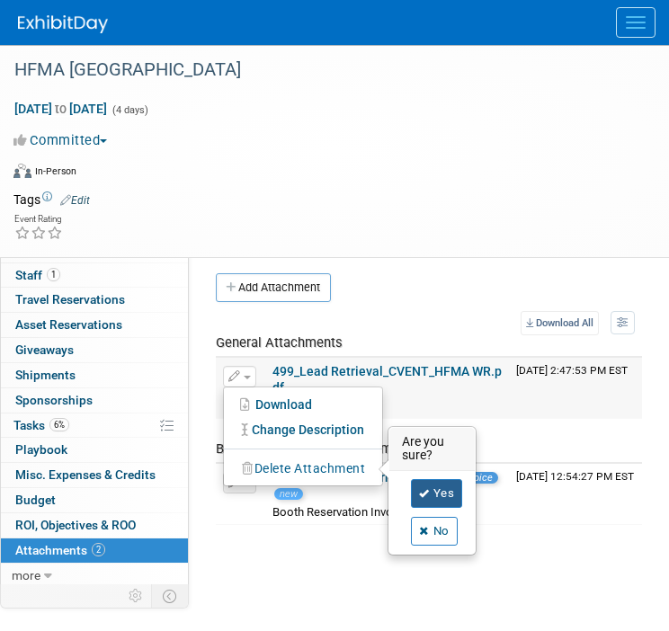
click at [452, 493] on link "Yes" at bounding box center [437, 493] width 52 height 29
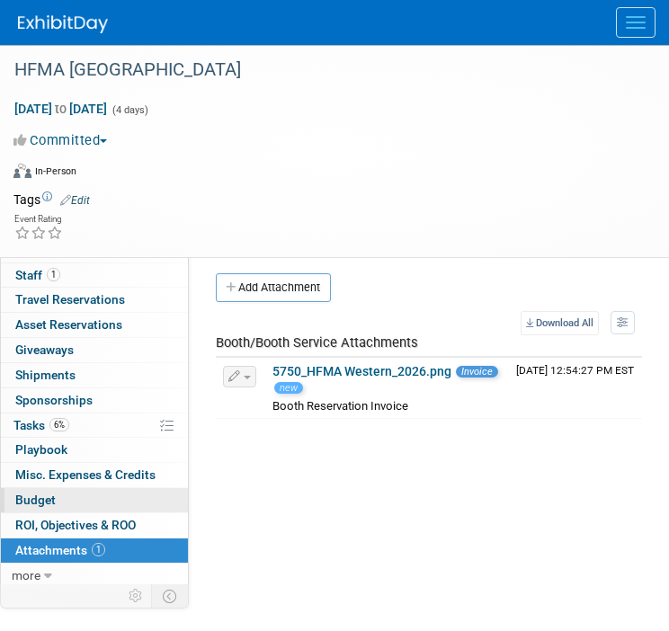
click at [100, 497] on link "Budget" at bounding box center [94, 500] width 187 height 24
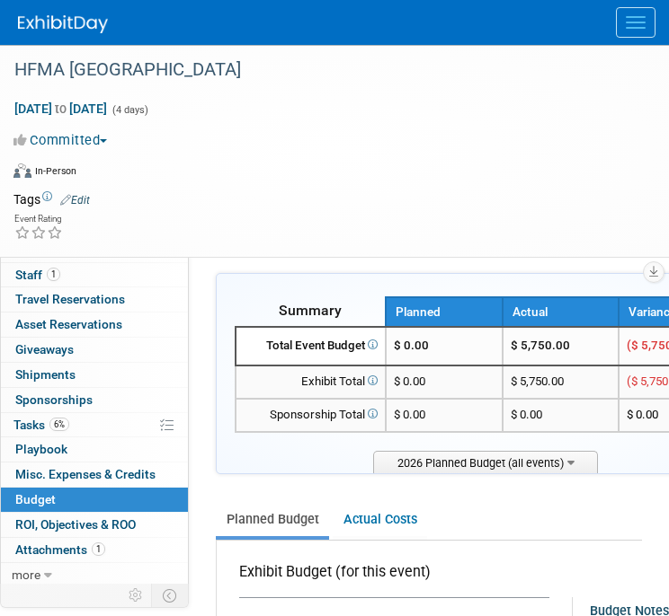
click at [57, 33] on img at bounding box center [63, 24] width 90 height 18
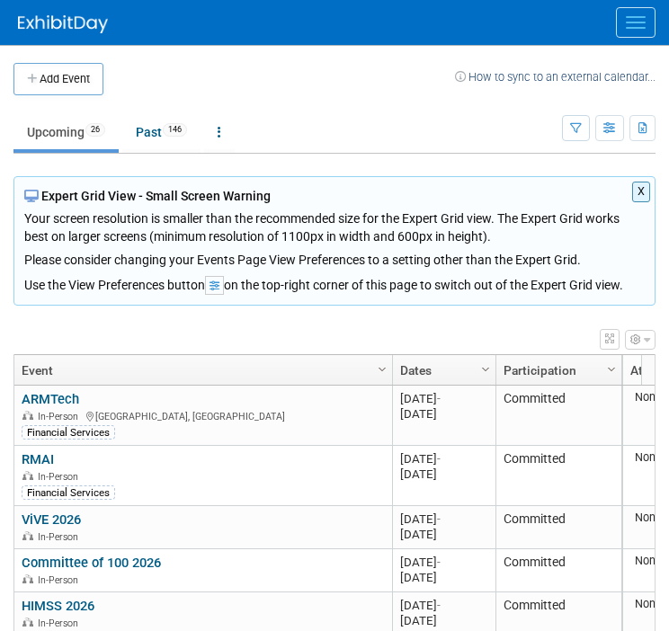
scroll to position [1119, 0]
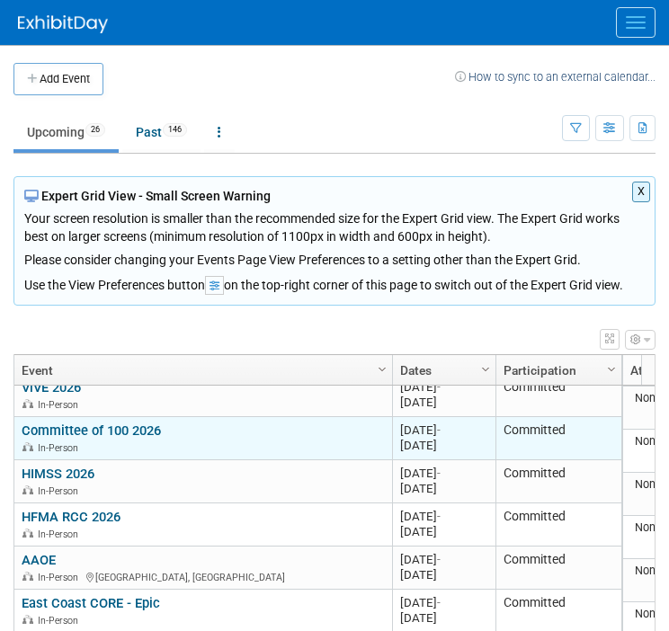
click at [125, 422] on link "Committee of 100 2026" at bounding box center [91, 430] width 139 height 16
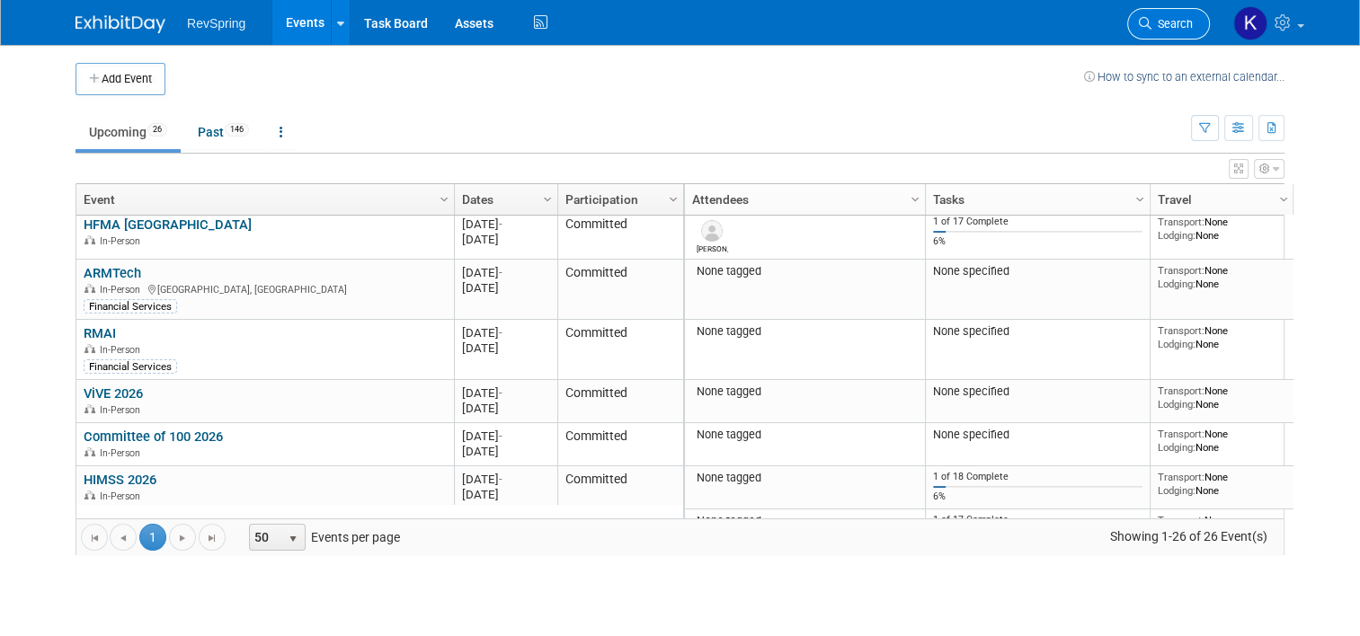
click at [668, 27] on icon at bounding box center [1145, 23] width 13 height 13
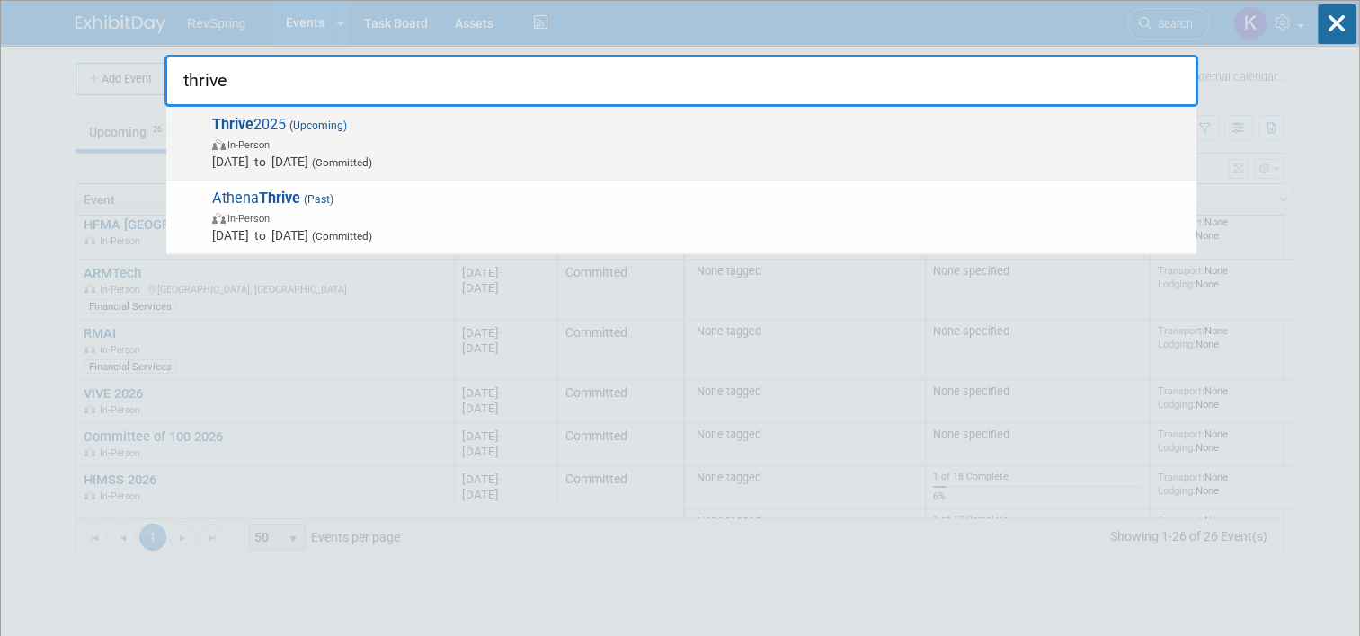
type input "thrive"
click at [668, 169] on div "Thrive 2025 (Upcoming) In-Person [DATE] to [DATE] (Committed)" at bounding box center [681, 144] width 1030 height 74
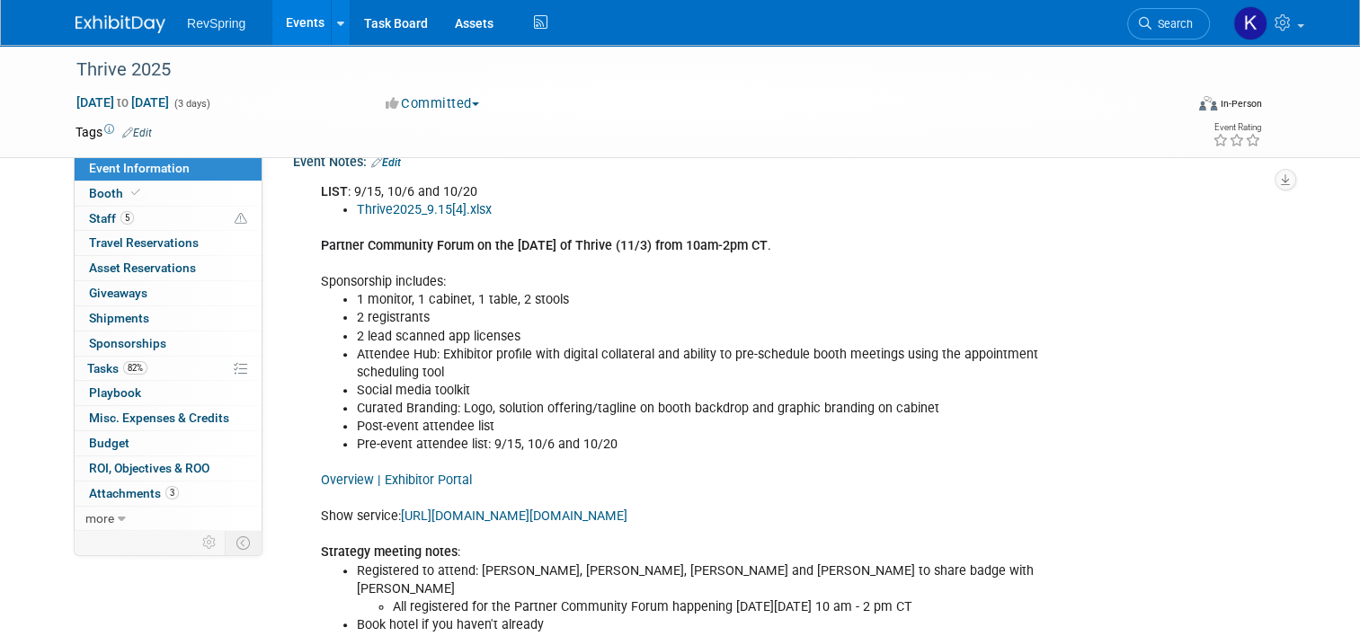
scroll to position [572, 0]
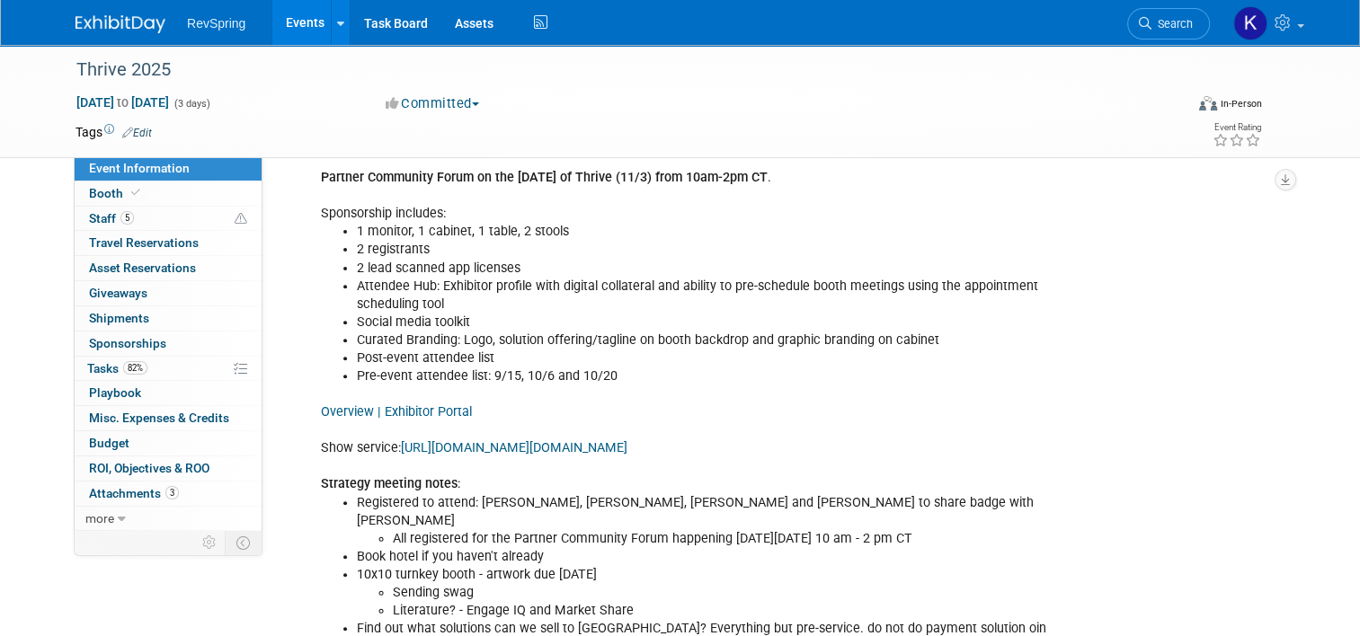
click at [435, 410] on link "Overview | Exhibitor Portal" at bounding box center [396, 411] width 151 height 15
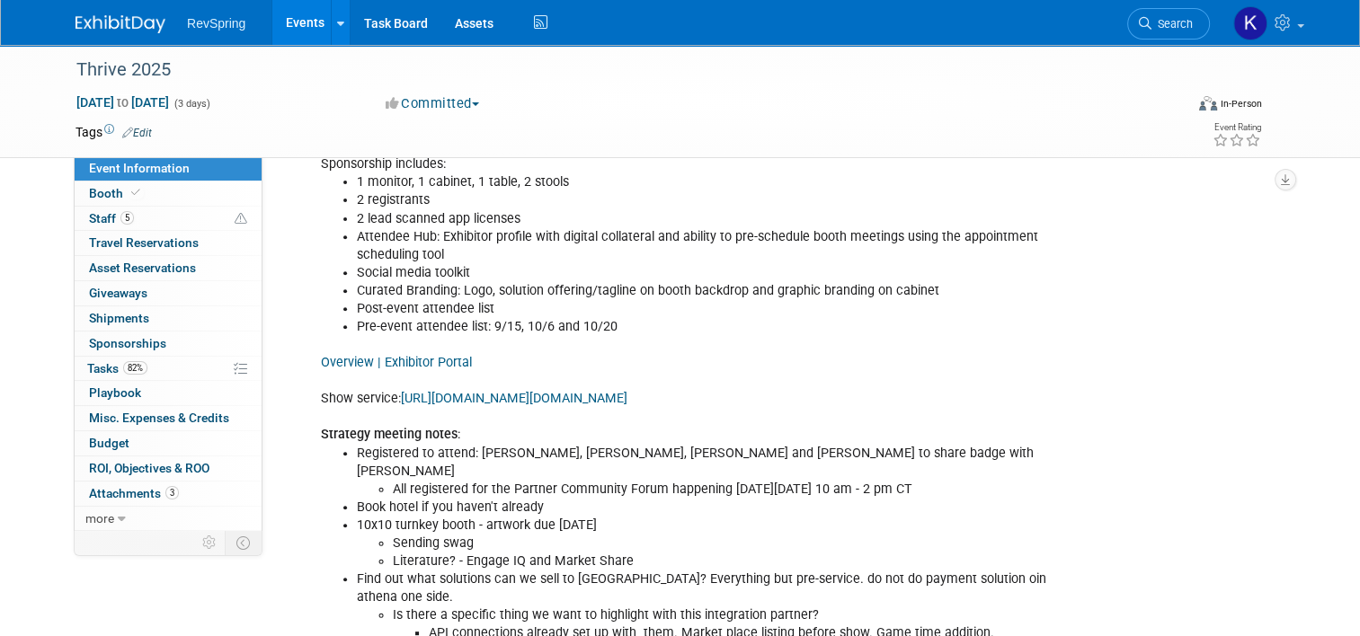
scroll to position [621, 0]
click at [379, 358] on link "Overview | Exhibitor Portal" at bounding box center [396, 362] width 151 height 15
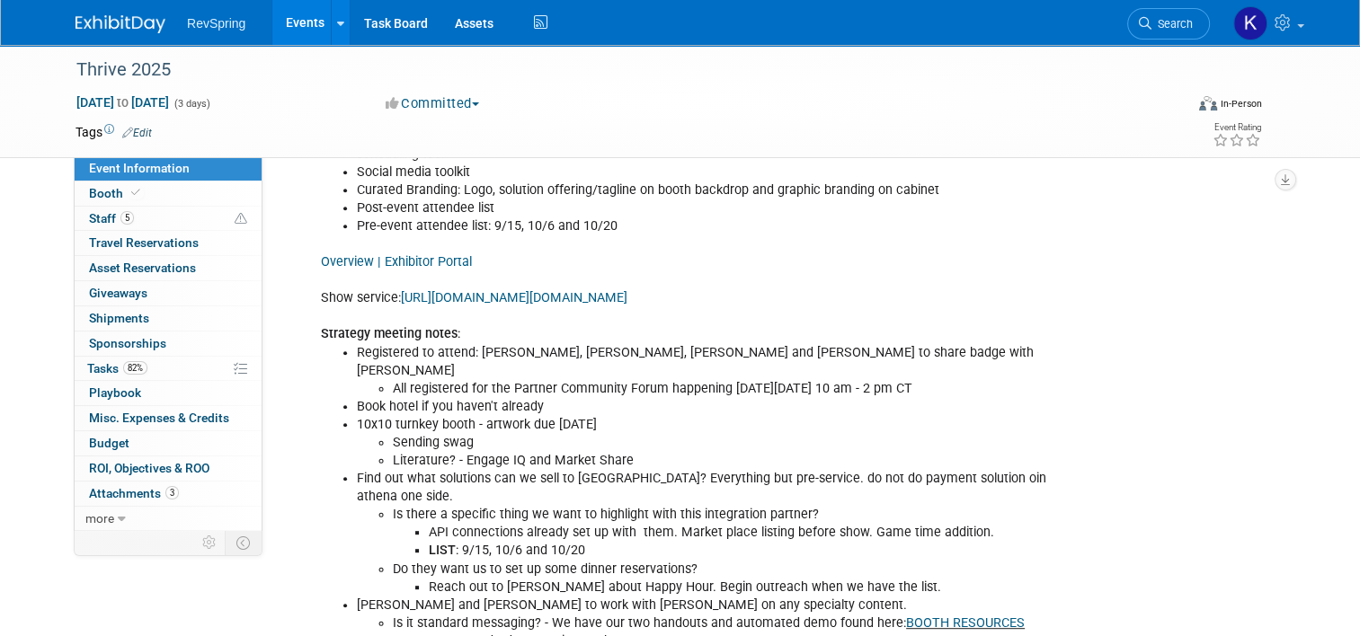
scroll to position [721, 0]
click at [476, 292] on link "[URL][DOMAIN_NAME][DOMAIN_NAME]" at bounding box center [514, 298] width 226 height 15
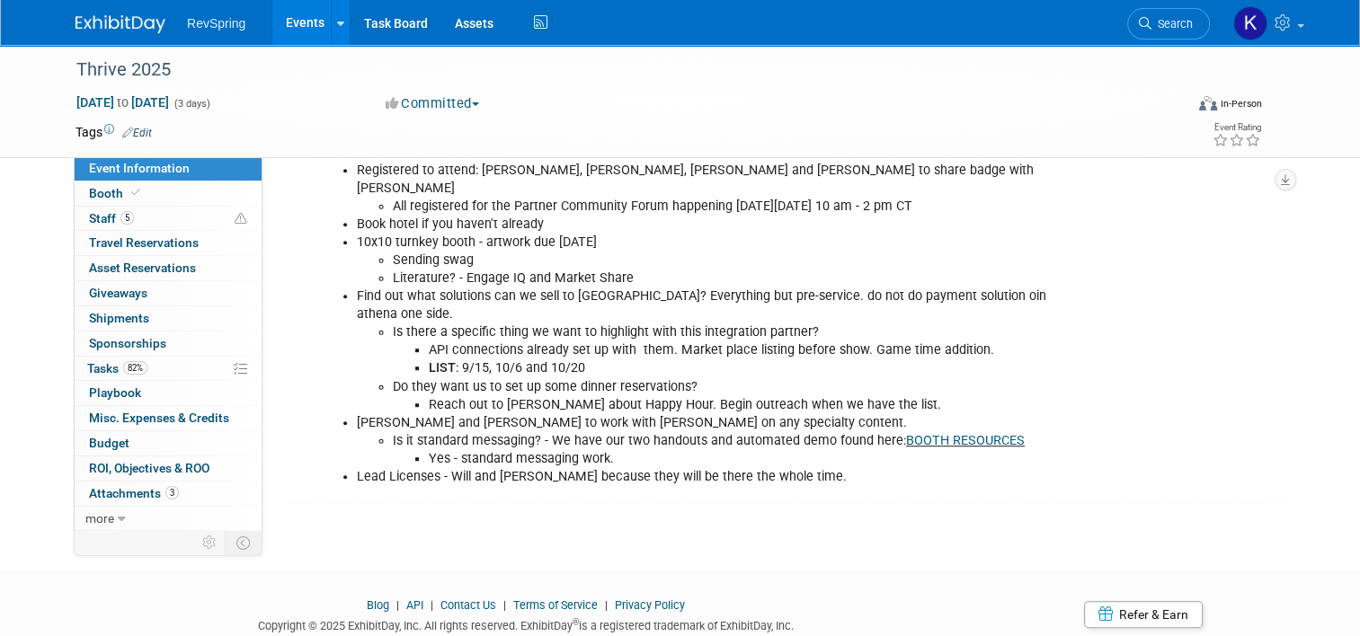
scroll to position [902, 0]
click at [1172, 22] on span "Search" at bounding box center [1171, 23] width 41 height 13
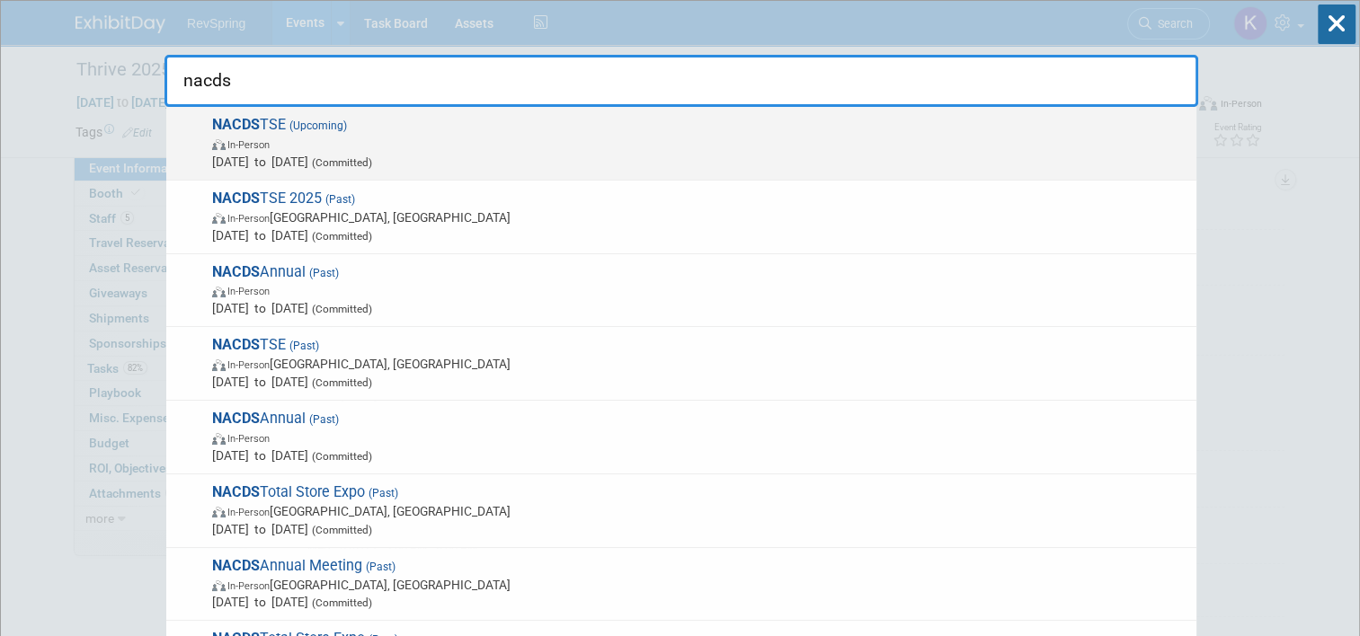
type input "nacds"
click at [625, 142] on span "In-Person" at bounding box center [699, 144] width 975 height 18
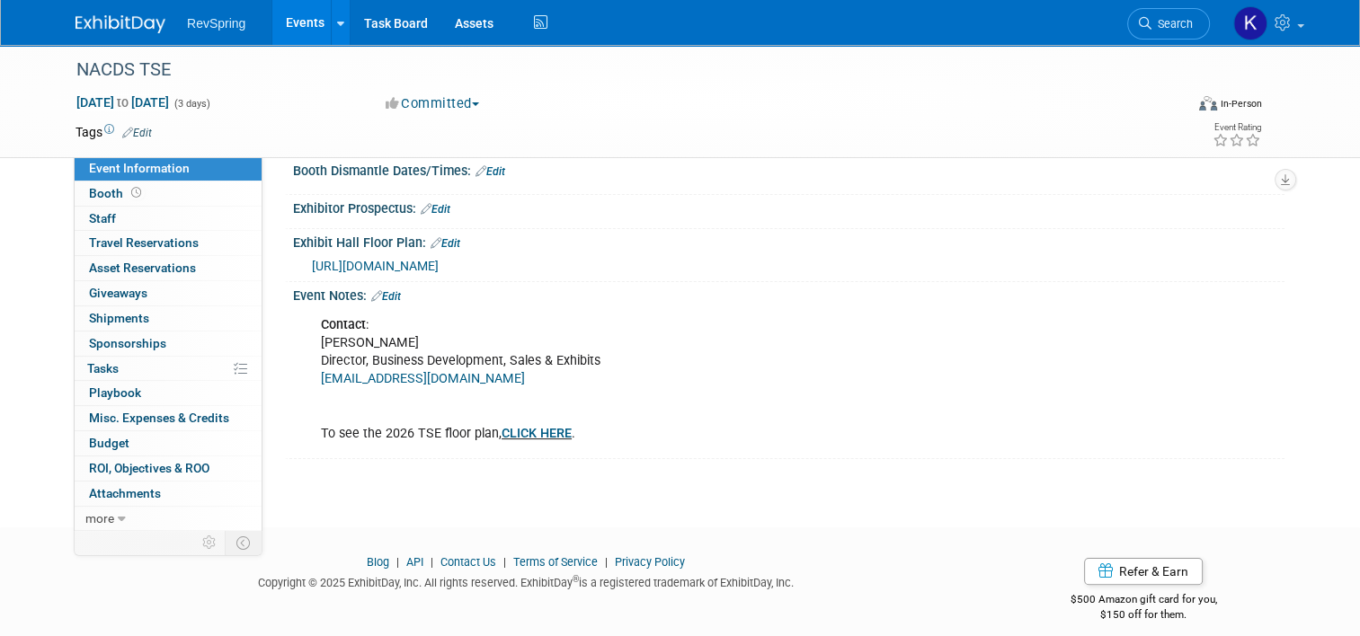
scroll to position [273, 0]
click at [170, 197] on link "Booth" at bounding box center [168, 194] width 187 height 24
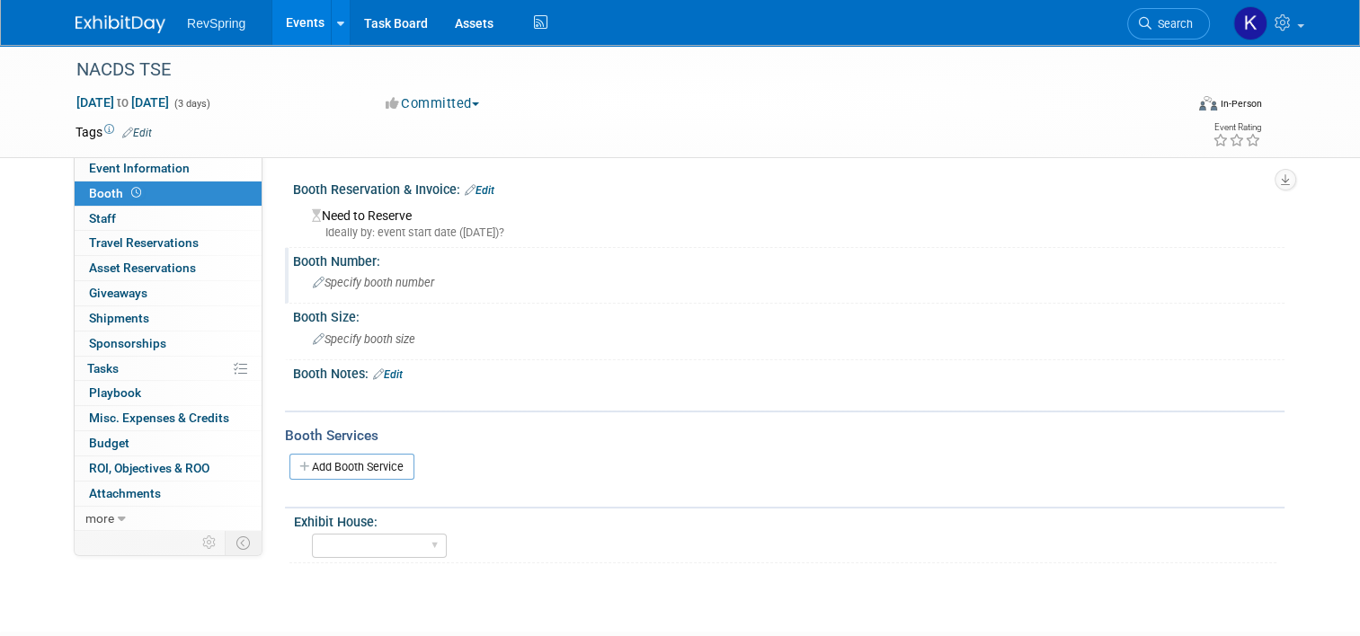
click at [382, 291] on div "Specify booth number" at bounding box center [788, 283] width 964 height 28
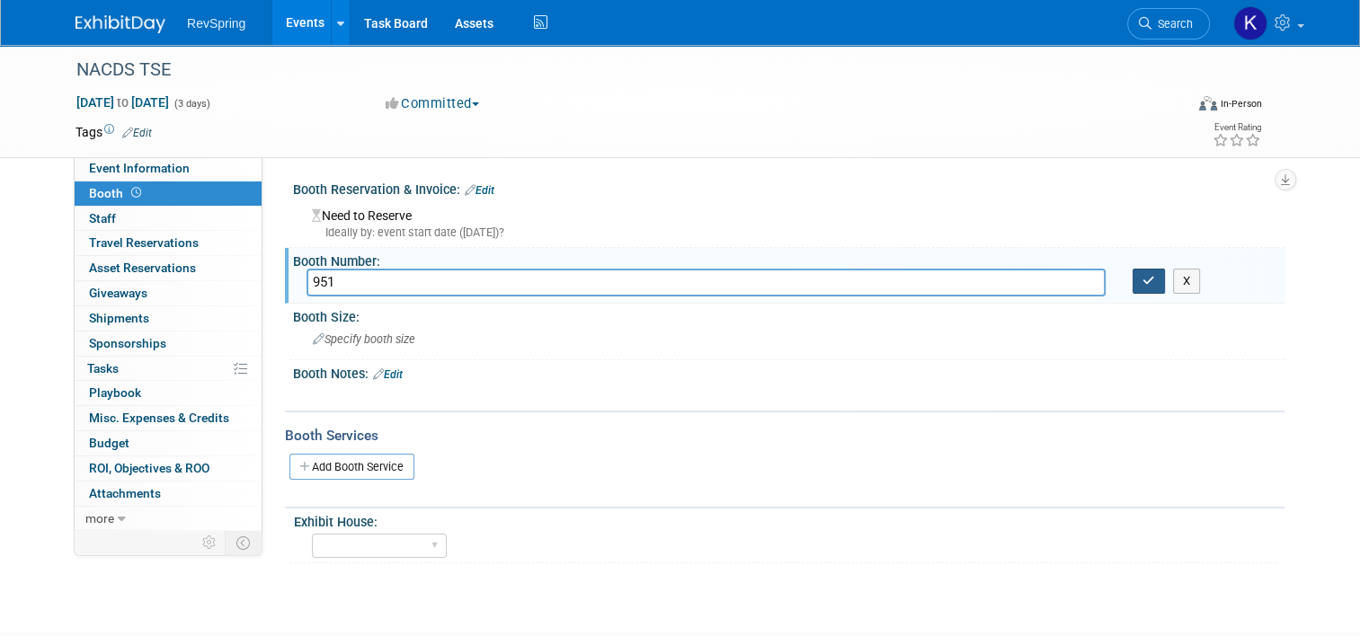
type input "951"
click at [1155, 281] on icon "button" at bounding box center [1148, 281] width 13 height 12
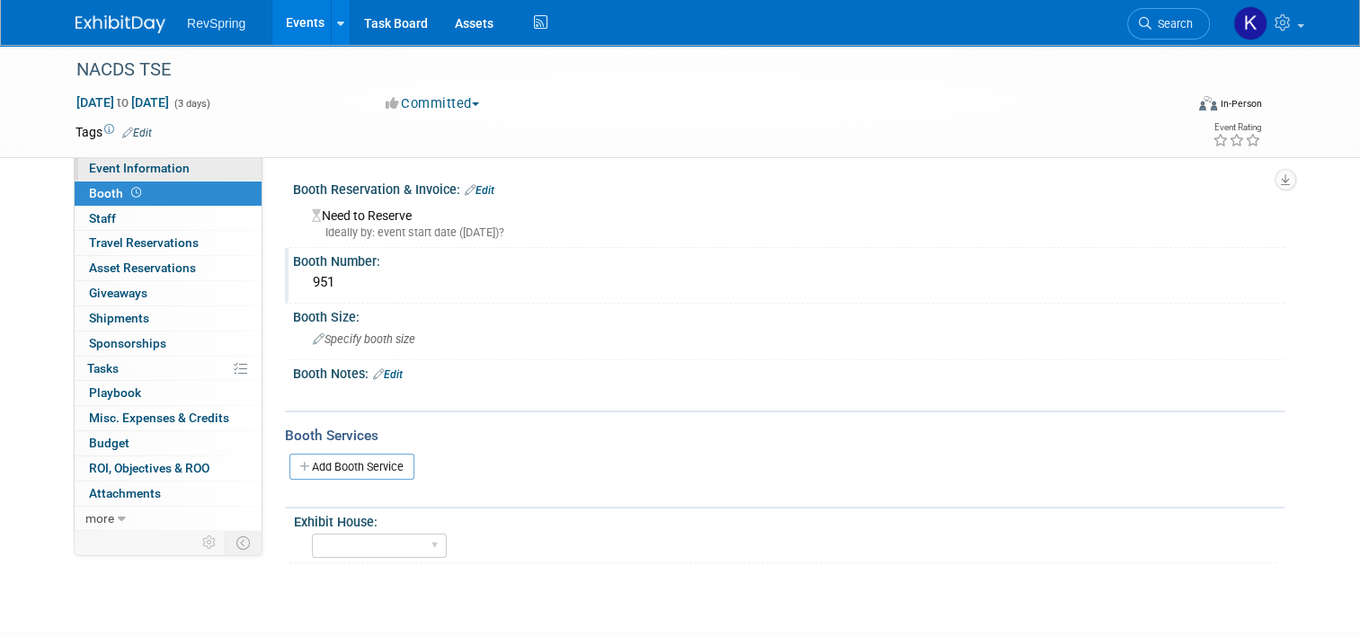
click at [208, 166] on link "Event Information" at bounding box center [168, 168] width 187 height 24
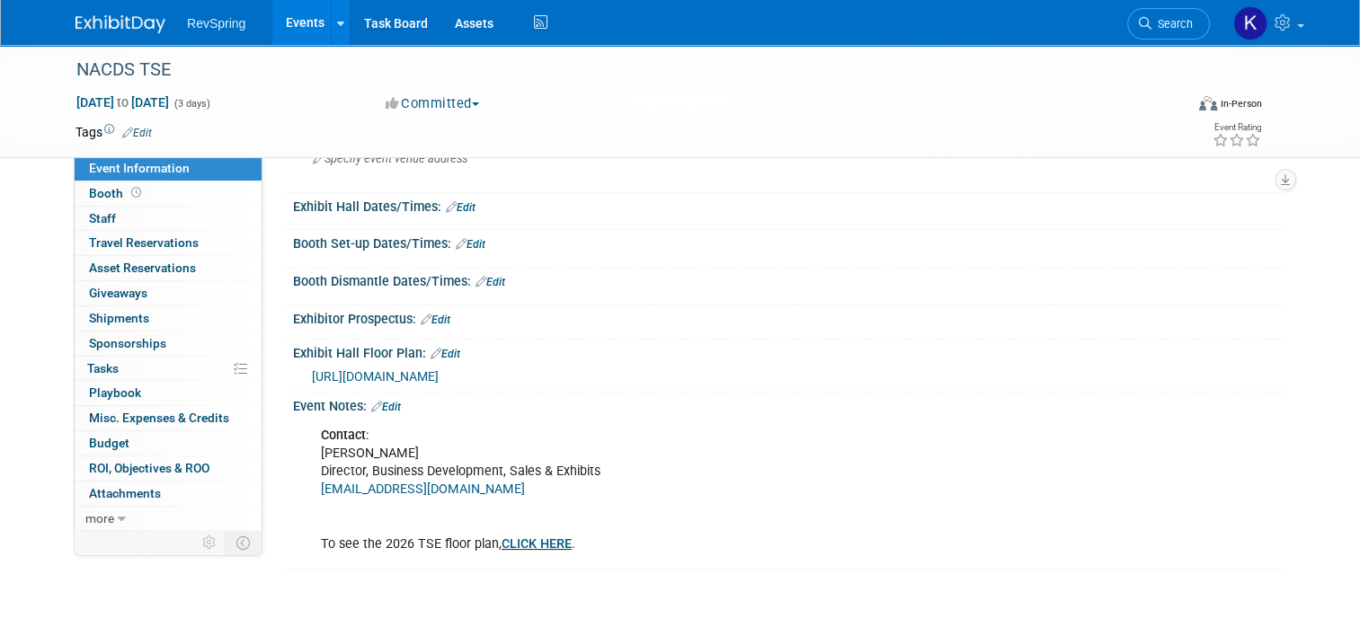
scroll to position [162, 0]
click at [1193, 25] on span "Search" at bounding box center [1171, 23] width 41 height 13
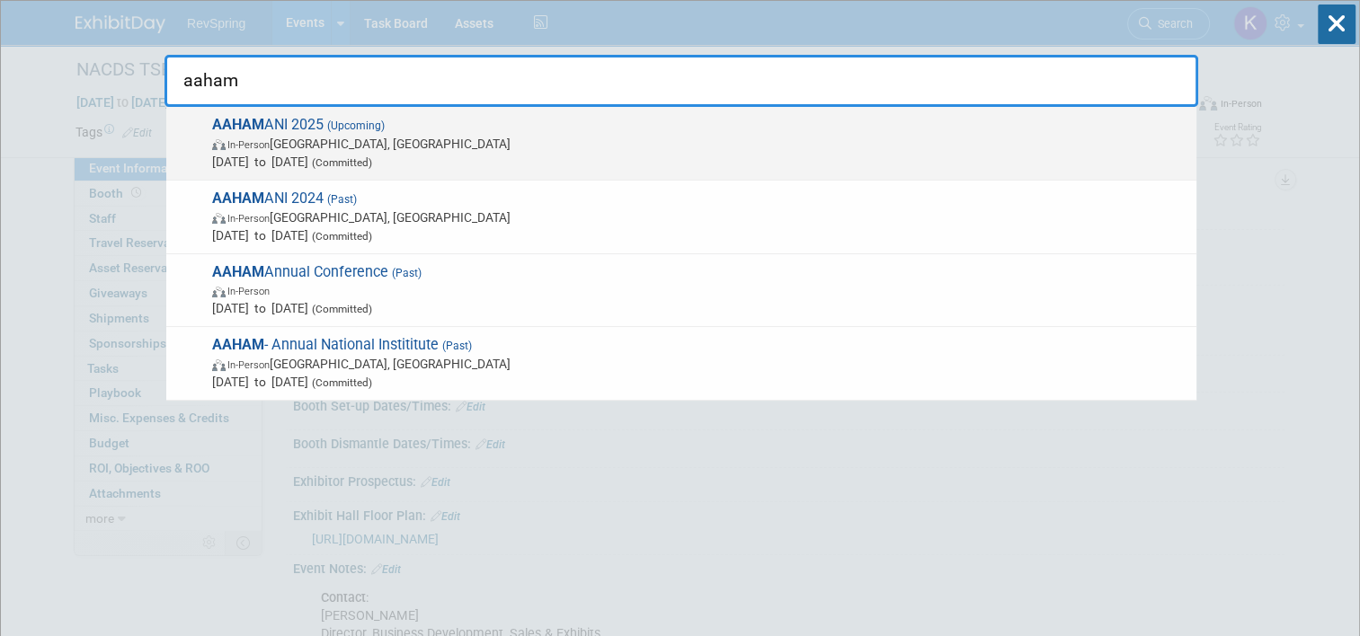
type input "aaham"
click at [799, 150] on span "In-Person Baltimore, MD" at bounding box center [699, 144] width 975 height 18
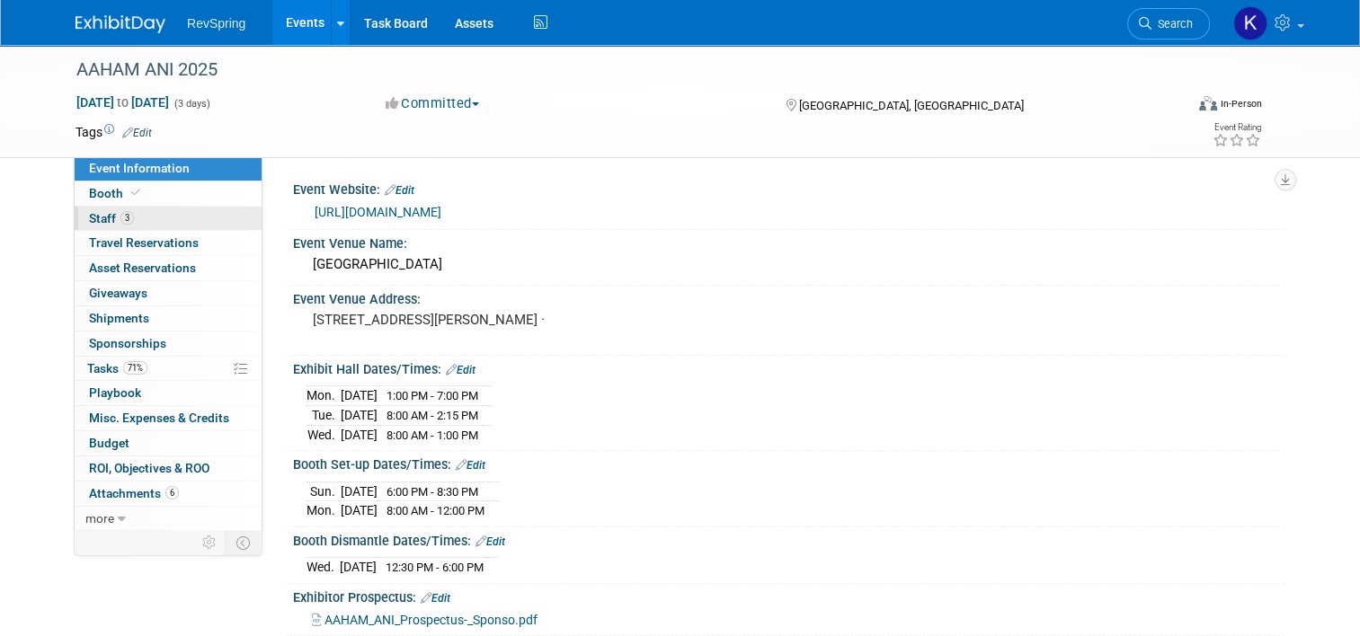
click at [173, 221] on link "3 Staff 3" at bounding box center [168, 219] width 187 height 24
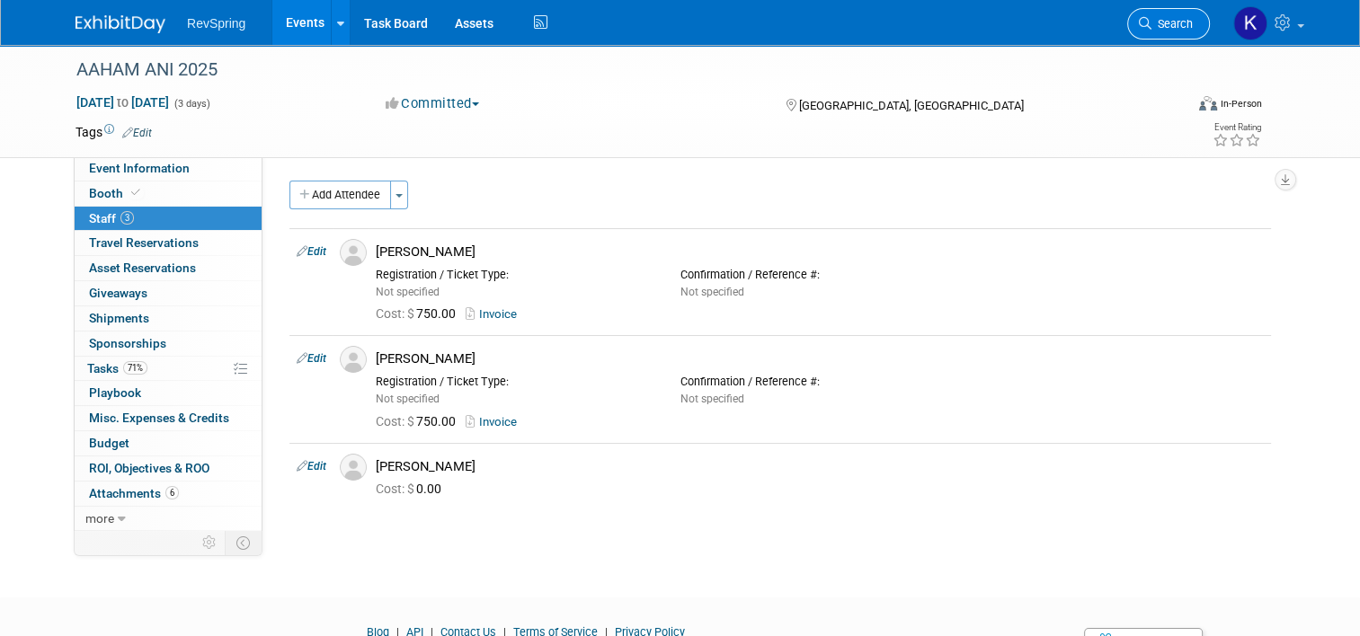
click at [1188, 22] on span "Search" at bounding box center [1171, 23] width 41 height 13
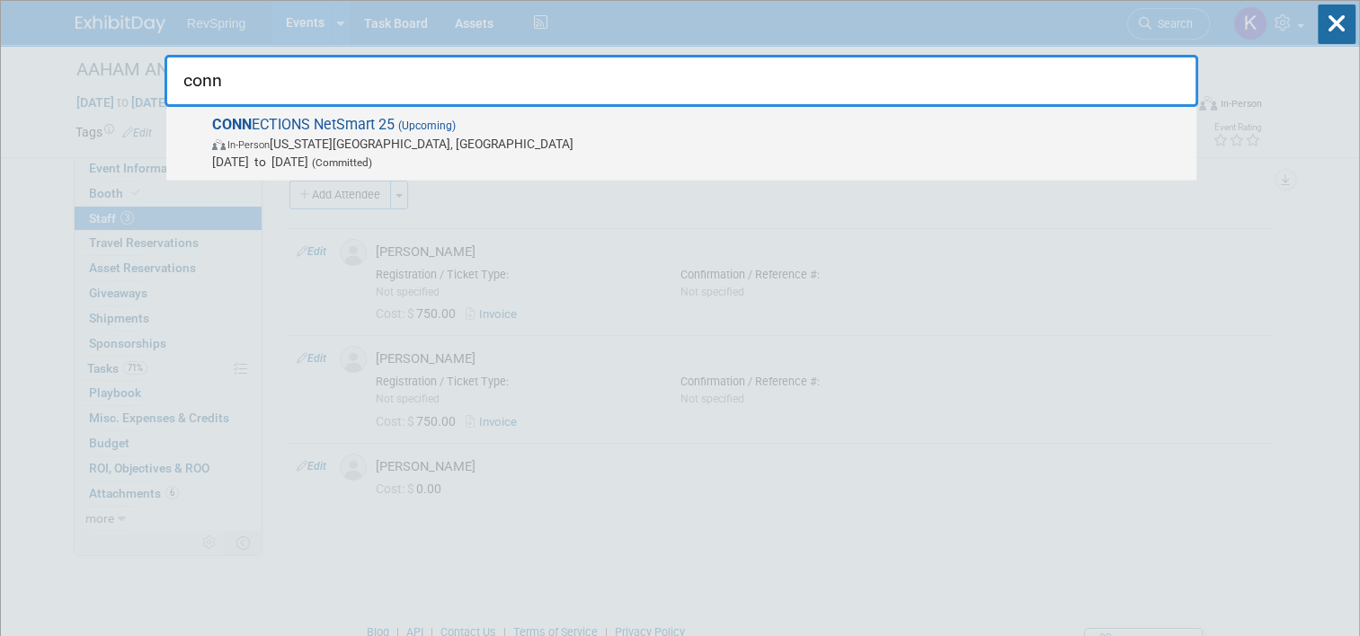
type input "conn"
click at [1005, 147] on span "In-Person [US_STATE][GEOGRAPHIC_DATA], [GEOGRAPHIC_DATA]" at bounding box center [699, 144] width 975 height 18
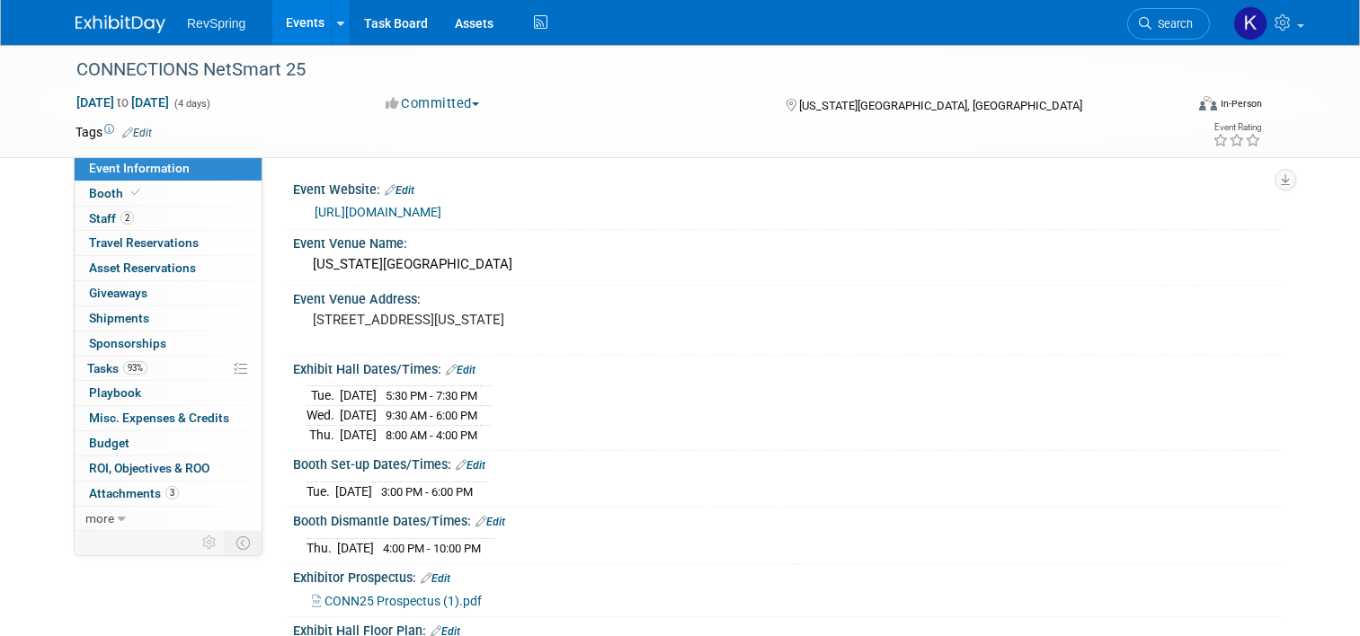
click at [158, 195] on link "Booth" at bounding box center [168, 194] width 187 height 24
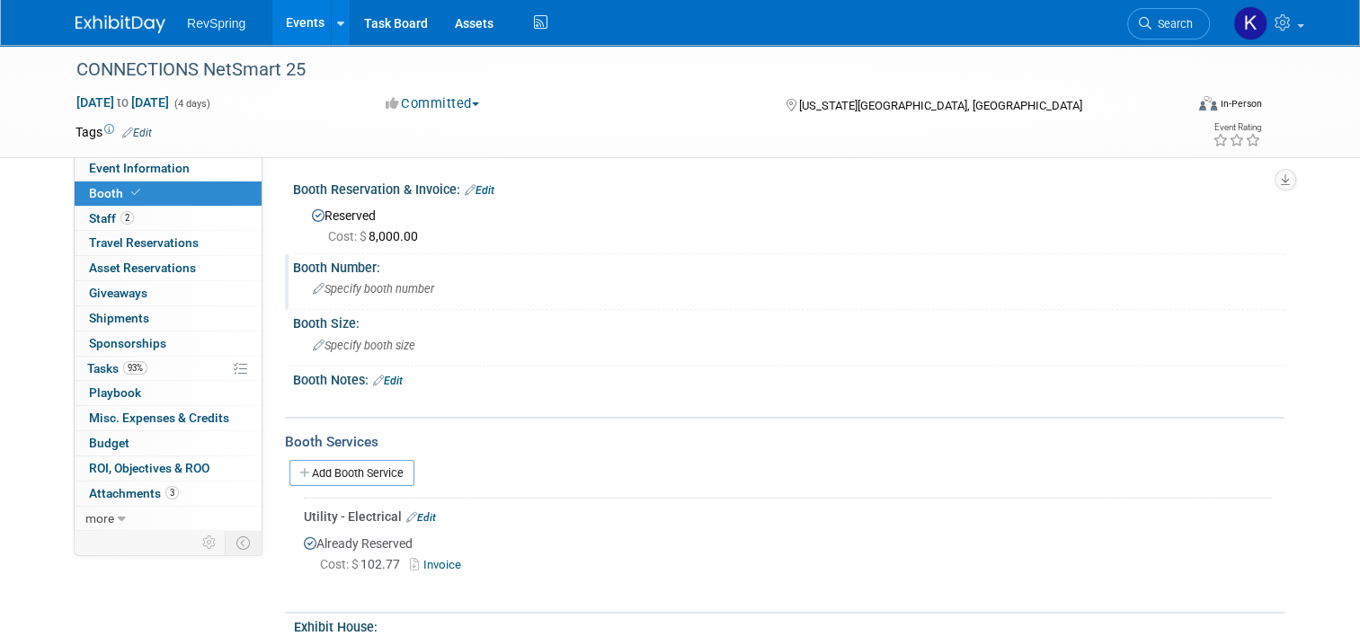
click at [361, 295] on div "Specify booth number" at bounding box center [788, 289] width 964 height 28
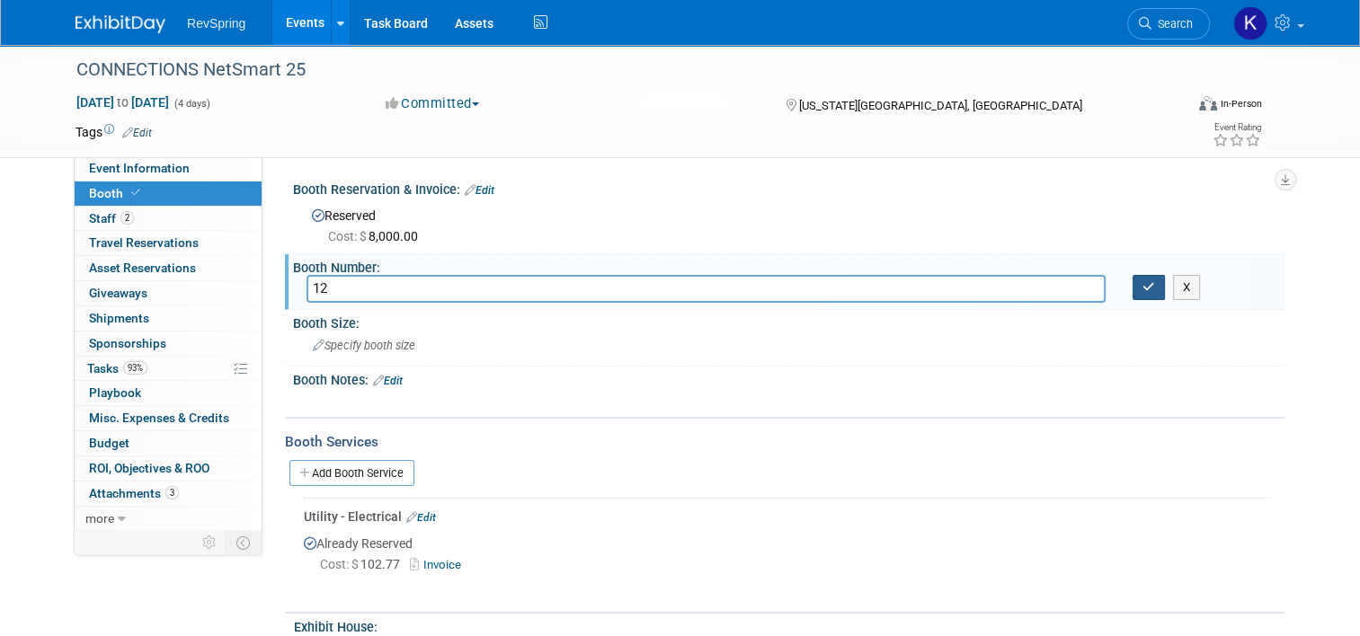
type input "12"
click at [1165, 295] on button "button" at bounding box center [1148, 287] width 32 height 25
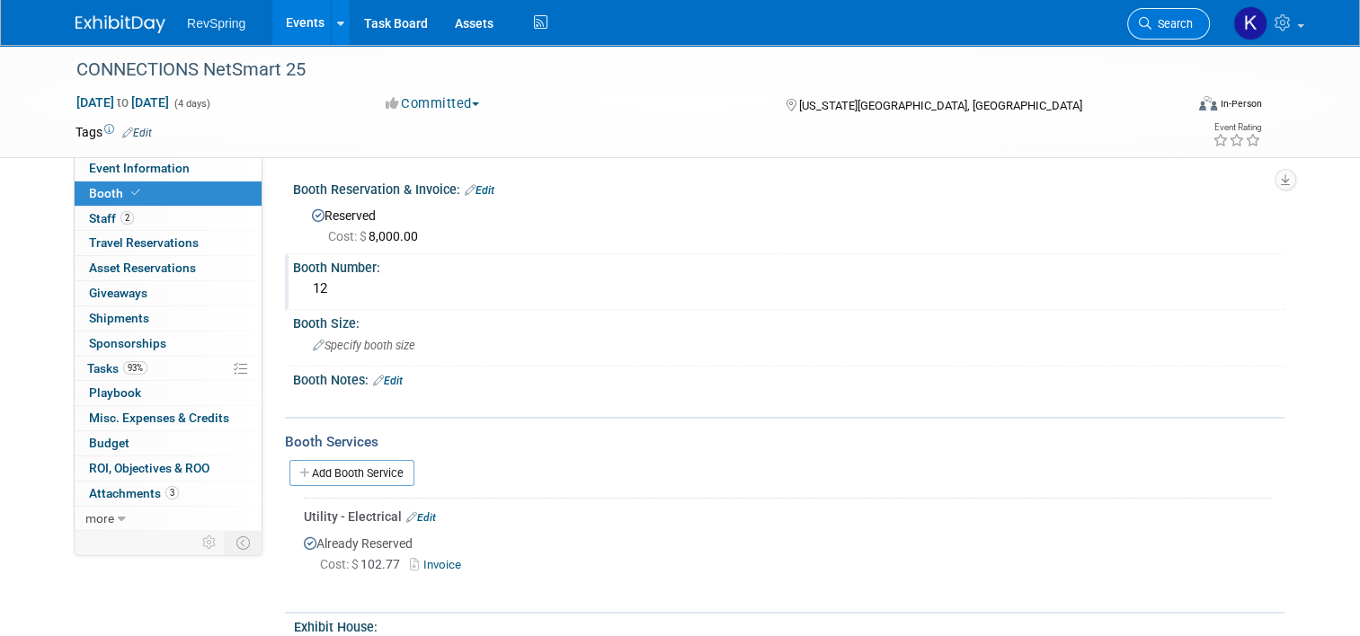
click at [1165, 31] on link "Search" at bounding box center [1168, 23] width 83 height 31
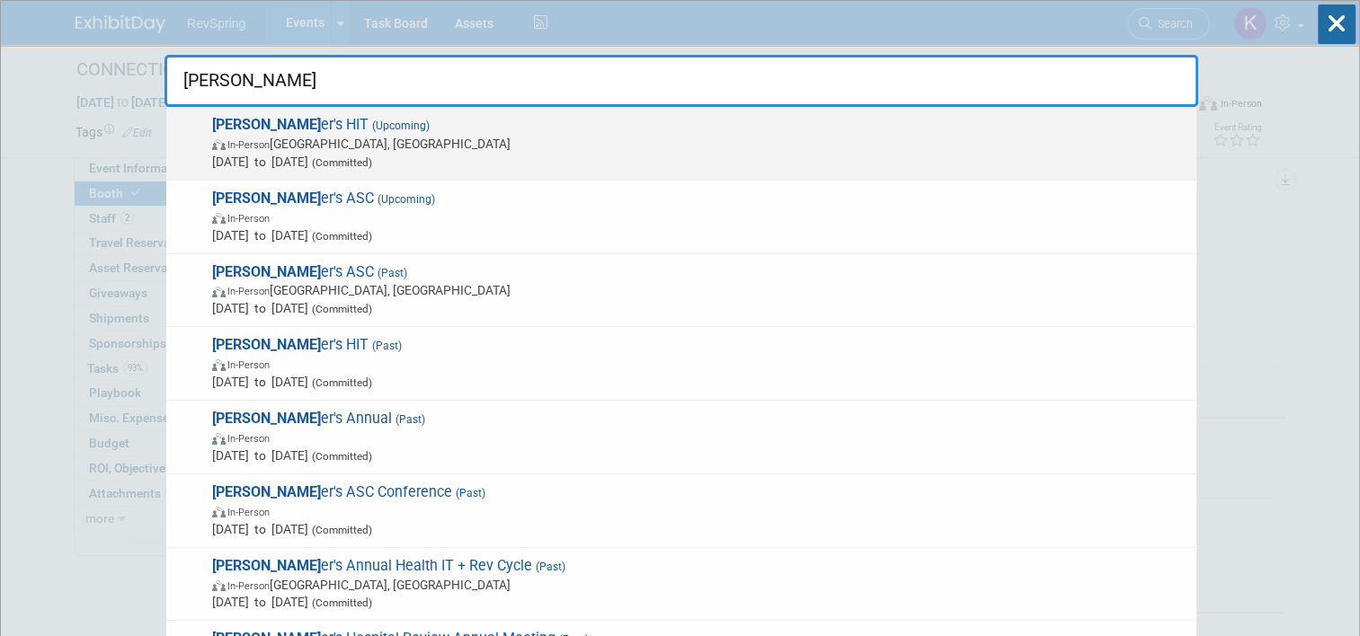
type input "[PERSON_NAME]"
click at [938, 142] on span "In-Person Chicago, IL" at bounding box center [699, 144] width 975 height 18
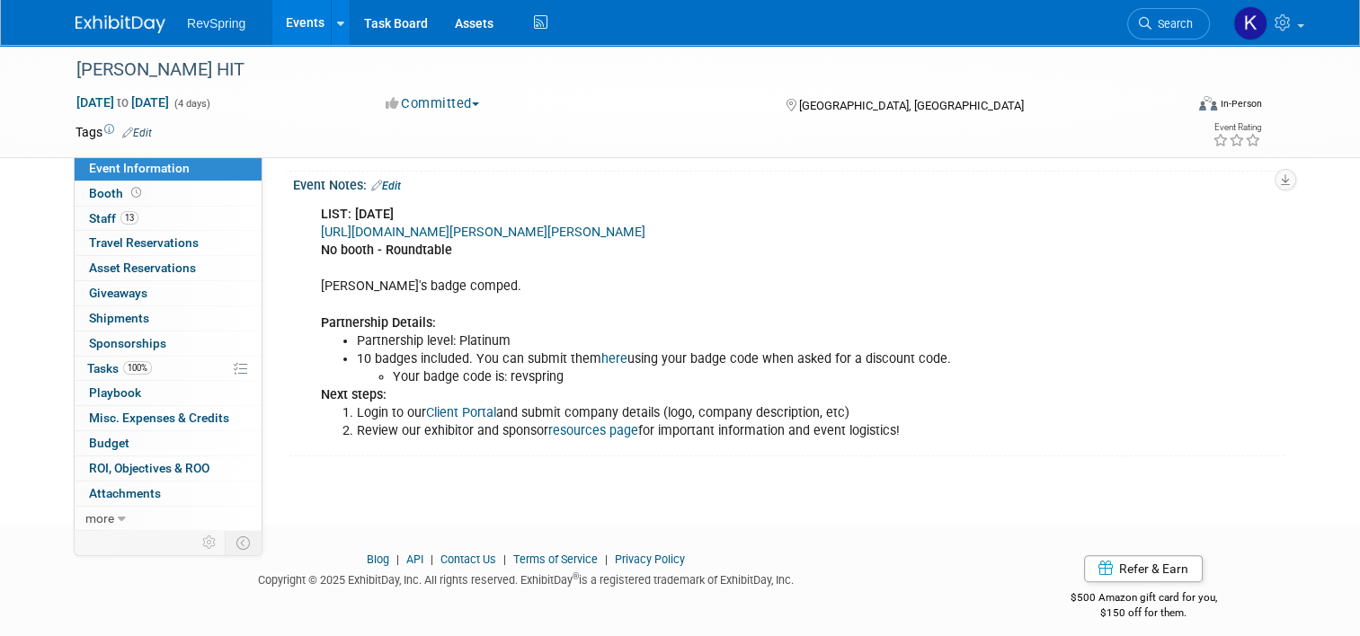
scroll to position [365, 0]
click at [621, 241] on link "[URL][DOMAIN_NAME][PERSON_NAME][PERSON_NAME]" at bounding box center [483, 233] width 324 height 15
